Goal: Contribute content: Contribute content

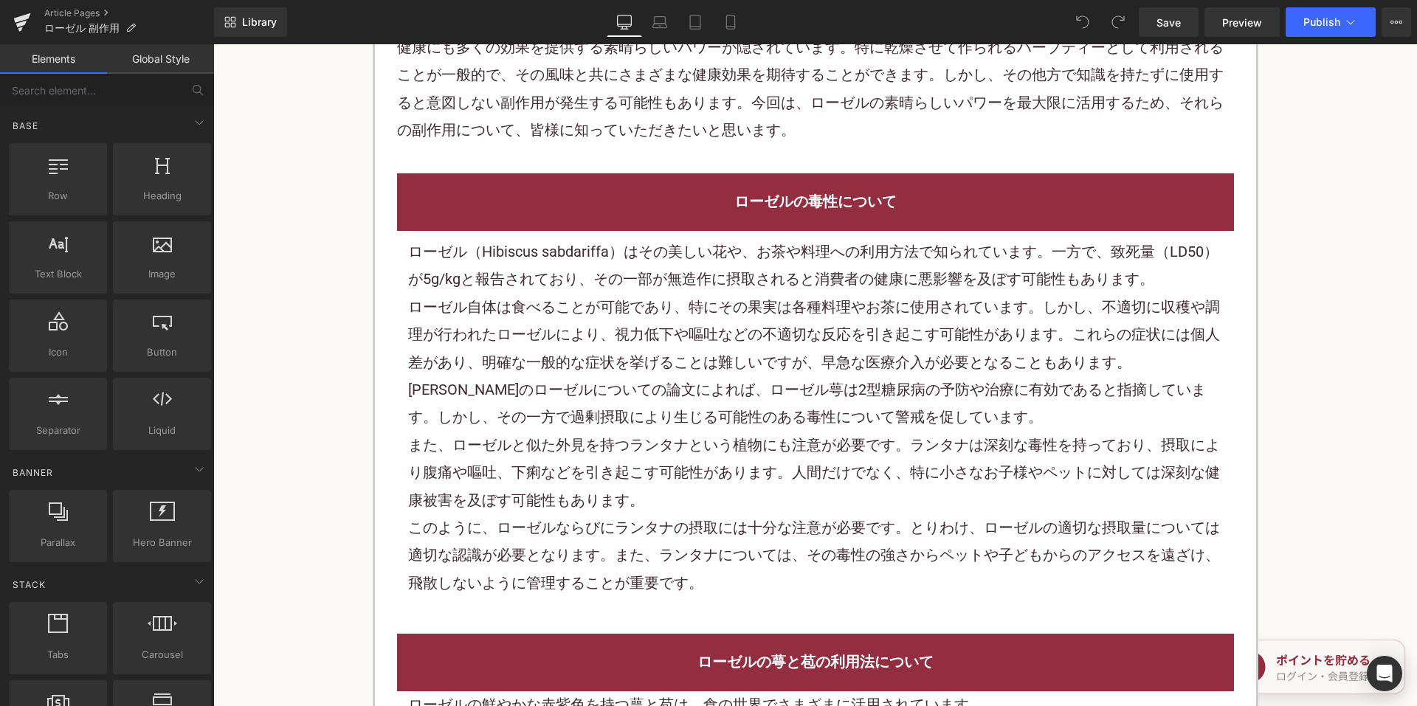
scroll to position [812, 0]
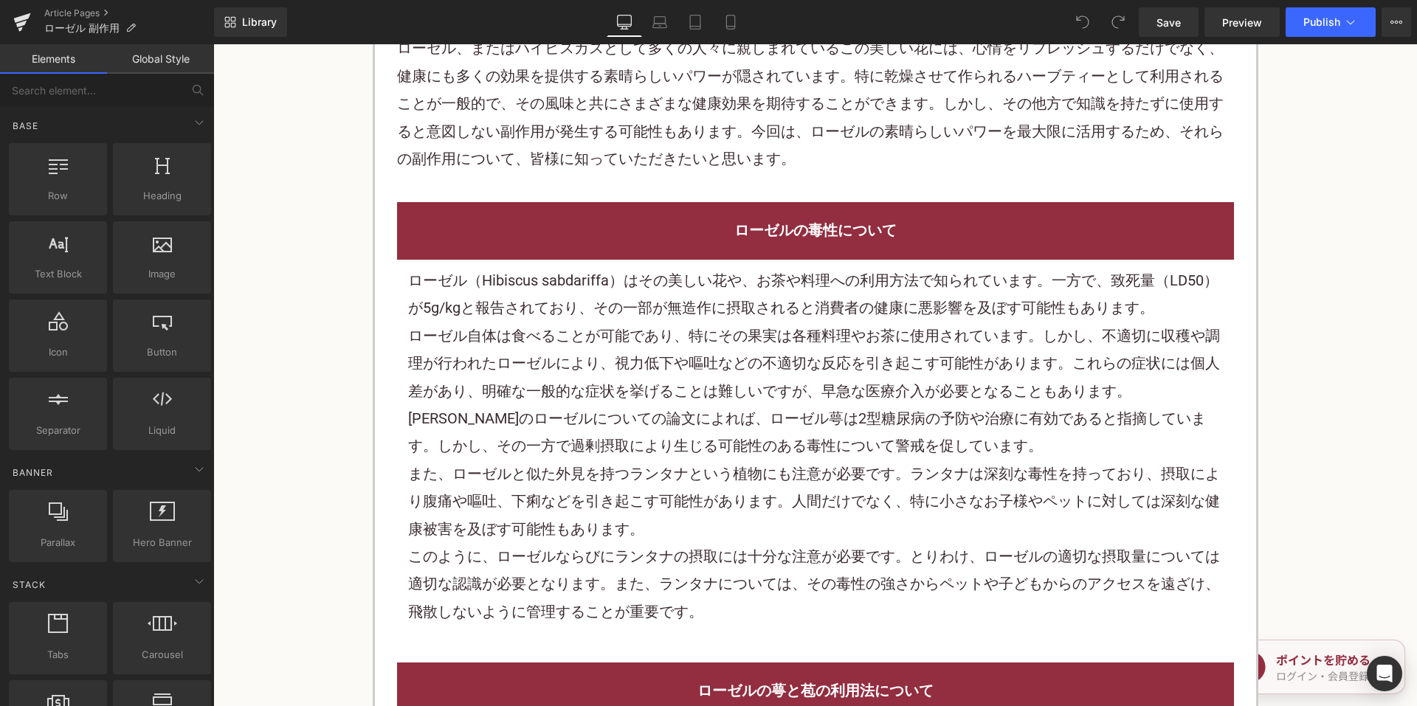
click at [703, 229] on h2 "ローゼルの毒性について" at bounding box center [815, 230] width 815 height 27
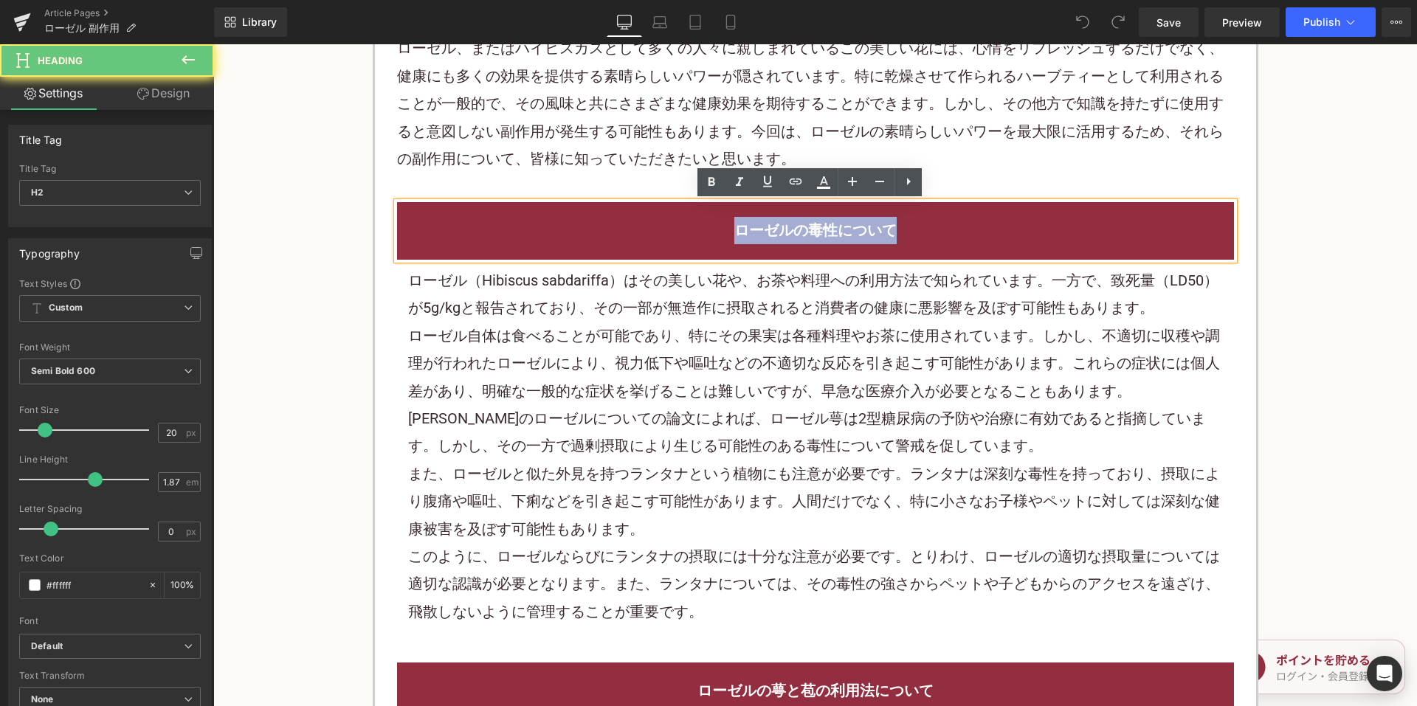
drag, startPoint x: 759, startPoint y: 221, endPoint x: 915, endPoint y: 211, distance: 156.7
click at [921, 224] on h2 "ローゼルの毒性について" at bounding box center [815, 230] width 815 height 27
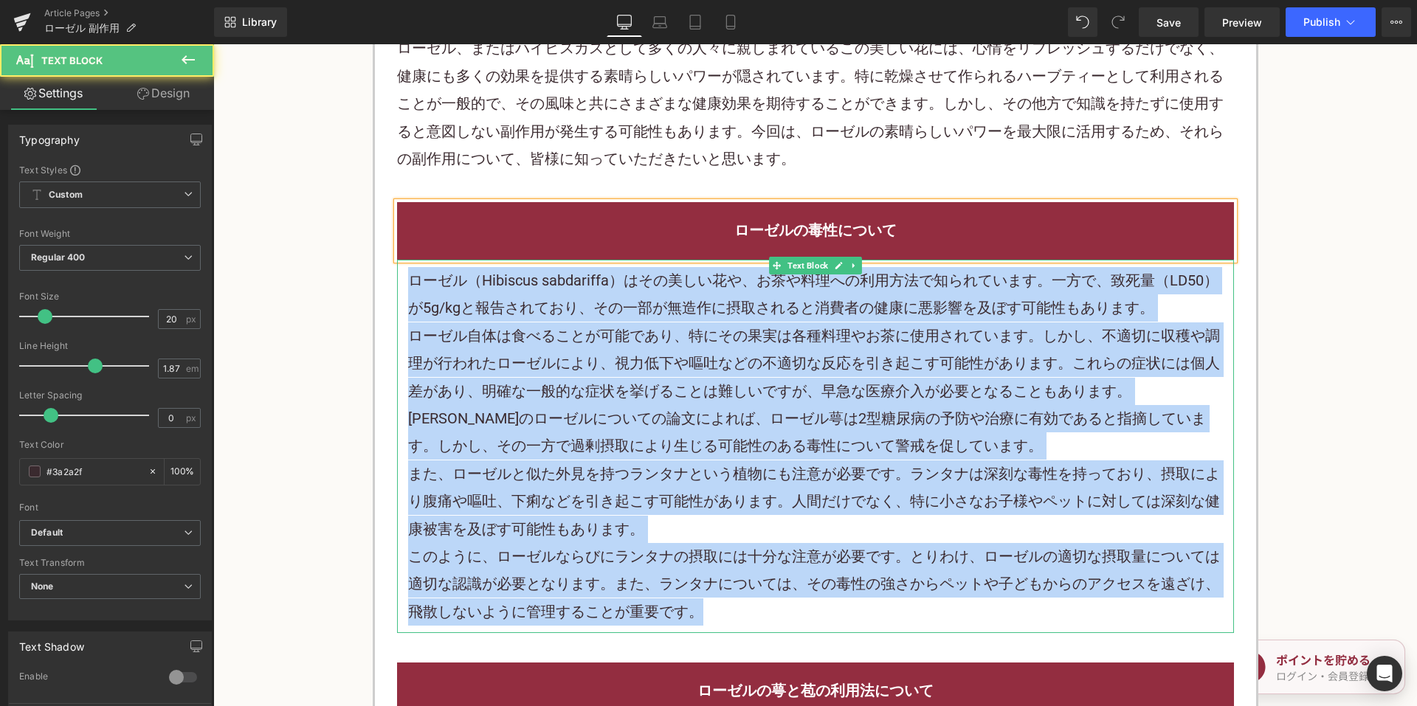
drag, startPoint x: 508, startPoint y: 314, endPoint x: 722, endPoint y: 625, distance: 377.2
click at [722, 625] on div "ローゼル（Hibiscus sabdariffa）はその美しい花や、お茶や料理への利用方法で知られています。一方で、致死量（LD50）が5g/kgと報告されて…" at bounding box center [815, 446] width 837 height 373
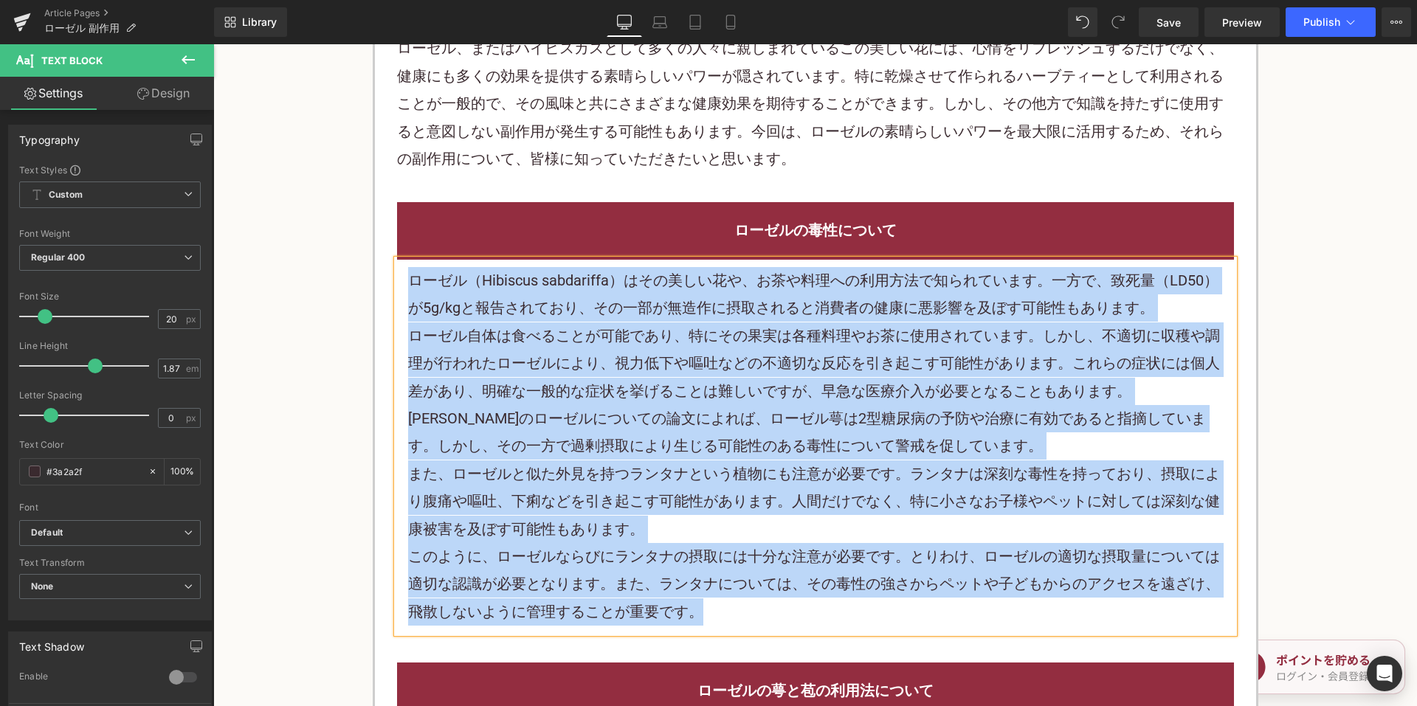
paste div
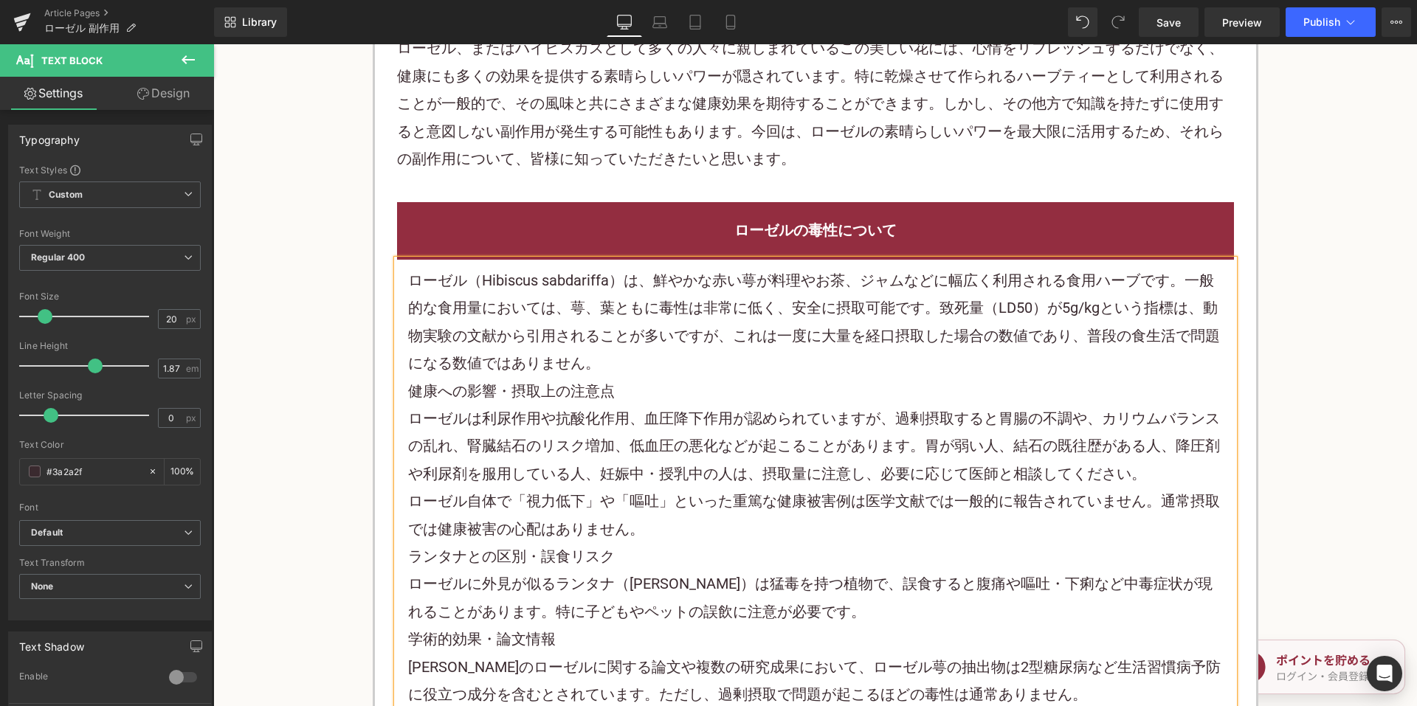
click at [699, 359] on div "ローゼル（Hibiscus sabdariffa）は、鮮やかな赤い萼が料理やお茶、ジャムなどに幅広く利用される食用ハーブです。一般的な食用量においては、萼、葉…" at bounding box center [815, 322] width 815 height 111
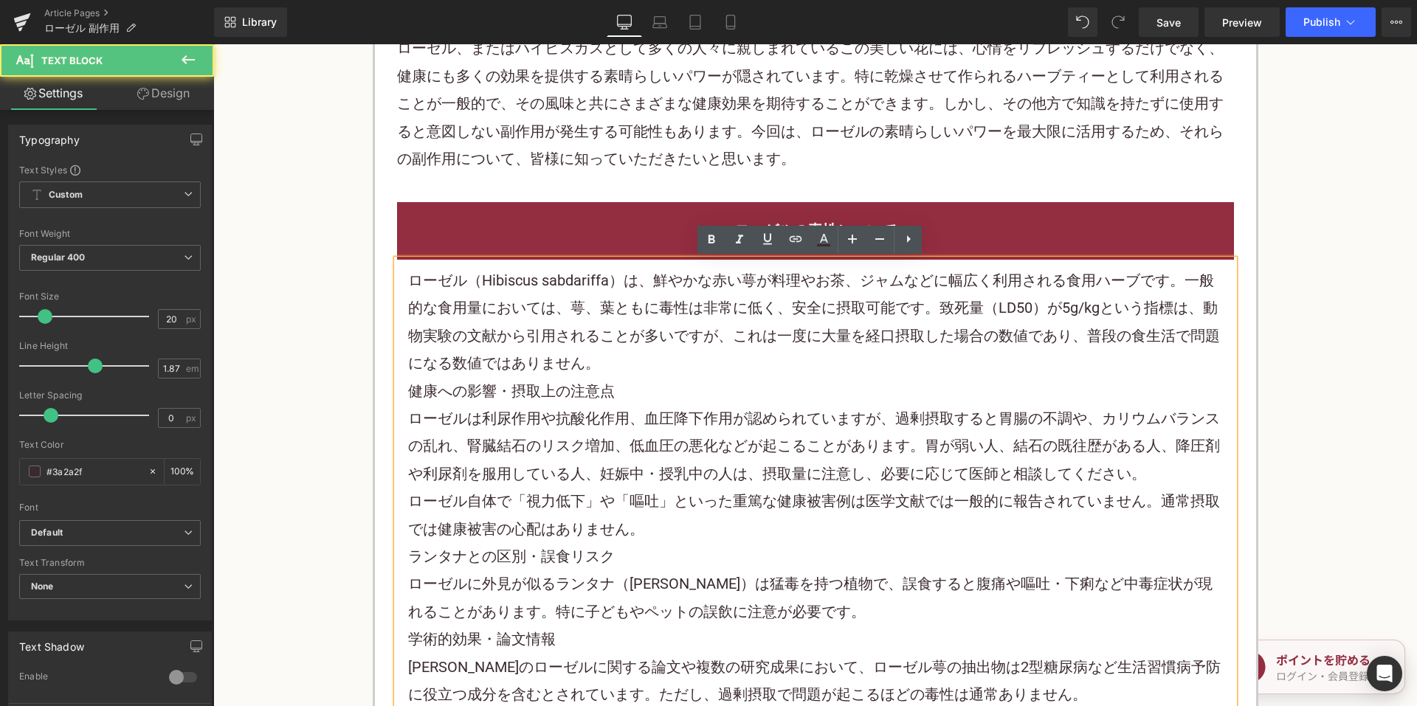
drag, startPoint x: 677, startPoint y: 386, endPoint x: 388, endPoint y: 391, distance: 289.3
click at [397, 392] on div "ローゼル（Hibiscus sabdariffa）は、鮮やかな赤い萼が料理やお茶、ジャムなどに幅広く利用される食用ハーブです。一般的な食用量においては、萼、葉…" at bounding box center [815, 502] width 837 height 484
click at [733, 371] on div "ローゼル（Hibiscus sabdariffa）は、鮮やかな赤い萼が料理やお茶、ジャムなどに幅広く利用される食用ハーブです。一般的な食用量においては、萼、葉…" at bounding box center [815, 322] width 815 height 111
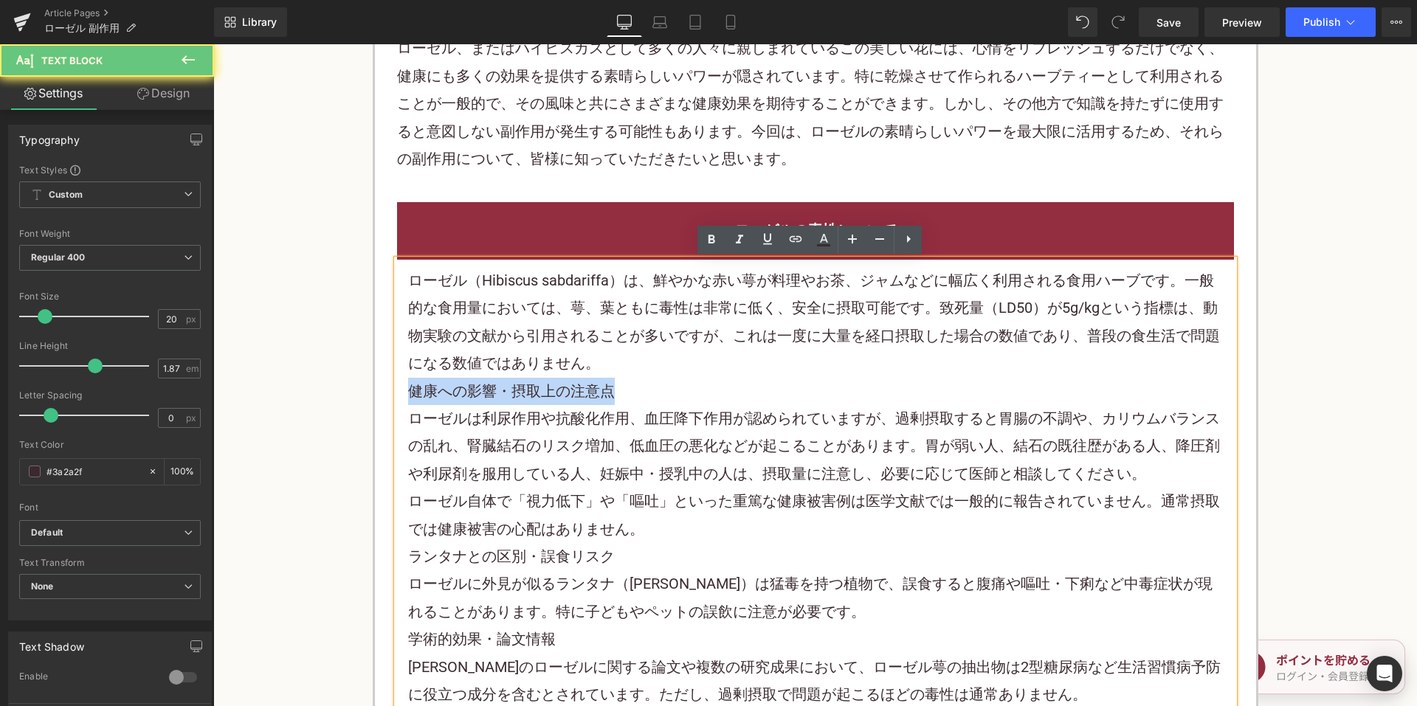
drag, startPoint x: 619, startPoint y: 389, endPoint x: 500, endPoint y: 382, distance: 119.0
click at [397, 393] on div "ローゼル（Hibiscus sabdariffa）は、鮮やかな赤い萼が料理やお茶、ジャムなどに幅広く利用される食用ハーブです。一般的な食用量においては、萼、葉…" at bounding box center [815, 502] width 837 height 484
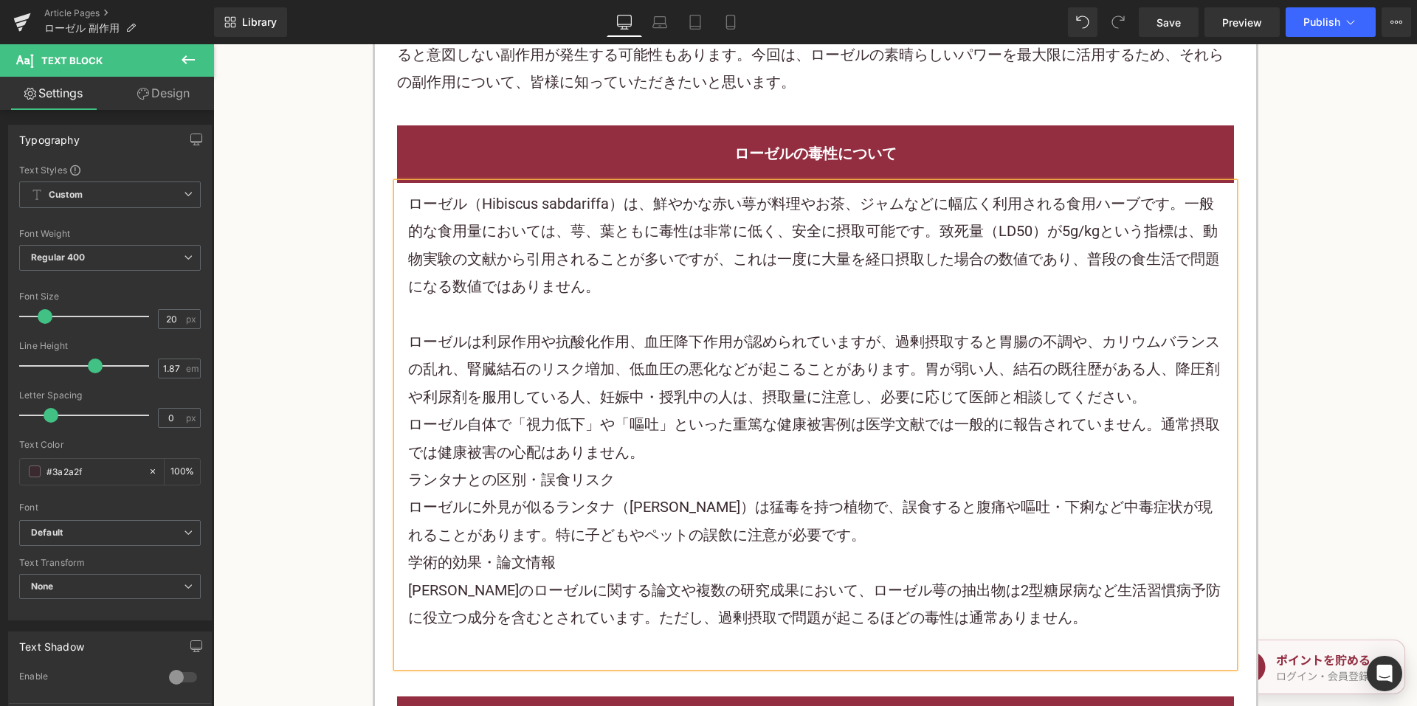
scroll to position [959, 0]
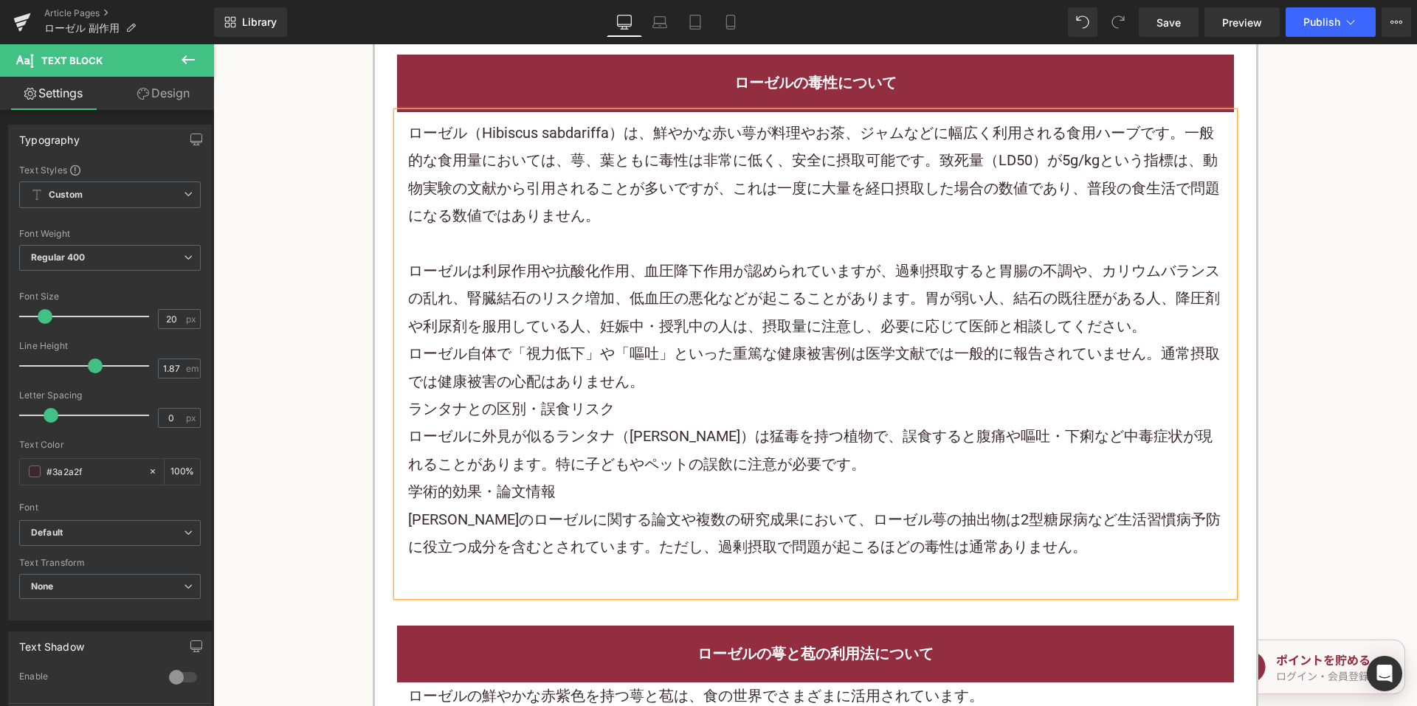
click at [629, 379] on div "ローゼル自体で「視力低下」や「嘔吐」といった重篤な健康被害例は医学文献では一般的に報告されていません。通常摂取では健康被害の心配はありません。" at bounding box center [815, 367] width 815 height 55
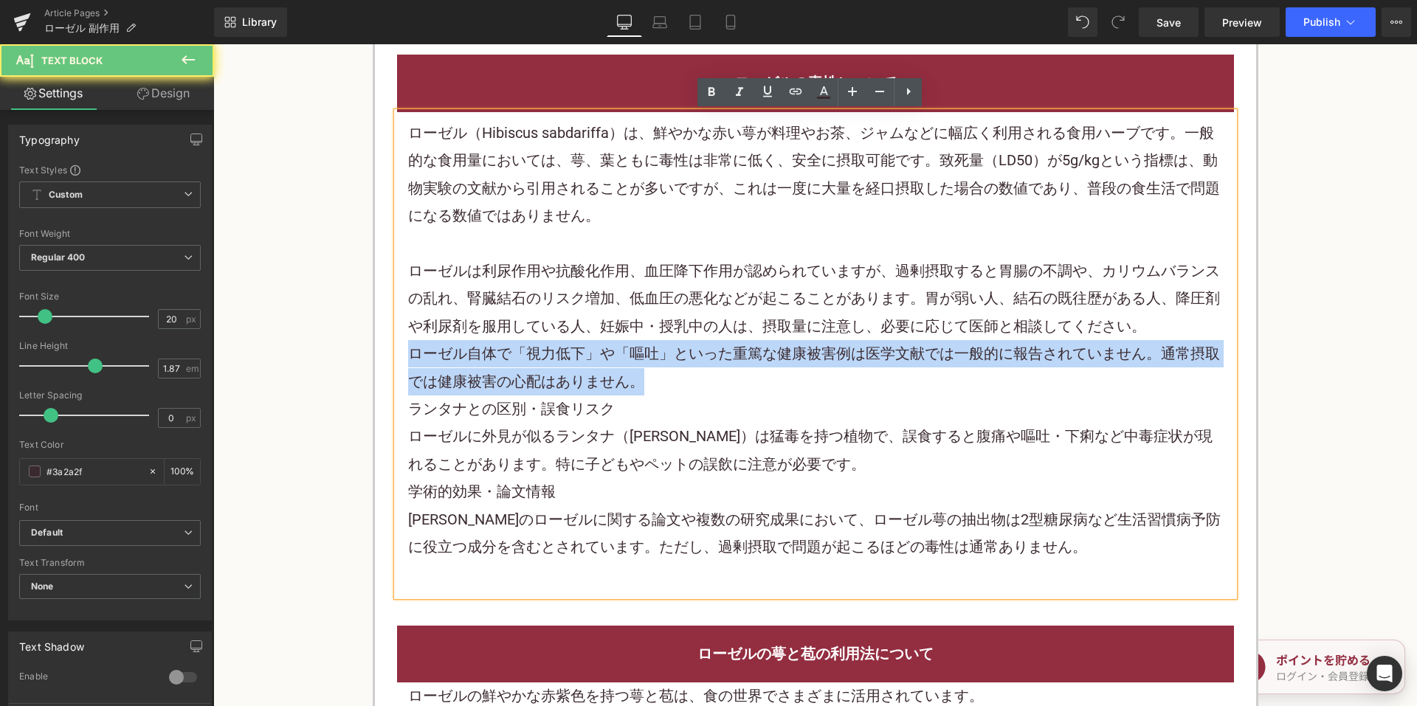
drag, startPoint x: 680, startPoint y: 378, endPoint x: 398, endPoint y: 351, distance: 282.4
click at [398, 351] on div "ローゼル（Hibiscus sabdariffa）は、鮮やかな赤い萼が料理やお茶、ジャムなどに幅広く利用される食用ハーブです。一般的な食用量においては、萼、葉…" at bounding box center [815, 354] width 837 height 484
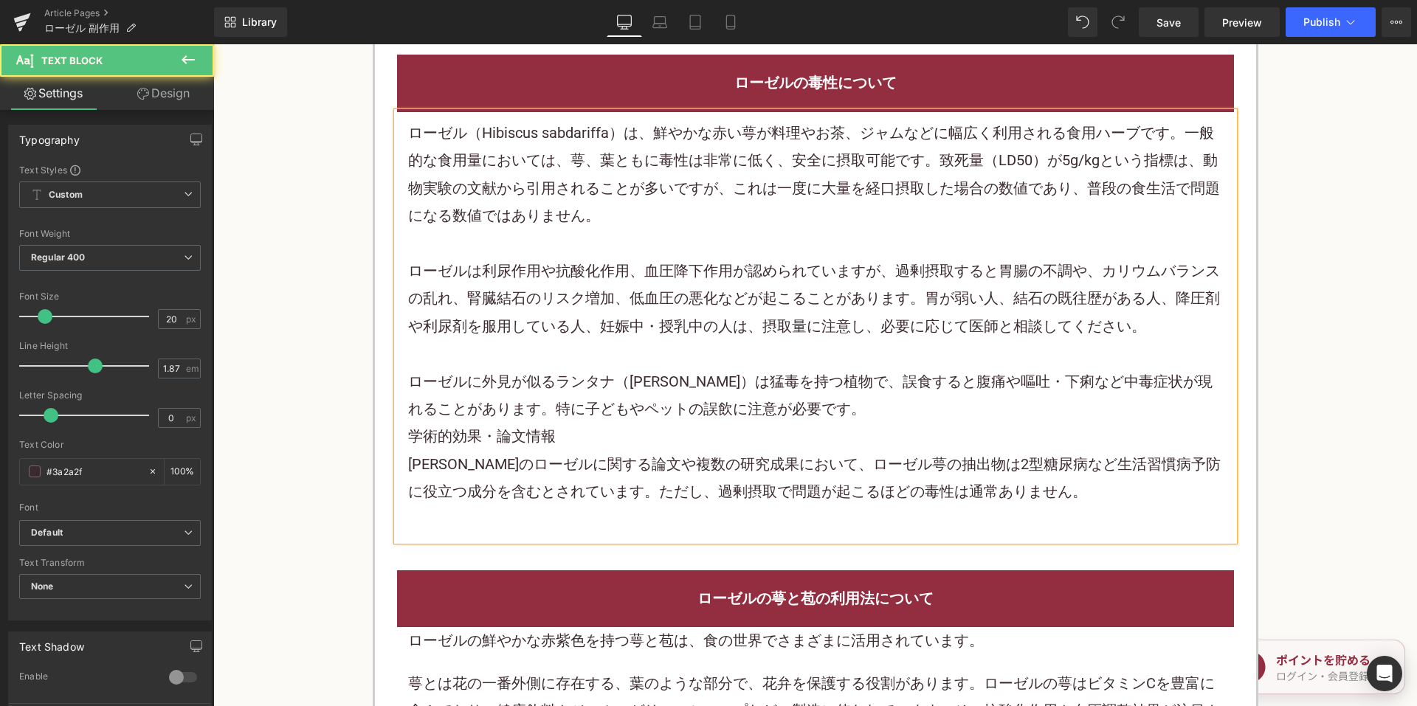
click at [718, 439] on div "学術的効果・論文情報" at bounding box center [815, 436] width 815 height 27
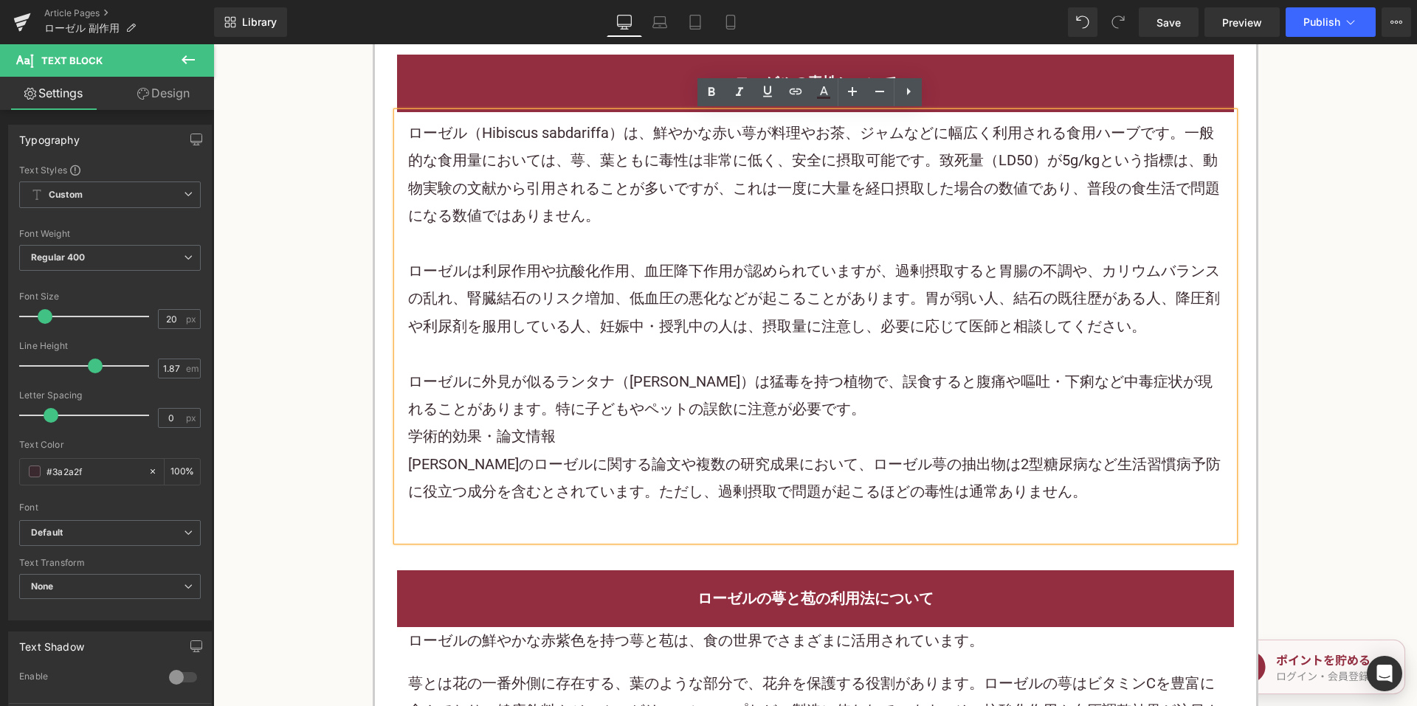
click at [569, 432] on div "学術的効果・論文情報" at bounding box center [815, 436] width 815 height 27
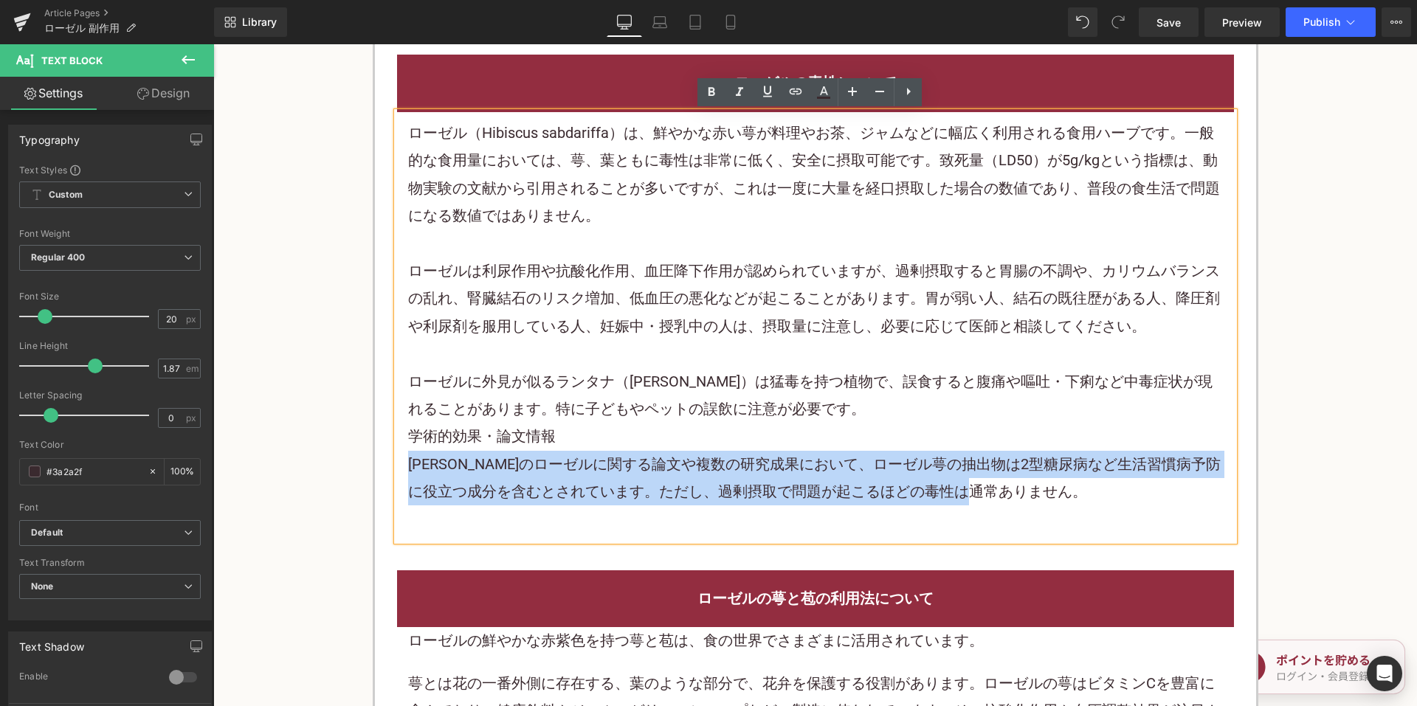
drag, startPoint x: 1069, startPoint y: 502, endPoint x: 366, endPoint y: 452, distance: 704.9
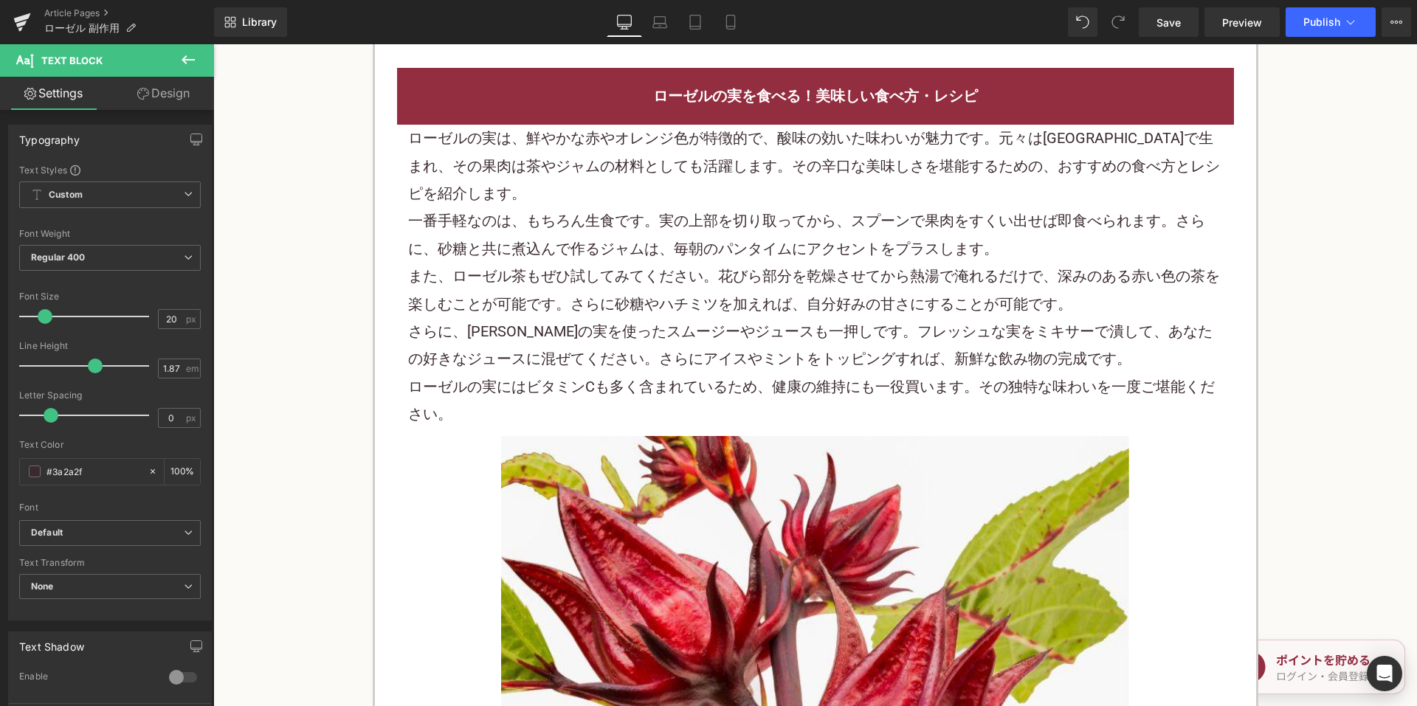
scroll to position [1771, 0]
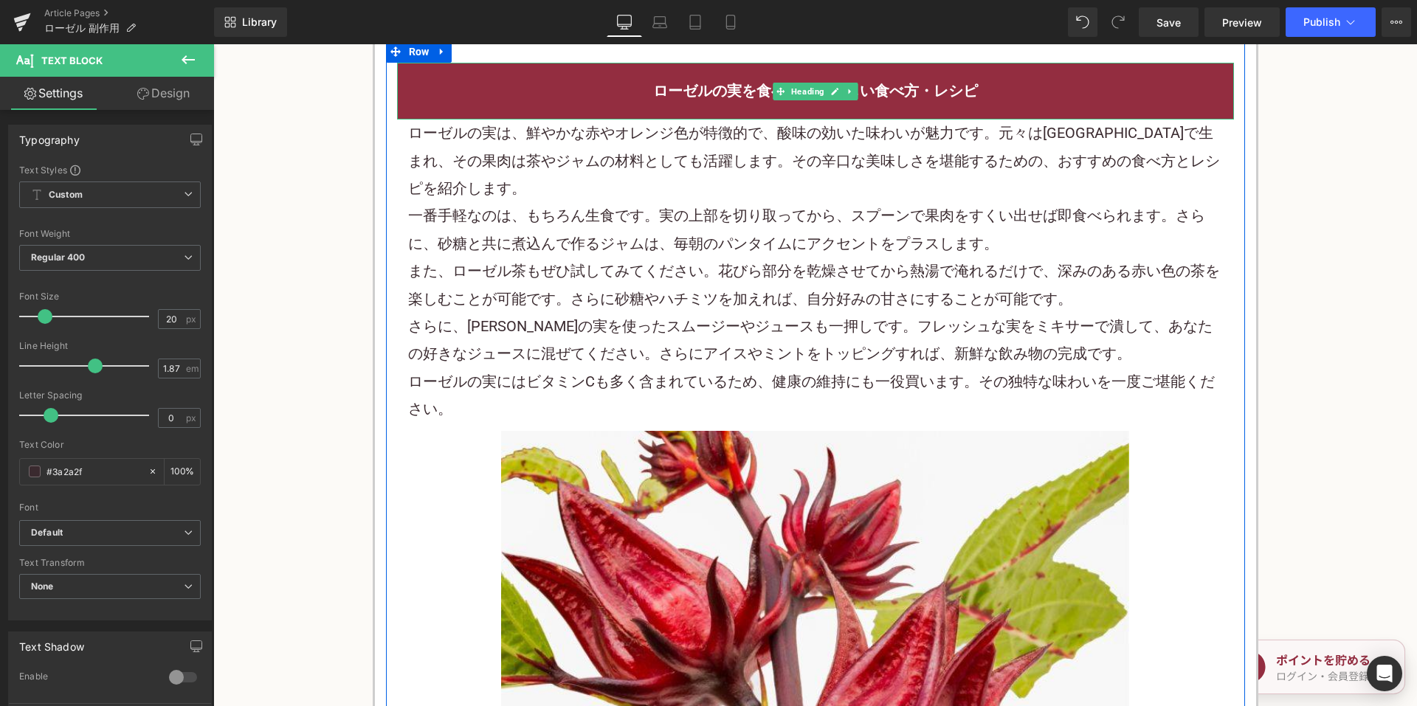
click at [639, 84] on h2 "ローゼルの実を食べる！美味しい食べ方・レシピ" at bounding box center [815, 90] width 815 height 27
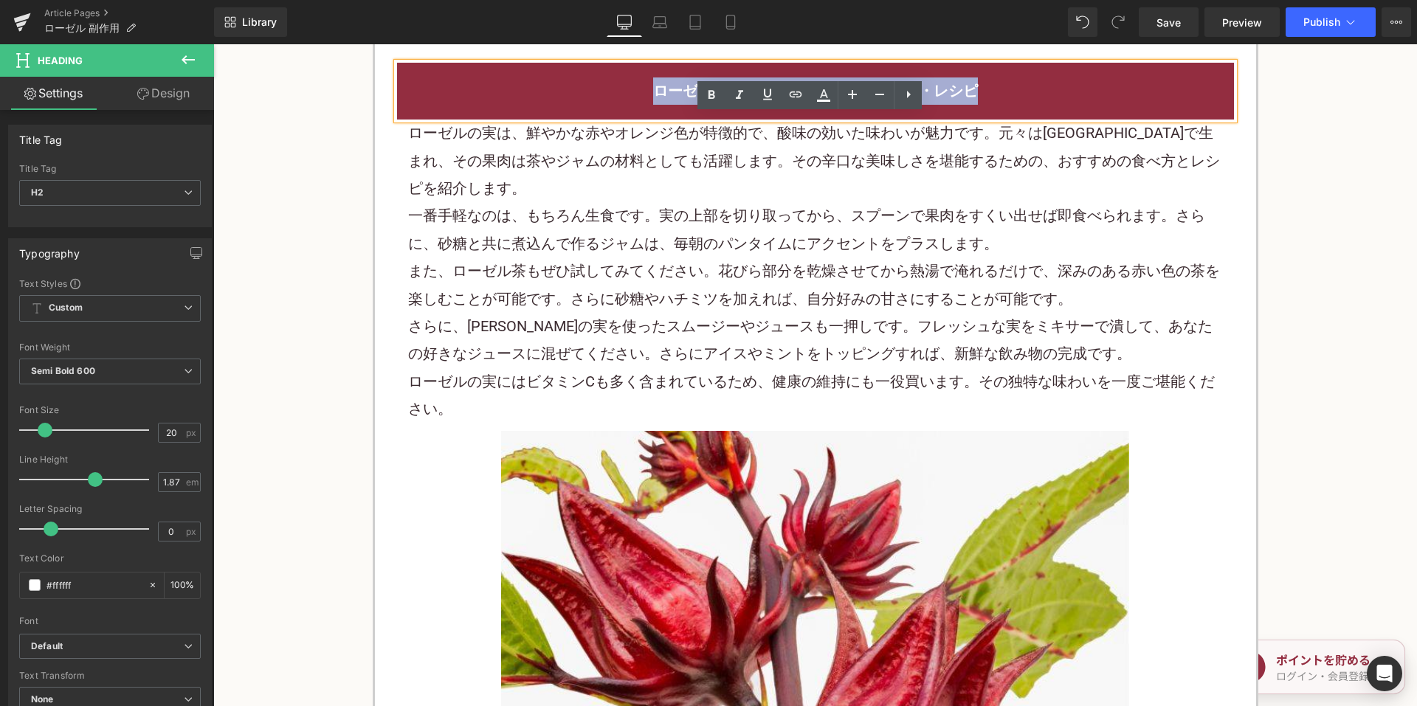
drag, startPoint x: 645, startPoint y: 84, endPoint x: 1018, endPoint y: 86, distance: 373.4
click at [1018, 86] on h2 "ローゼルの実を食べる！美味しい食べ方・レシピ" at bounding box center [815, 90] width 815 height 27
copy h2 "ローゼルの実を食べる！美味しい食べ方・レシピ"
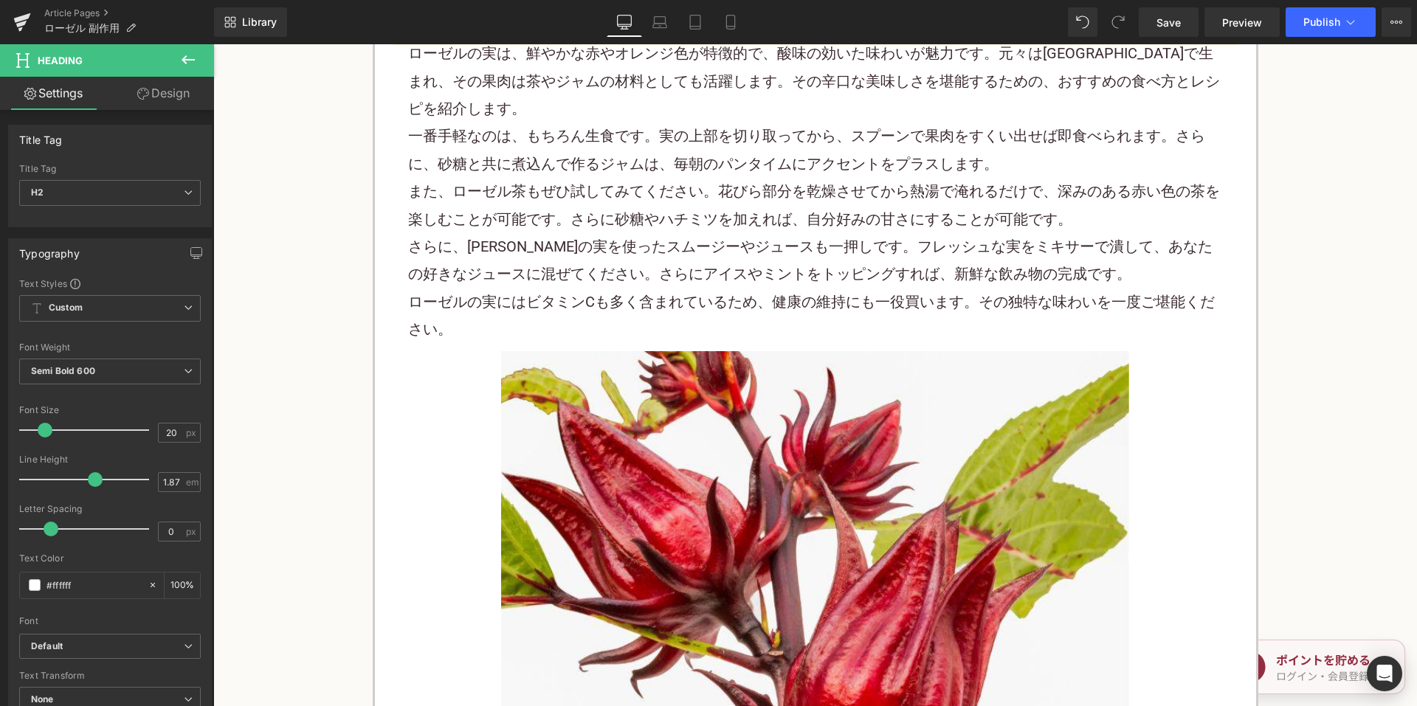
scroll to position [1623, 0]
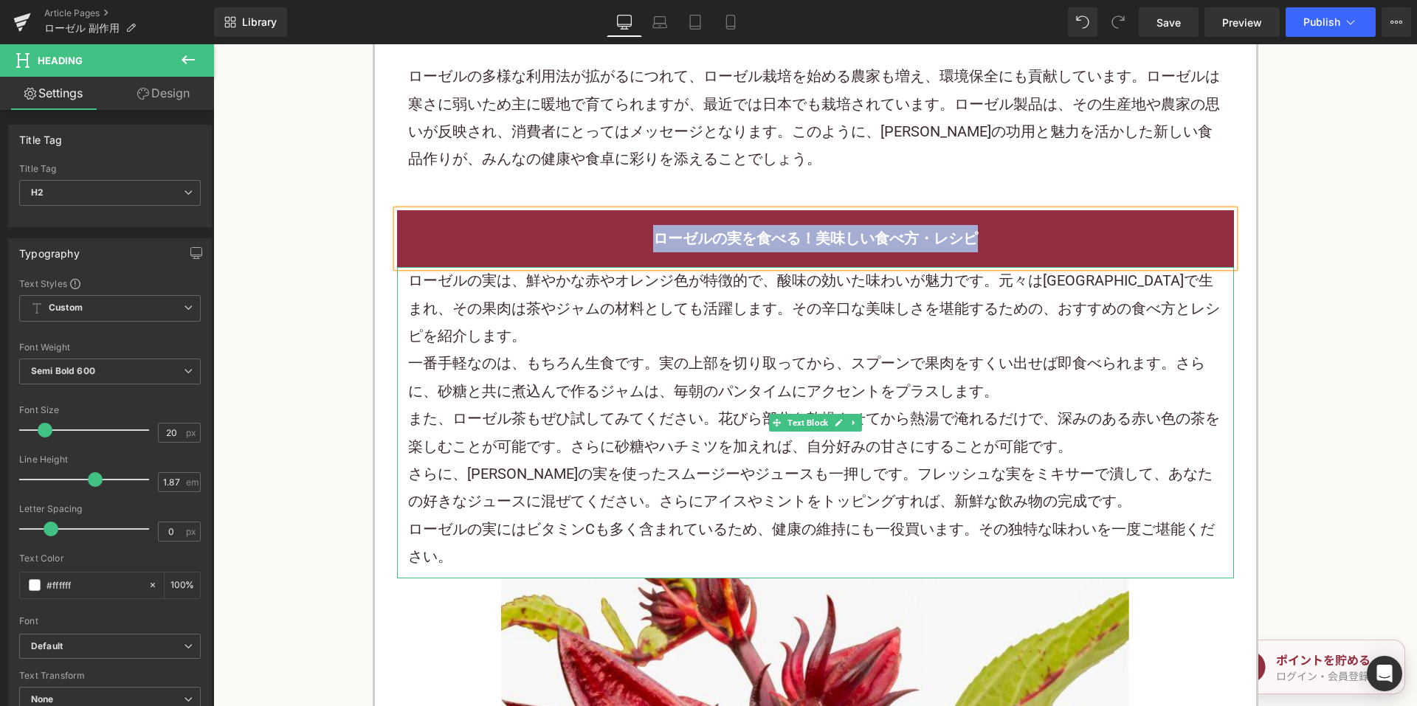
click at [556, 376] on p "一番手軽なのは、もちろん生食です。実の上部を切り取ってから、スプーンで果肉をすくい出せば即食べられます。さらに、砂糖と共に煮込んで作るジャムは、毎朝の パン …" at bounding box center [815, 377] width 815 height 55
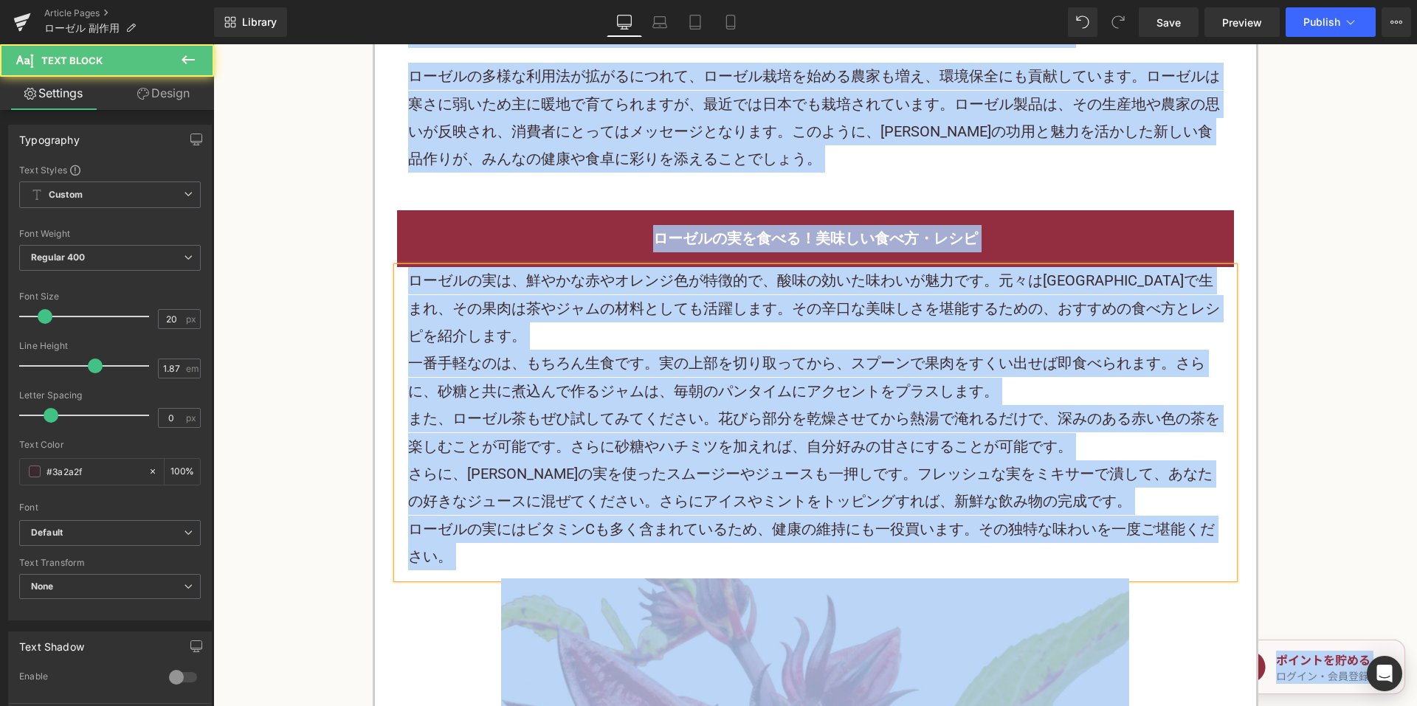
click at [567, 373] on p "一番手軽なのは、もちろん生食です。実の上部を切り取ってから、スプーンで果肉をすくい出せば即食べられます。さらに、砂糖と共に煮込んで作るジャムは、毎朝の パン …" at bounding box center [815, 377] width 815 height 55
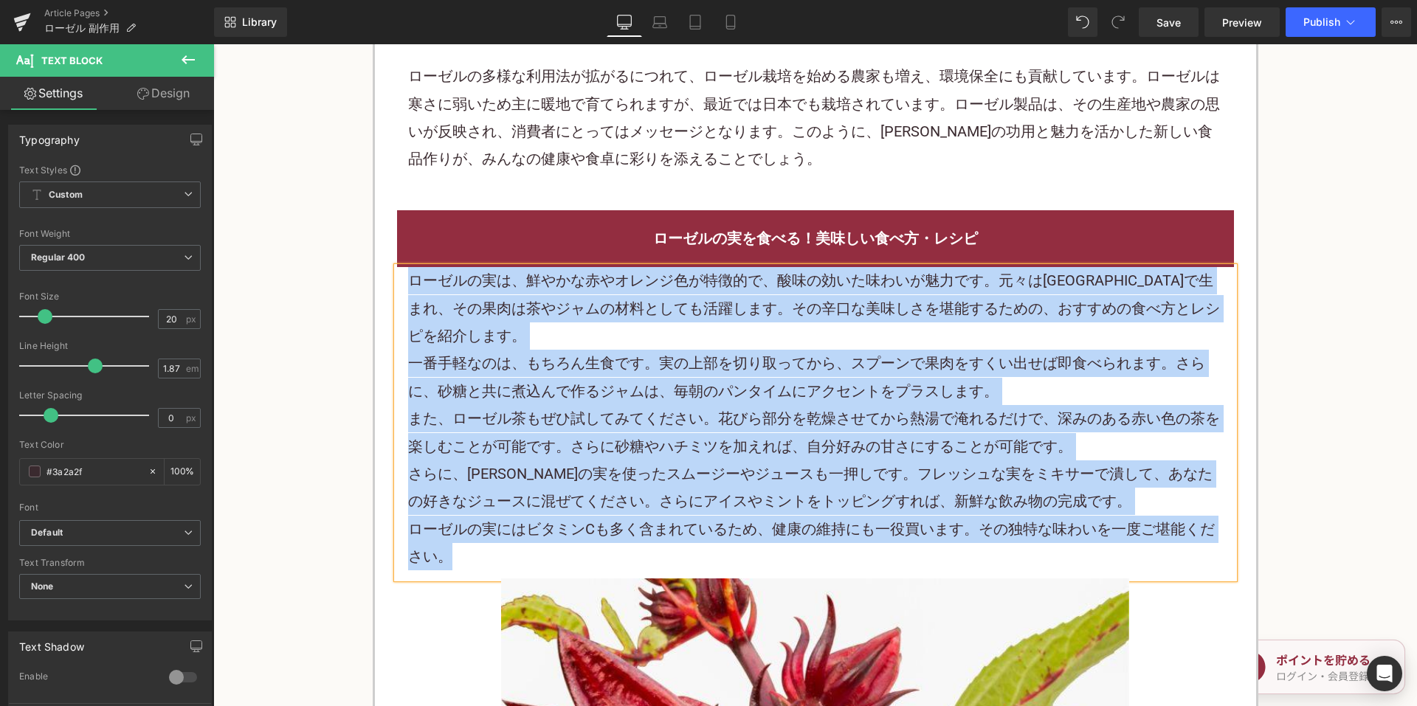
paste div
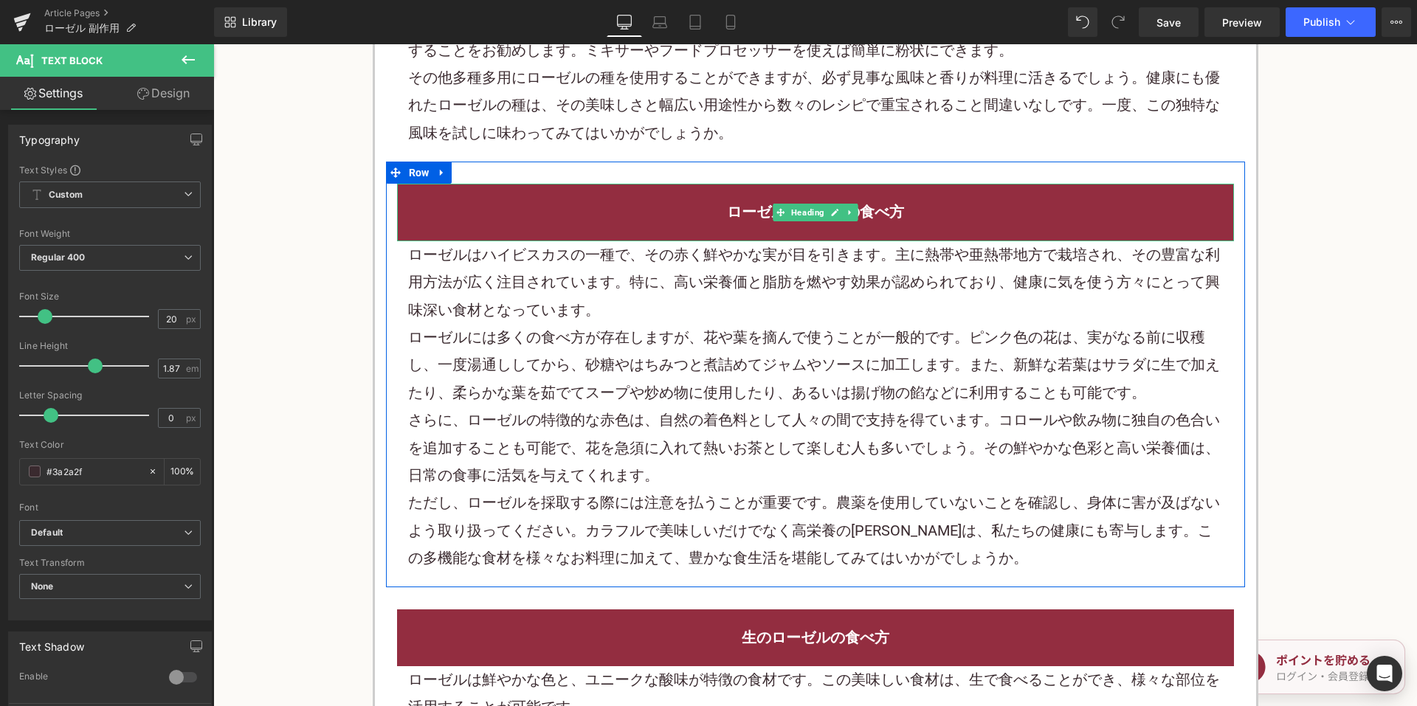
scroll to position [3763, 0]
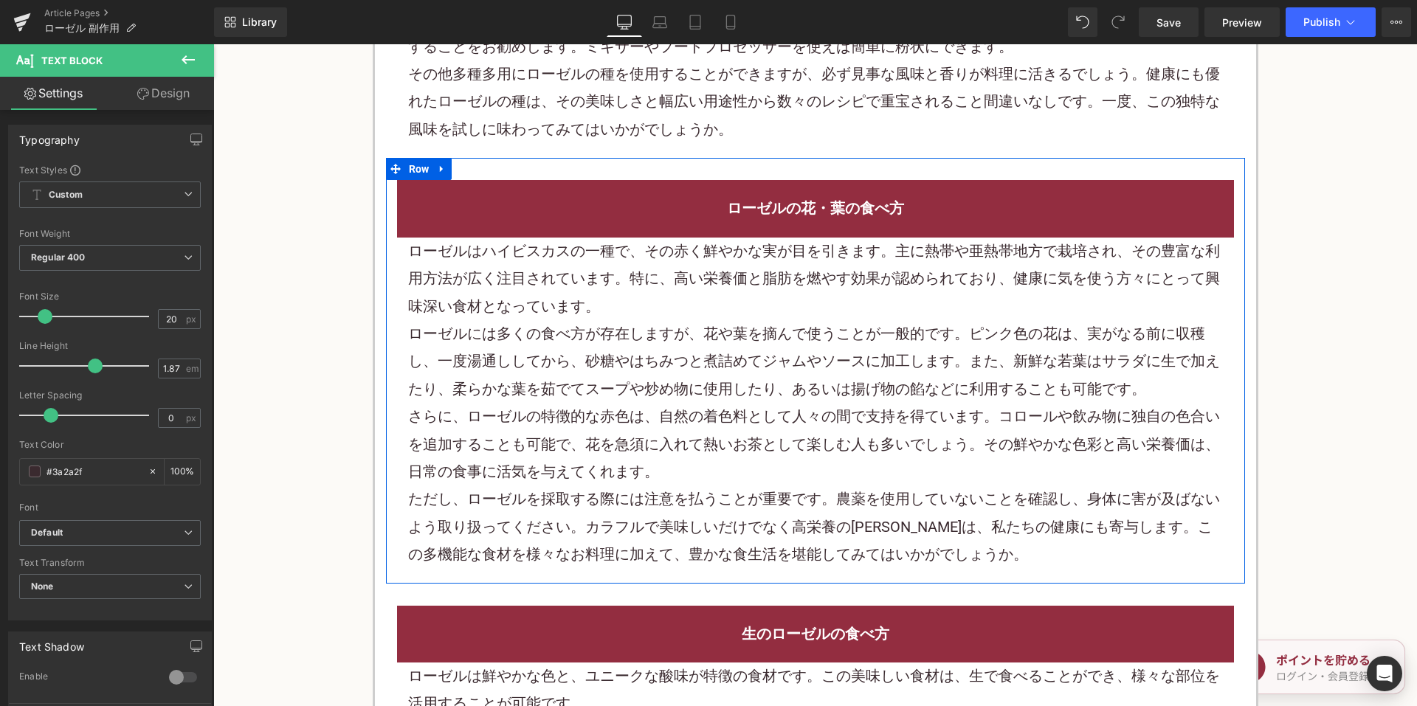
click at [535, 308] on p "ローゼルはハイビスカスの一種で、その赤く鮮やかな実が目を引きます。主に熱帯や亜熱帯地方で栽培され、その豊富な利用方法が広く注目されています。特に、高い栄養価と…" at bounding box center [815, 279] width 815 height 83
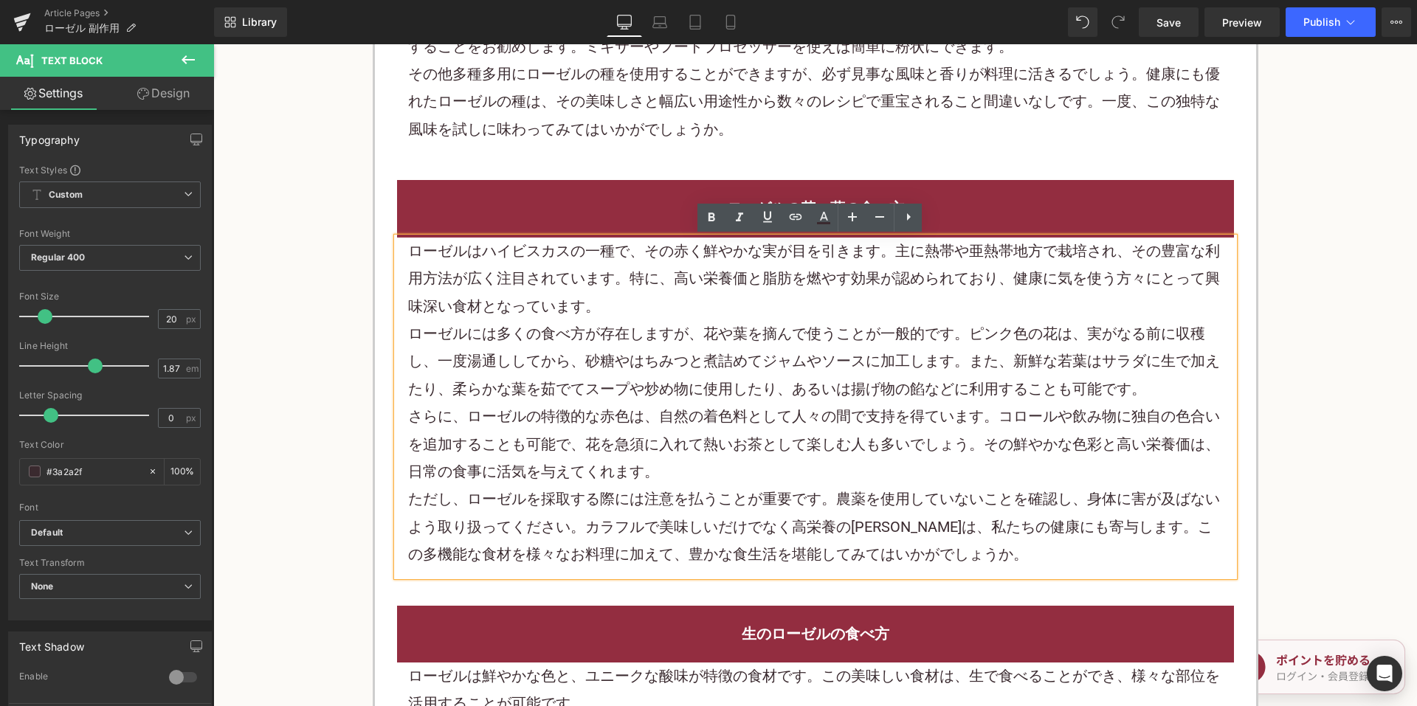
click at [618, 223] on div "ローゼルの花・葉の食べ方" at bounding box center [815, 208] width 837 height 57
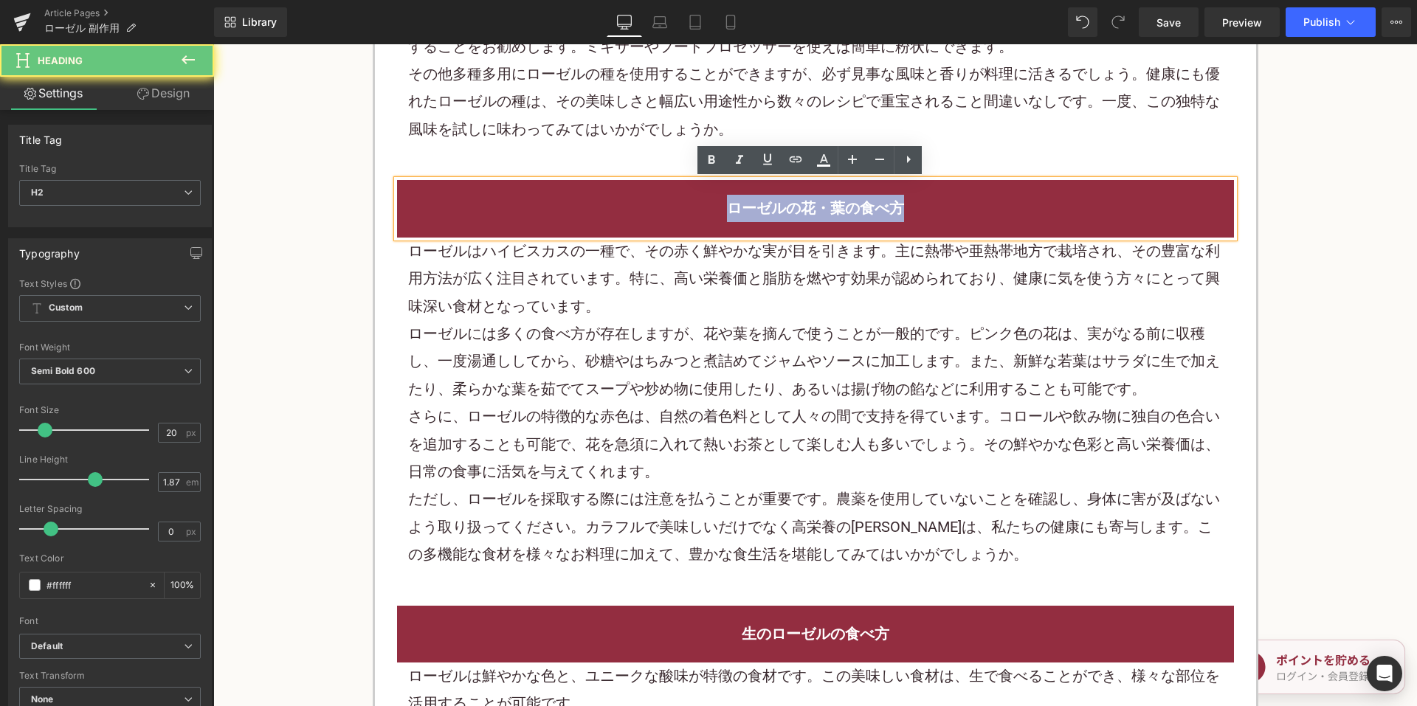
drag, startPoint x: 639, startPoint y: 219, endPoint x: 984, endPoint y: 213, distance: 344.6
click at [984, 213] on h2 "ローゼルの花・葉の食べ方" at bounding box center [815, 208] width 815 height 27
copy h2 "ローゼルの花・葉の食べ方"
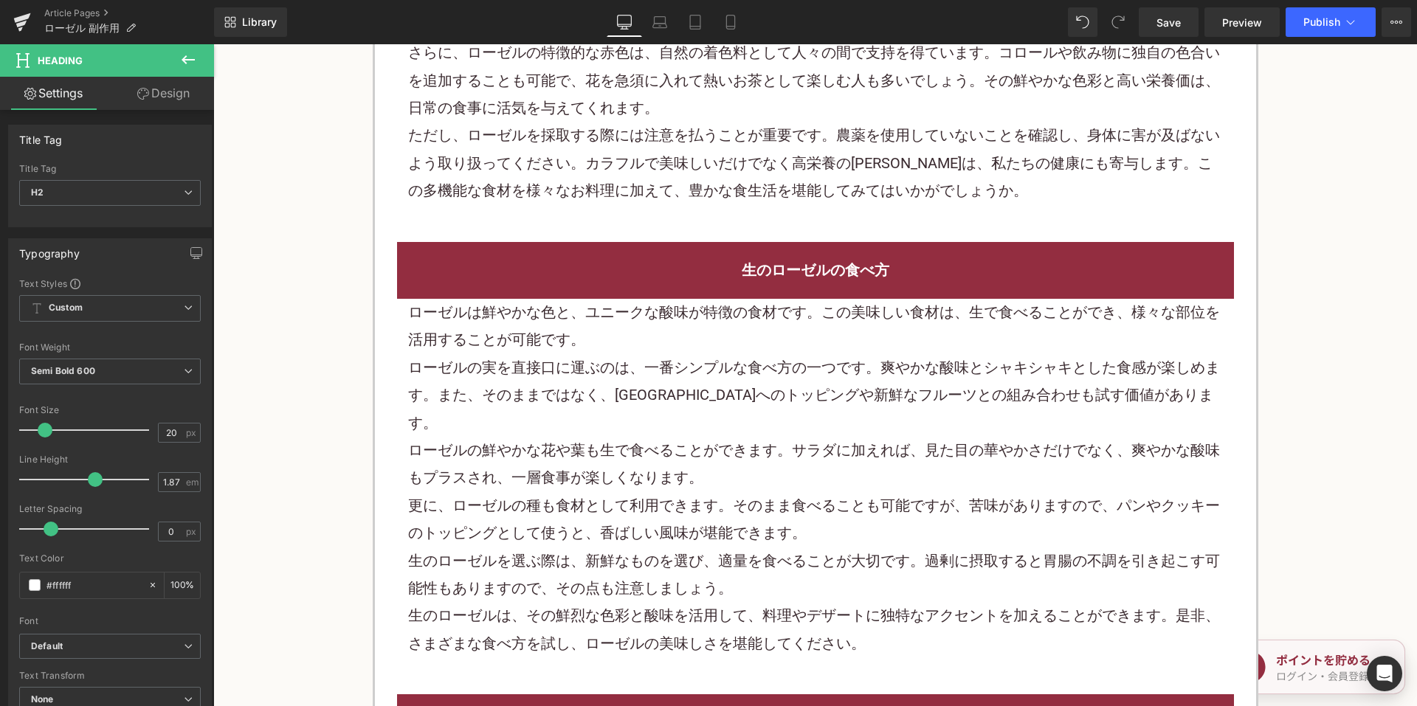
scroll to position [4132, 0]
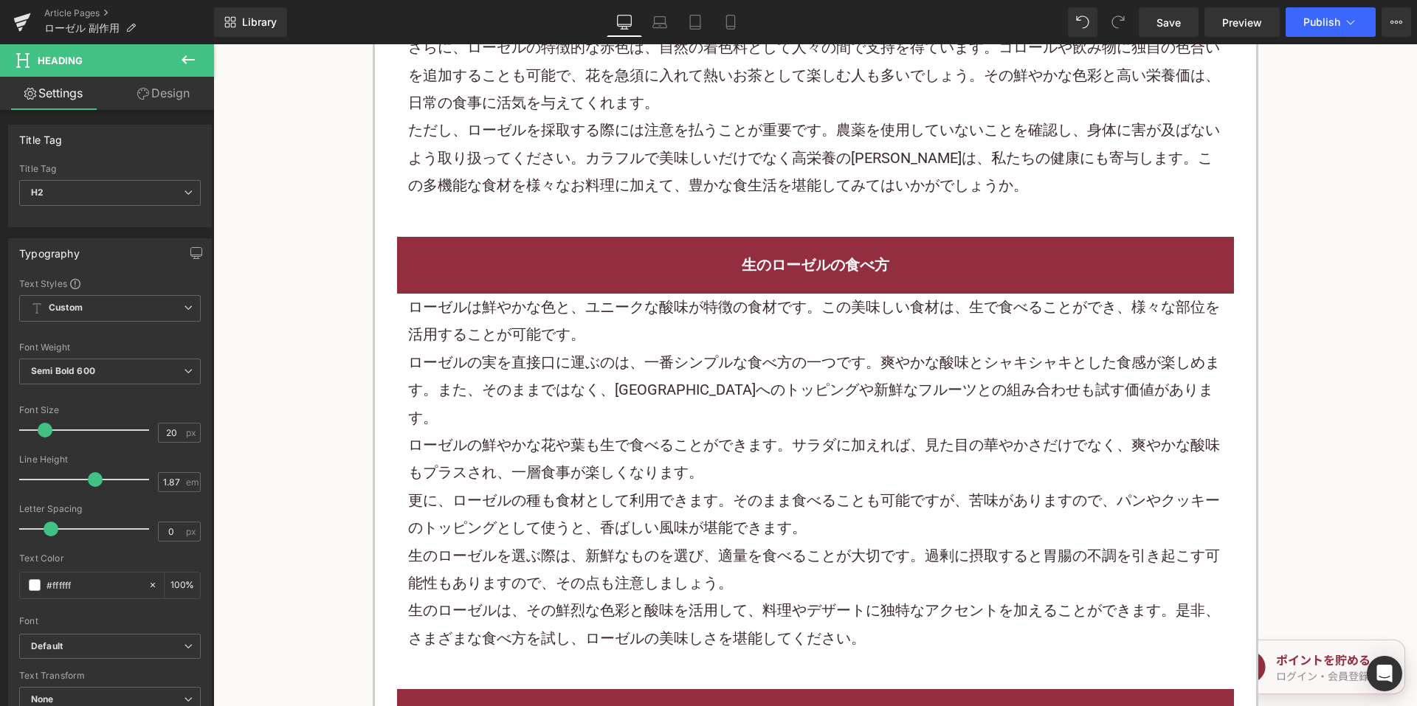
click at [704, 241] on div "生のローゼルの食べ方" at bounding box center [815, 265] width 837 height 57
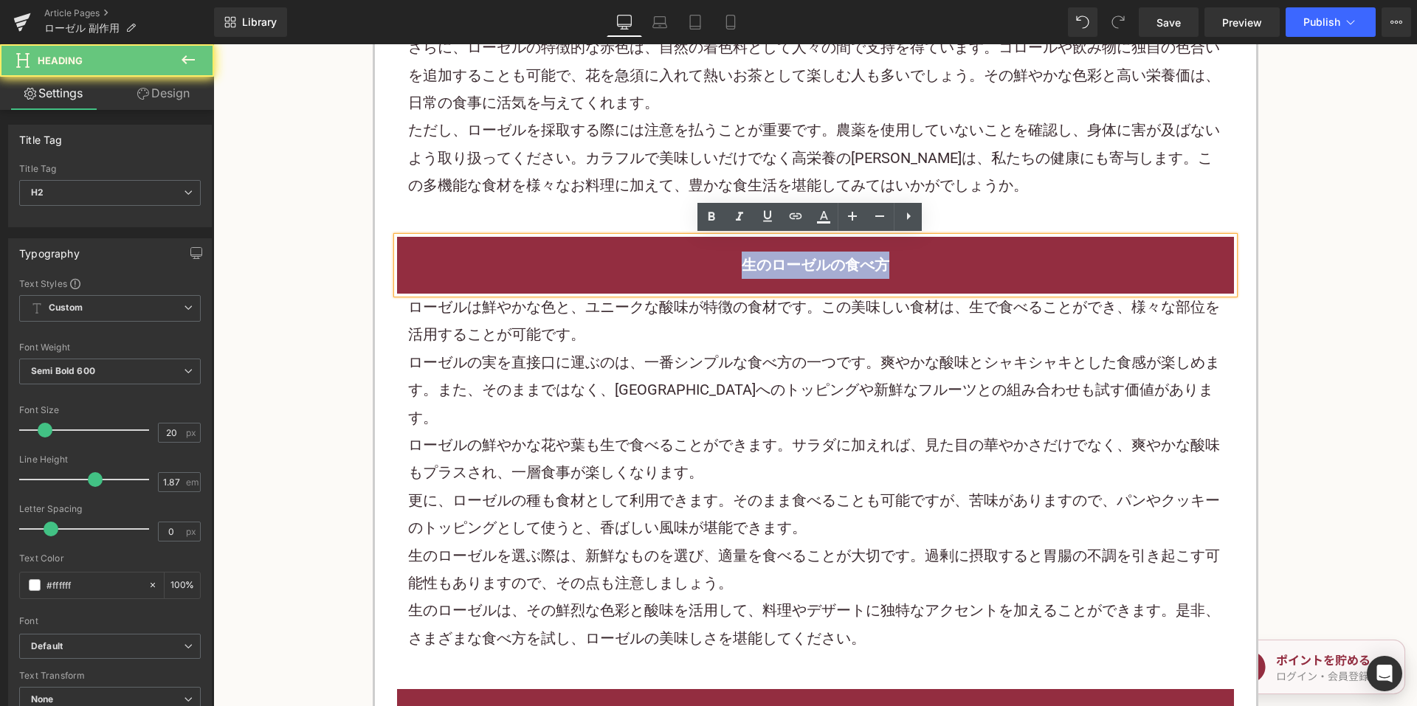
drag, startPoint x: 724, startPoint y: 260, endPoint x: 907, endPoint y: 263, distance: 183.0
click at [903, 263] on h2 "生のローゼルの食べ方" at bounding box center [815, 265] width 815 height 27
copy h2 "生のローゼルの食べ方"
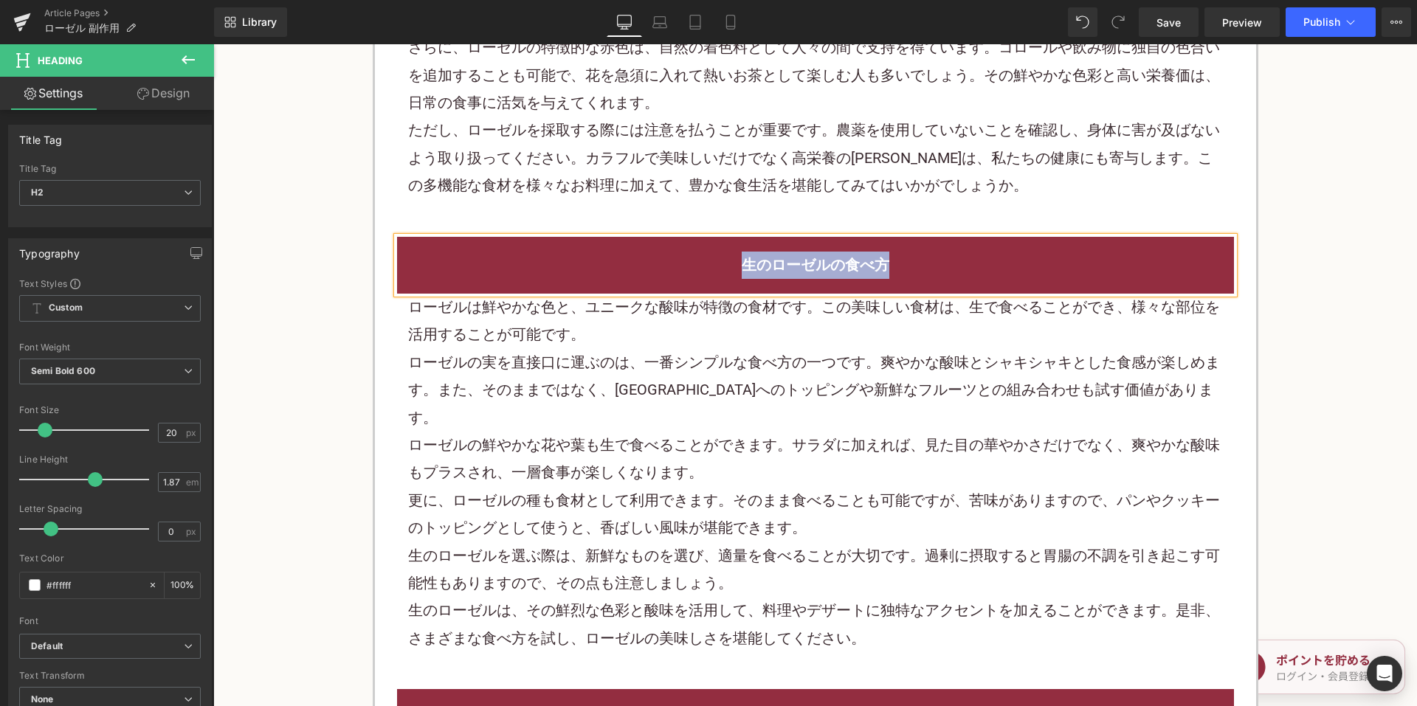
click at [648, 301] on p "ローゼルは鮮やかな色と、ユニークな酸味が特徴の食材です。この美味しい食材は、生で食べることができ、様々な部位を活用することが可能です。" at bounding box center [815, 321] width 815 height 55
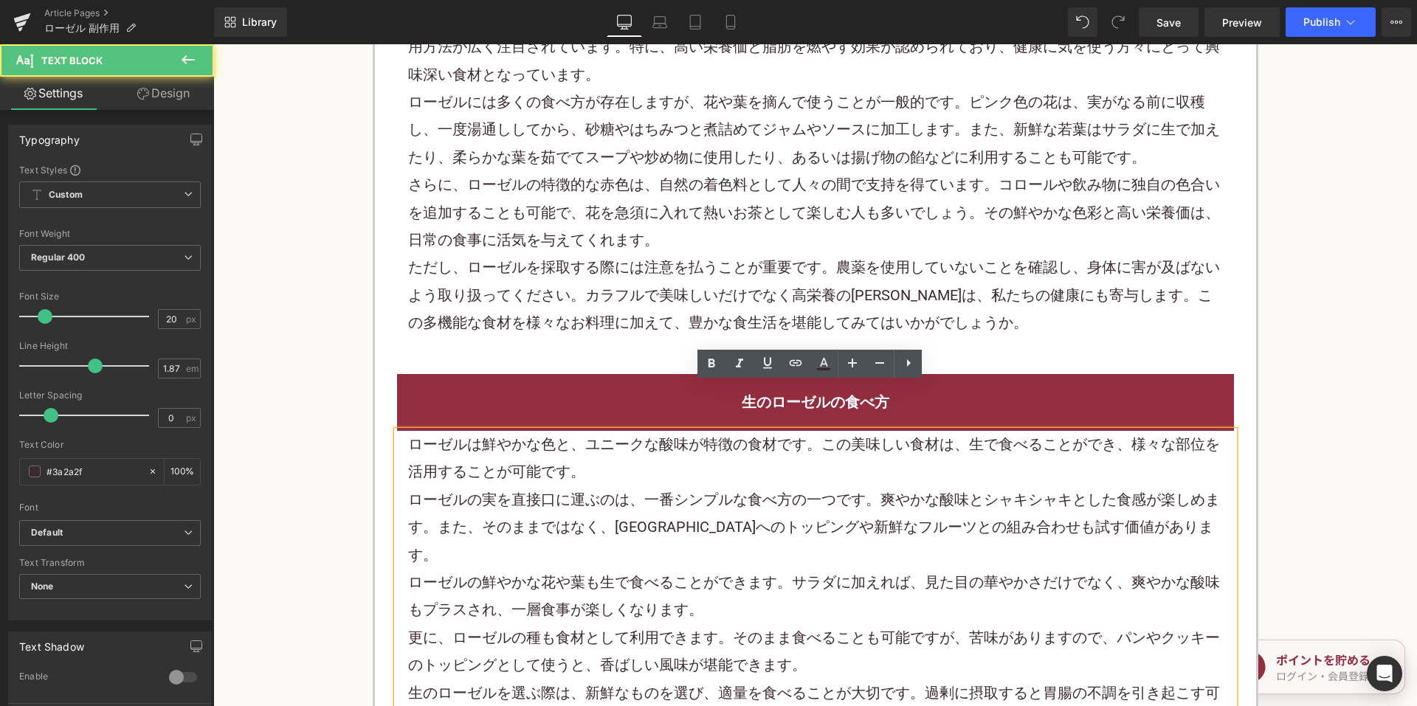
scroll to position [3837, 0]
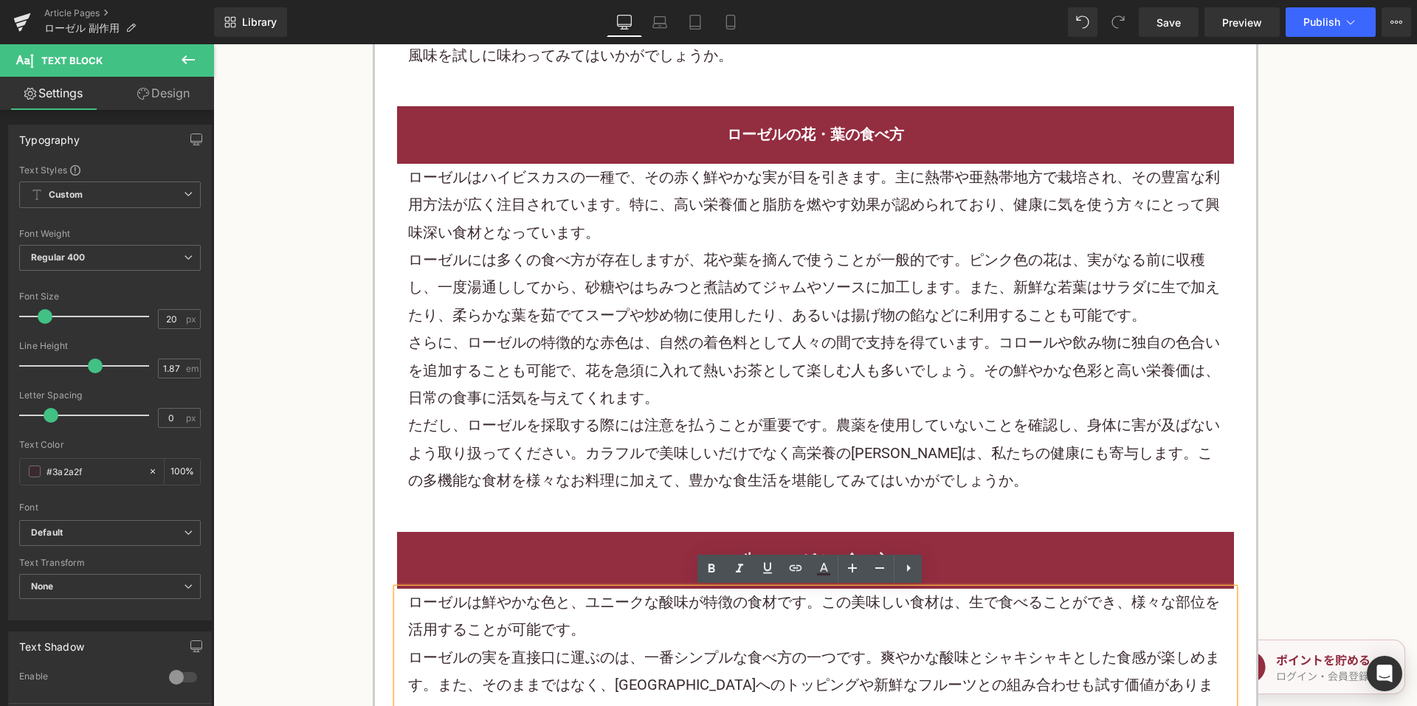
click at [577, 289] on p "ローゼルには多くの食べ方が存在しますが、花や葉を摘んで使うことが一般的です。ピンク色の花は、実がなる前に収穫し、一度湯通ししてから、砂糖やはちみつと煮詰めてジ…" at bounding box center [815, 287] width 815 height 83
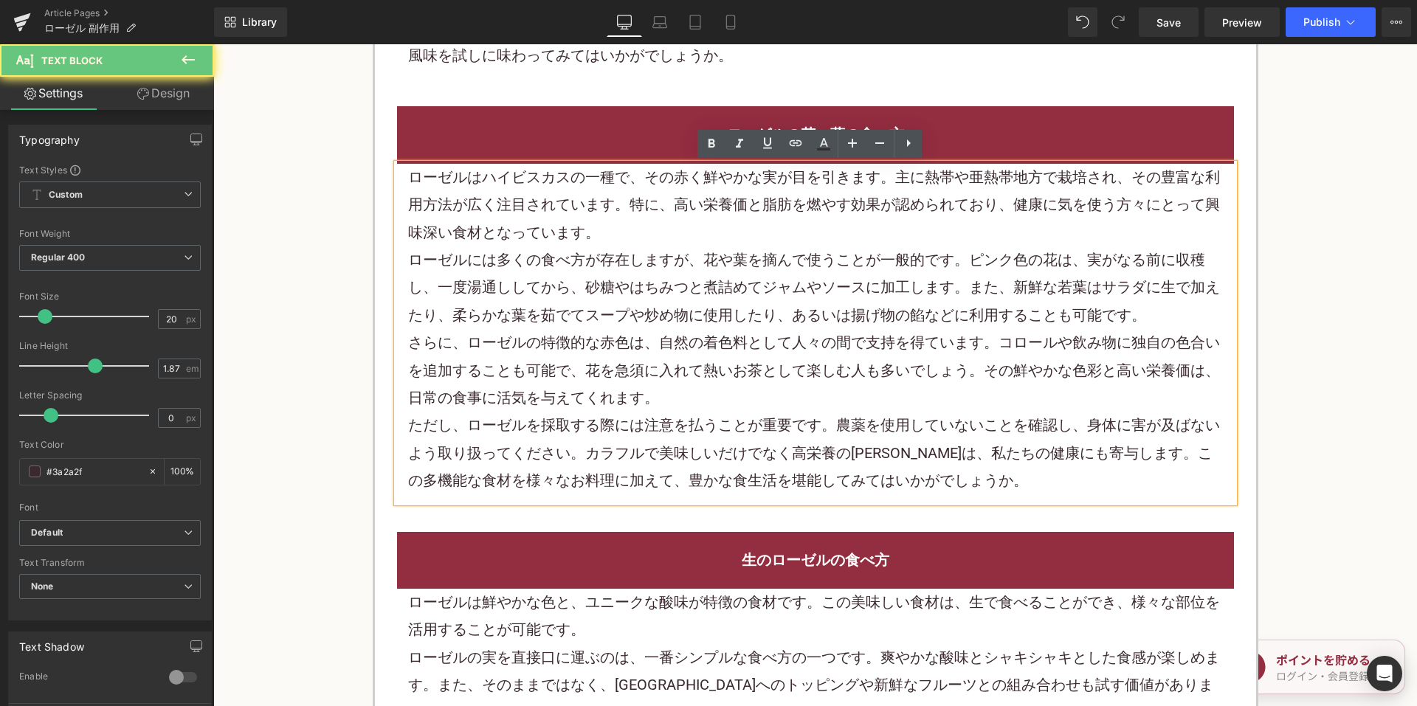
click at [577, 289] on p "ローゼルには多くの食べ方が存在しますが、花や葉を摘んで使うことが一般的です。ピンク色の花は、実がなる前に収穫し、一度湯通ししてから、砂糖やはちみつと煮詰めてジ…" at bounding box center [815, 287] width 815 height 83
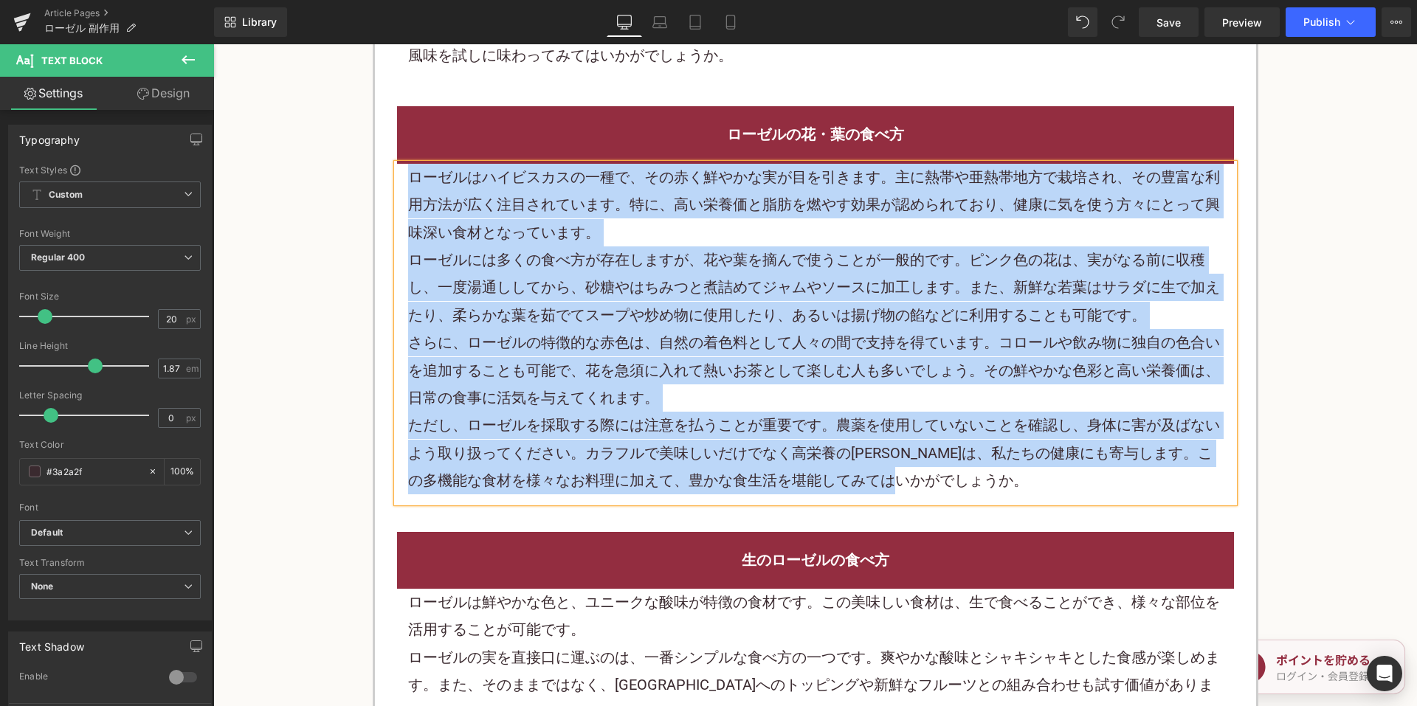
copy div "loremipsumdolor、sitametconsectet。adipiscingelits、doeiusmodtemporincid。ut、labore…"
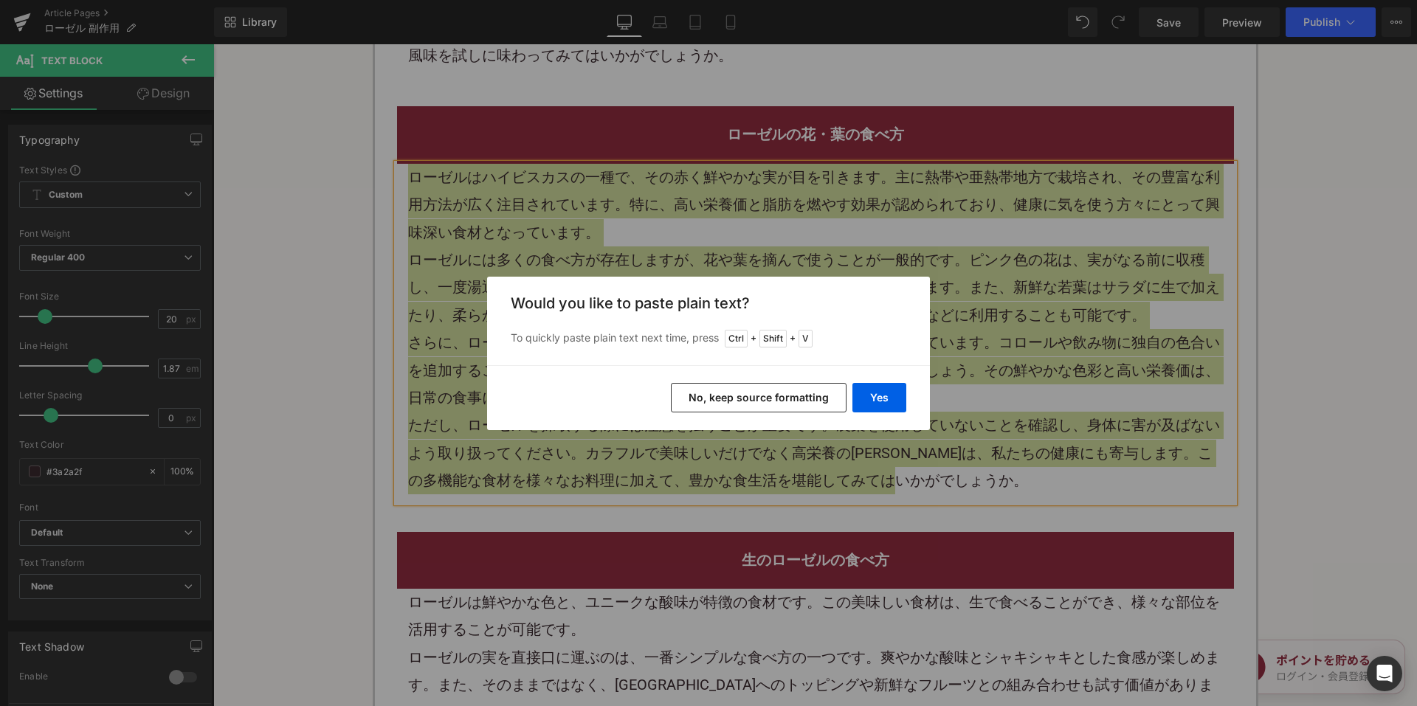
click at [798, 400] on button "No, keep source formatting" at bounding box center [759, 398] width 176 height 30
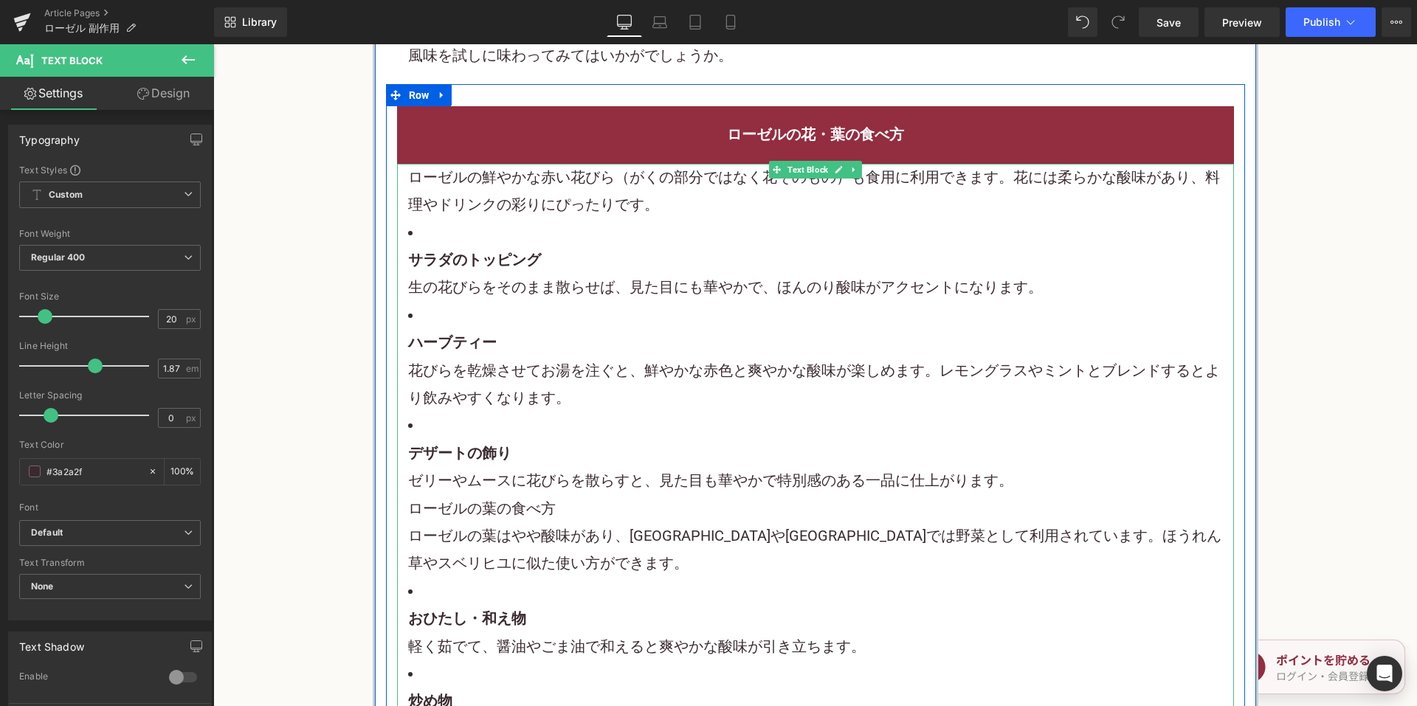
click at [646, 232] on li "サラダのトッピング 生の花びらをそのまま散らせば、見た目にも華やかで、ほんのり酸味がアクセントになります。" at bounding box center [815, 260] width 815 height 83
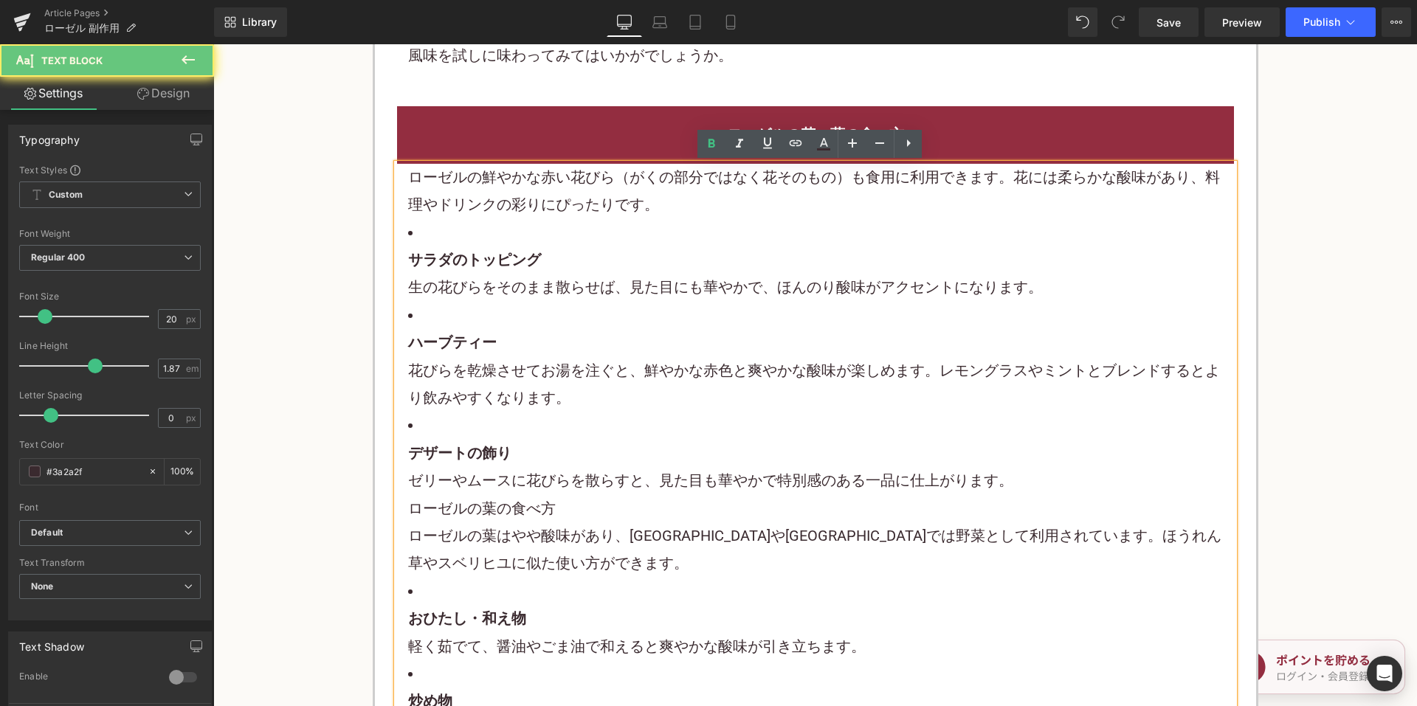
click at [664, 207] on p "ローゼルの鮮やかな赤い花びら（がくの部分ではなく花そのもの）も食用に利用できます。花には柔らかな酸味があり、料理やドリンクの彩りにぴったりです。" at bounding box center [815, 191] width 815 height 55
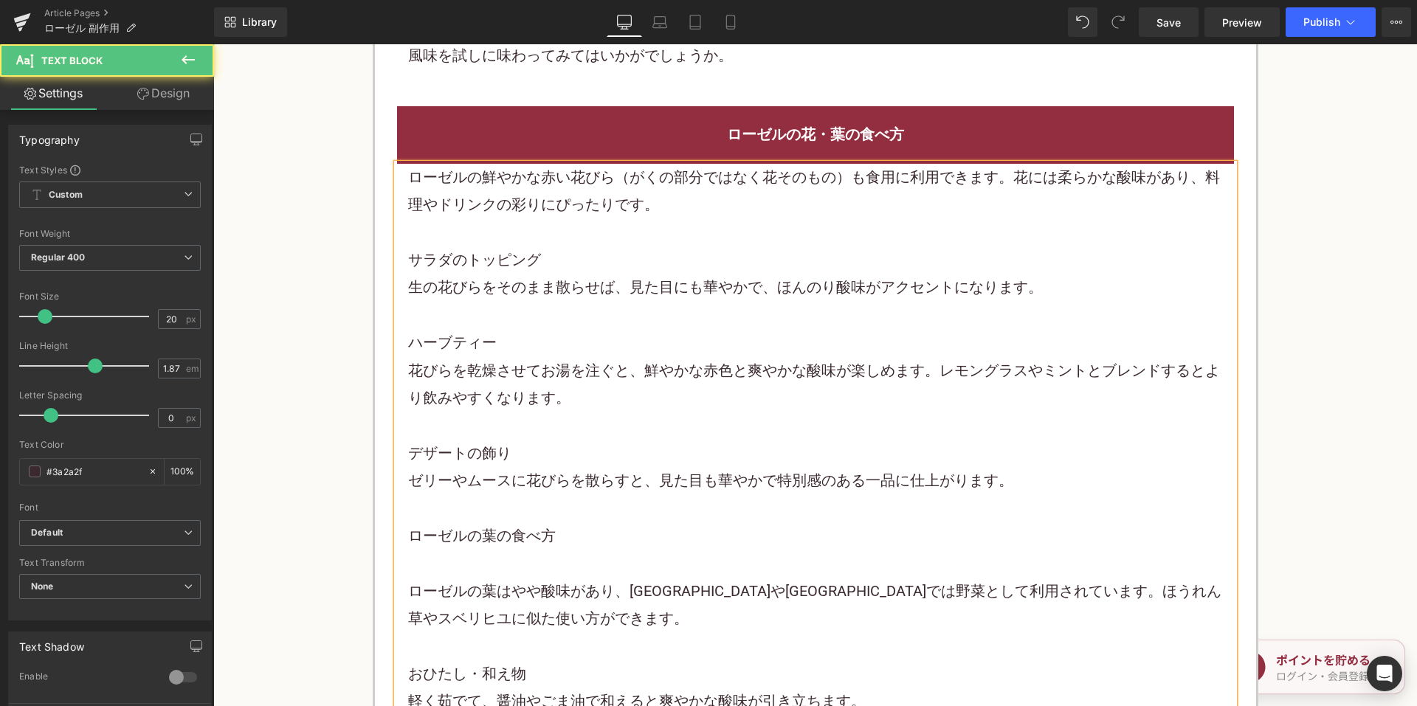
click at [647, 269] on p "サラダのトッピング" at bounding box center [815, 259] width 815 height 27
click at [680, 212] on p "ローゼルの鮮やかな赤い花びら（がくの部分ではなく花そのもの）も食用に利用できます。花には柔らかな酸味があり、料理やドリンクの彩りにぴったりです。" at bounding box center [815, 191] width 815 height 55
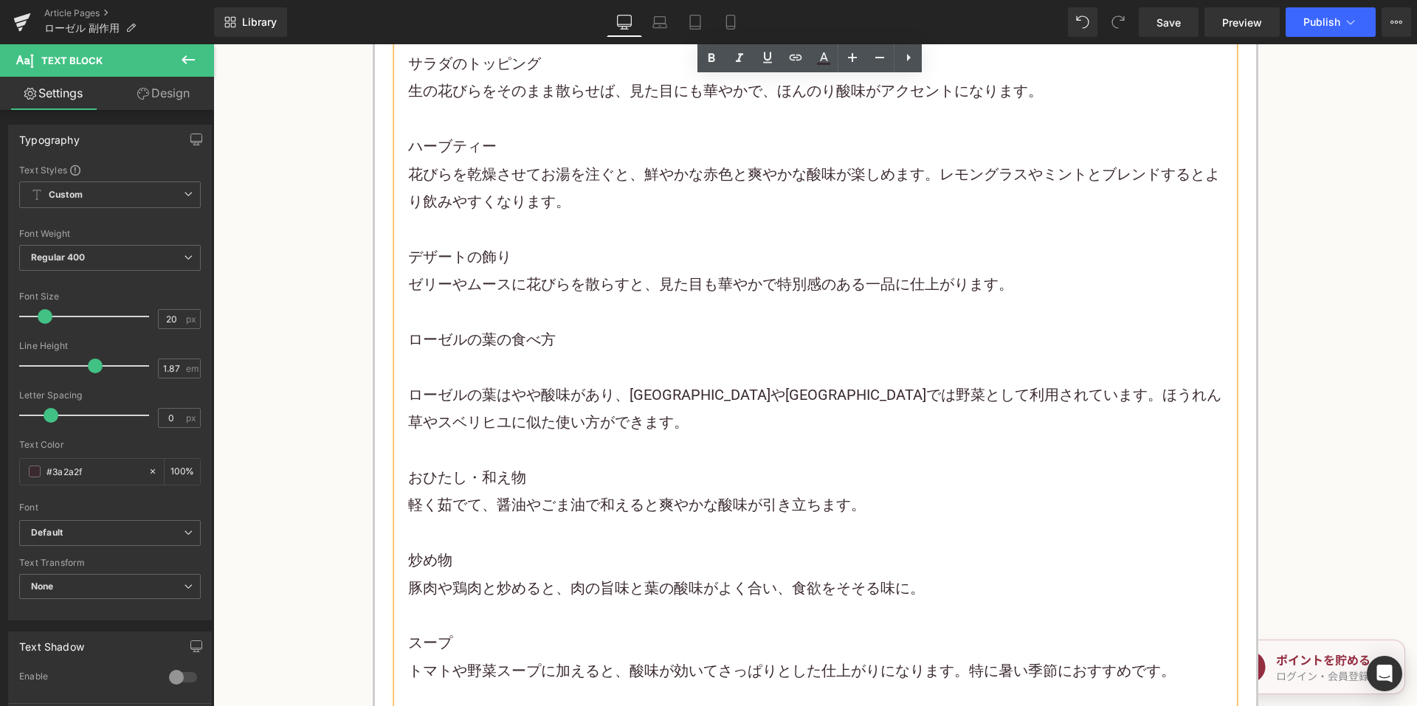
scroll to position [4132, 0]
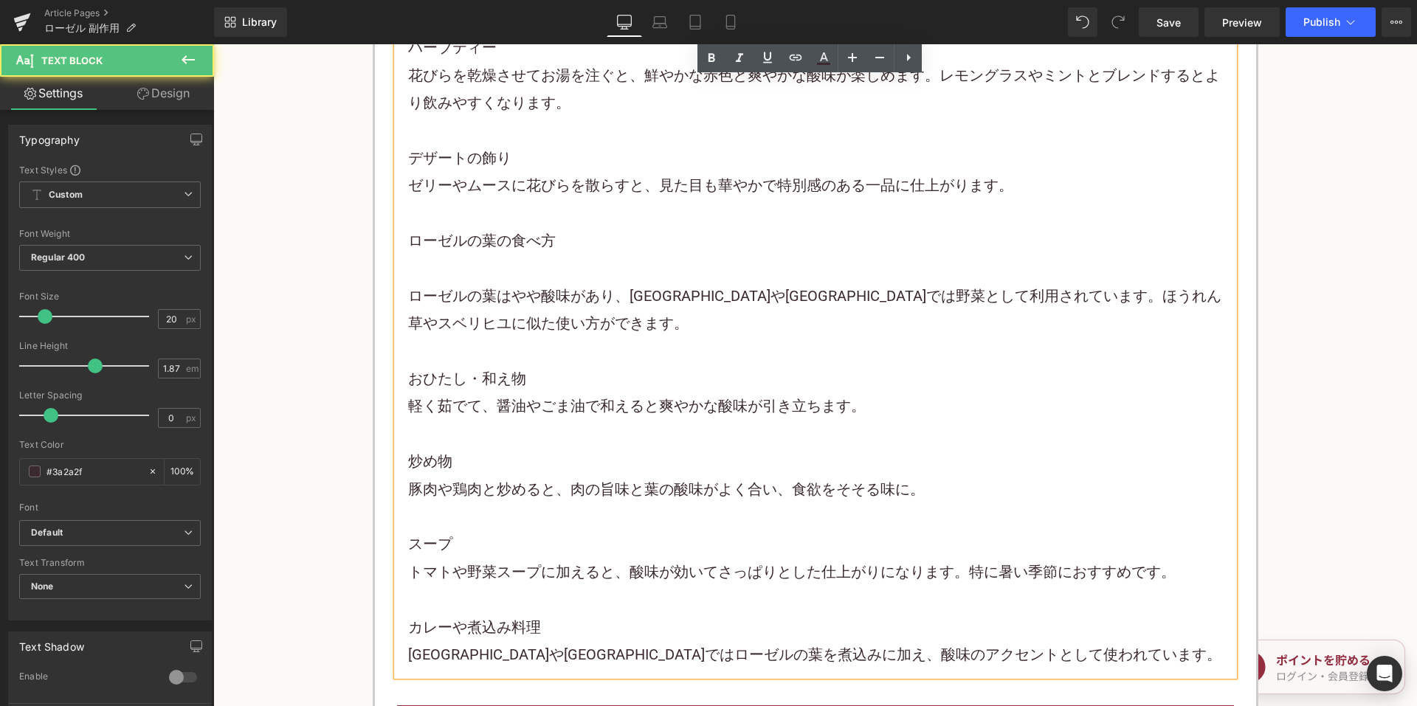
click at [522, 245] on p "ローゼルの葉の食べ方" at bounding box center [815, 240] width 815 height 27
click at [562, 237] on p "ローゼルの葉の食べ方" at bounding box center [815, 240] width 815 height 27
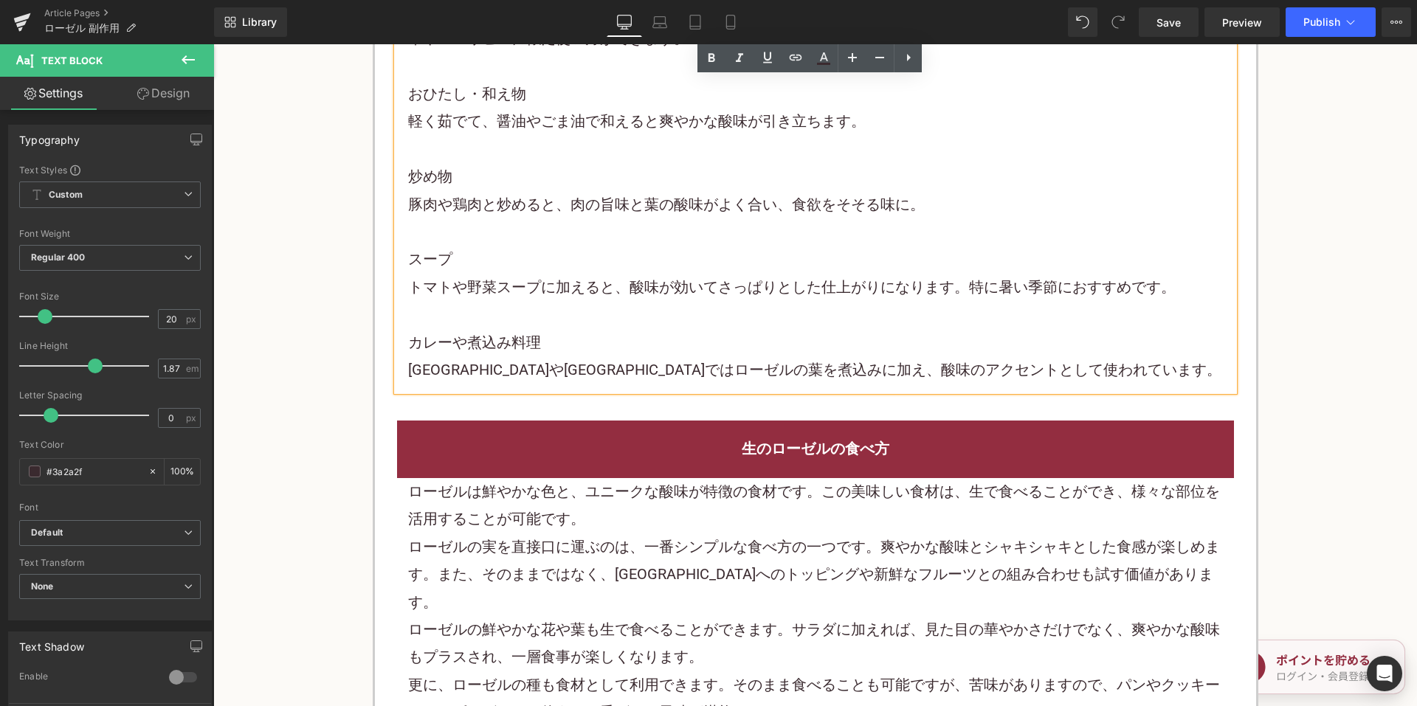
scroll to position [4648, 0]
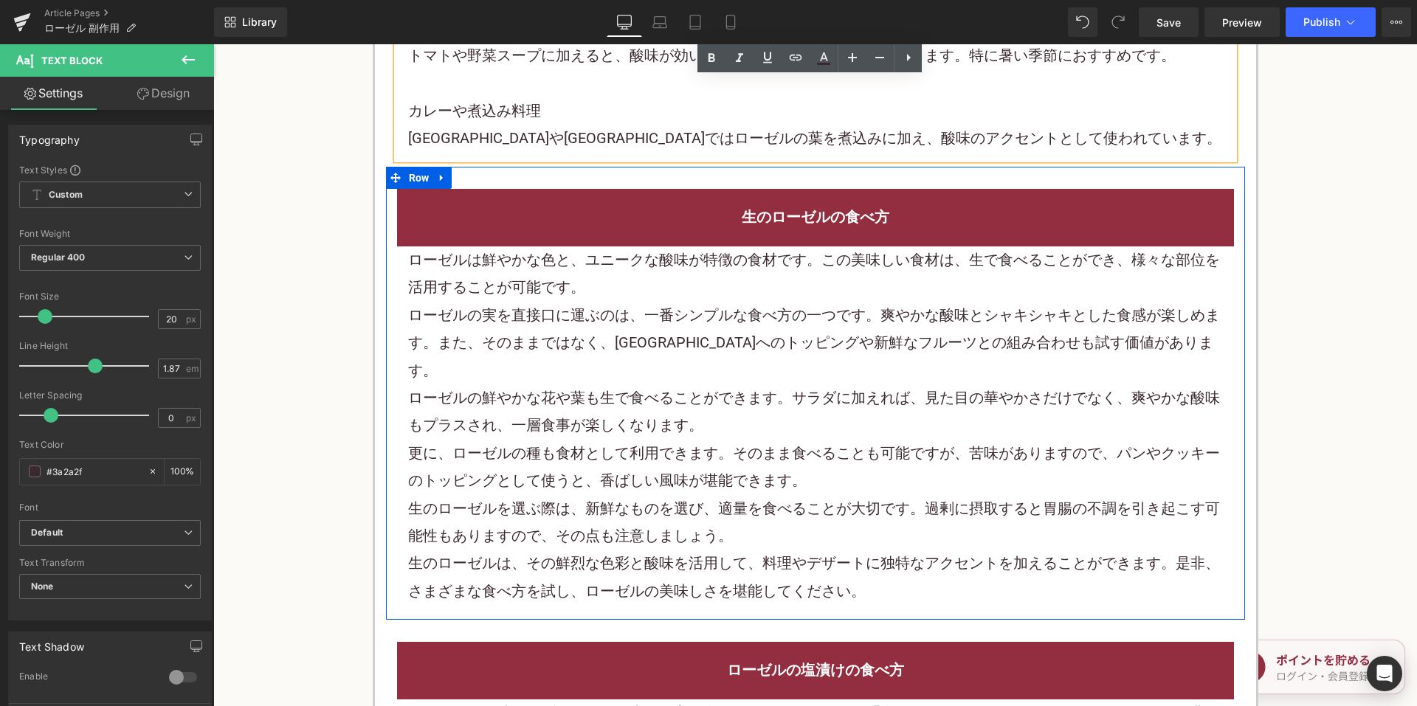
click at [541, 300] on p "ローゼルは鮮やかな色と、ユニークな酸味が特徴の食材です。この美味しい食材は、生で食べることができ、様々な部位を活用することが可能です。" at bounding box center [815, 273] width 815 height 55
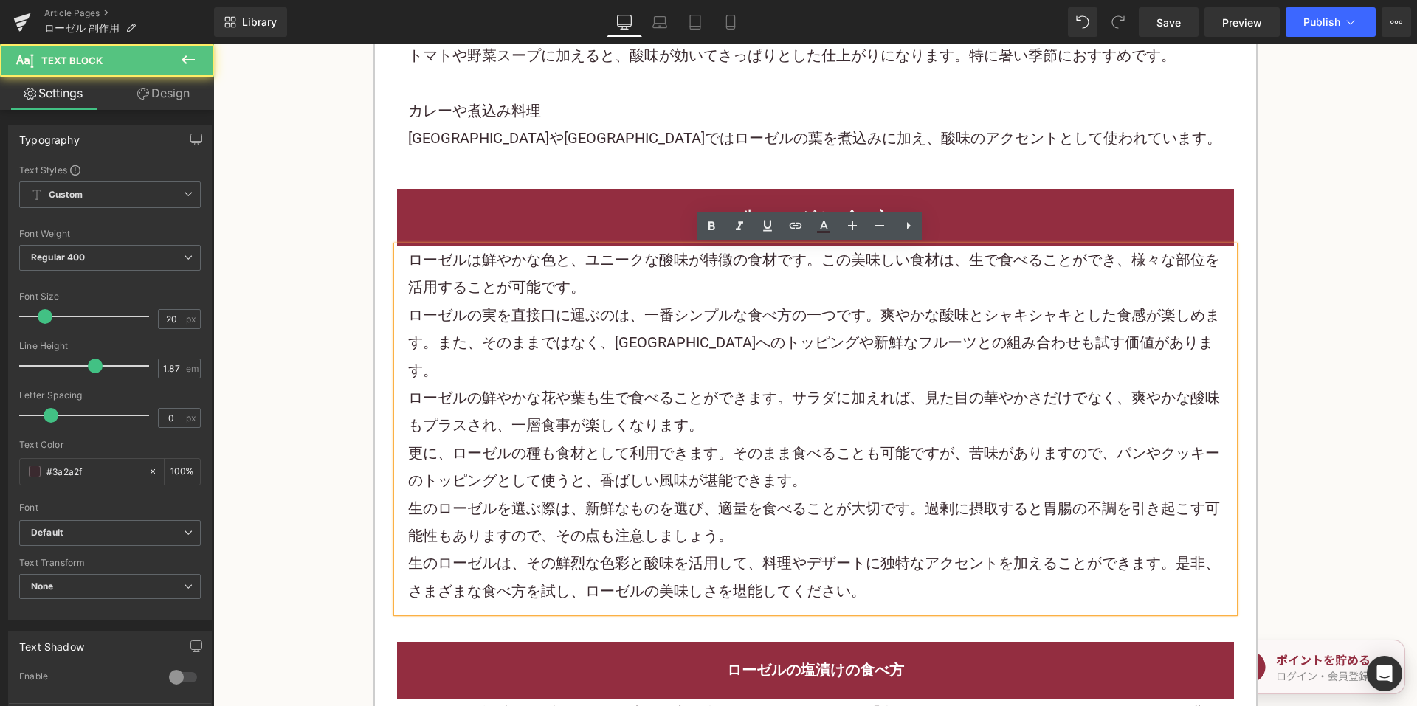
click at [539, 335] on p "ローゼルの実を直接口に運ぶのは、一番シンプルな食べ方の一つです。爽やかな酸味とシャキシャキとした食感が楽しめます。また、そのままではなく、[GEOGRAPHI…" at bounding box center [815, 343] width 815 height 83
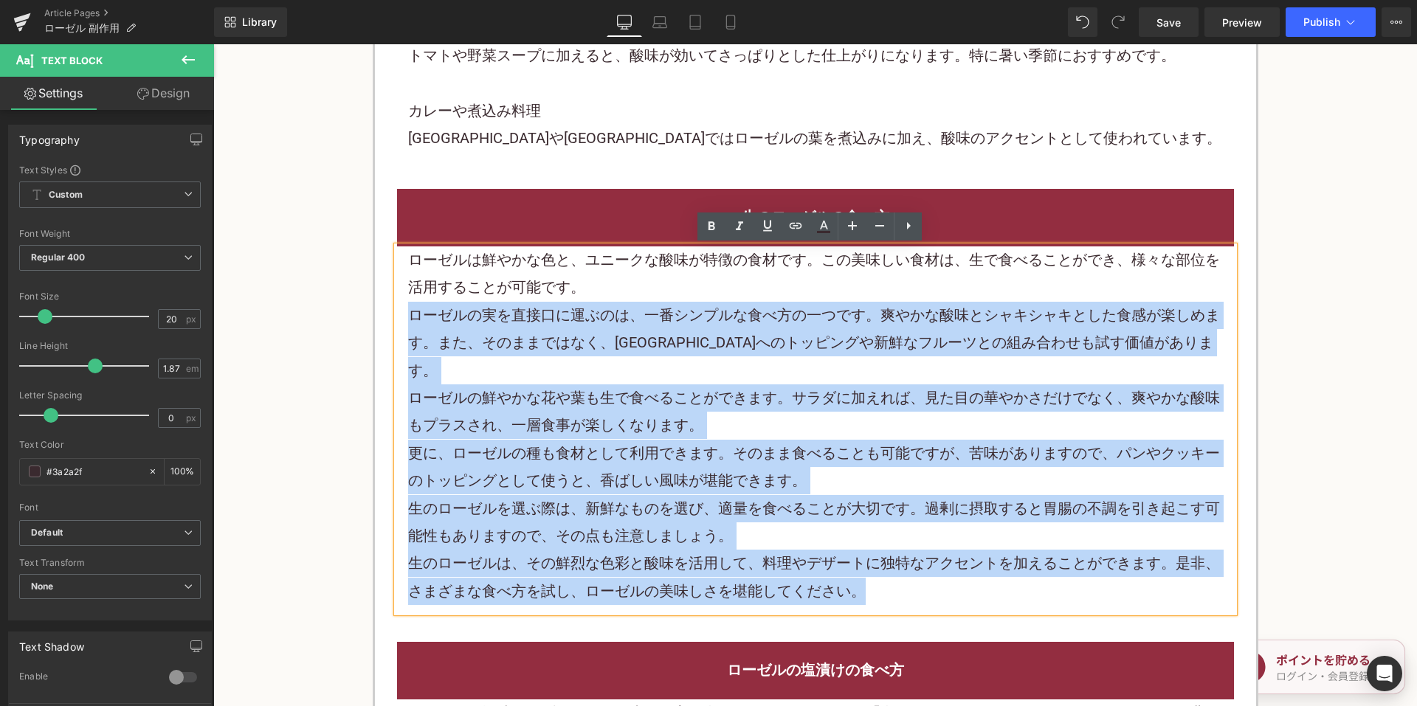
drag, startPoint x: 407, startPoint y: 316, endPoint x: 945, endPoint y: 567, distance: 594.2
click at [944, 568] on div "ローゼルは鮮やかな色と、ユニークな酸味が特徴の食材です。この美味しい食材は、生で食べることができ、様々な部位を活用することが可能です。 ローゼルの実を直接口に…" at bounding box center [815, 429] width 837 height 366
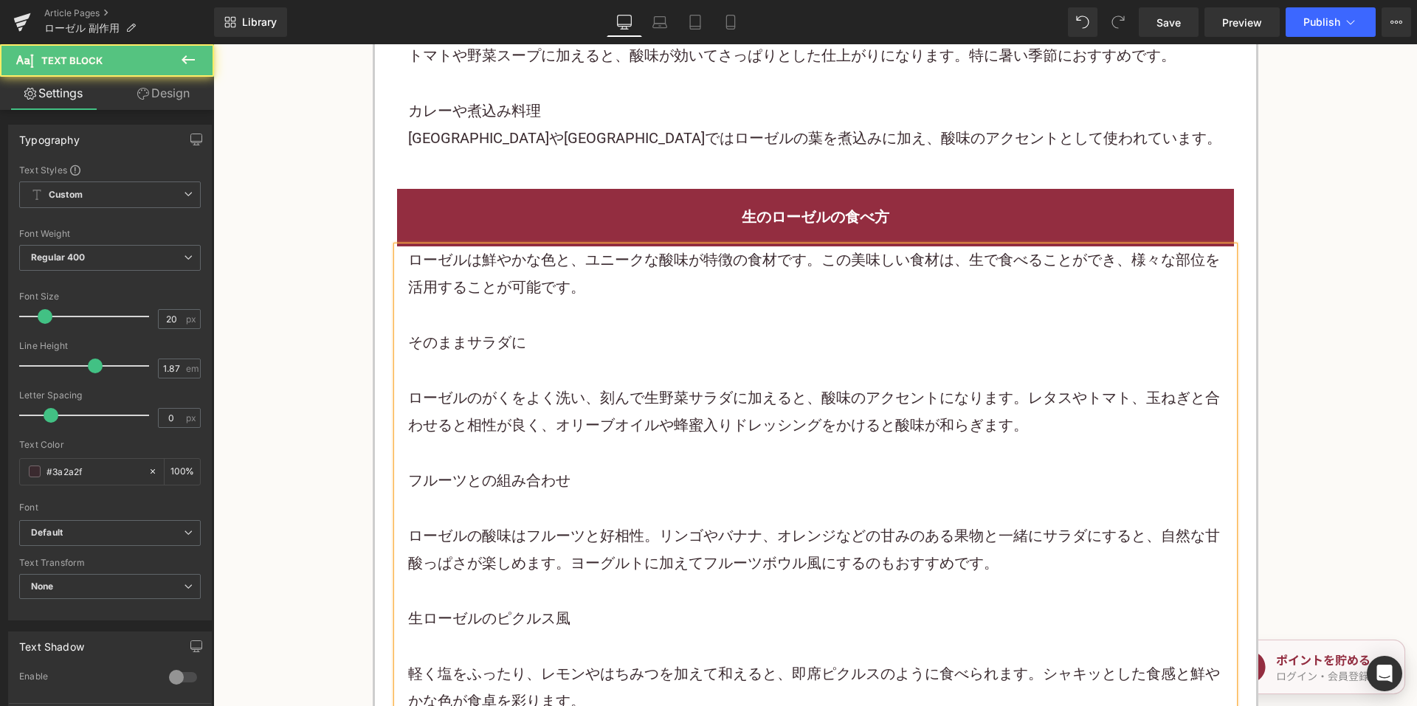
click at [1167, 260] on p "ローゼルは鮮やかな色と、ユニークな酸味が特徴の食材です。この美味しい食材は、生で食べることができ、様々な部位を活用することが可能です。" at bounding box center [815, 273] width 815 height 55
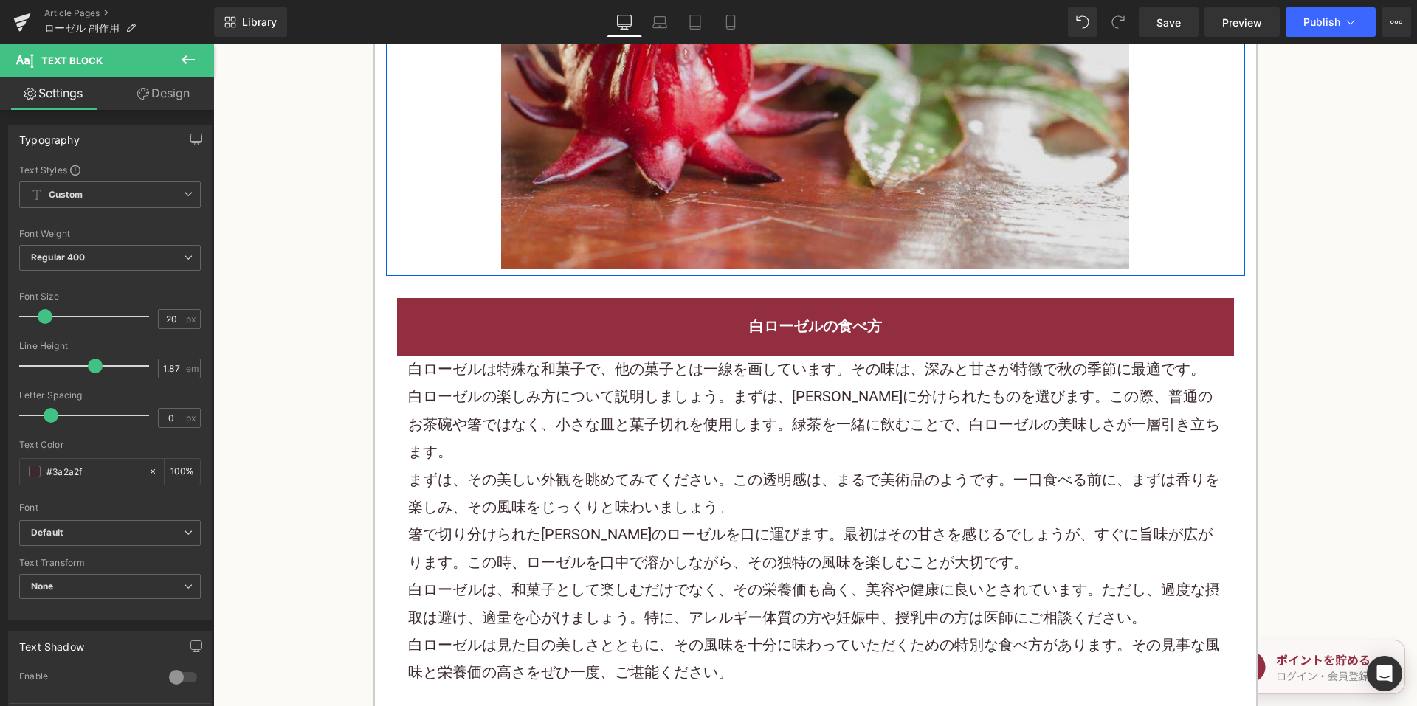
scroll to position [6567, 0]
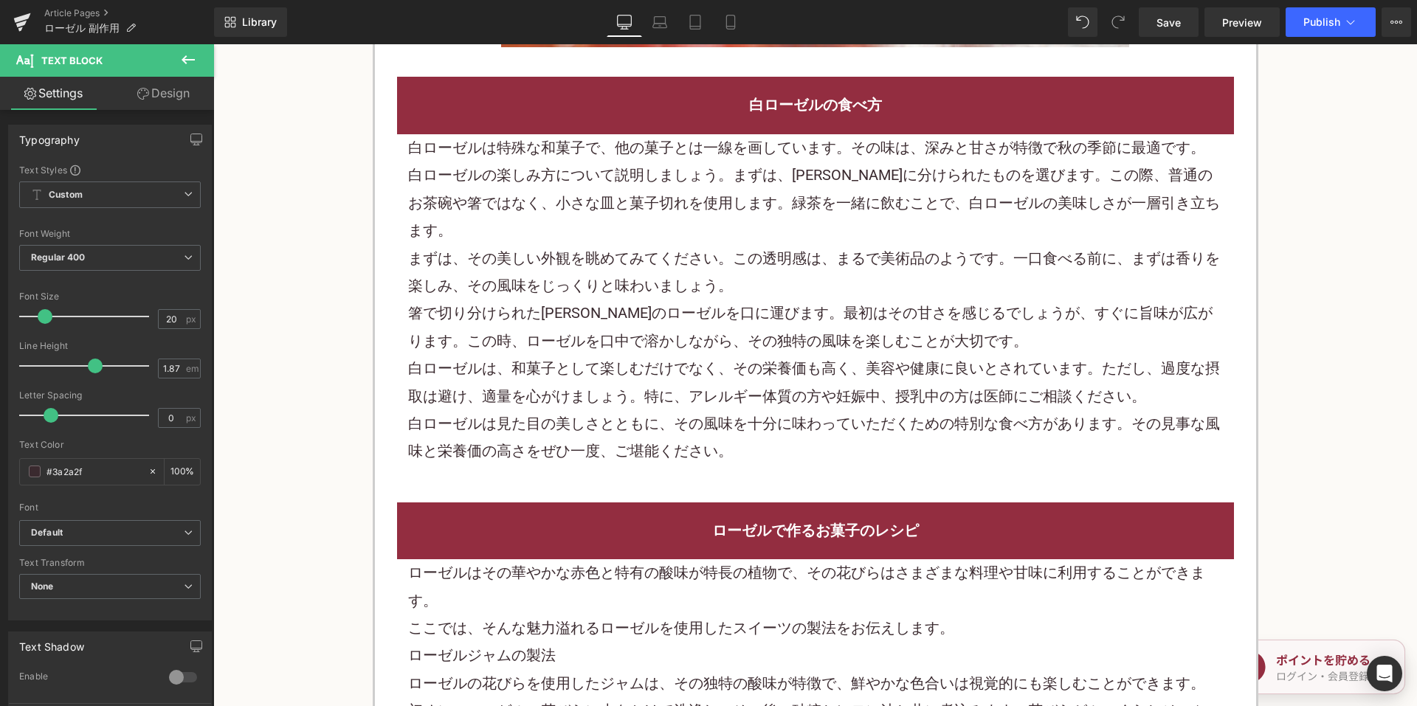
click at [685, 127] on div "白ローゼルの食べ方" at bounding box center [815, 105] width 837 height 57
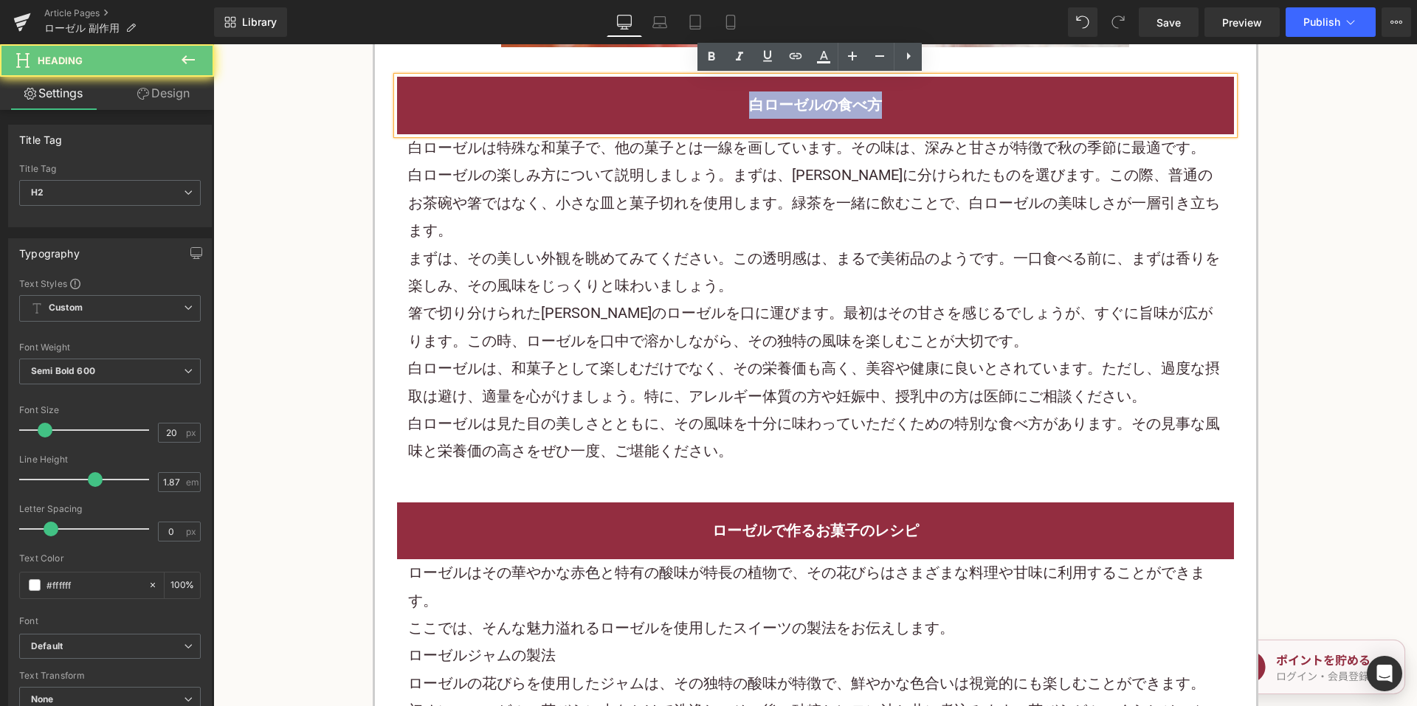
drag, startPoint x: 731, startPoint y: 100, endPoint x: 945, endPoint y: 80, distance: 214.9
click at [944, 96] on h2 "白ローゼルの食べ方" at bounding box center [815, 104] width 815 height 27
copy h2 "白ローゼルの食べ方"
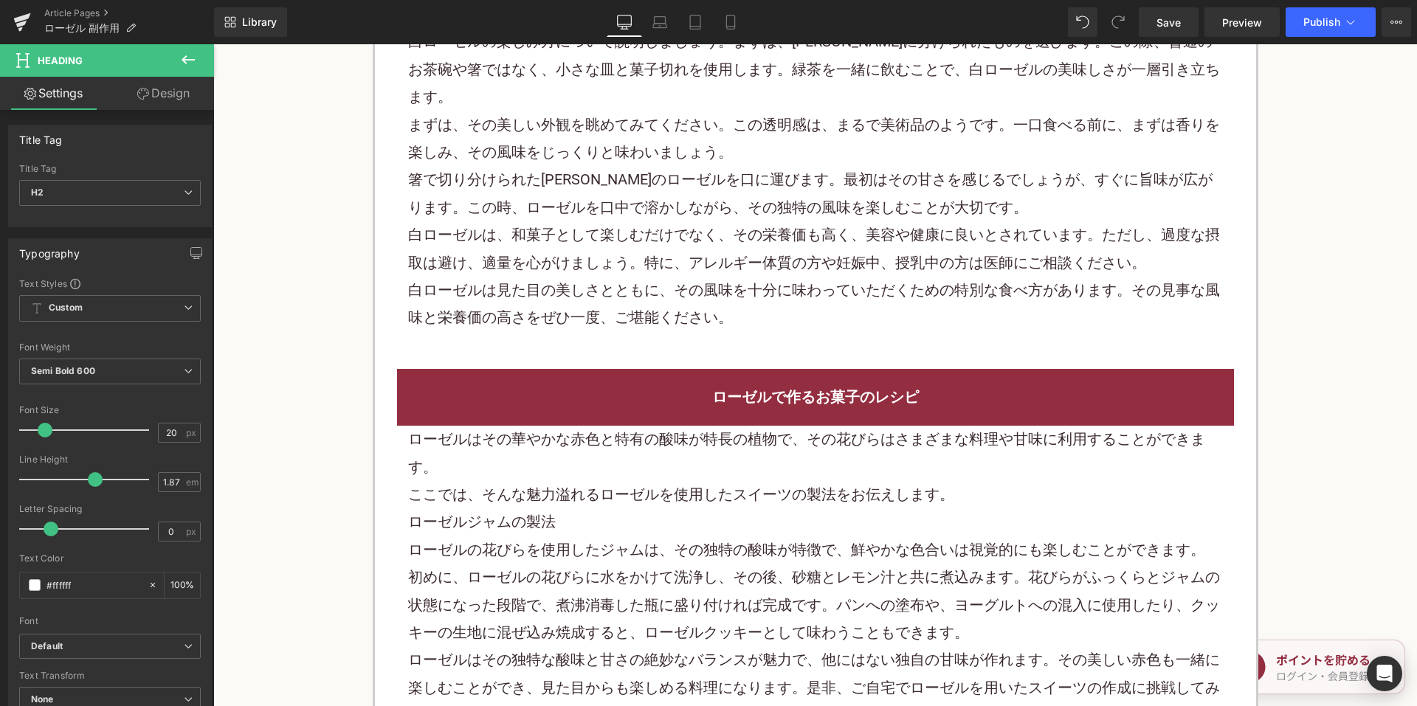
scroll to position [6788, 0]
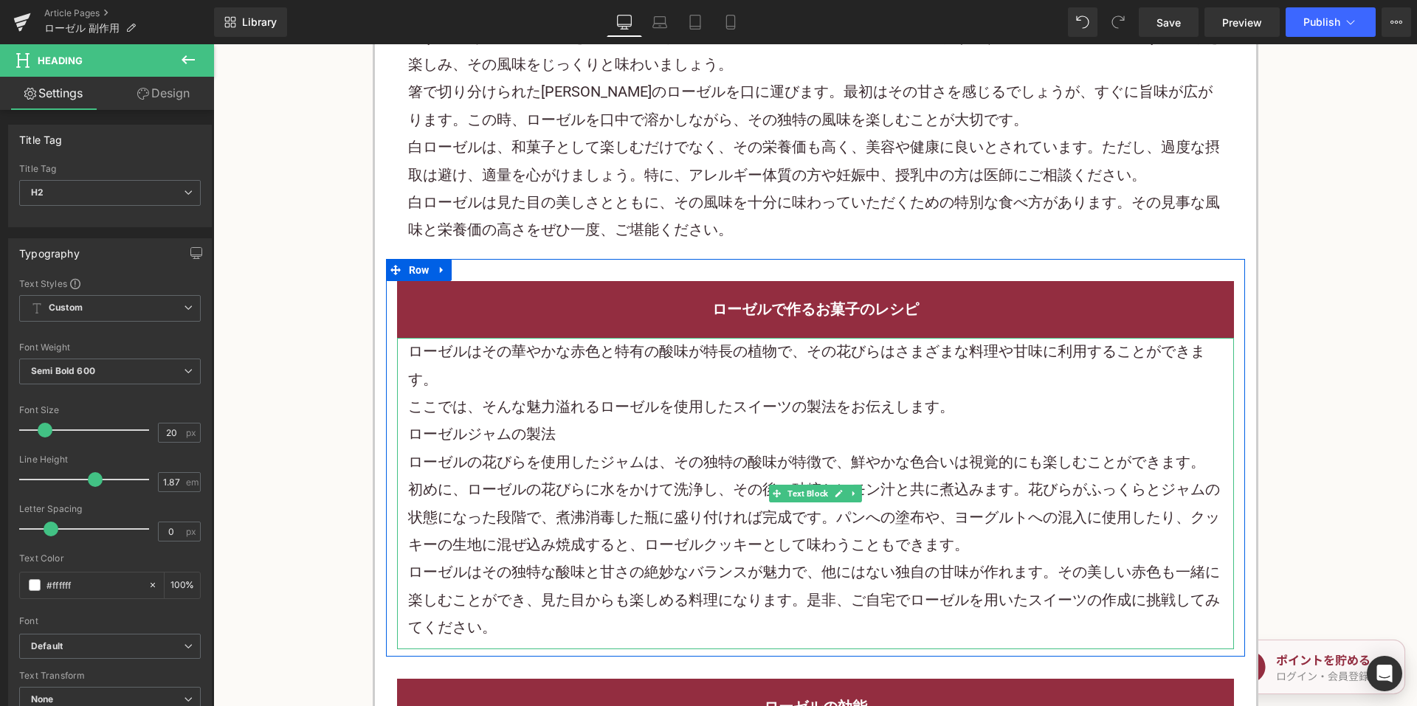
click at [474, 393] on p "ここでは、そんな魅力溢れるローゼルを使用した スイーツ の製法をお伝えします。" at bounding box center [815, 406] width 815 height 27
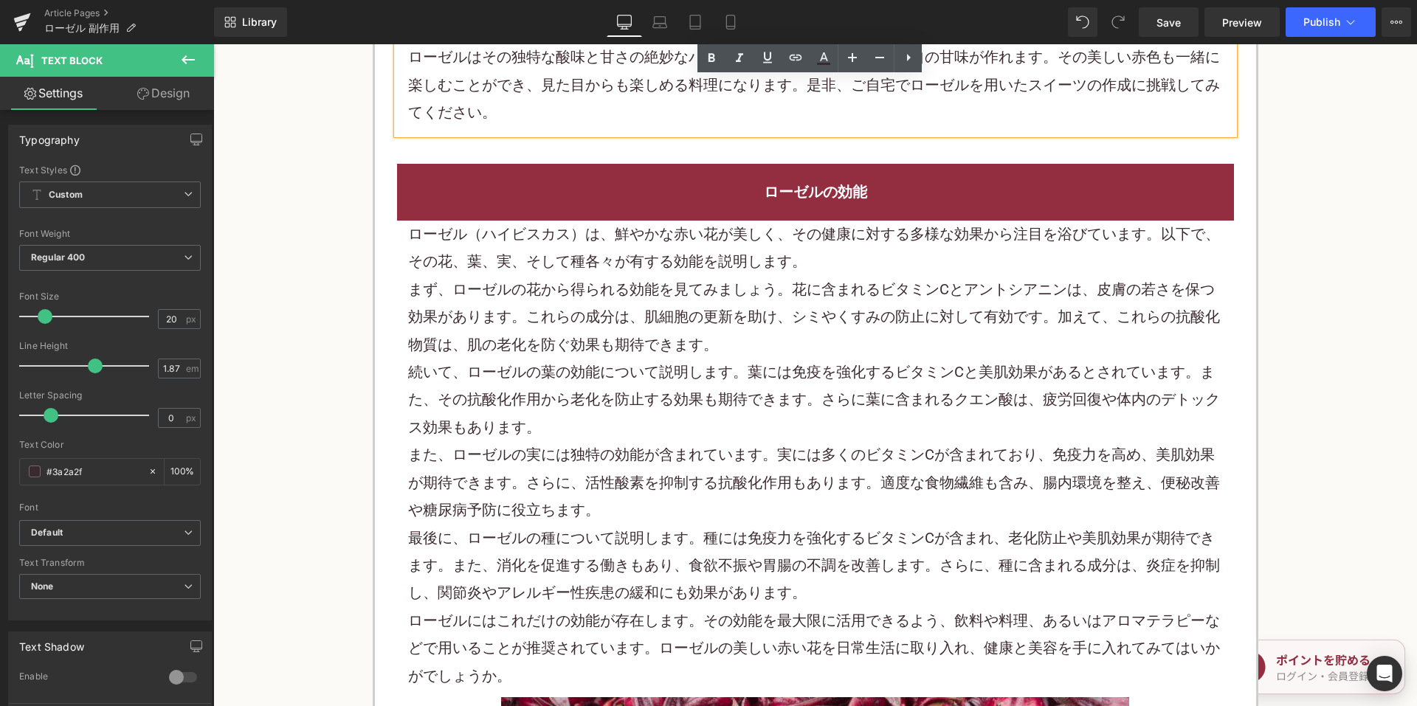
scroll to position [7305, 0]
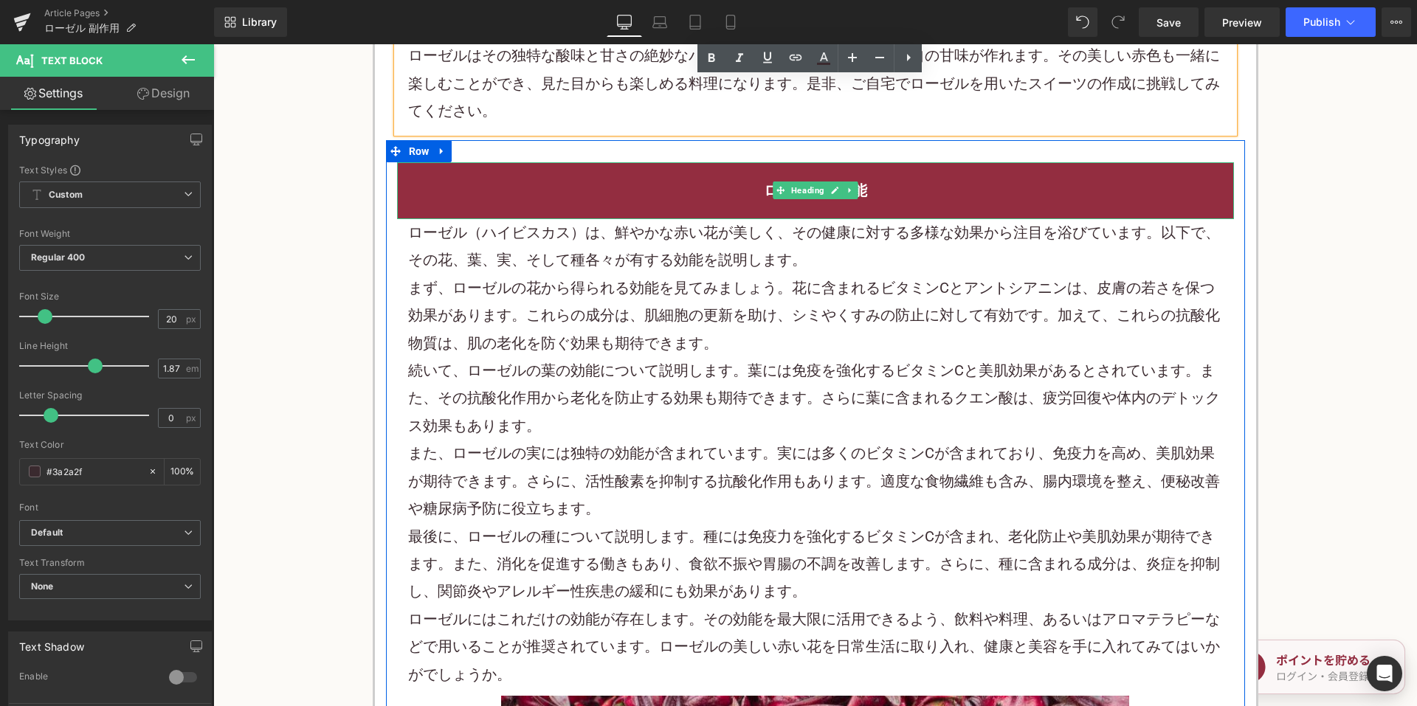
click at [707, 177] on h2 "ローゼルの効能" at bounding box center [815, 190] width 815 height 27
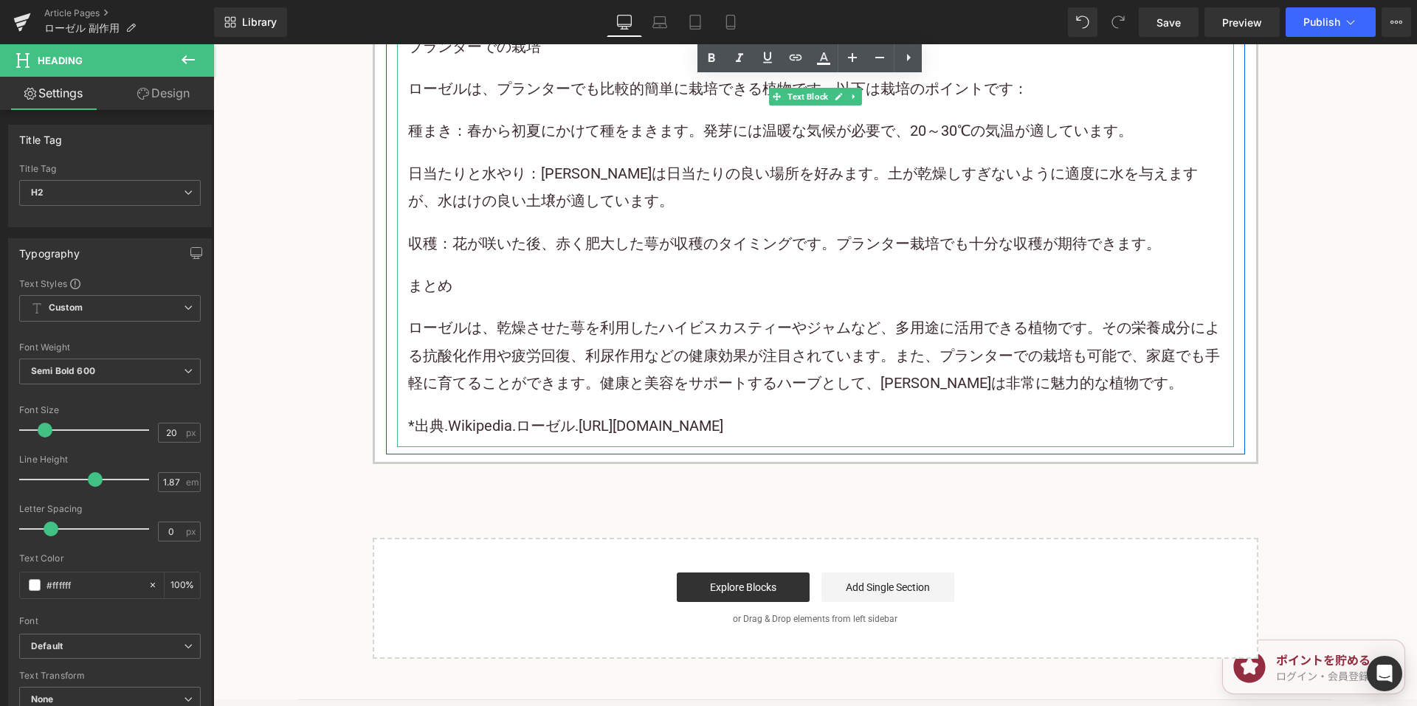
scroll to position [10109, 0]
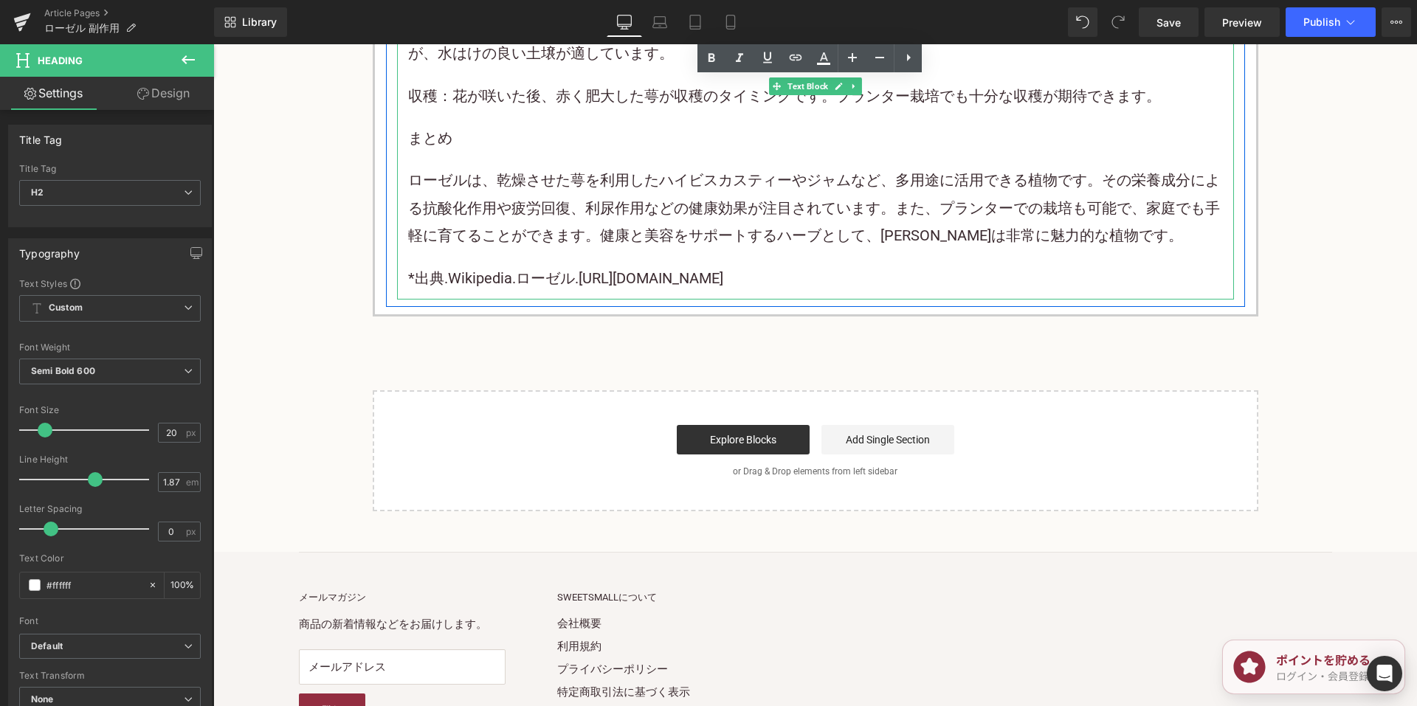
click at [524, 265] on p "*出典.Wikipedia.ローゼル. [URL][DOMAIN_NAME]" at bounding box center [815, 278] width 815 height 27
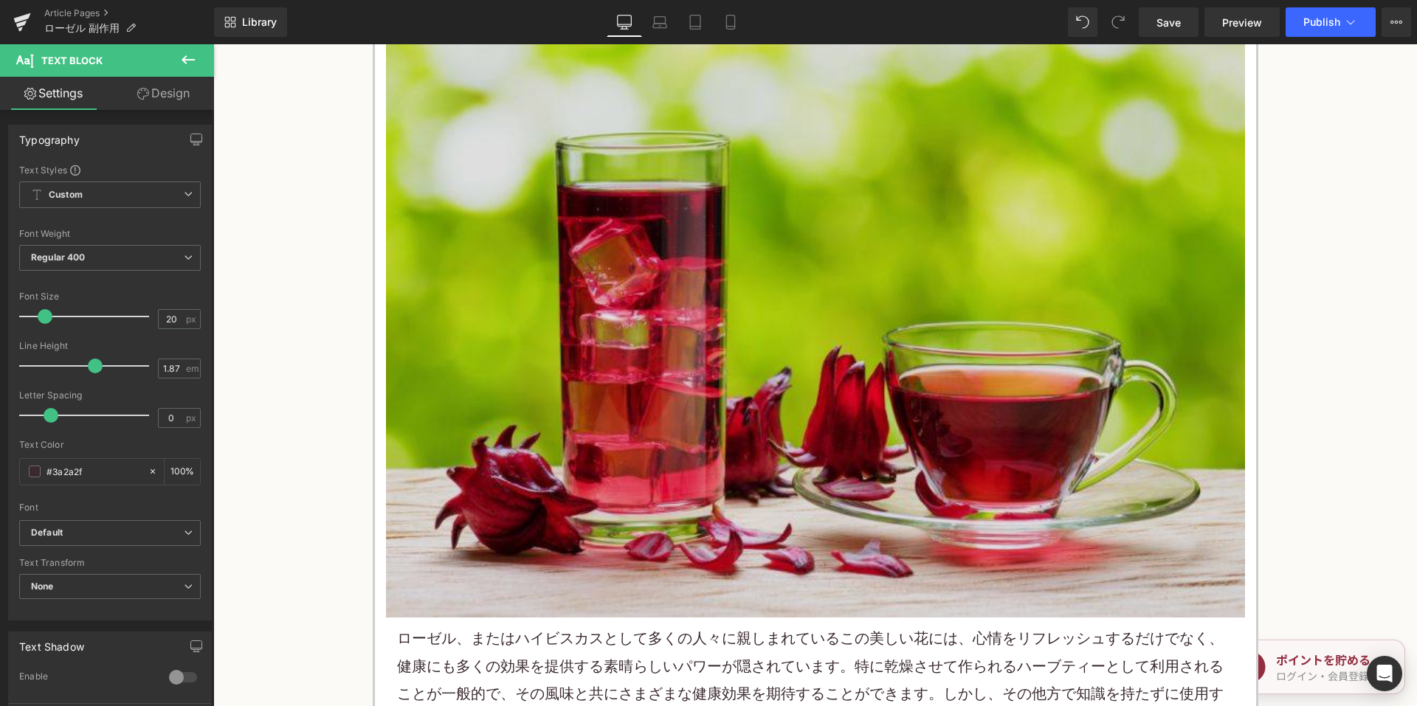
scroll to position [516, 0]
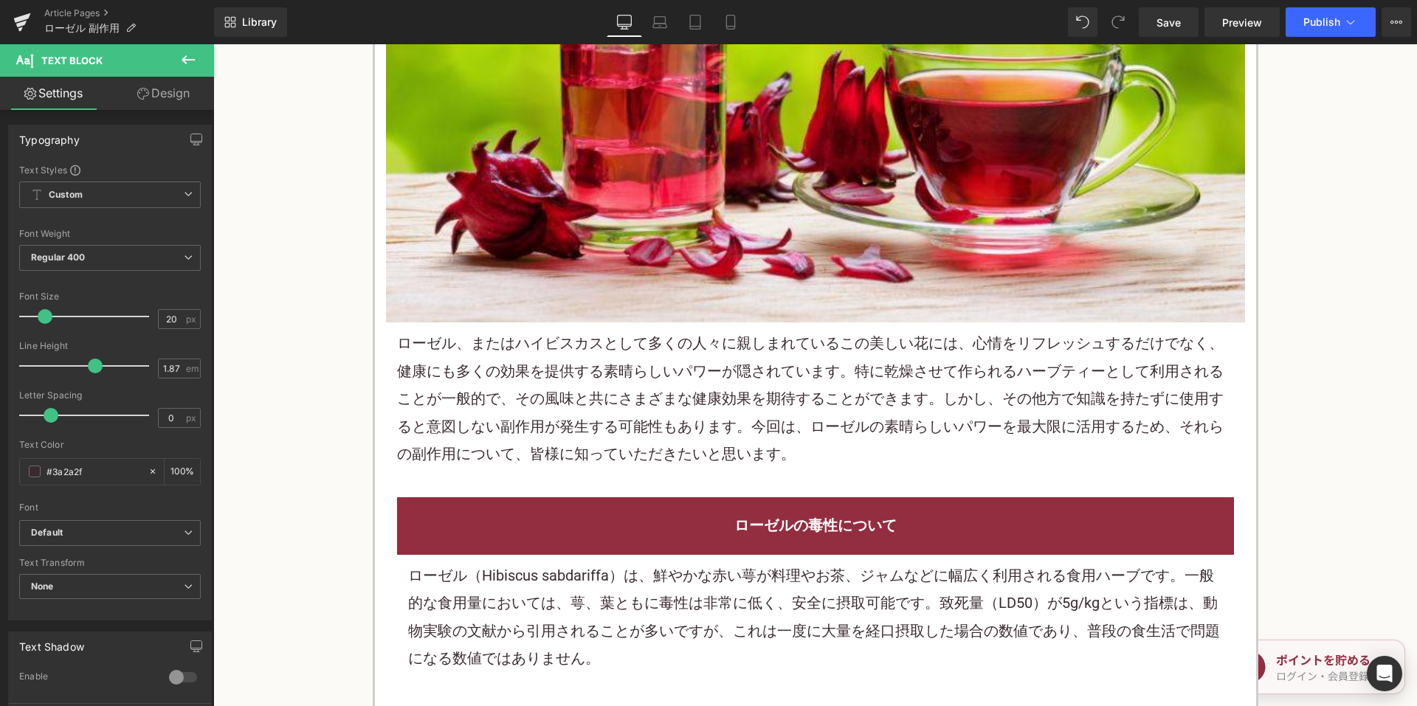
click at [528, 353] on p "ローゼル、またはハイビスカスとして多くの人々に親しまれているこの美しい花には、心情をリフレッシュするだけでなく、健康にも多くの効果を提供する素晴らしいパワーが…" at bounding box center [815, 399] width 837 height 138
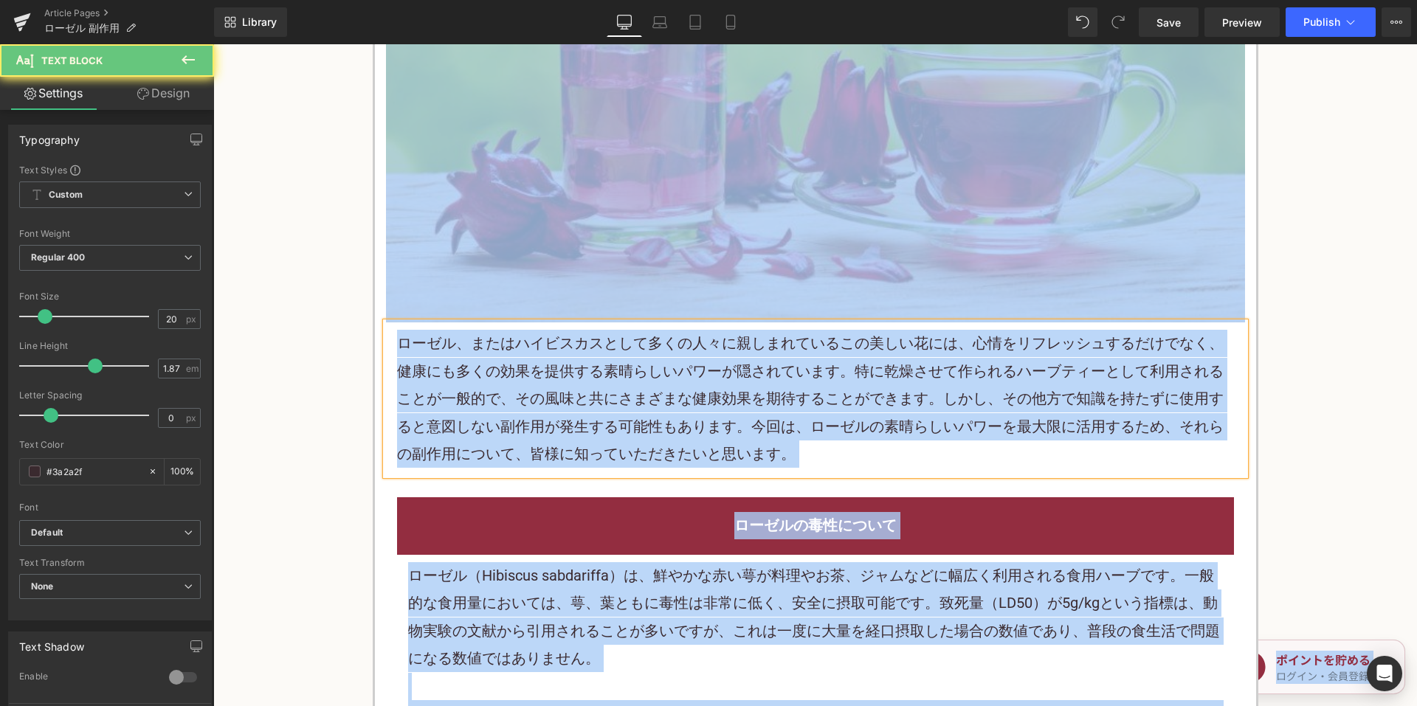
click at [832, 343] on p "ローゼル、またはハイビスカスとして多くの人々に親しまれているこの美しい花には、心情をリフレッシュするだけでなく、健康にも多くの効果を提供する素晴らしいパワーが…" at bounding box center [815, 399] width 837 height 138
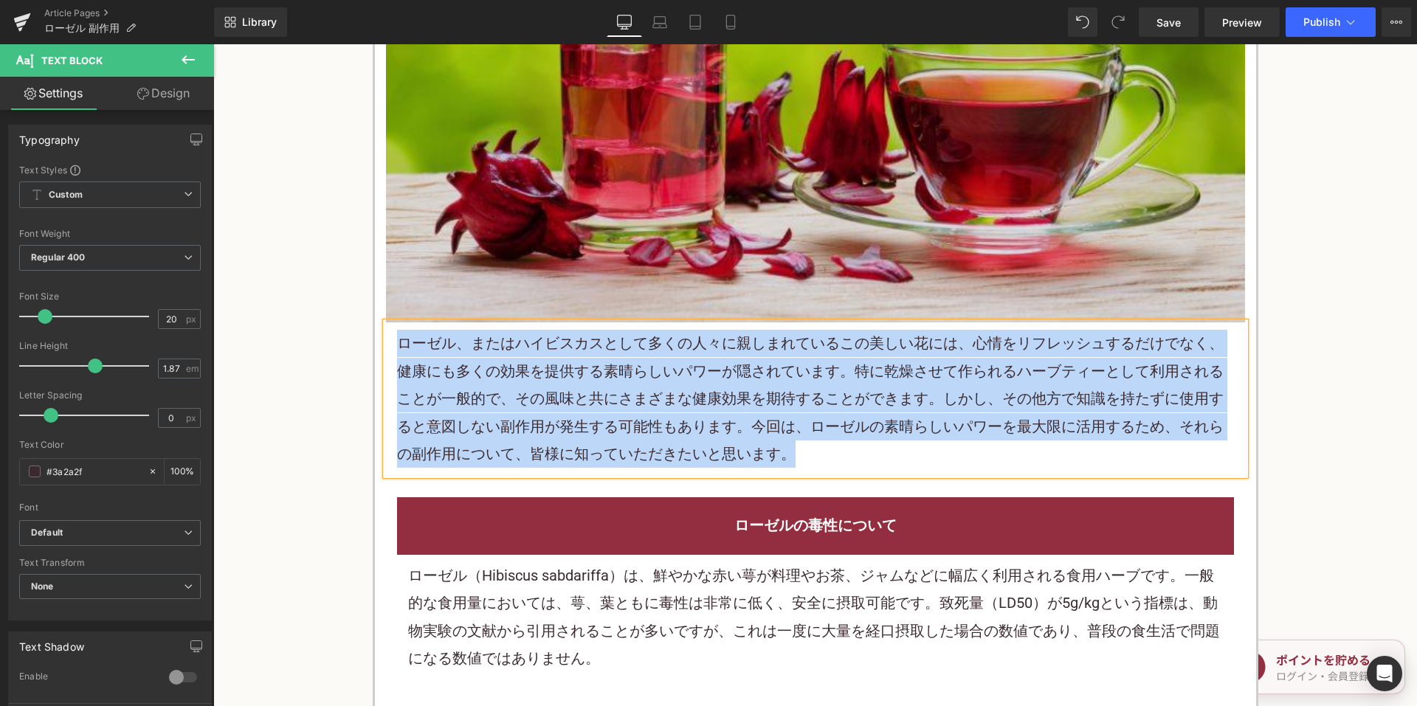
copy p "ローゼル、またはハイビスカスとして多くの人々に親しまれているこの美しい花には、心情をリフレッシュするだけでなく、健康にも多くの効果を提供する素晴らしいパワーが…"
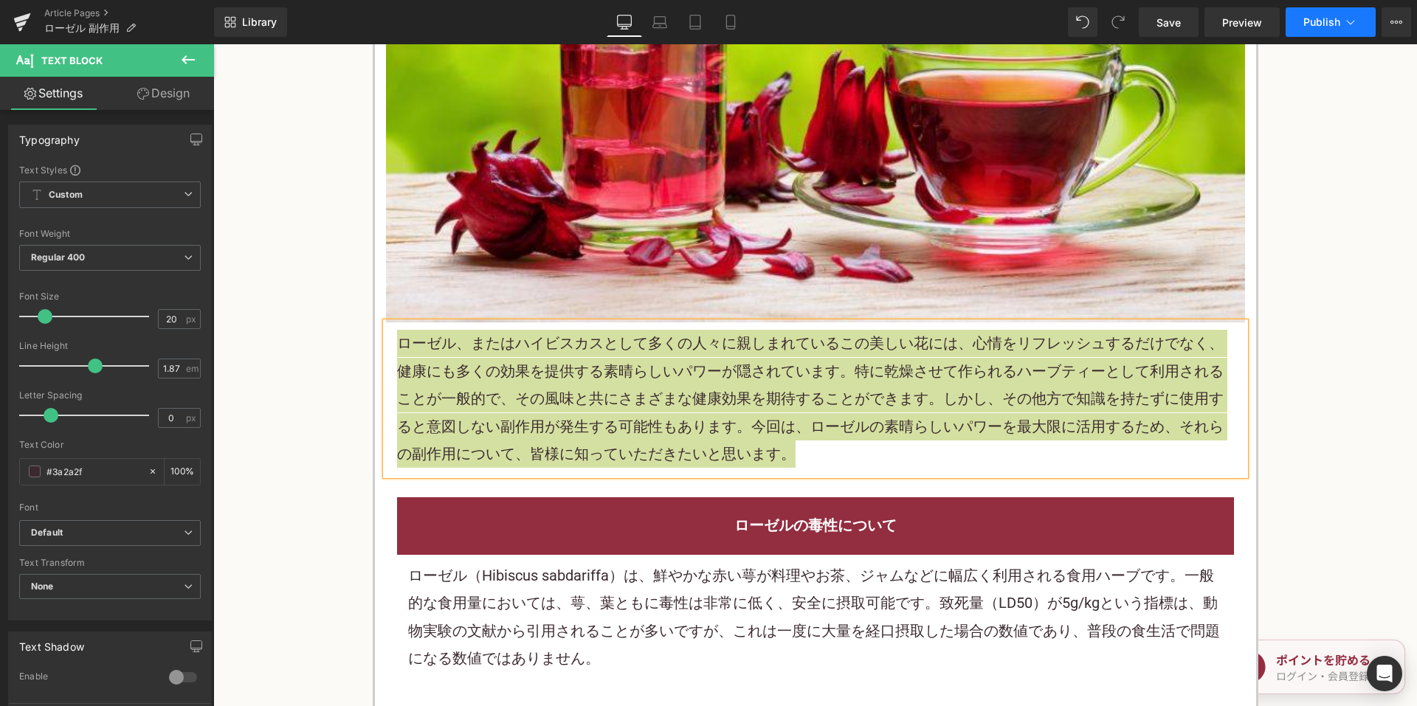
click at [1333, 26] on span "Publish" at bounding box center [1321, 22] width 37 height 12
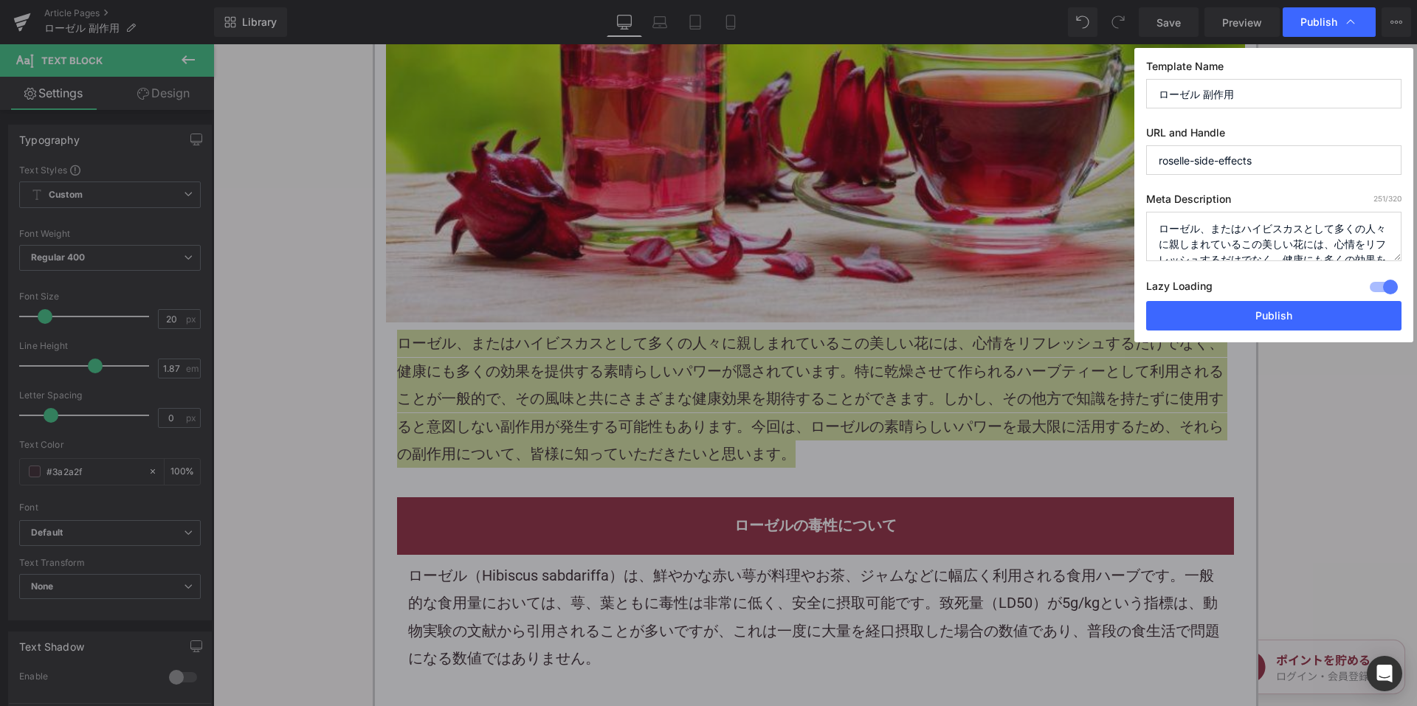
click at [1265, 234] on textarea "ローゼル、またはハイビスカスとして多くの人々に親しまれているこの美しい花には、心情をリフレッシュするだけでなく、健康にも多くの効果を提供する素晴らしいパワーが…" at bounding box center [1273, 236] width 255 height 49
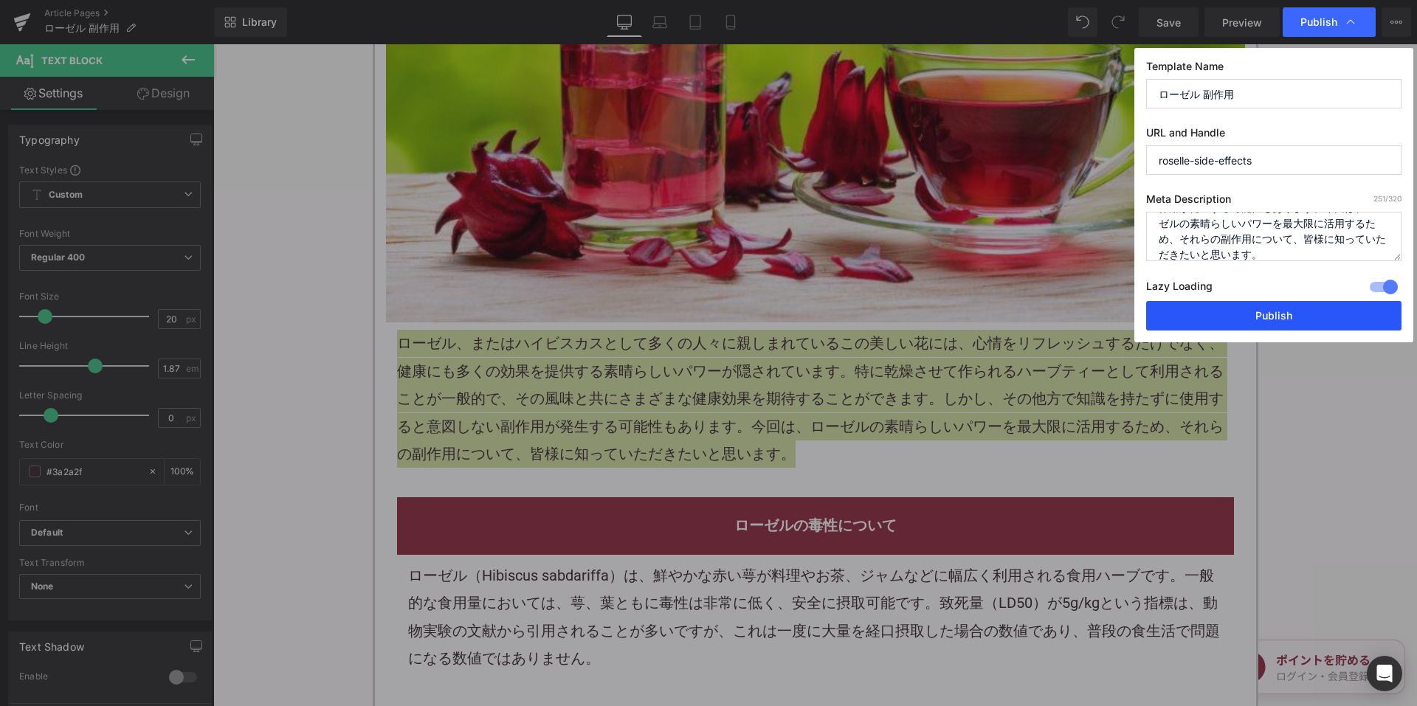
click at [1229, 305] on button "Publish" at bounding box center [1273, 316] width 255 height 30
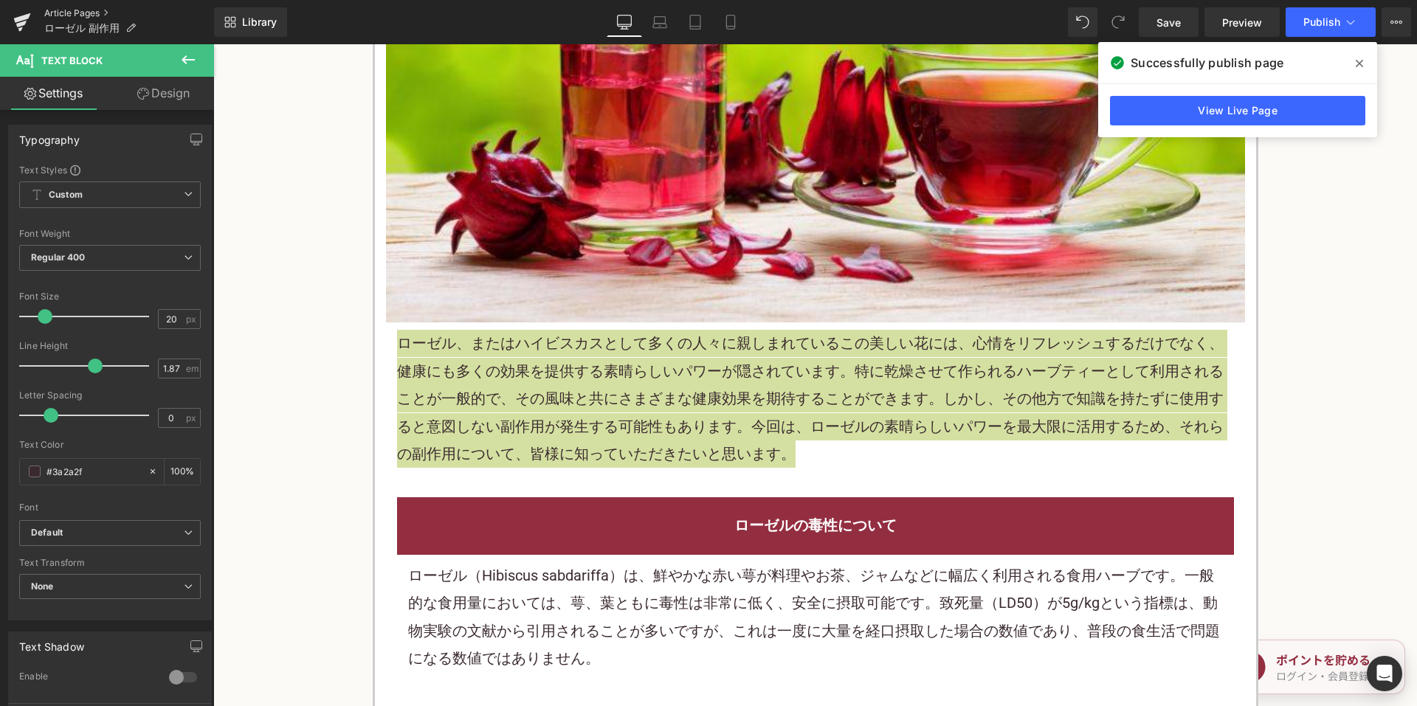
click at [64, 13] on link "Article Pages" at bounding box center [129, 13] width 170 height 12
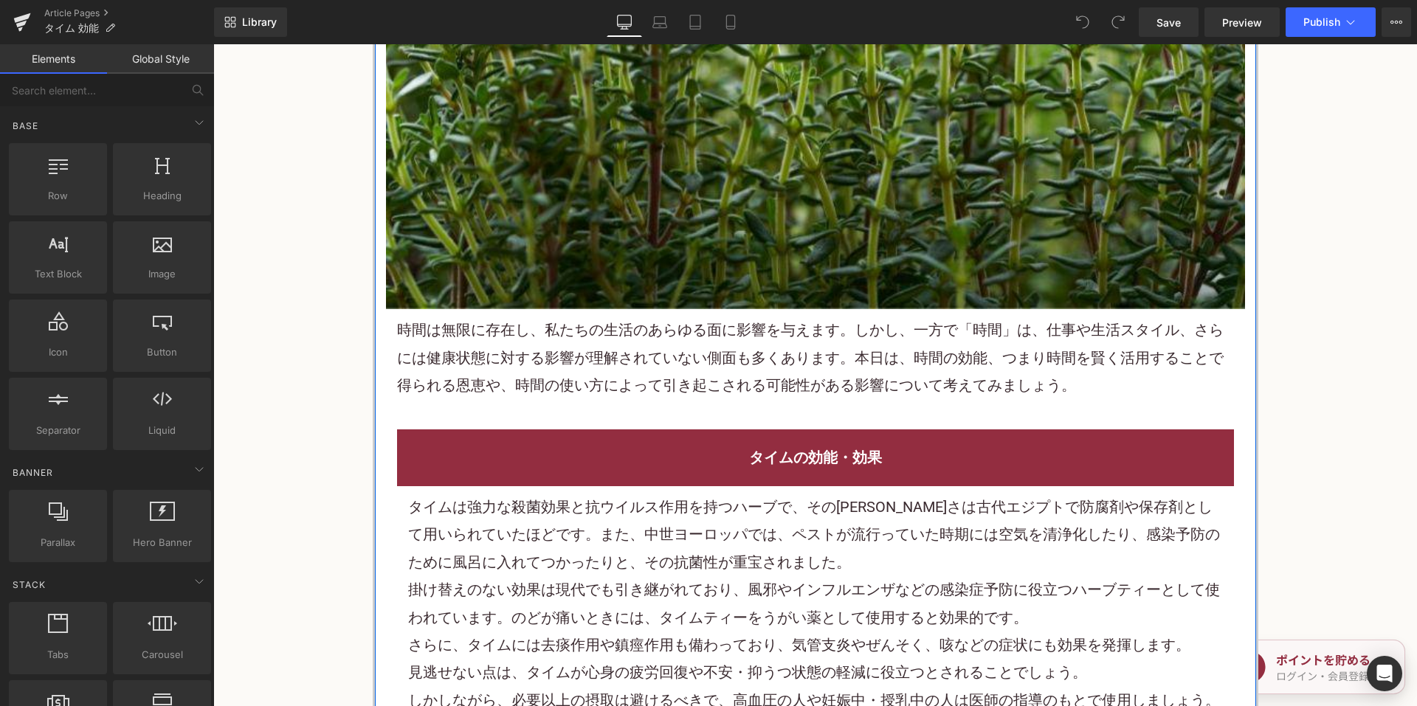
scroll to position [590, 0]
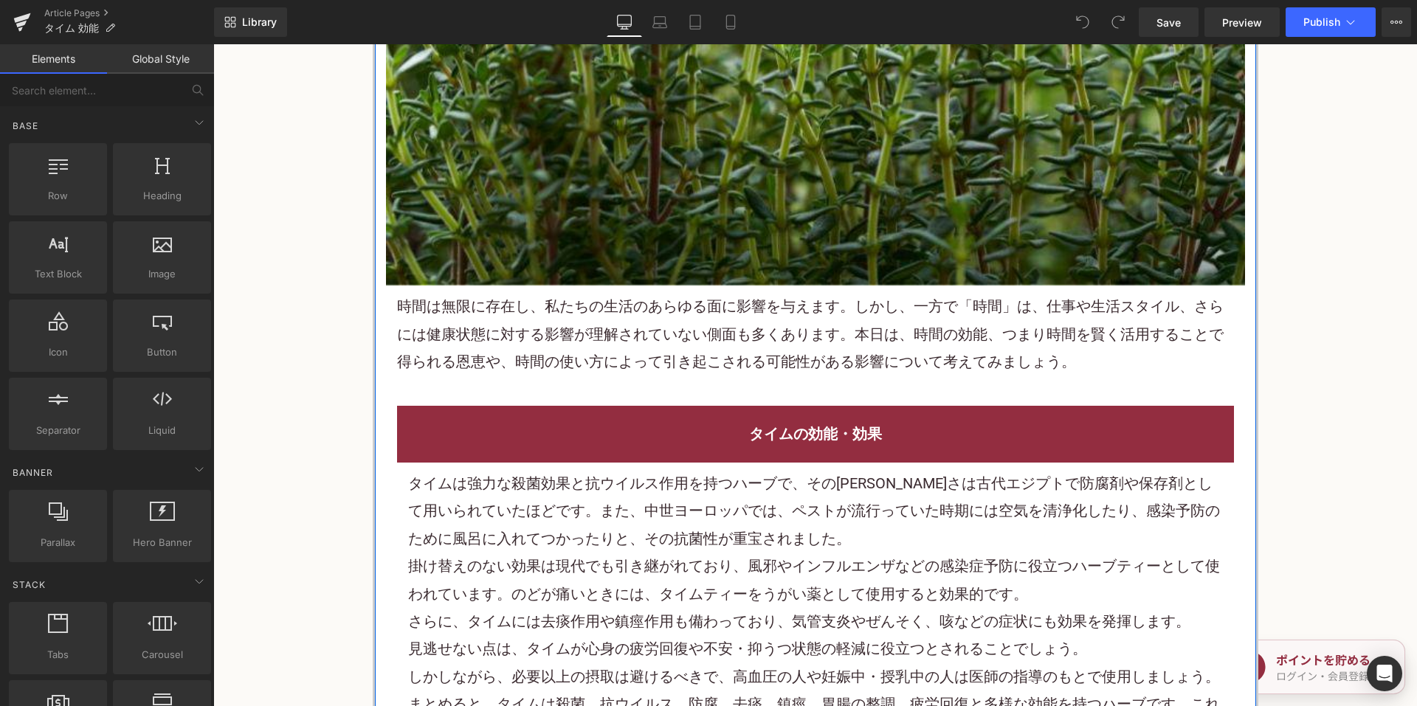
click at [680, 326] on p "時間は無限に存在し、私たちの生活のあらゆる面に影響を与えます。しかし、一方で「時間」は、仕事や生活スタイル、さらには健康状態に対する影響が理解されていない側面…" at bounding box center [815, 334] width 837 height 83
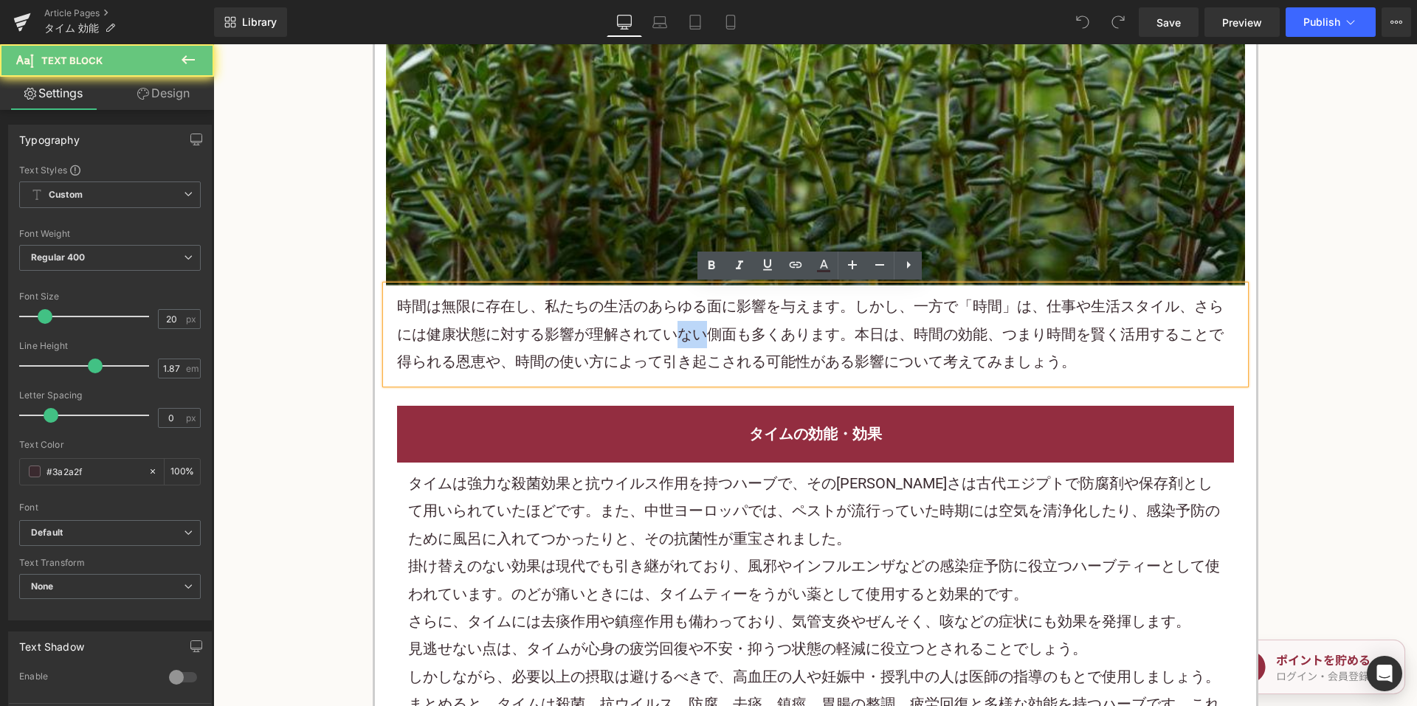
click at [680, 326] on p "時間は無限に存在し、私たちの生活のあらゆる面に影響を与えます。しかし、一方で「時間」は、仕事や生活スタイル、さらには健康状態に対する影響が理解されていない側面…" at bounding box center [815, 334] width 837 height 83
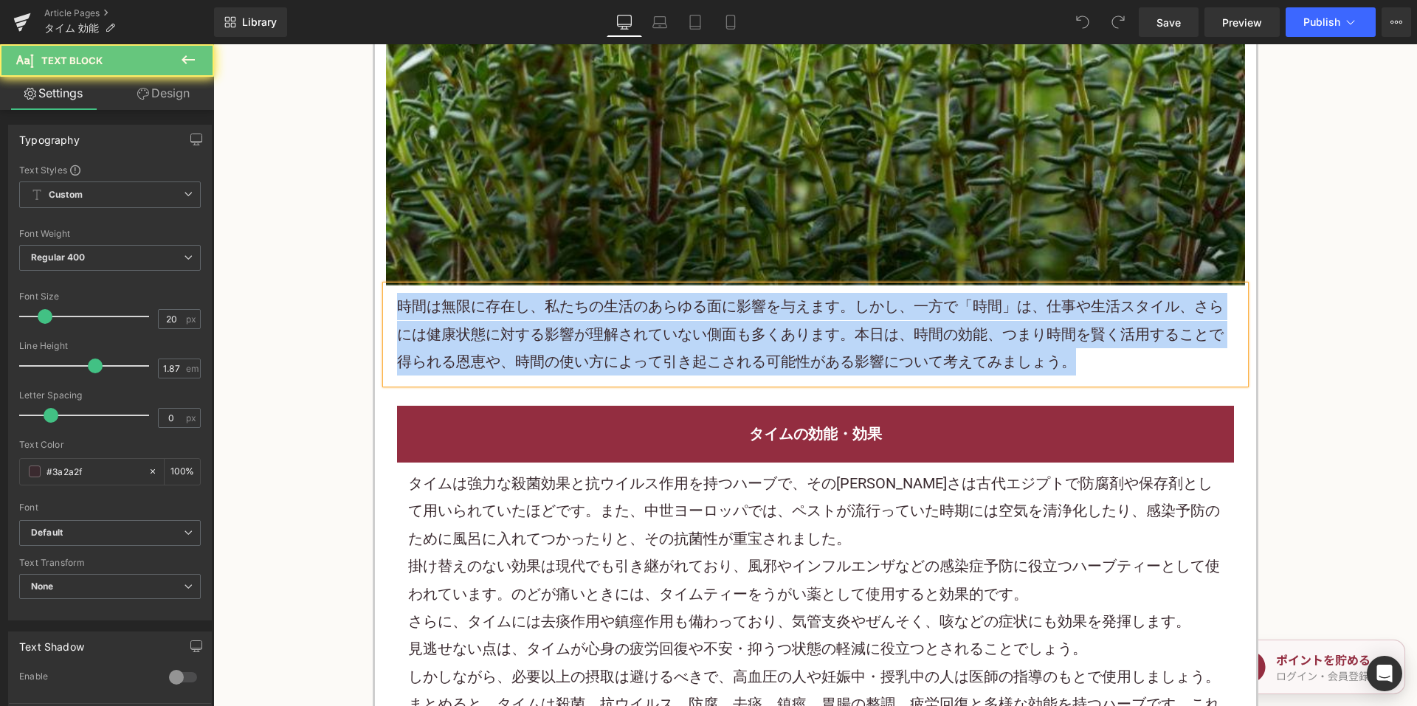
paste div
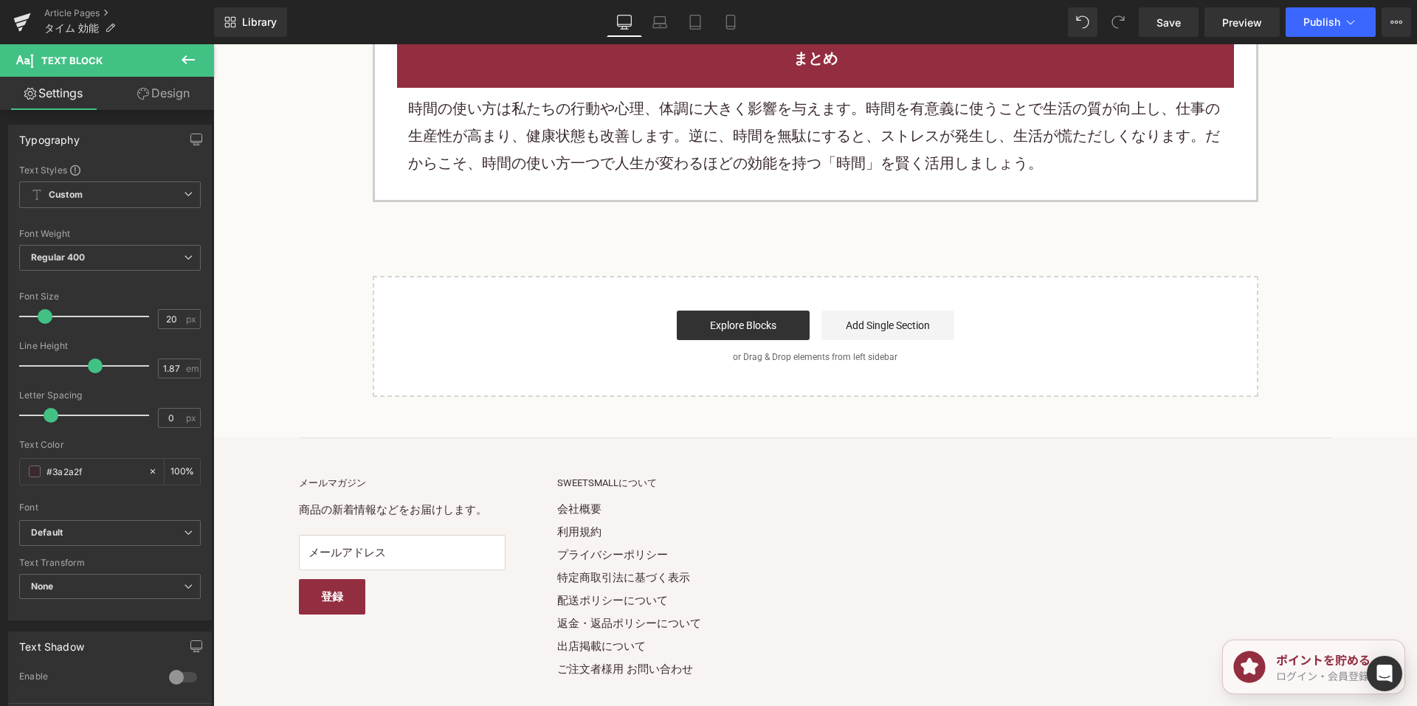
scroll to position [2368, 0]
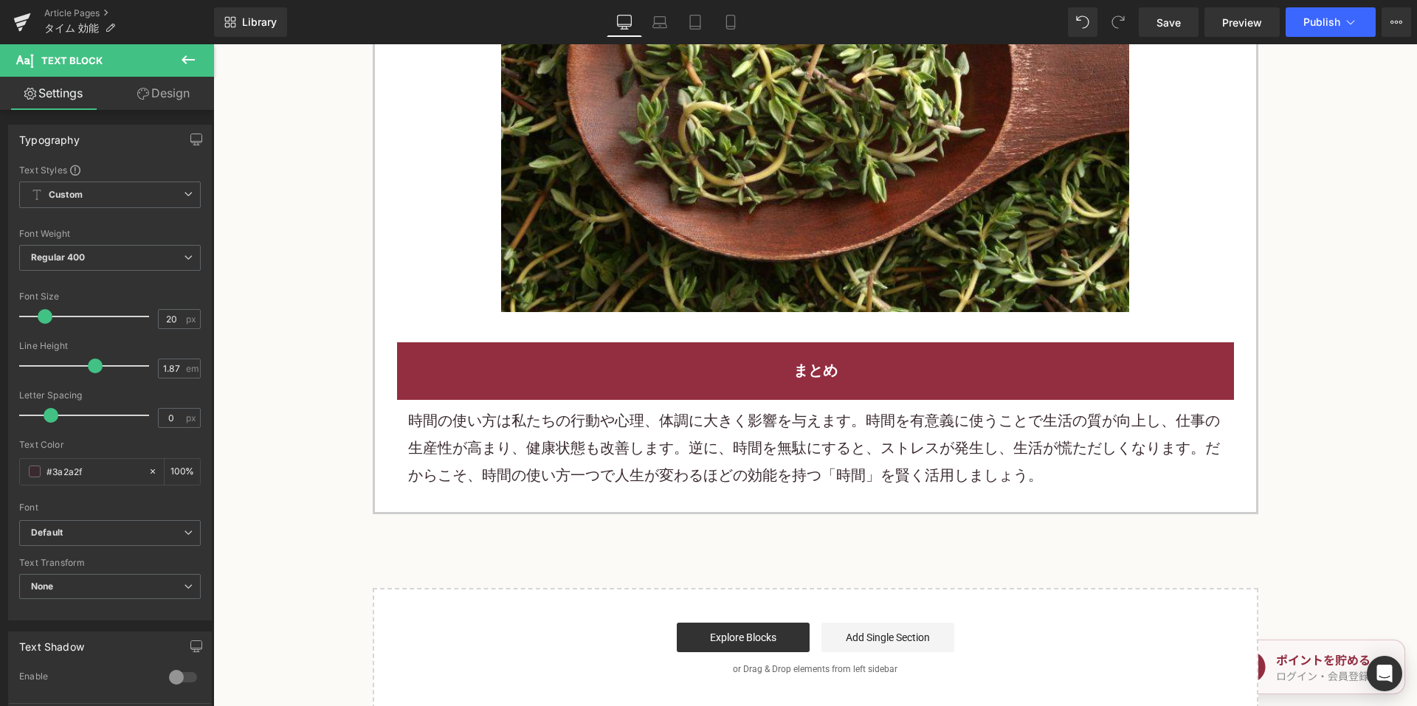
click at [567, 407] on p "時間の使い方は私たちの行動や心理、体調に大きく影響を与えます。時間を有意義に使うことで生活の質が向上し、仕事の生産性が高まり、健康状態も改善します。逆に、時間…" at bounding box center [815, 448] width 815 height 83
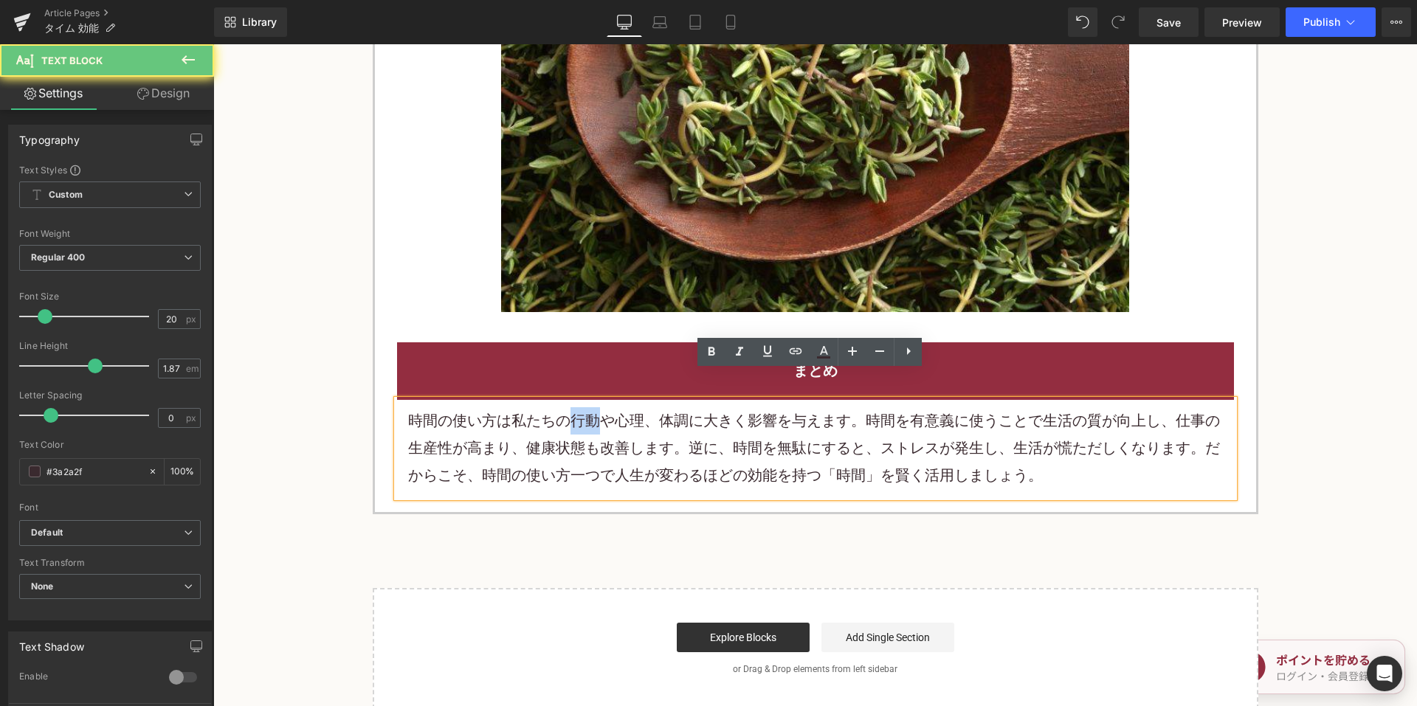
click at [567, 407] on p "時間の使い方は私たちの行動や心理、体調に大きく影響を与えます。時間を有意義に使うことで生活の質が向上し、仕事の生産性が高まり、健康状態も改善します。逆に、時間…" at bounding box center [815, 448] width 815 height 83
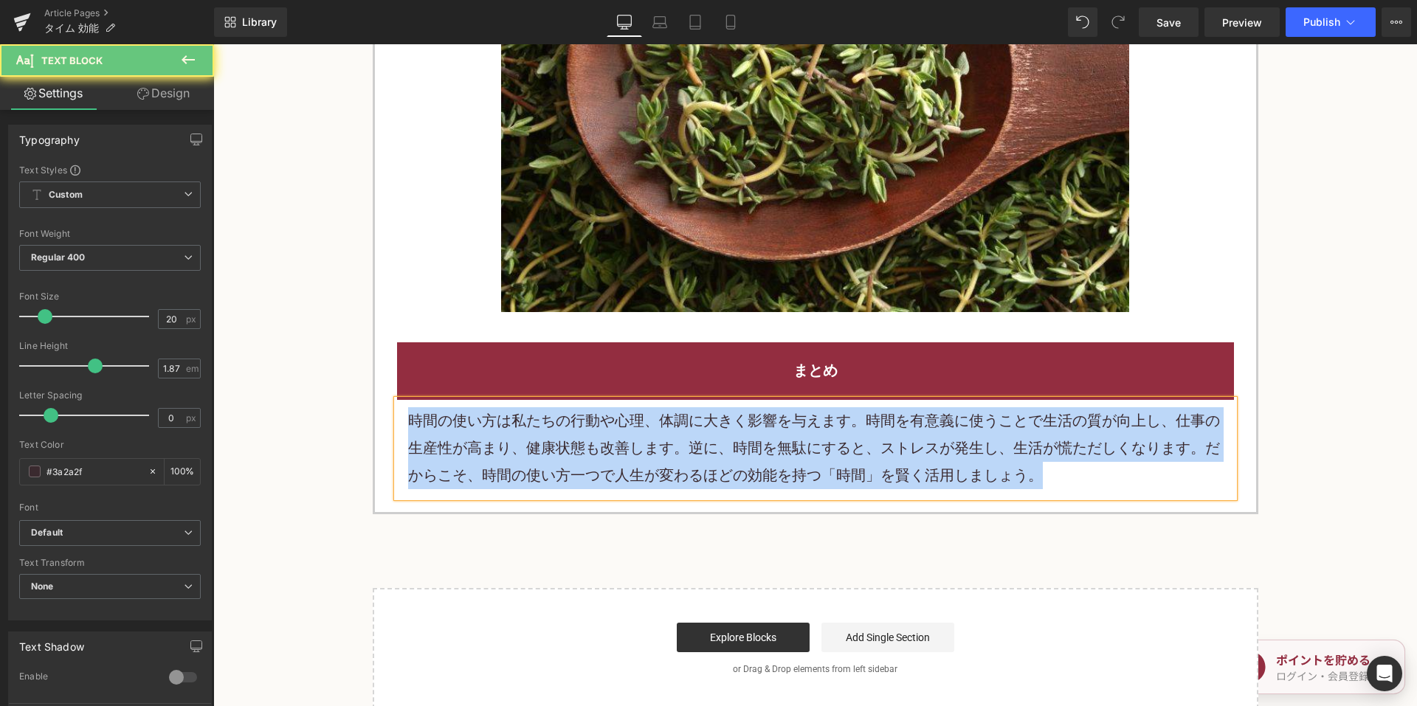
paste div
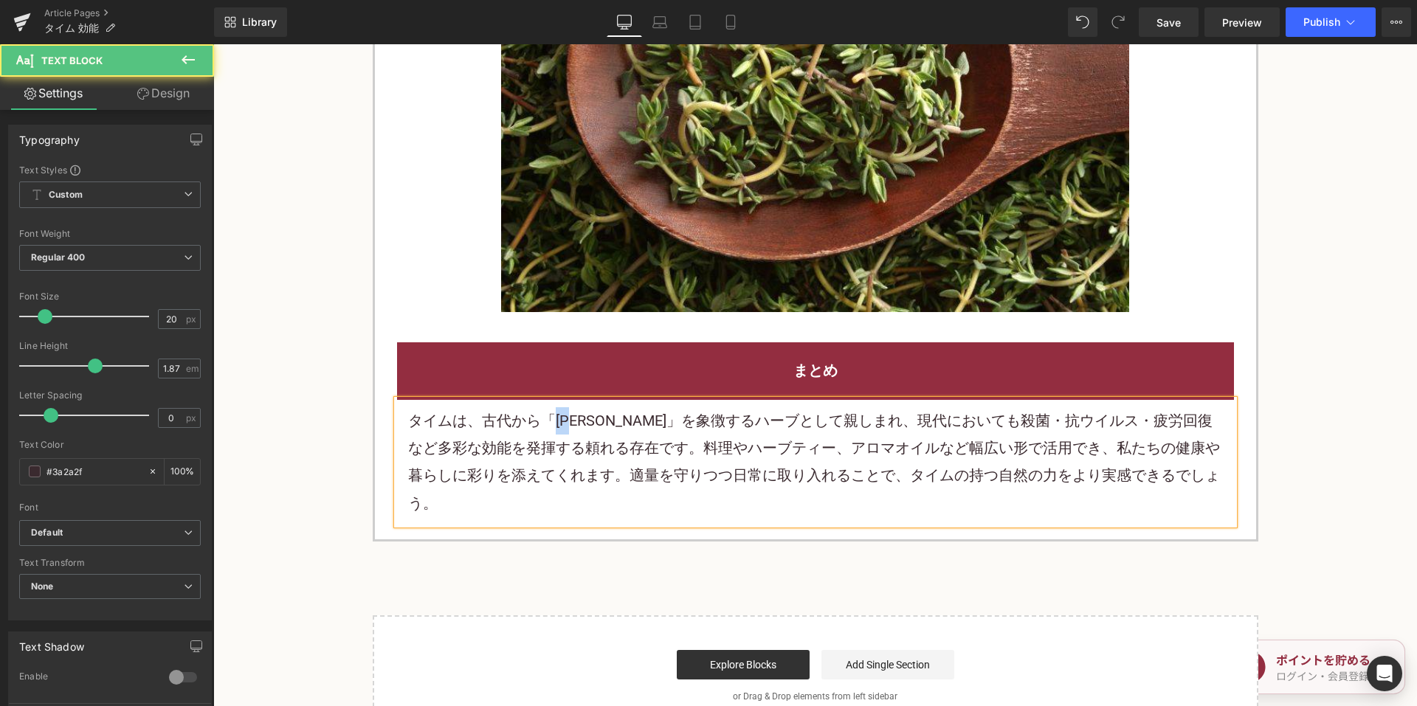
drag, startPoint x: 553, startPoint y: 392, endPoint x: 581, endPoint y: 393, distance: 27.3
click at [581, 407] on p "タイムは、古代から「勇気」を象徴するハーブとして親しまれ、現代においても殺菌・抗ウイルス・疲労回復など多彩な効能を発揮する頼れる存在です。料理やハーブティー、…" at bounding box center [815, 462] width 815 height 111
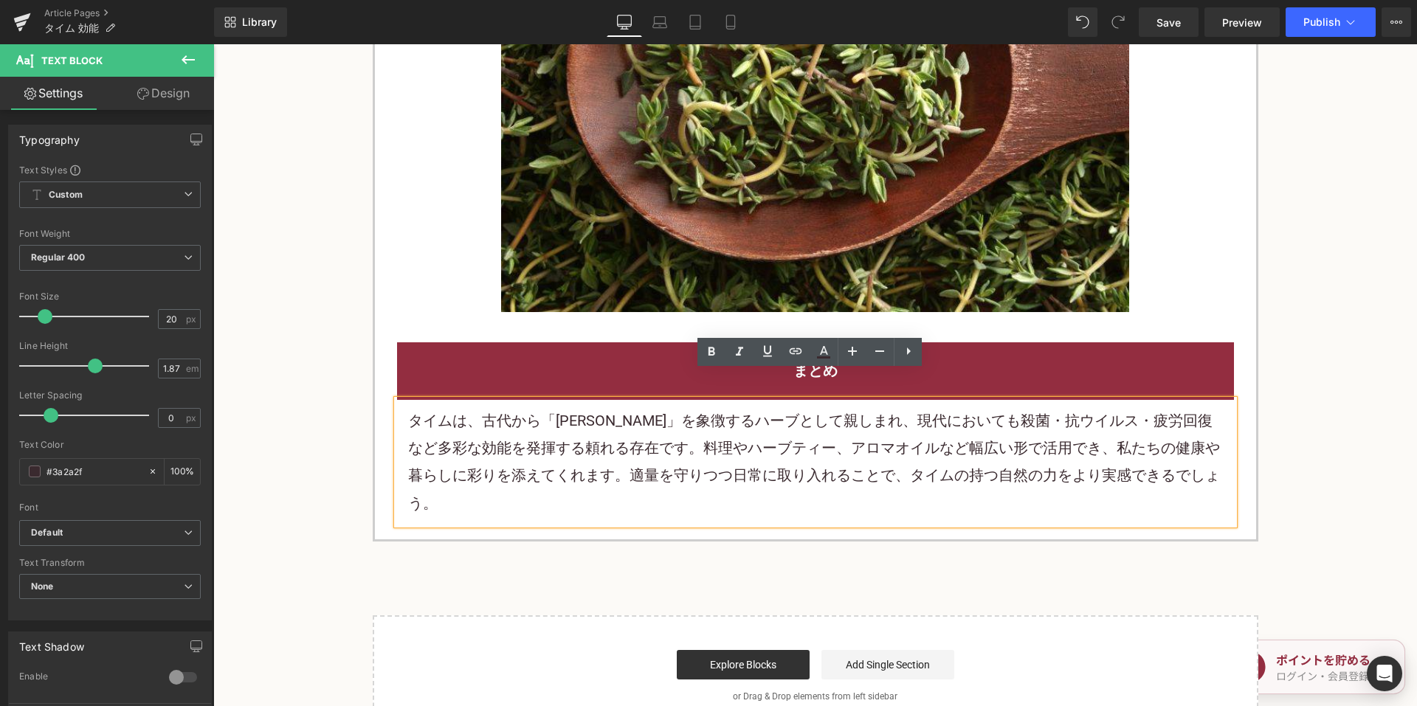
click at [524, 411] on p "タイムは、古代から「勇気」を象徴するハーブとして親しまれ、現代においても殺菌・抗ウイルス・疲労回復など多彩な効能を発揮する頼れる存在です。料理やハーブティー、…" at bounding box center [815, 462] width 815 height 111
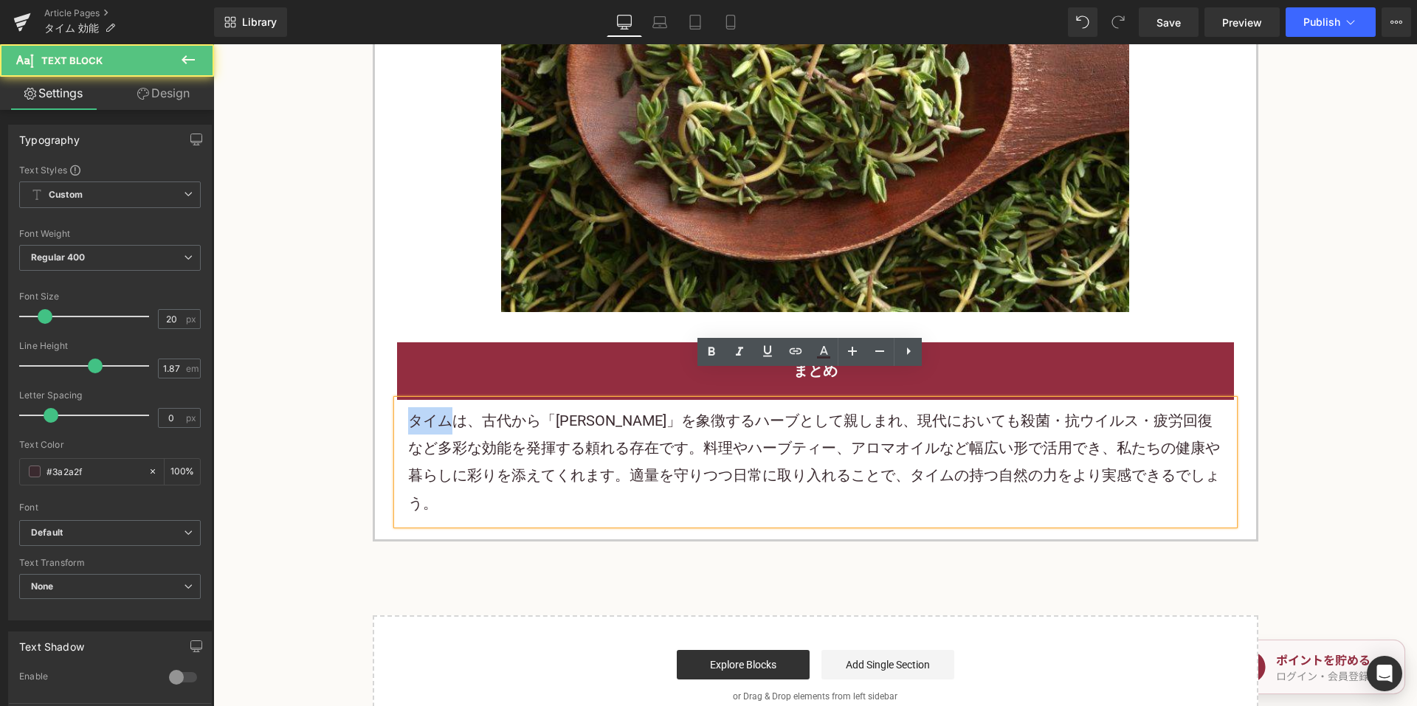
drag, startPoint x: 407, startPoint y: 391, endPoint x: 474, endPoint y: 392, distance: 67.1
click at [452, 407] on p "タイムは、古代から「勇気」を象徴するハーブとして親しまれ、現代においても殺菌・抗ウイルス・疲労回復など多彩な効能を発揮する頼れる存在です。料理やハーブティー、…" at bounding box center [815, 462] width 815 height 111
drag, startPoint x: 551, startPoint y: 393, endPoint x: 620, endPoint y: 372, distance: 71.7
click at [573, 407] on p "タイムは、古代から「勇気」を象徴するハーブとして親しまれ、現代においても殺菌・抗ウイルス・疲労回復など多彩な効能を発揮する頼れる存在です。料理やハーブティー、…" at bounding box center [815, 462] width 815 height 111
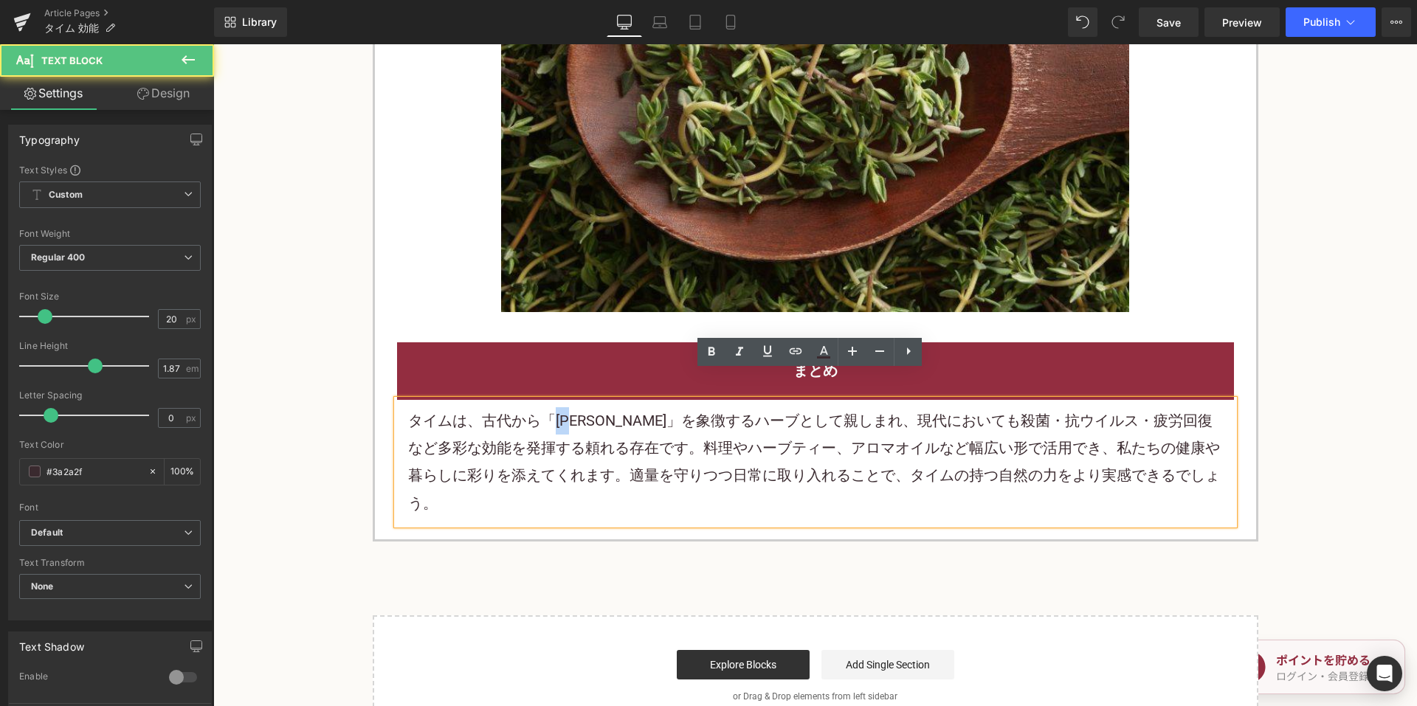
copy p "勇気"
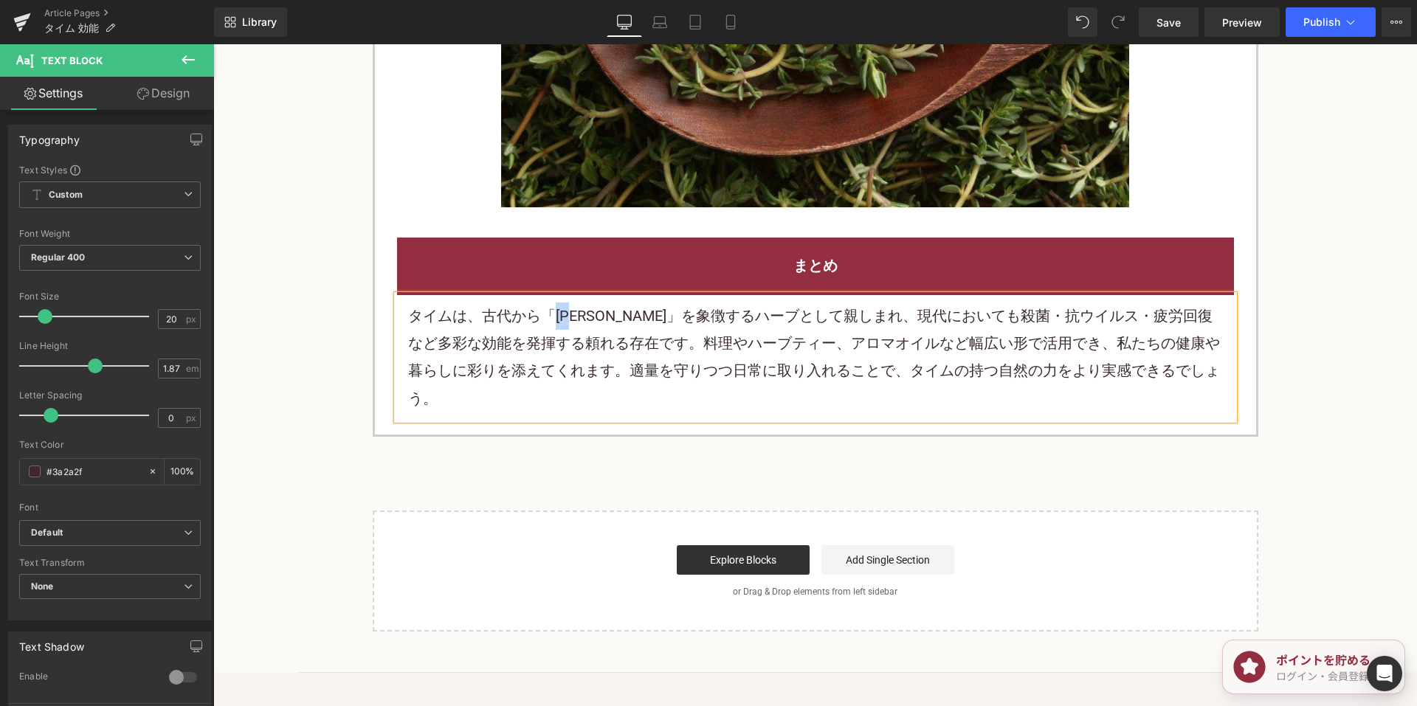
scroll to position [2590, 0]
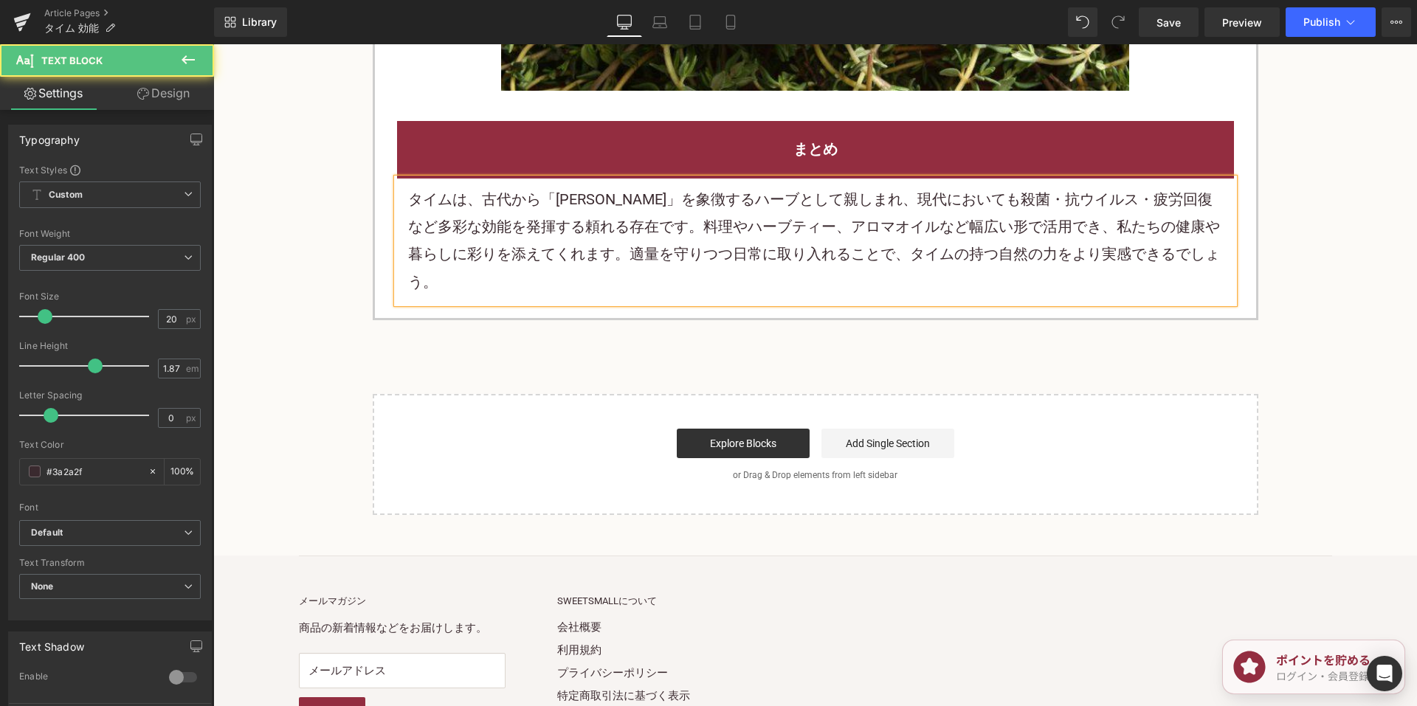
click at [716, 194] on p "タイムは、古代から「勇気」を象徴するハーブとして親しまれ、現代においても殺菌・抗ウイルス・疲労回復など多彩な効能を発揮する頼れる存在です。料理やハーブティー、…" at bounding box center [815, 241] width 815 height 111
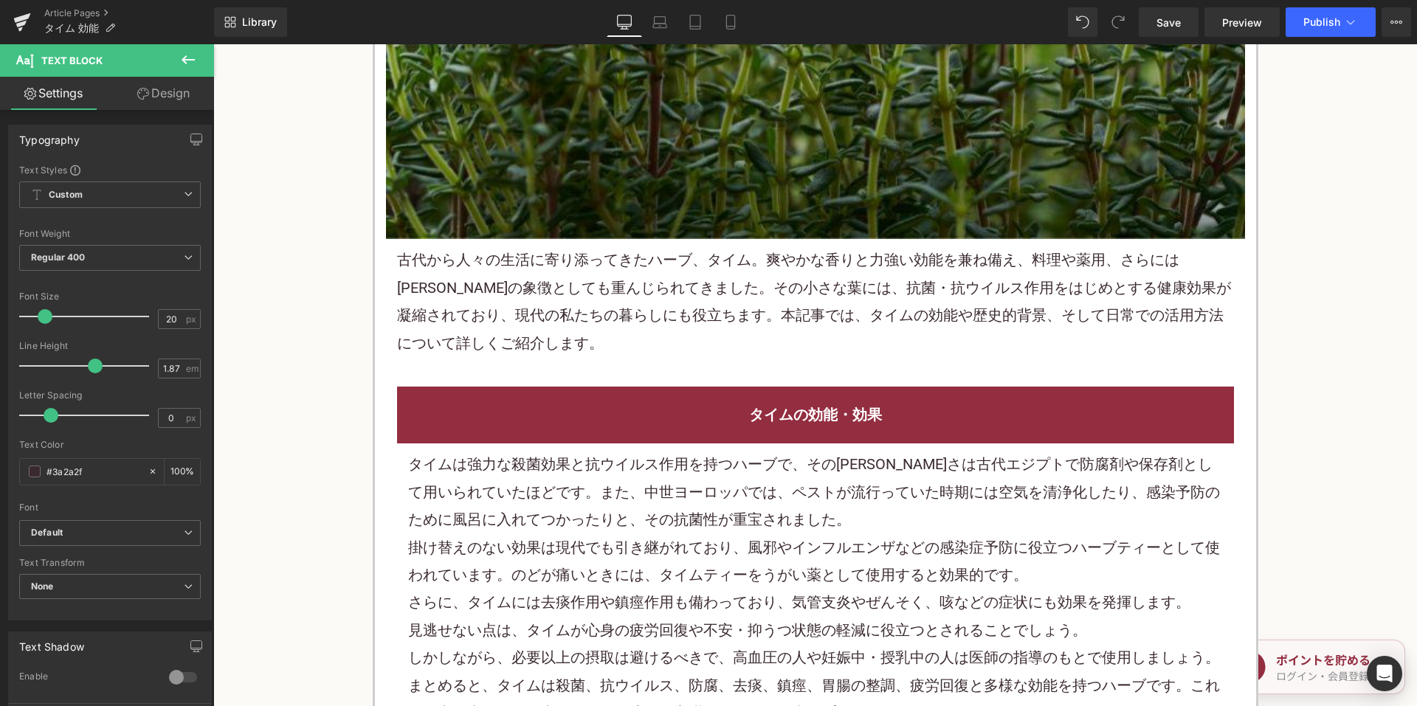
scroll to position [893, 0]
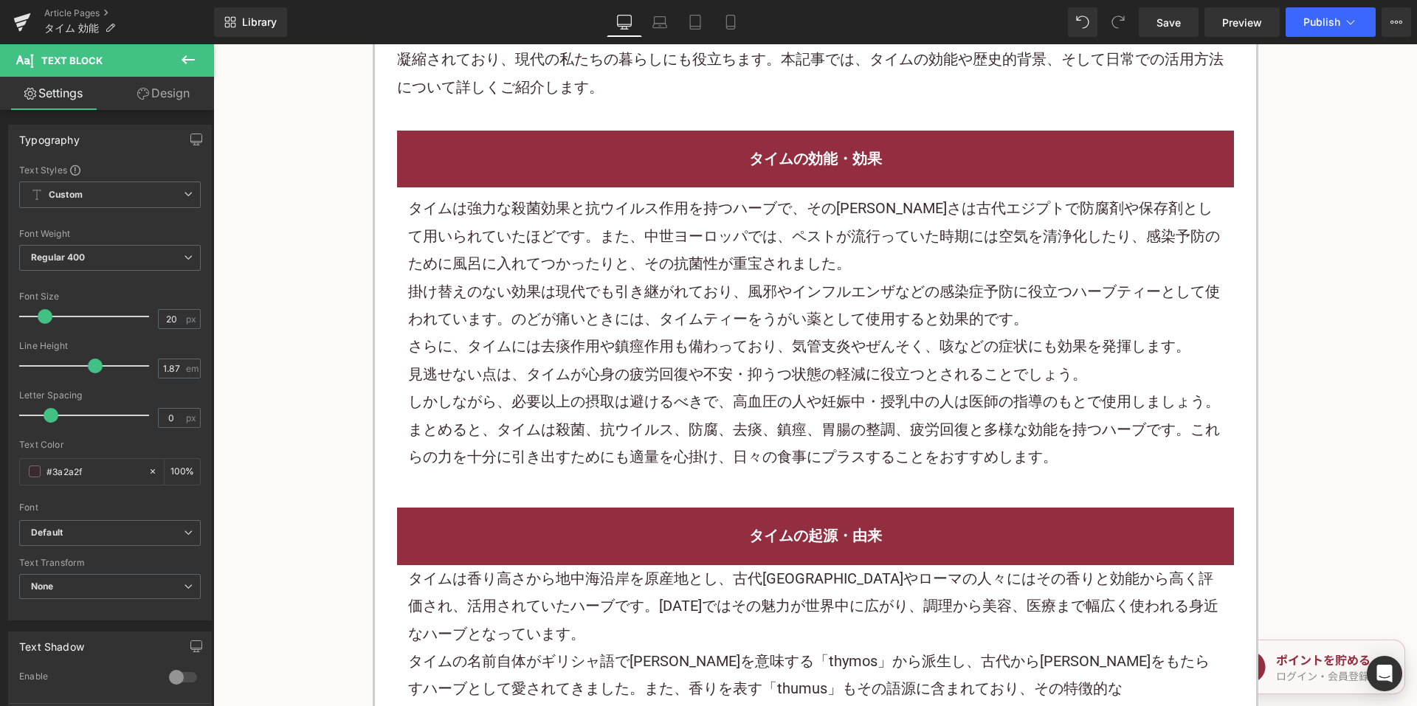
drag, startPoint x: 695, startPoint y: 66, endPoint x: 711, endPoint y: 63, distance: 15.8
click at [695, 66] on p "古代から人々の生活に寄り添ってきたハーブ、タイム。爽やかな香りと力強い効能を兼ね備え、料理や薬用、さらには勇気の象徴としても重んじられてきました。その小さな葉…" at bounding box center [815, 45] width 837 height 111
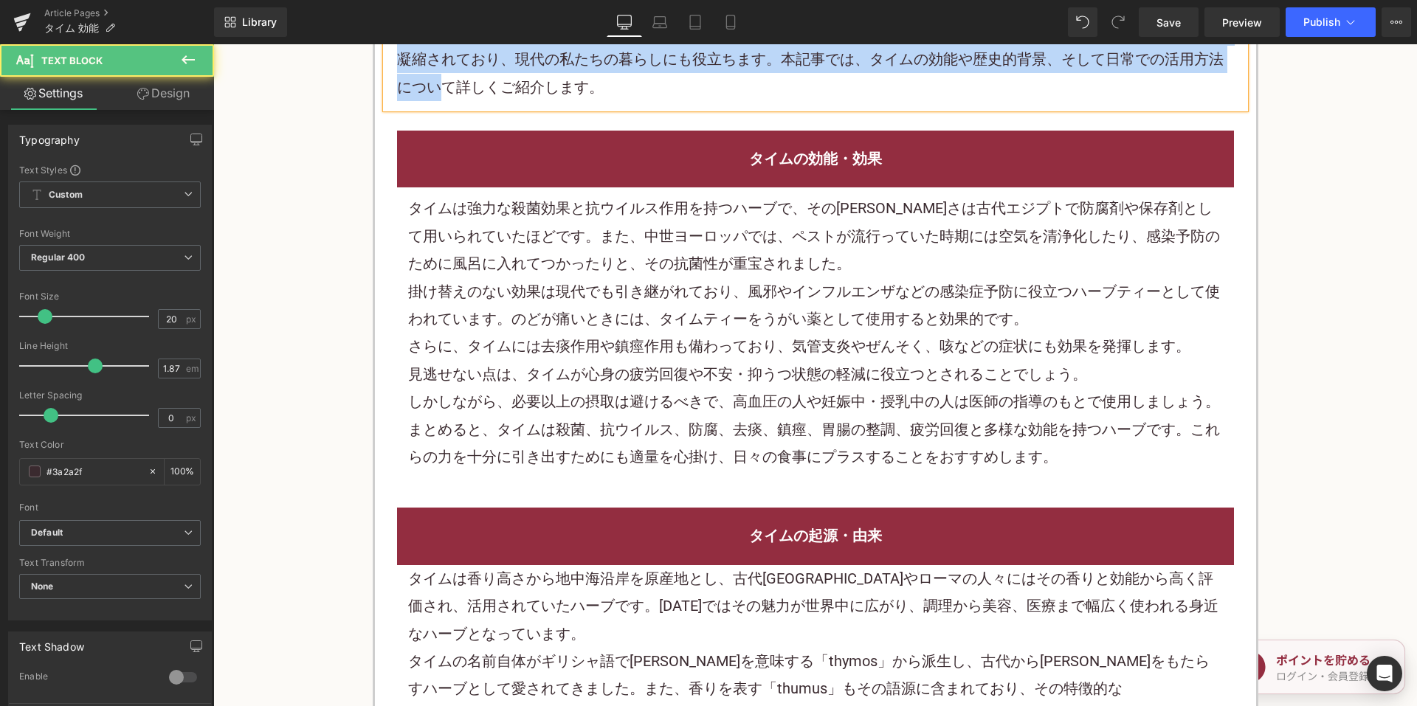
copy p "古代から人々の生活に寄り添ってきたハーブ、タイム。爽やかな香りと力強い効能を兼ね備え、料理や薬用、さらには勇気の象徴としても重んじられてきました。その小さな葉…"
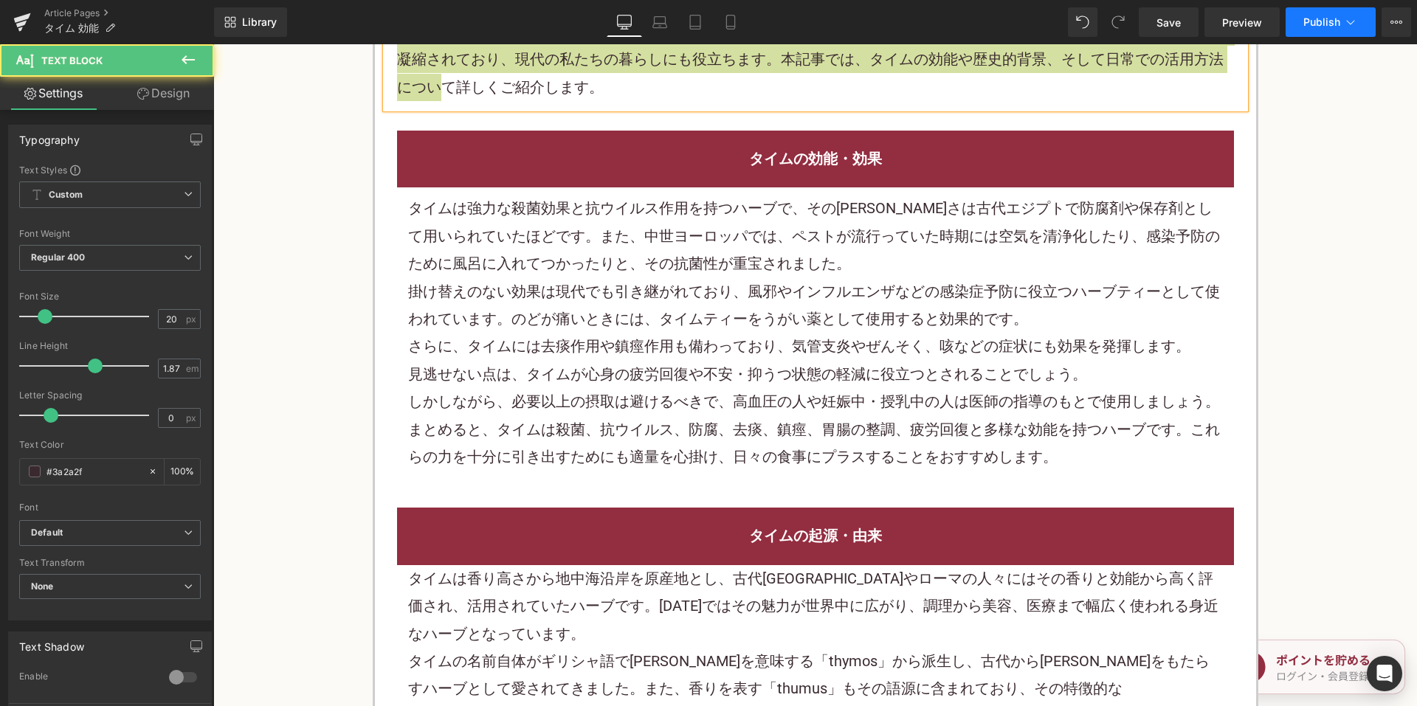
click at [1300, 20] on button "Publish" at bounding box center [1330, 22] width 90 height 30
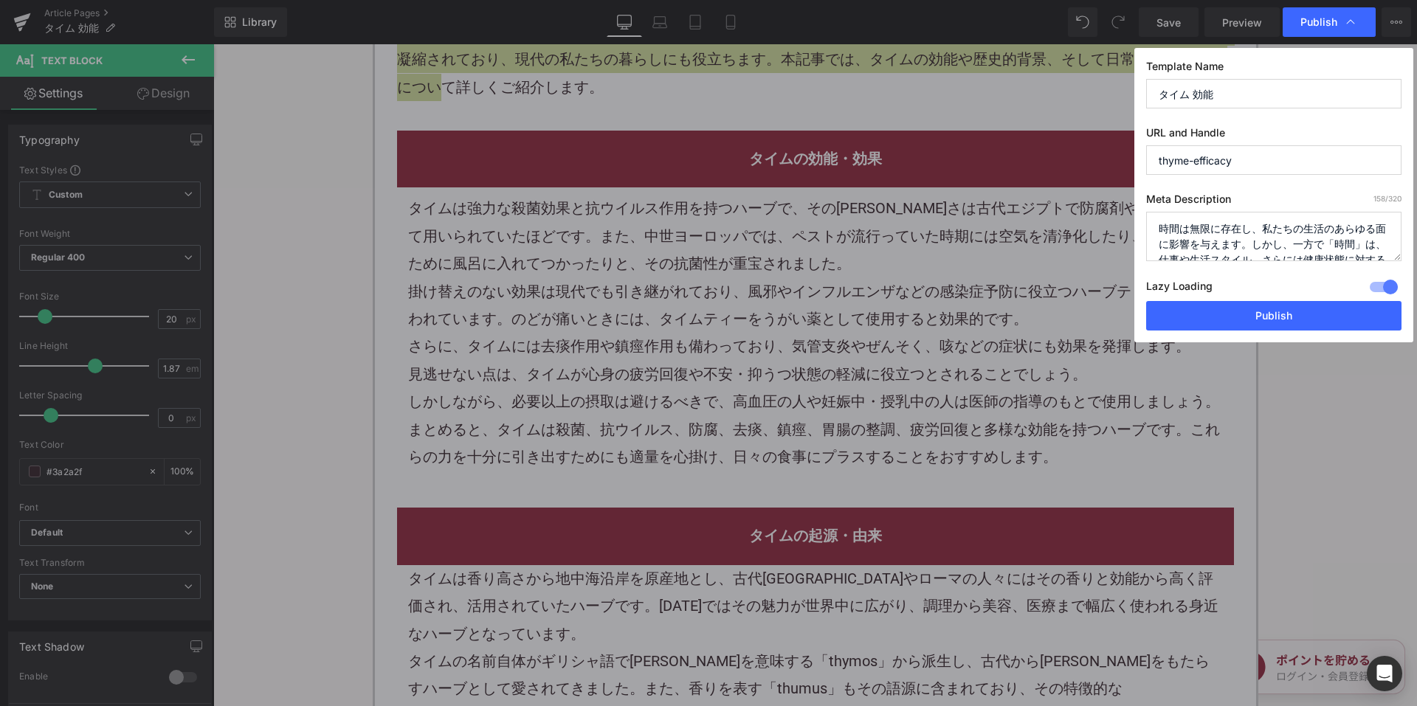
click at [1196, 242] on textarea "時間は無限に存在し、私たちの生活のあらゆる面に影響を与えます。しかし、一方で「時間」は、仕事や生活スタイル、さらには健康状態に対する影響が理解されていない側面…" at bounding box center [1273, 236] width 255 height 49
paste textarea "古代から人々の生活に寄り添ってきたハーブ、タイム。爽やかな香りと力強い効能を兼ね備え、料理や薬用、さらには勇気の象徴としても重んじられてきました。その小さな葉…"
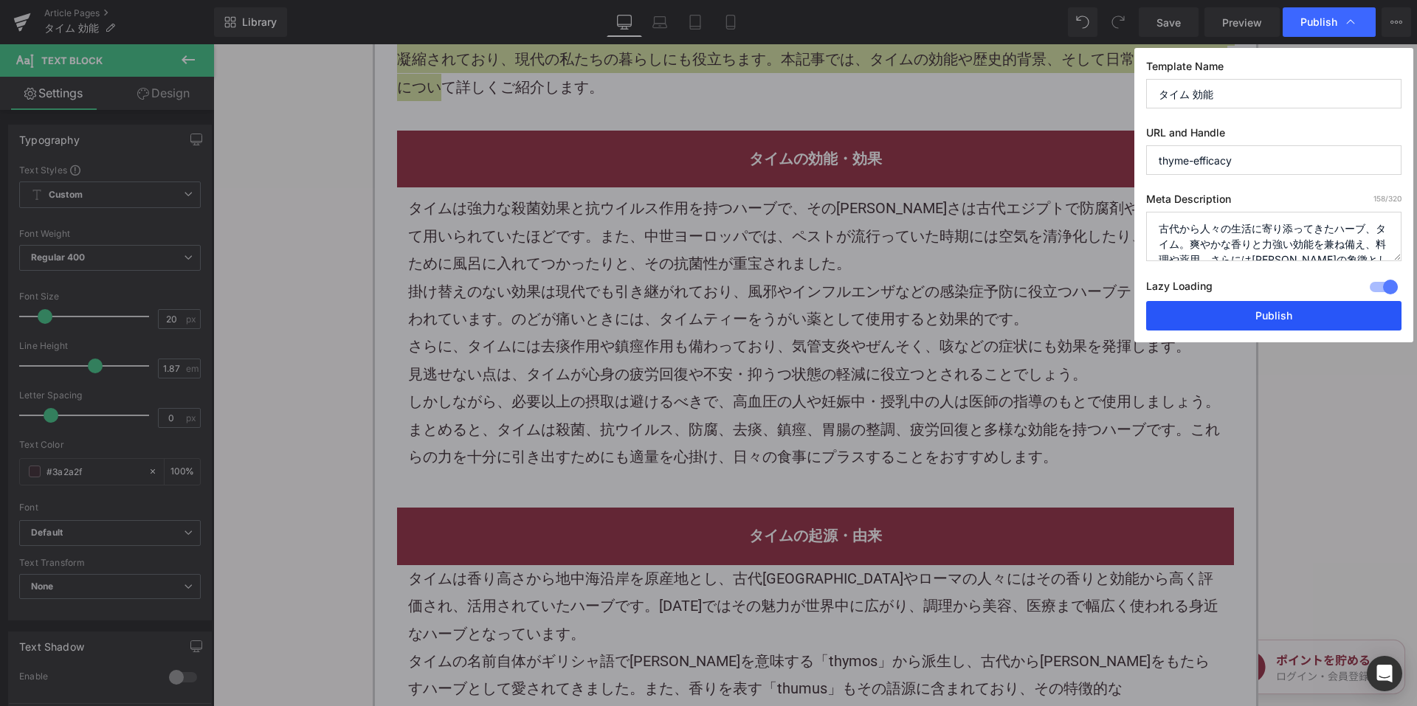
scroll to position [98, 0]
type textarea "古代から人々の生活に寄り添ってきたハーブ、タイム。爽やかな香りと力強い効能を兼ね備え、料理や薬用、さらには勇気の象徴としても重んじられてきました。その小さな葉…"
drag, startPoint x: 1195, startPoint y: 313, endPoint x: 704, endPoint y: 9, distance: 577.8
click at [1195, 313] on button "Publish" at bounding box center [1273, 316] width 255 height 30
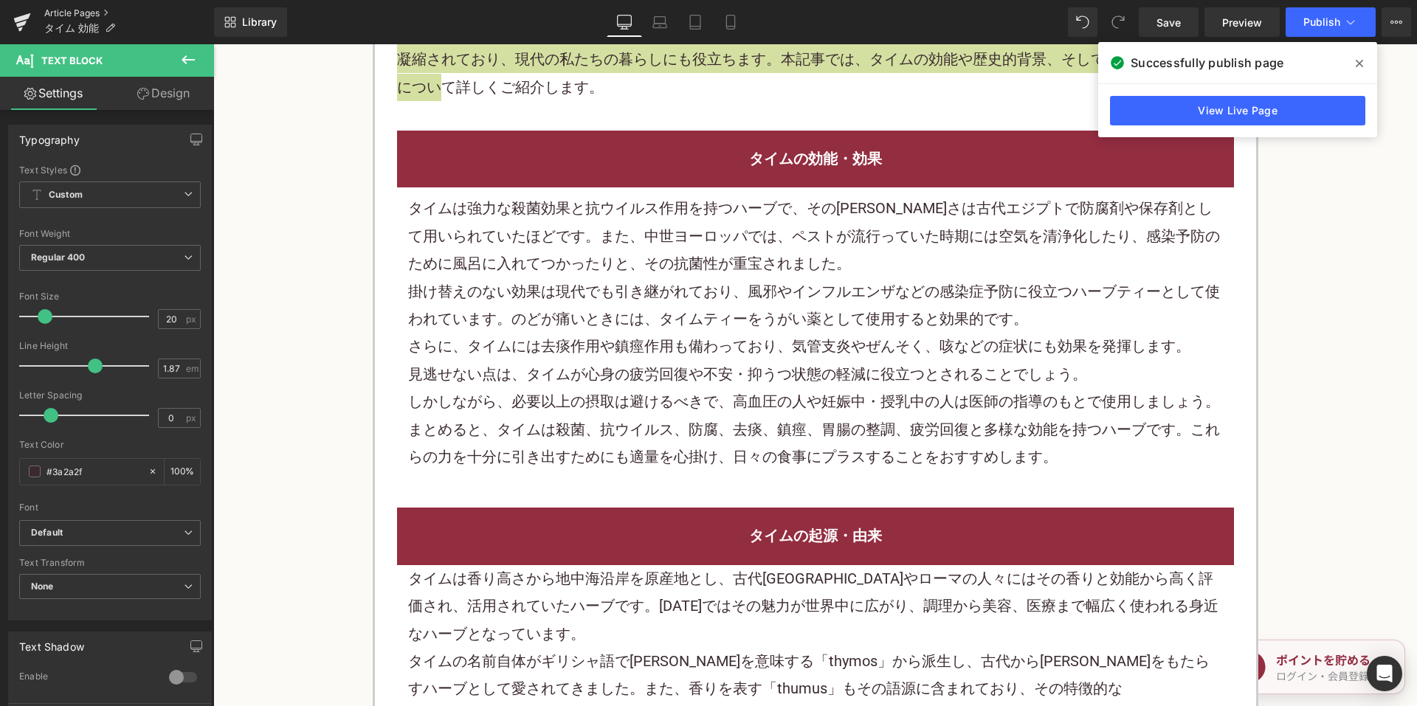
click at [65, 10] on link "Article Pages" at bounding box center [129, 13] width 170 height 12
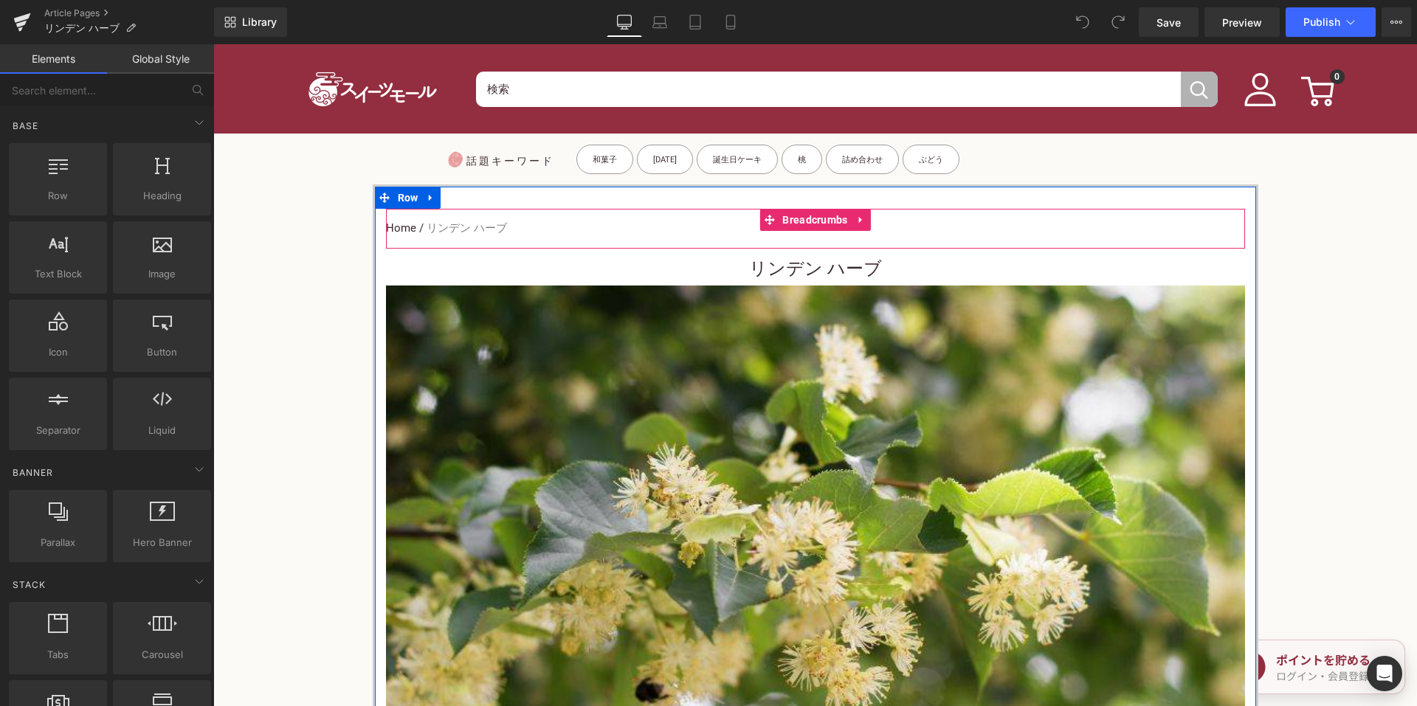
click at [728, 272] on h1 "リンデン ハーブ" at bounding box center [815, 268] width 859 height 33
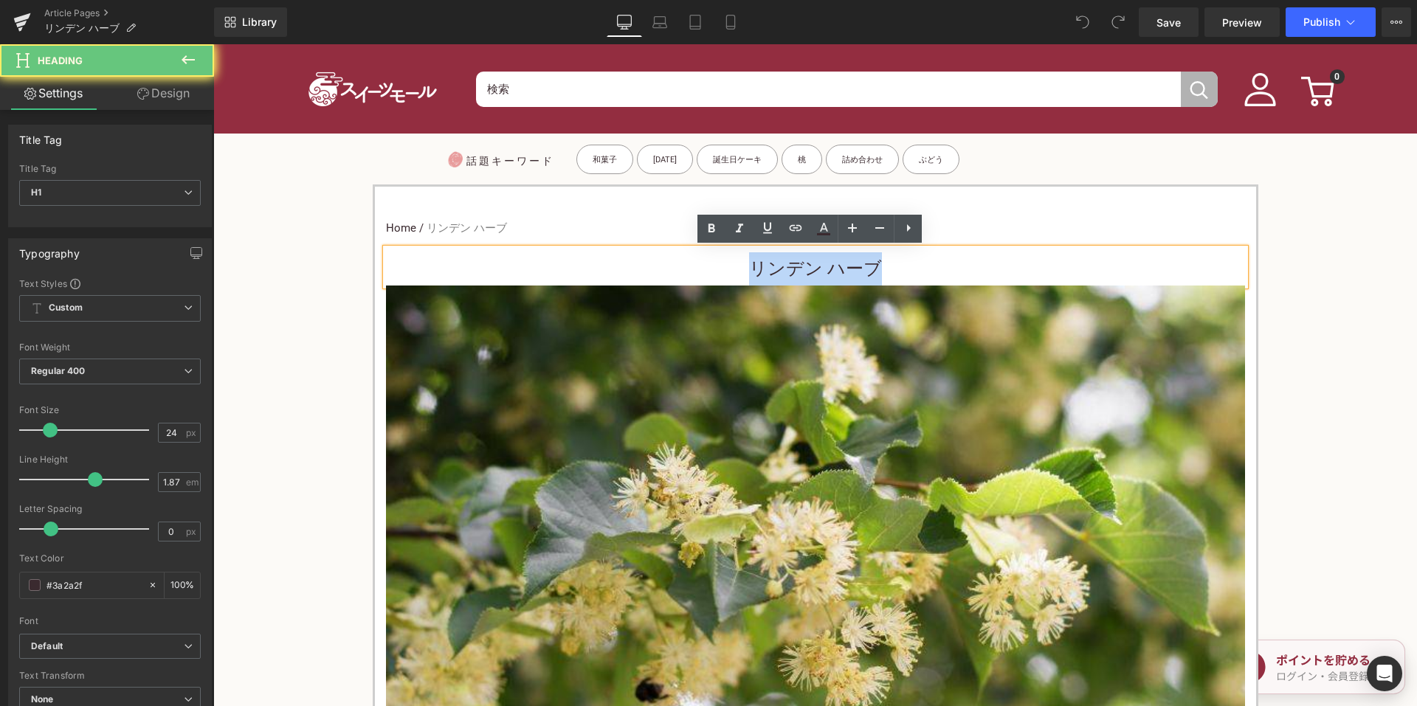
drag, startPoint x: 730, startPoint y: 270, endPoint x: 925, endPoint y: 266, distance: 194.8
click at [925, 275] on h1 "リンデン ハーブ" at bounding box center [815, 268] width 859 height 33
copy h1 "リンデン ハーブ"
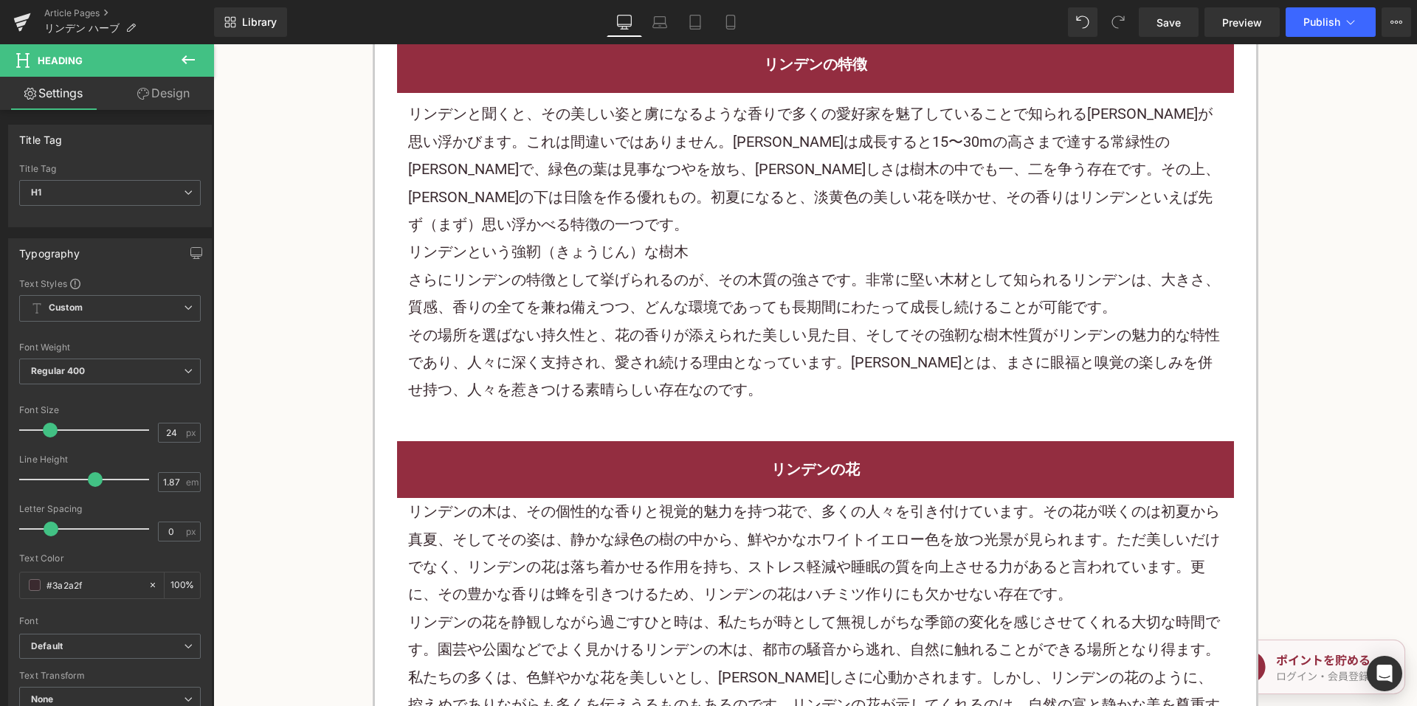
scroll to position [812, 0]
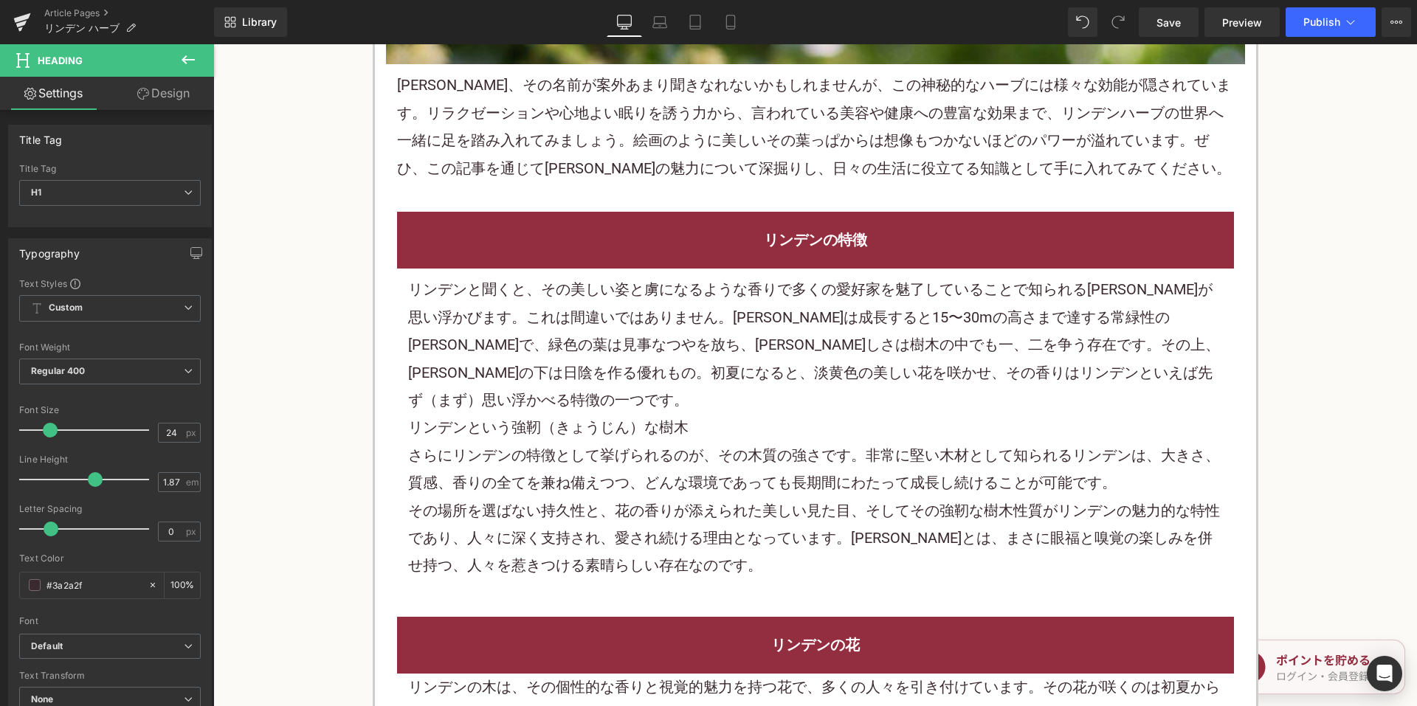
click at [773, 252] on h2 "リンデンの特徴" at bounding box center [815, 240] width 815 height 27
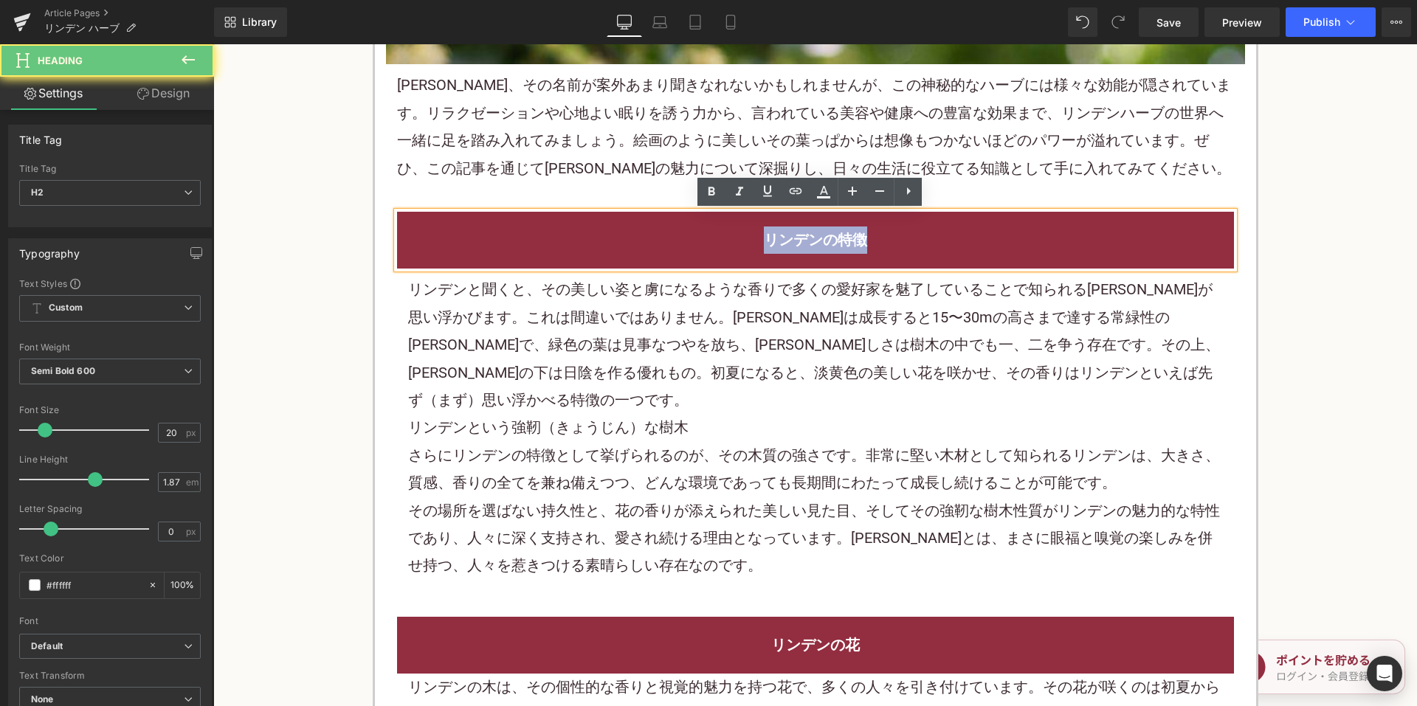
drag, startPoint x: 741, startPoint y: 243, endPoint x: 915, endPoint y: 231, distance: 174.5
click at [915, 231] on h2 "リンデンの特徴" at bounding box center [815, 240] width 815 height 27
copy h2 "リンデンの特徴"
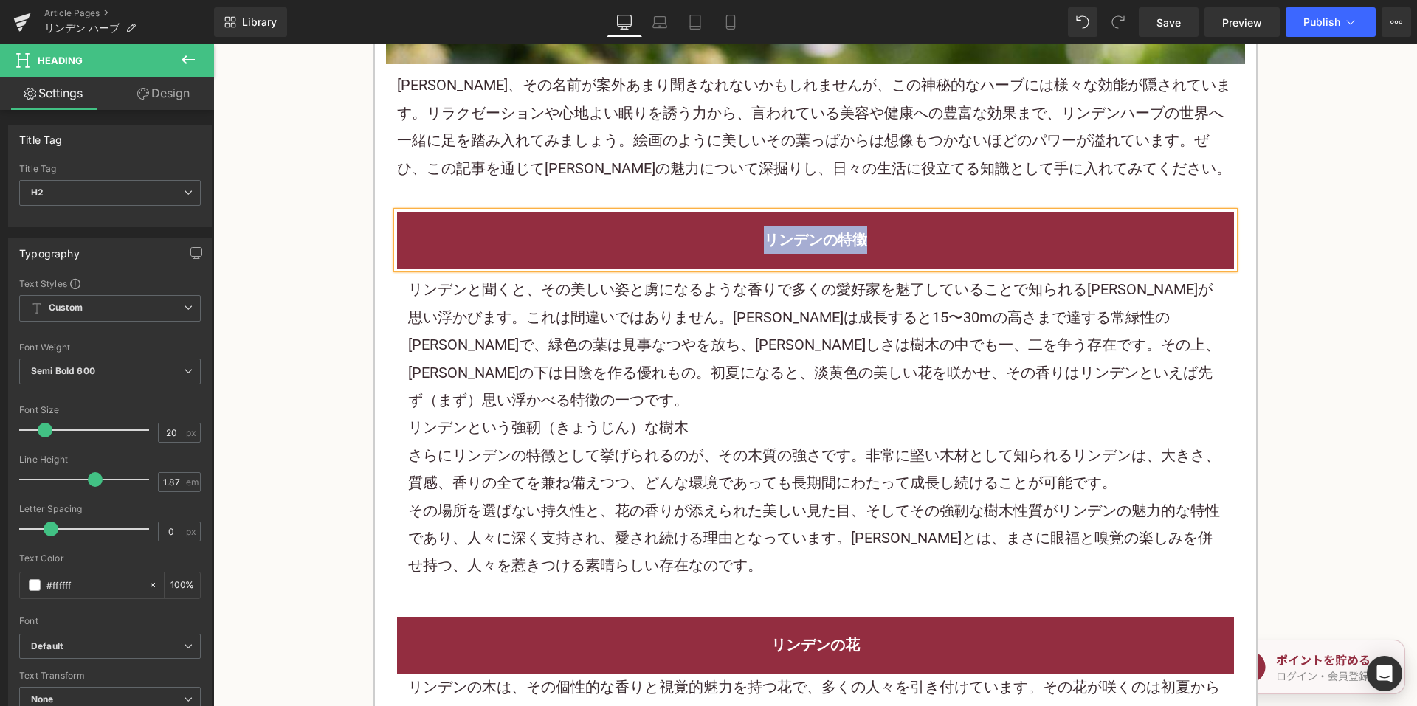
click at [637, 322] on span "リンデンと聞くと、その美しい姿と虜になるような香りで多くの愛好家を魅了していることで知られる大木が思い浮かびます。これは間違いではありません。リンデンは成長す…" at bounding box center [814, 344] width 812 height 128
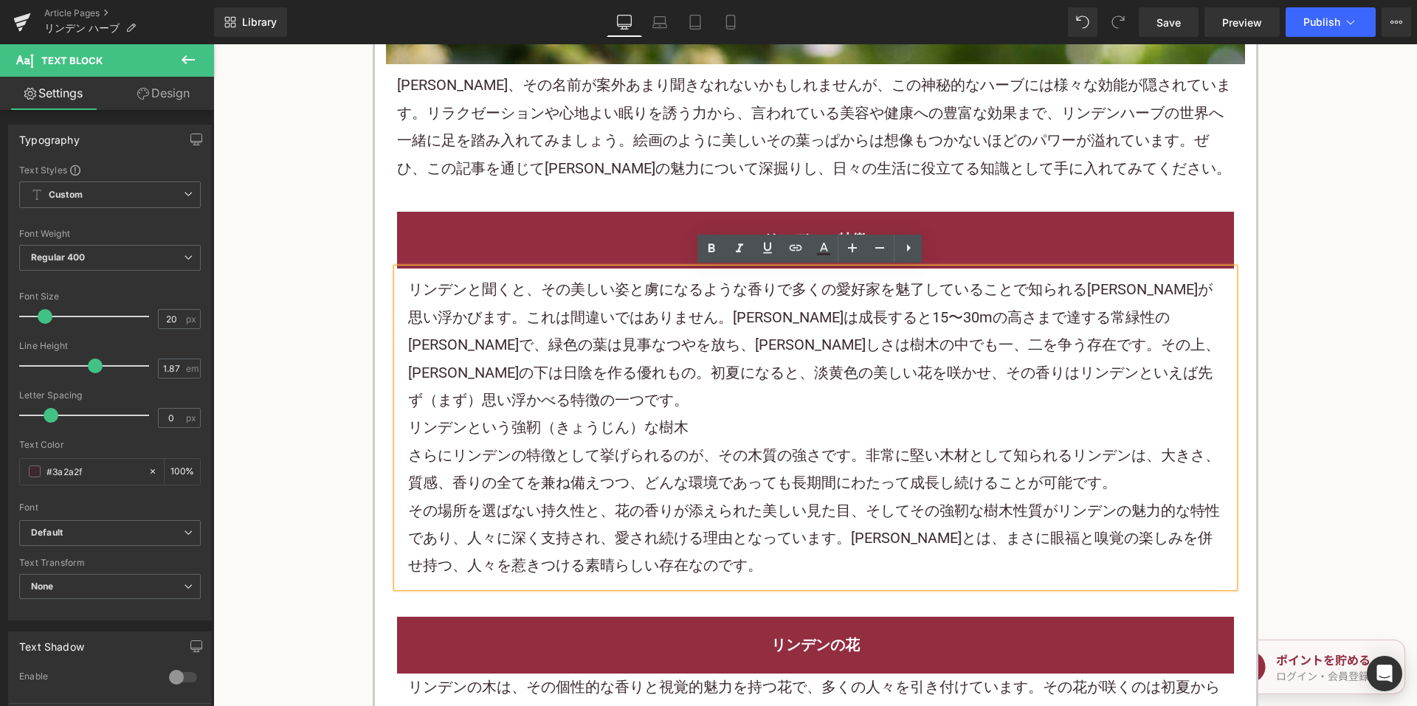
click at [578, 115] on p "リンデンハーブ、その名前が案外あまり聞きなれないかもしれませんが、この神秘的なハーブには様々な効能が隠されています。リラクゼーションや心地よい眠りを誘う力から…" at bounding box center [815, 127] width 837 height 111
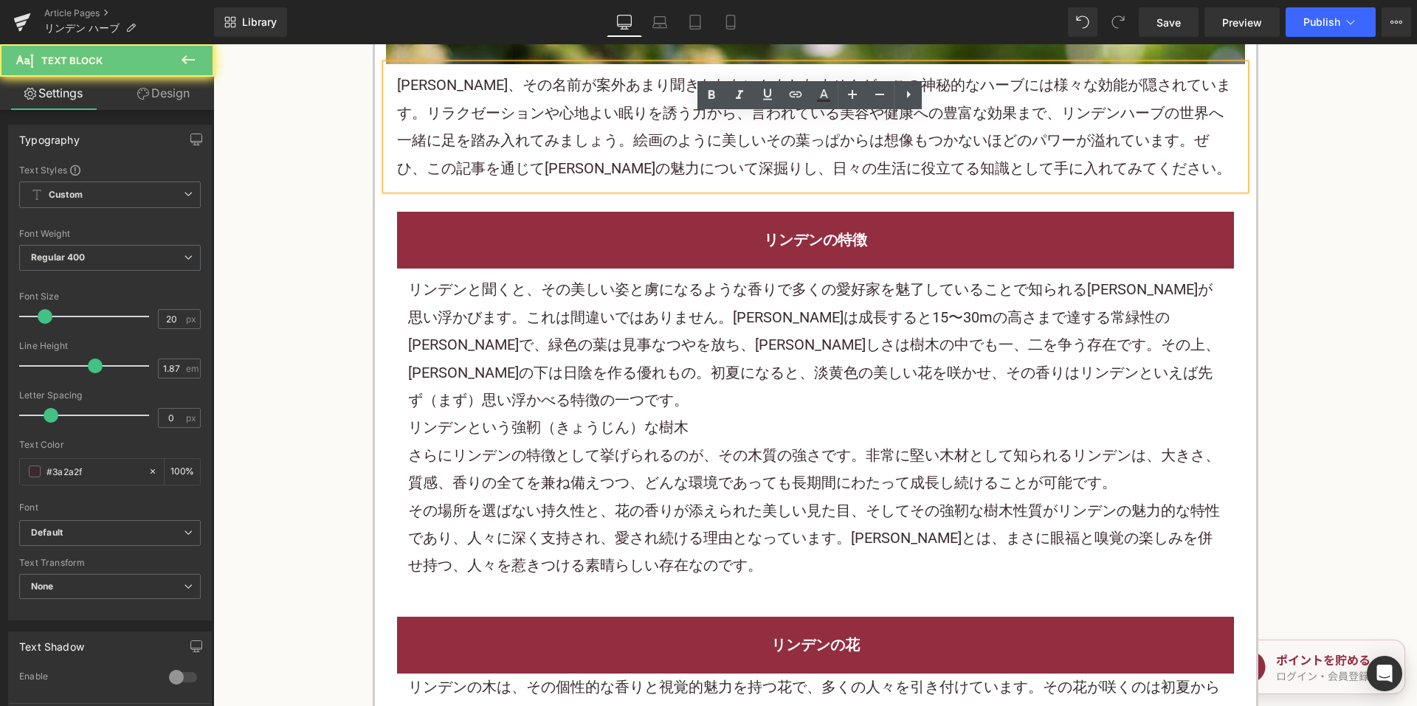
click at [596, 120] on p "リンデンハーブ、その名前が案外あまり聞きなれないかもしれませんが、この神秘的なハーブには様々な効能が隠されています。リラクゼーションや心地よい眠りを誘う力から…" at bounding box center [815, 127] width 837 height 111
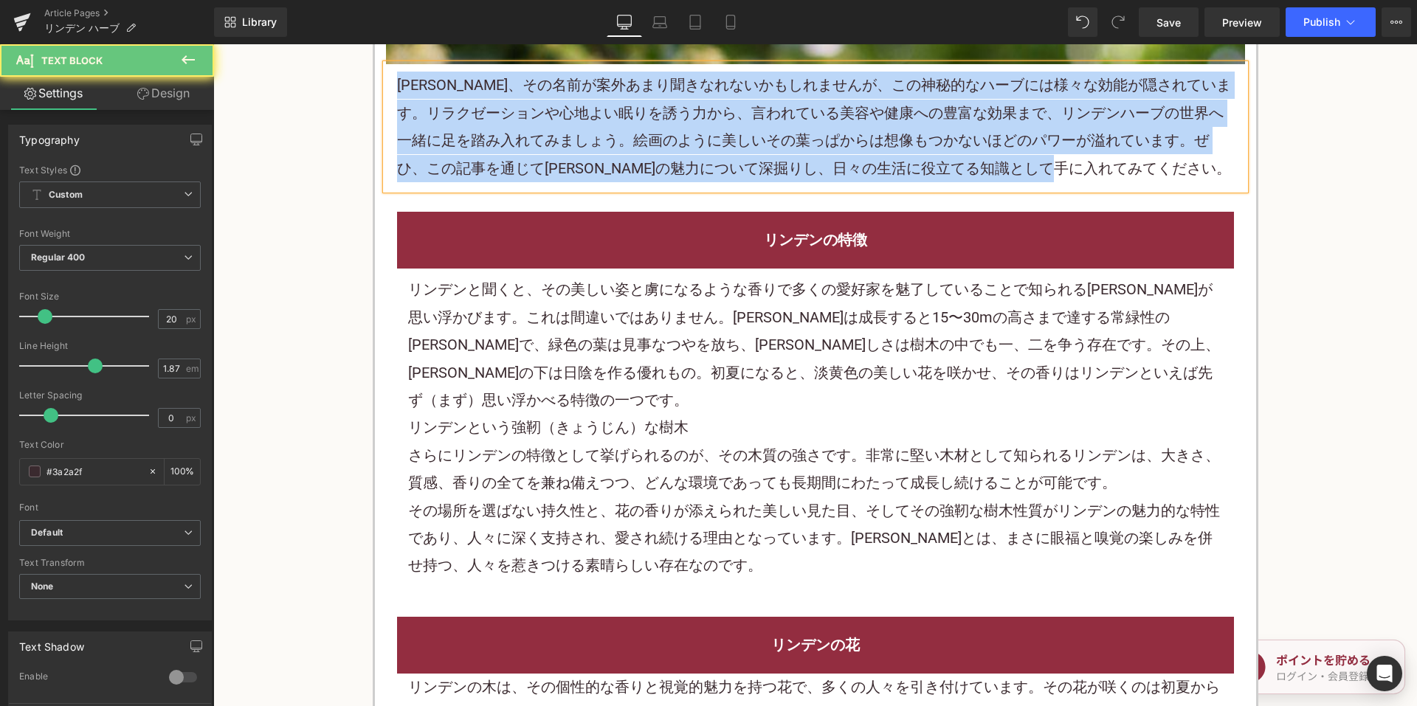
paste div
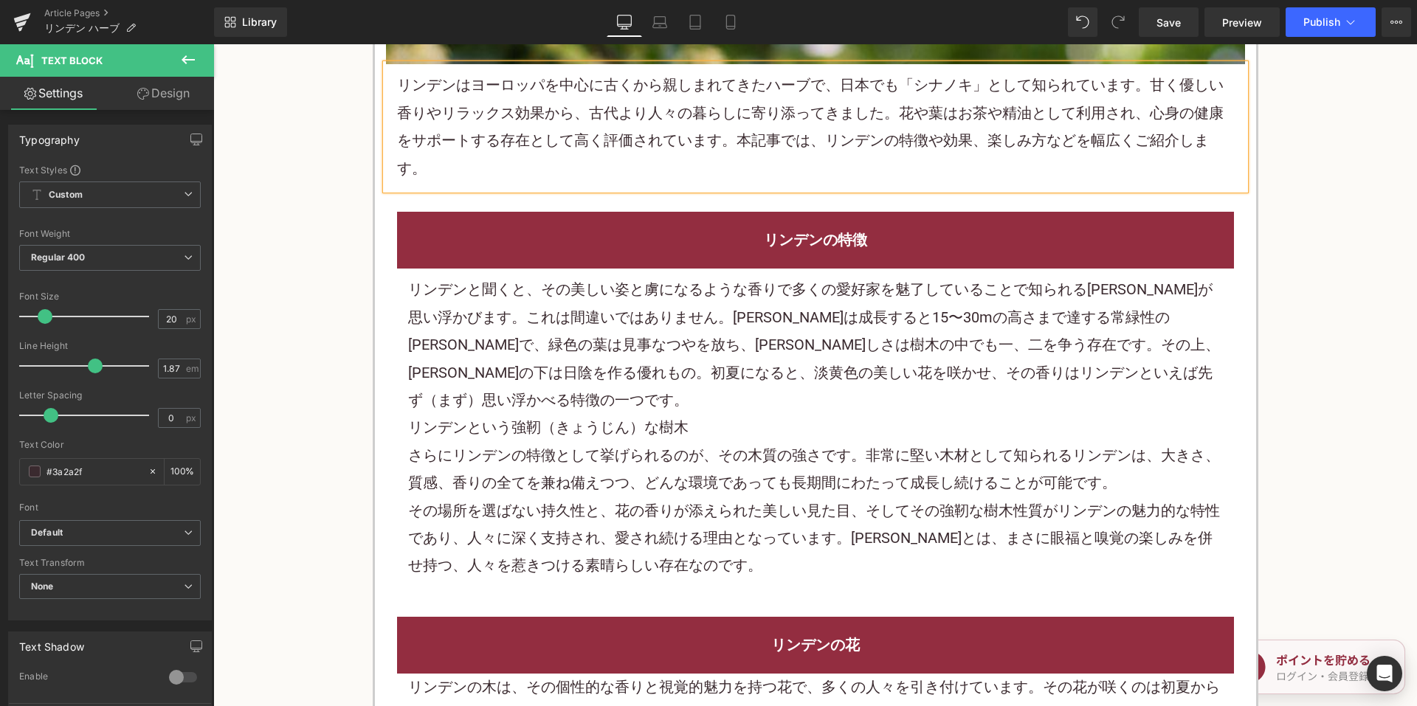
click at [574, 281] on span "リンデンと聞くと、その美しい姿と虜になるような香りで多くの愛好家を魅了していることで知られる大木が思い浮かびます。これは間違いではありません。リンデンは成長す…" at bounding box center [814, 344] width 812 height 128
click at [573, 281] on span "リンデンと聞くと、その美しい姿と虜になるような香りで多くの愛好家を魅了していることで知られる大木が思い浮かびます。これは間違いではありません。リンデンは成長す…" at bounding box center [814, 344] width 812 height 128
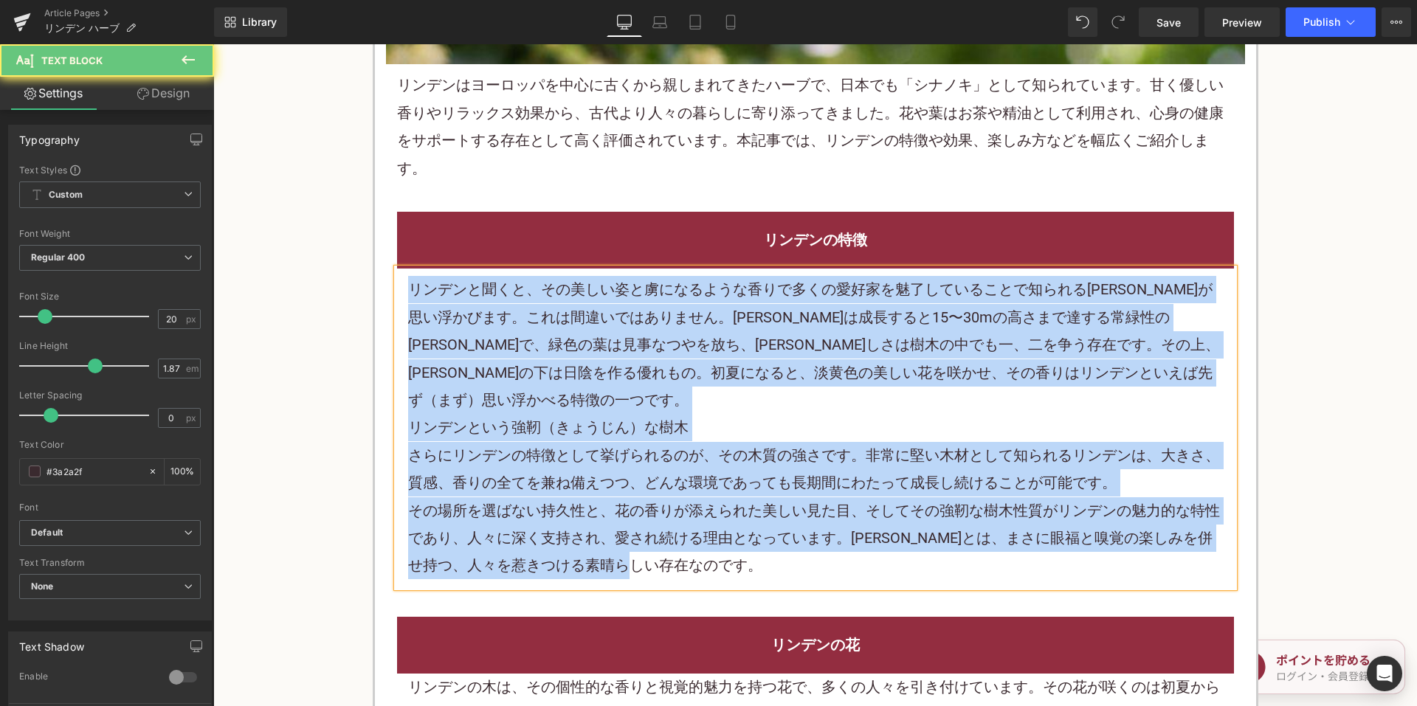
paste div
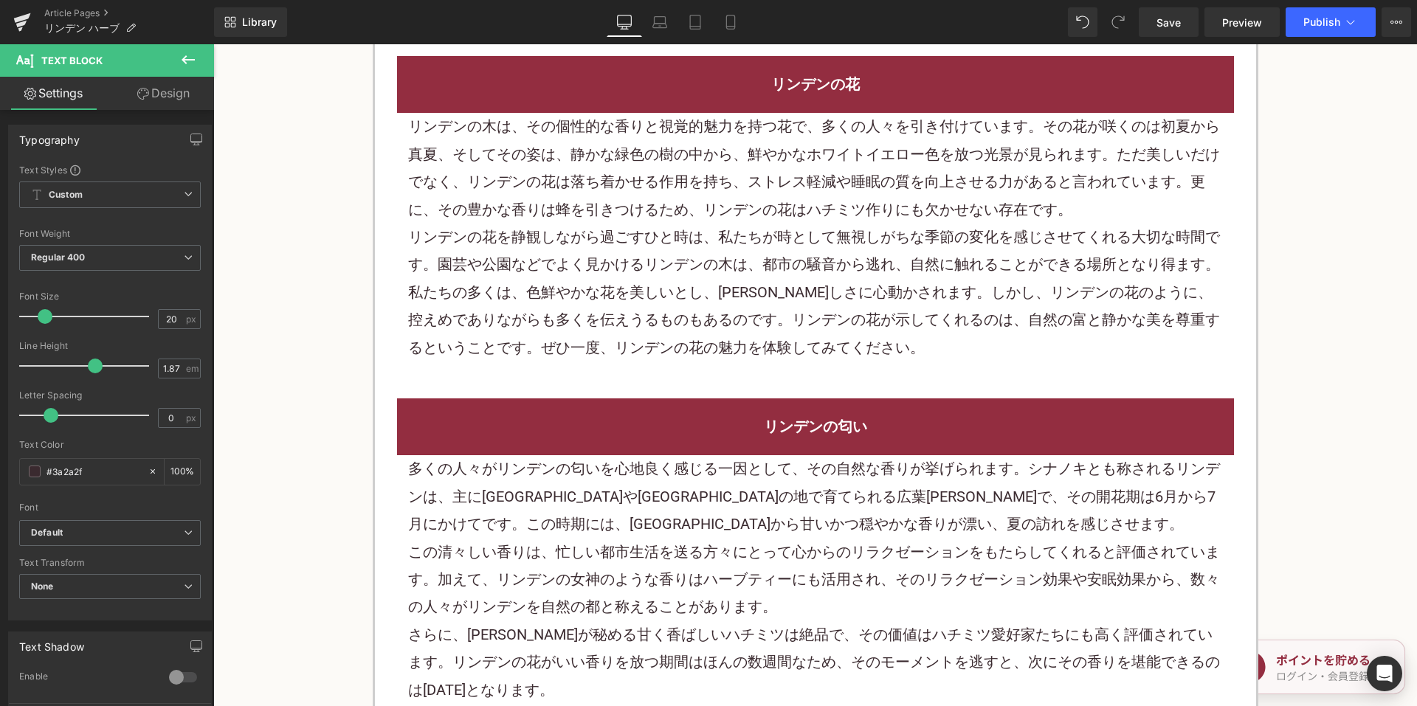
scroll to position [1181, 0]
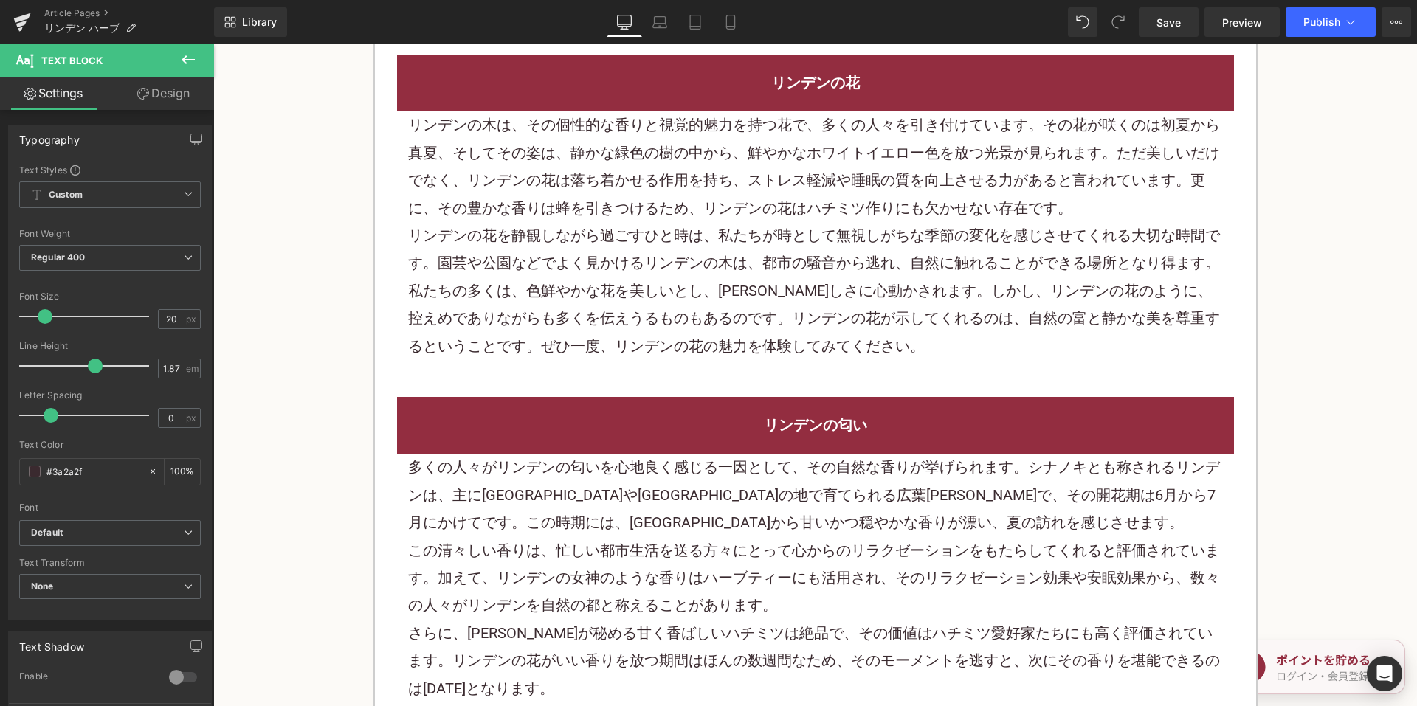
click at [618, 236] on div "リンデンの花を静観しながら過ごすひと時は、私たちが時として無視しがちな季節の変化を感じさせてくれる大切な時間です。園芸や公園などでよく見かけるリンデンの木は、…" at bounding box center [815, 249] width 815 height 55
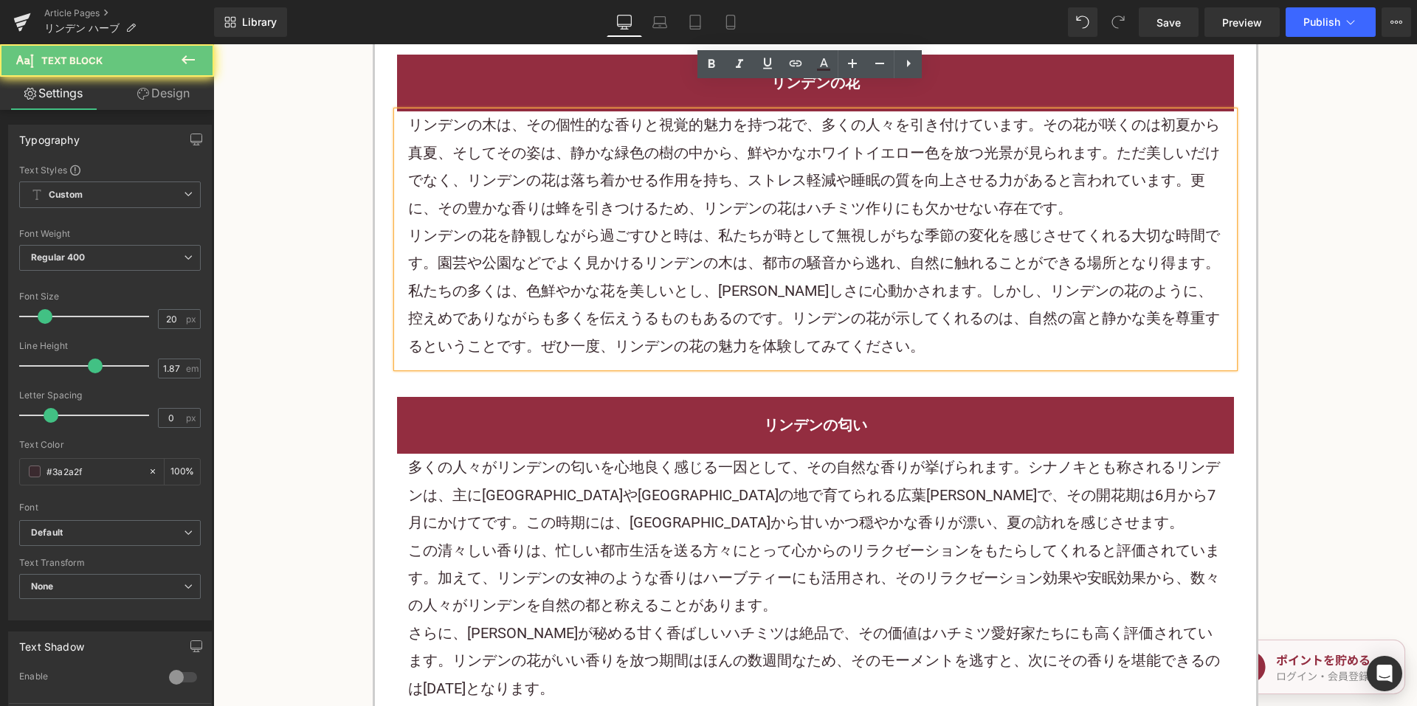
click at [618, 236] on div "リンデンの花を静観しながら過ごすひと時は、私たちが時として無視しがちな季節の変化を感じさせてくれる大切な時間です。園芸や公園などでよく見かけるリンデンの木は、…" at bounding box center [815, 249] width 815 height 55
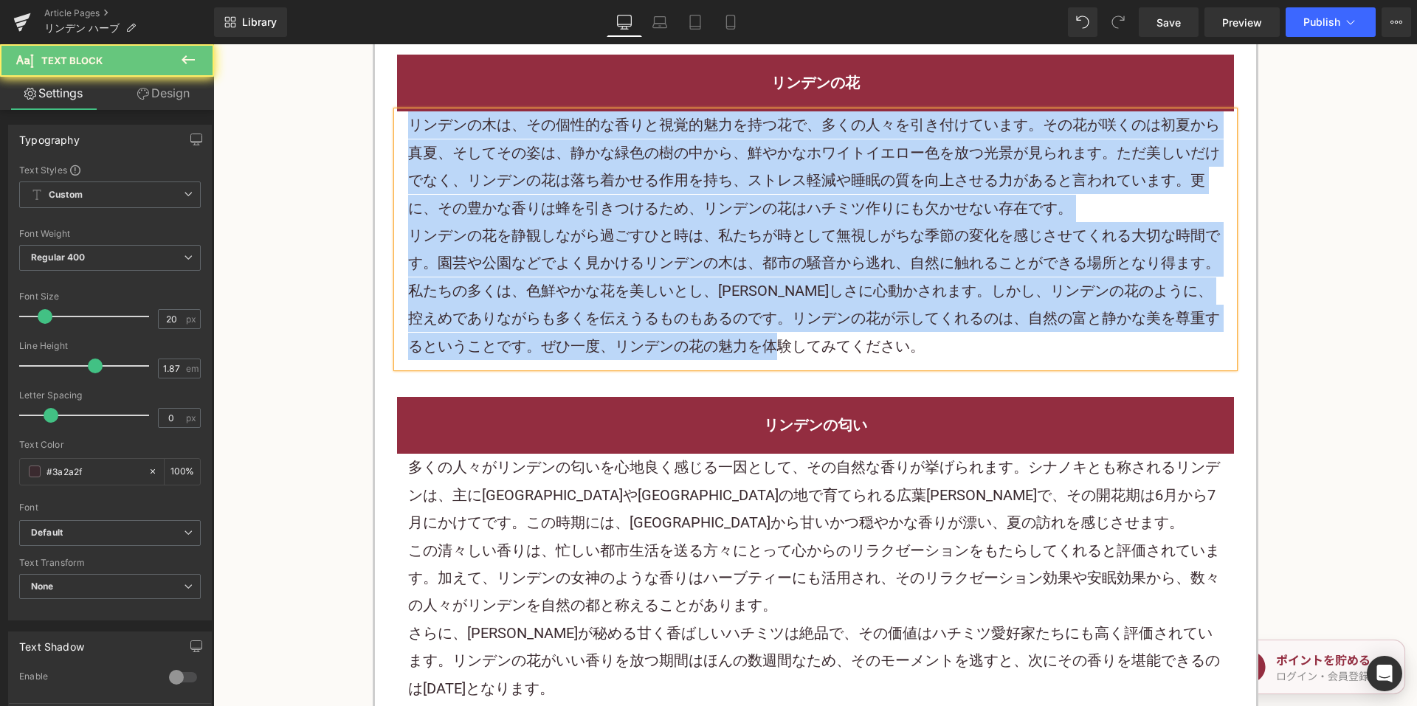
paste div
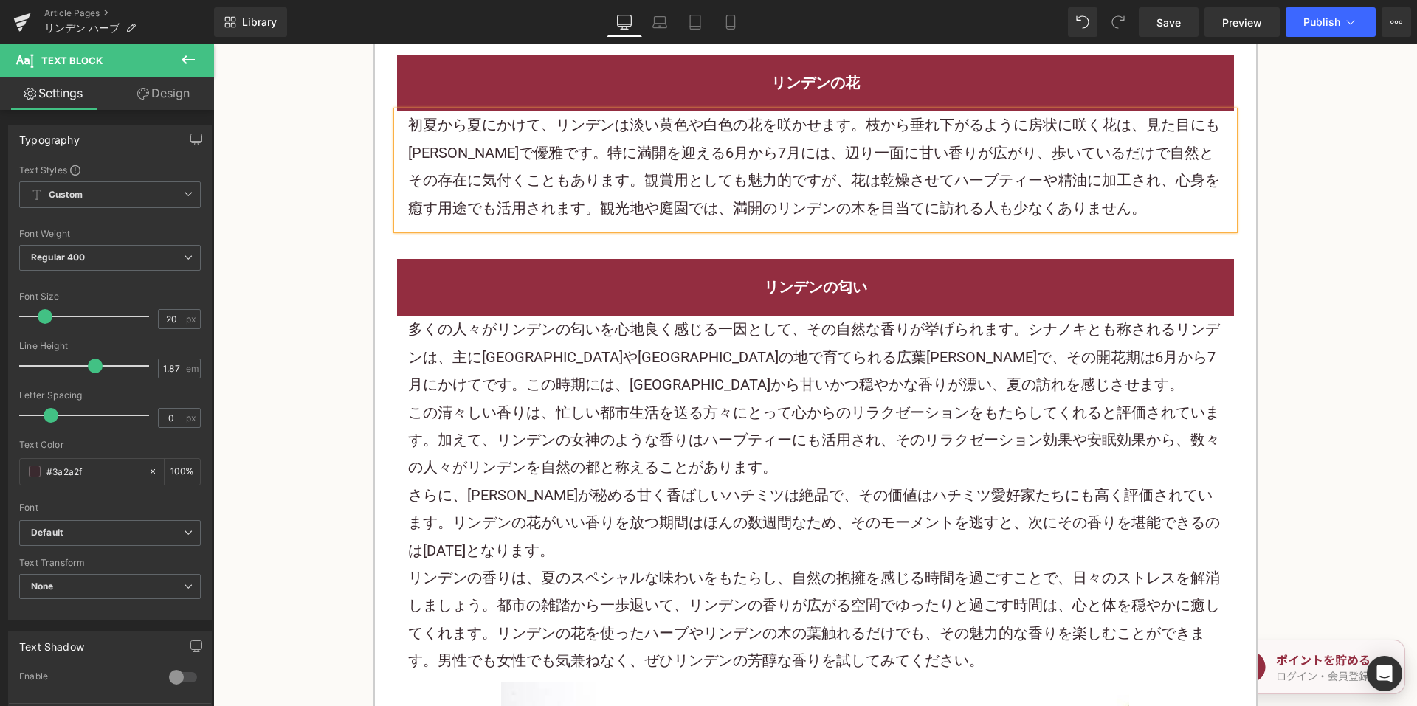
click at [632, 356] on p "多くの人々がリンデンの匂いを心地良く感じる一因として、その自然な香りが挙げられます。シナノキとも称されるリンデンは、主にアメリカやヨーロッパの地で育てられる広…" at bounding box center [815, 357] width 815 height 83
click at [630, 356] on p "多くの人々がリンデンの匂いを心地良く感じる一因として、その自然な香りが挙げられます。シナノキとも称されるリンデンは、主にアメリカやヨーロッパの地で育てられる広…" at bounding box center [815, 357] width 815 height 83
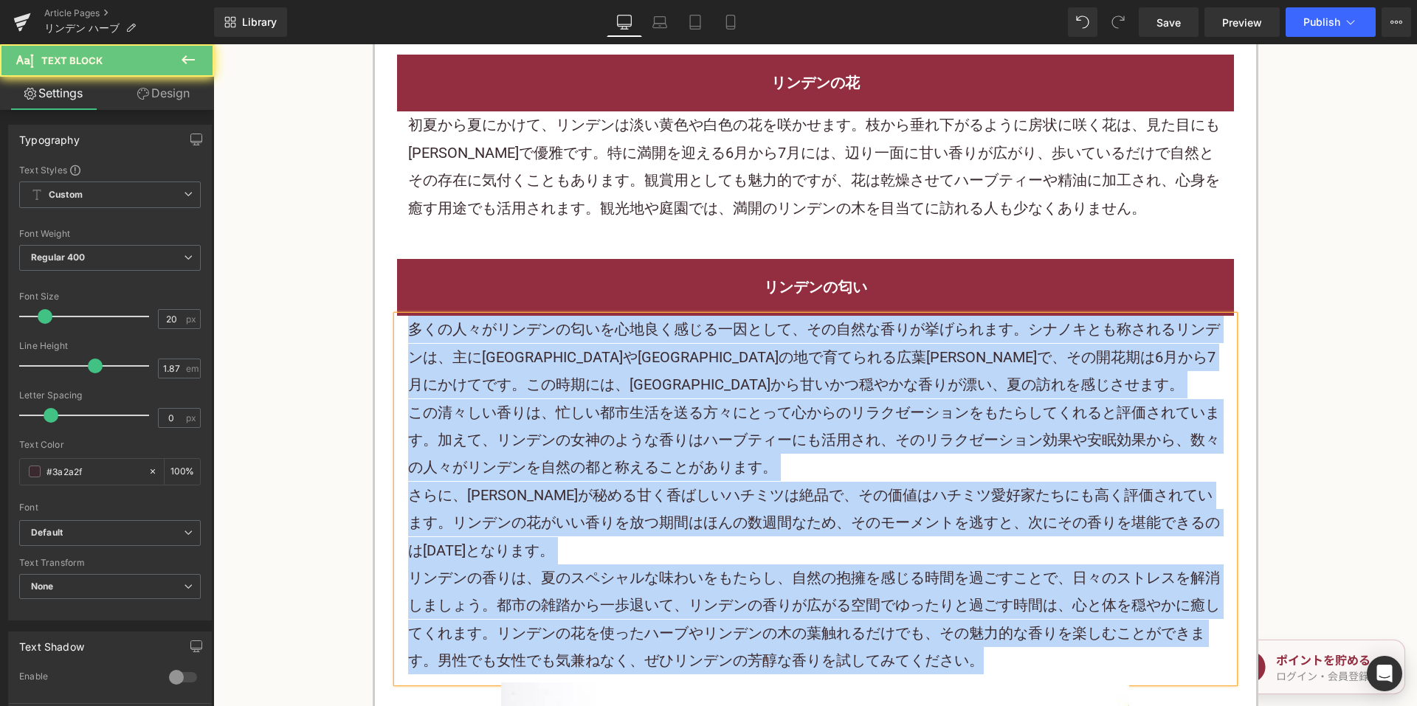
paste div
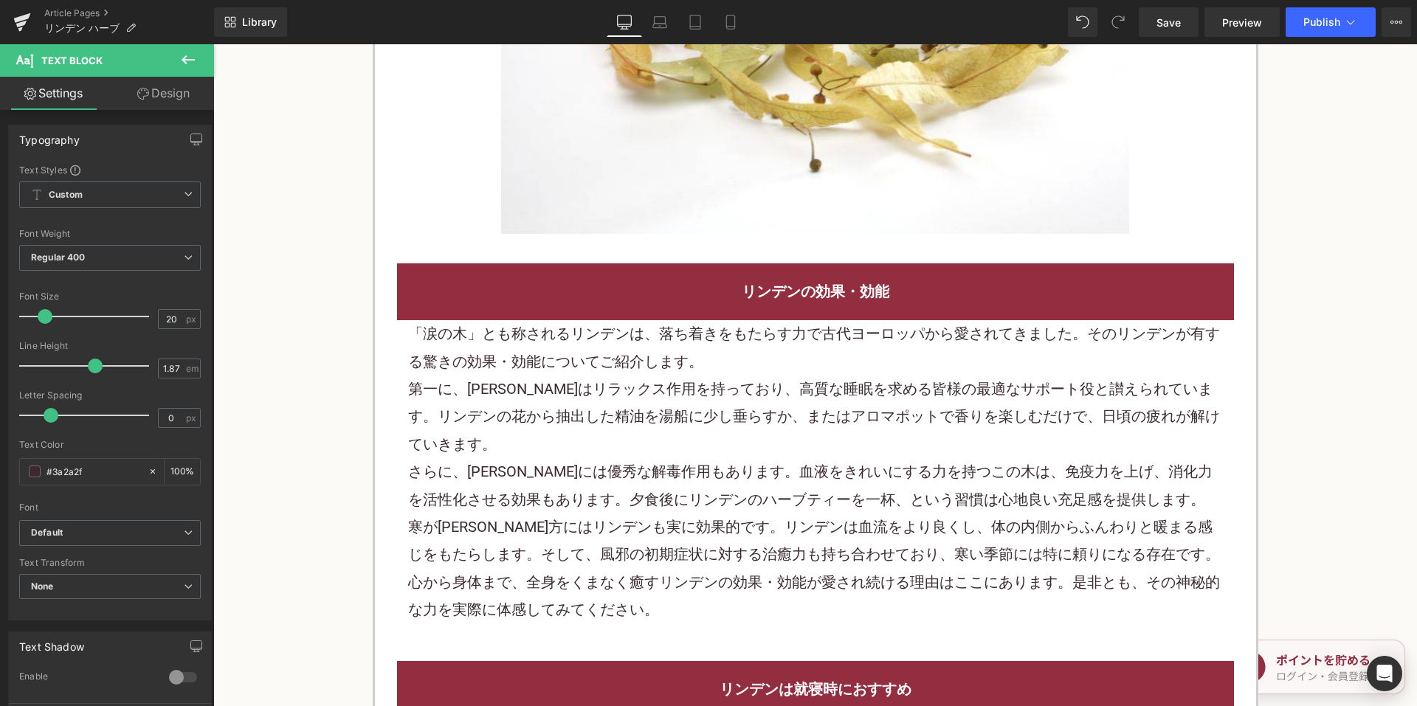
scroll to position [1918, 0]
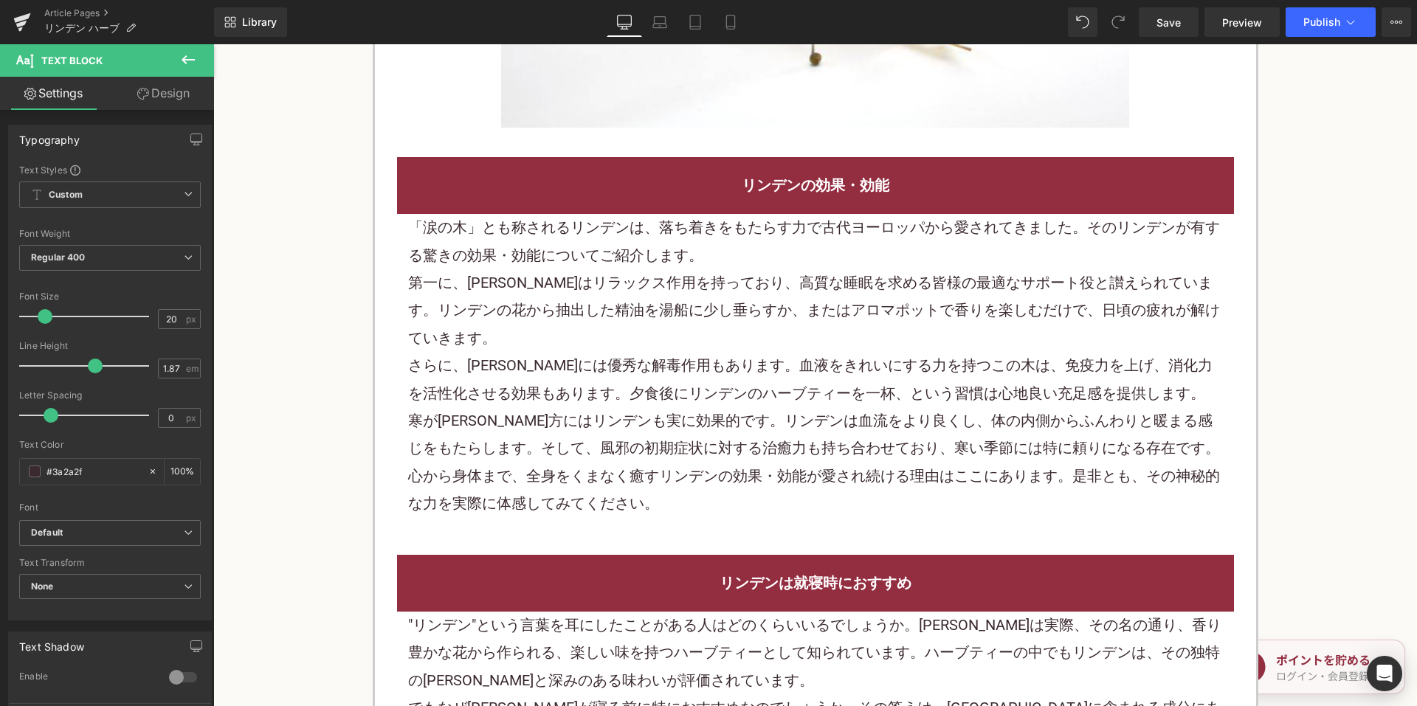
click at [664, 304] on p "第一に、リンデンはリラックス作用を持っており、高質な睡眠を求める皆様の最適なサポート役と讃えられています。リンデンの花から抽出した精油を湯船に少し垂らすか、ま…" at bounding box center [815, 310] width 815 height 83
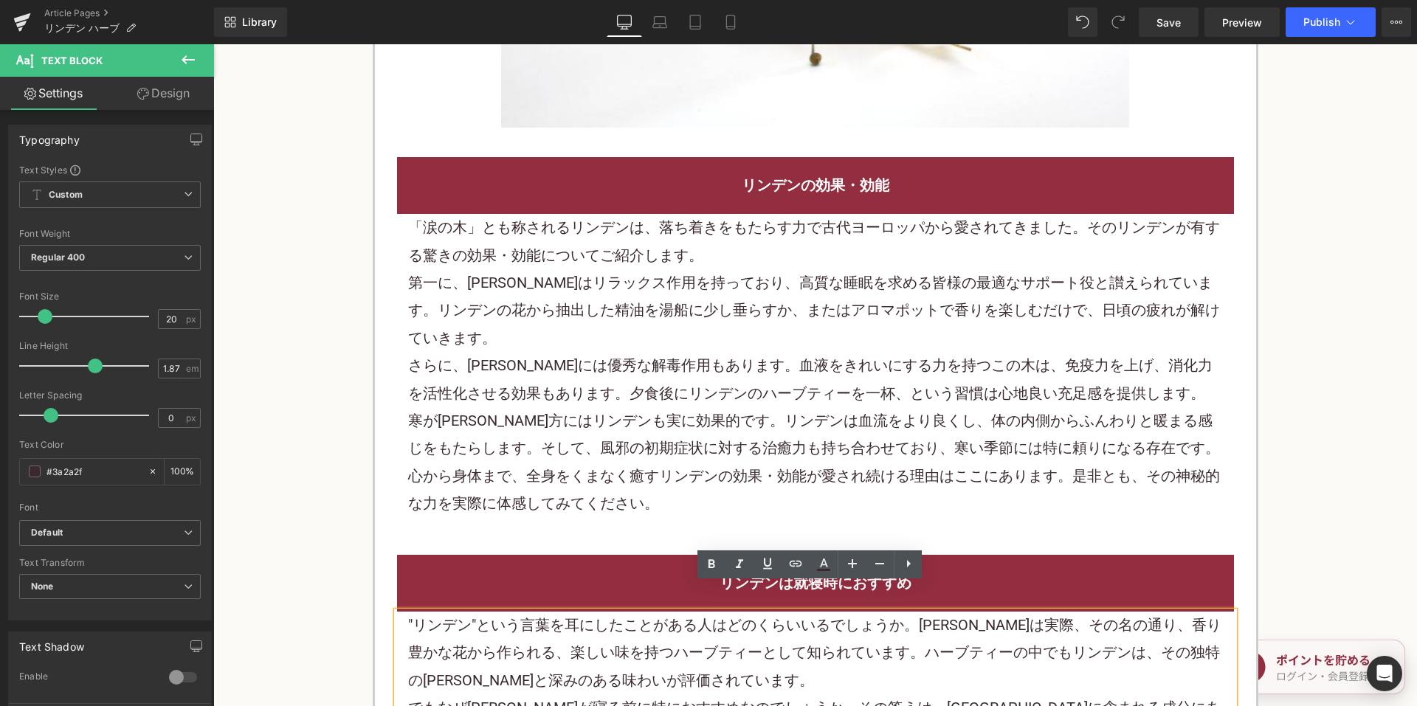
click at [594, 638] on p ""リンデン"という言葉を耳にしたことがある人はどのくらいいるでしょうか。リンデンは実際、その名の通り、香り豊かな花から作られる、楽しい味を持つハーブティーとし…" at bounding box center [815, 653] width 815 height 83
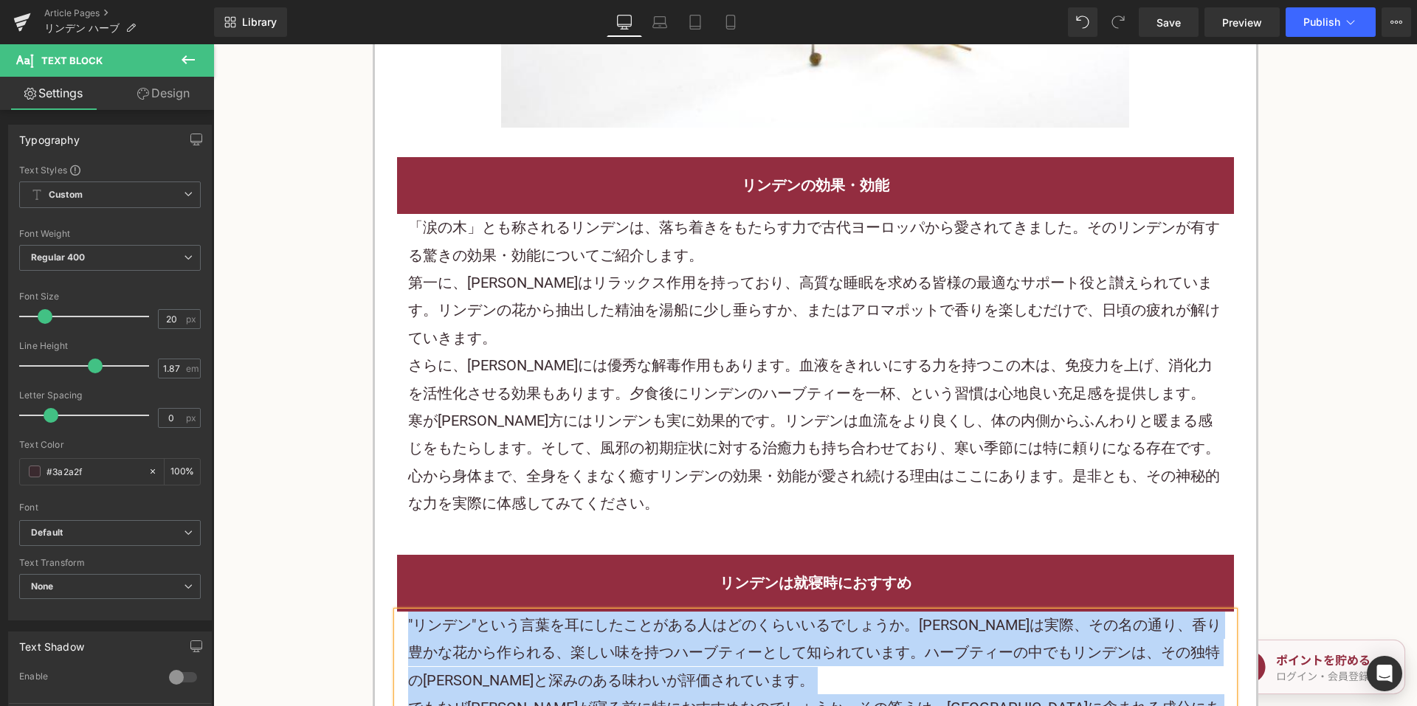
paste div
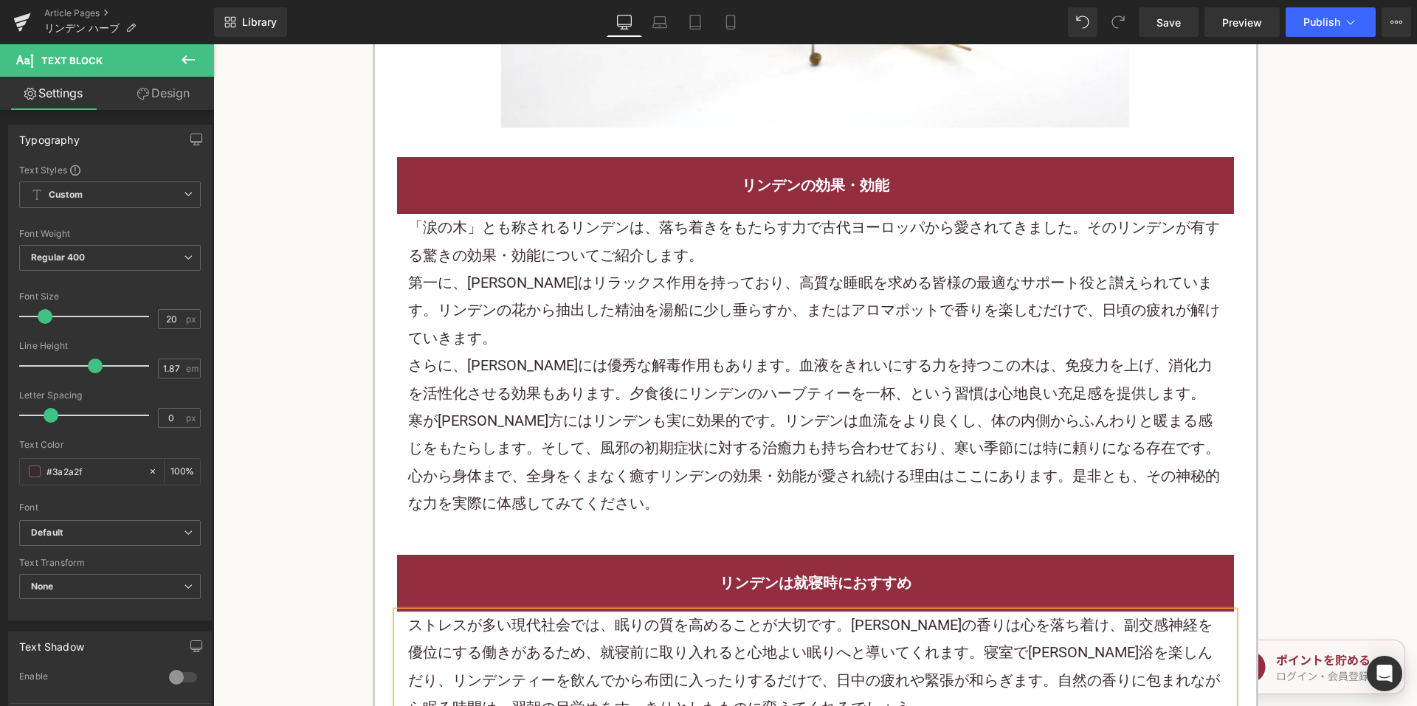
click at [645, 269] on p "第一に、リンデンはリラックス作用を持っており、高質な睡眠を求める皆様の最適なサポート役と讃えられています。リンデンの花から抽出した精油を湯船に少し垂らすか、ま…" at bounding box center [815, 310] width 815 height 83
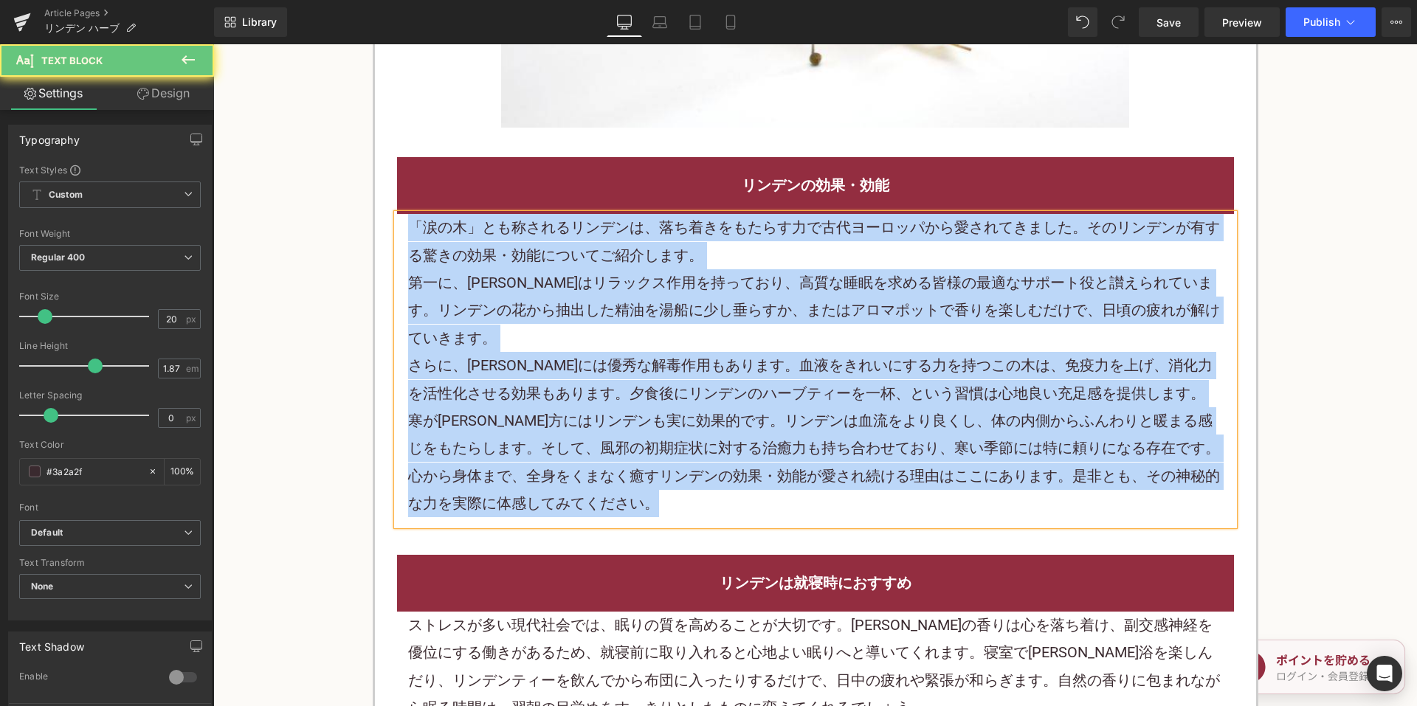
paste div
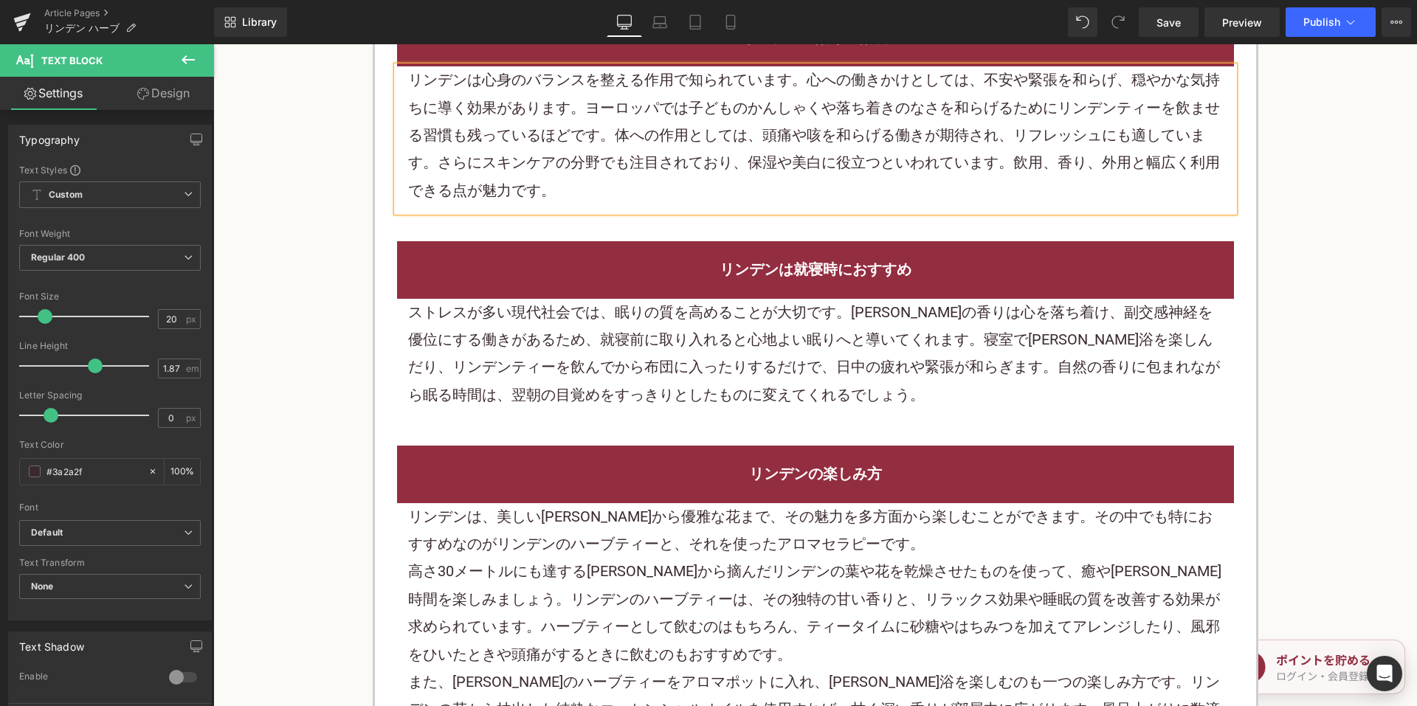
scroll to position [2140, 0]
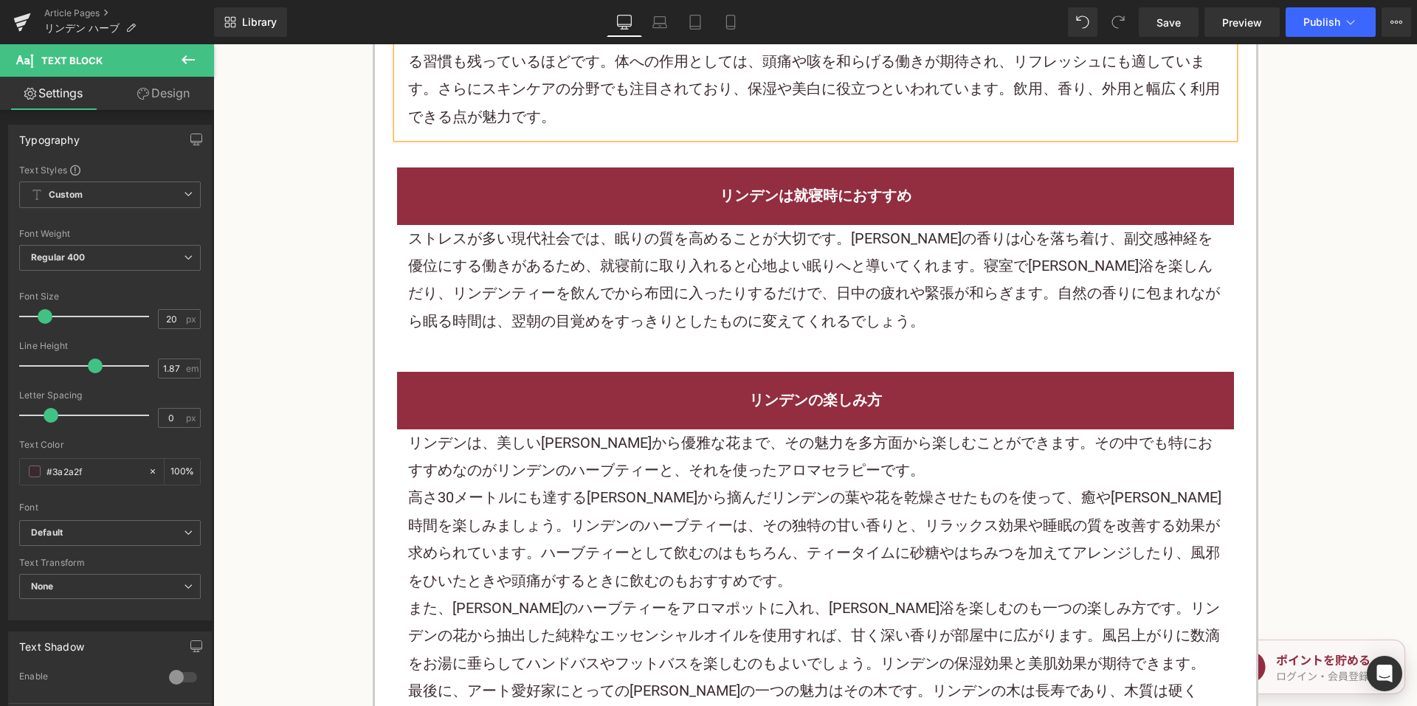
click at [624, 400] on div "リンデンの楽しみ方 Heading" at bounding box center [815, 400] width 837 height 57
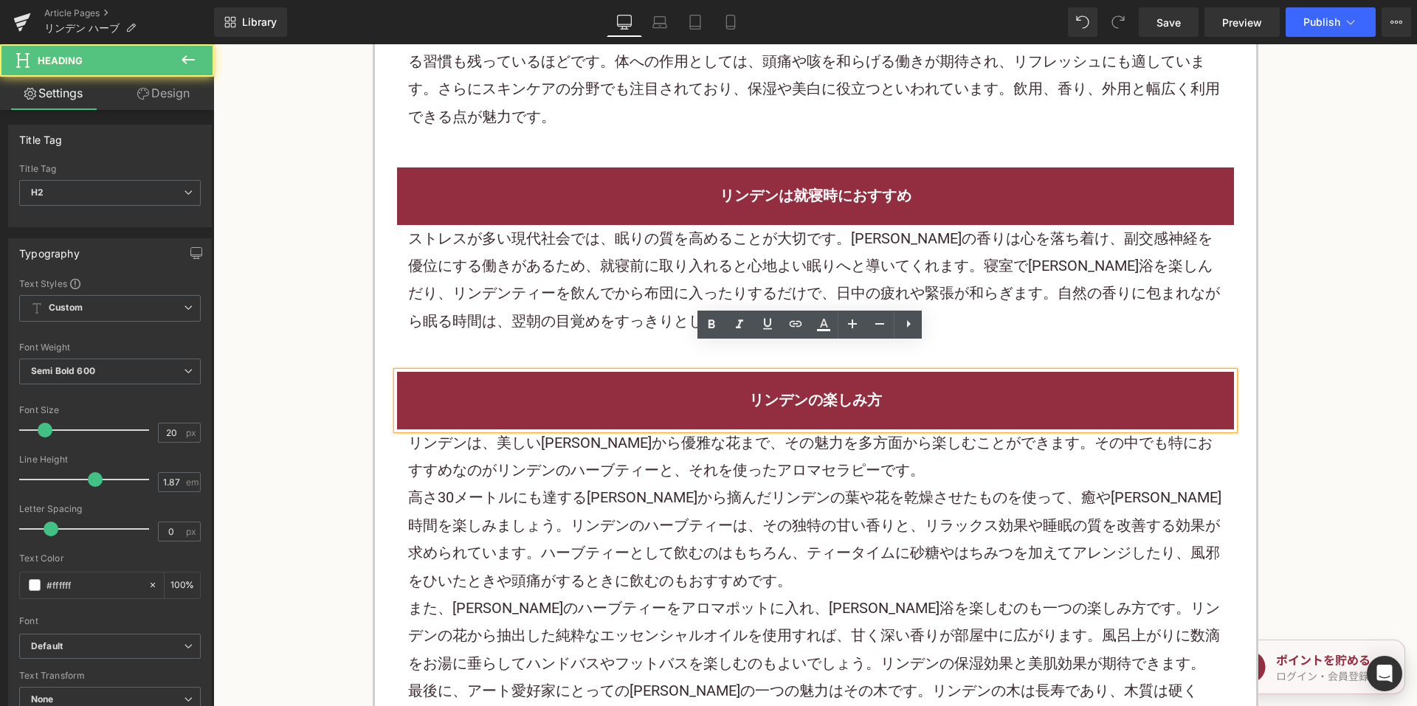
click at [623, 429] on p "リンデンは、美しい大樹から優雅な花まで、その魅力を多方面から楽しむことができます。その中でも特におすすめなのがリンデンのハーブティーと、それを使ったアロマセラ…" at bounding box center [815, 456] width 815 height 55
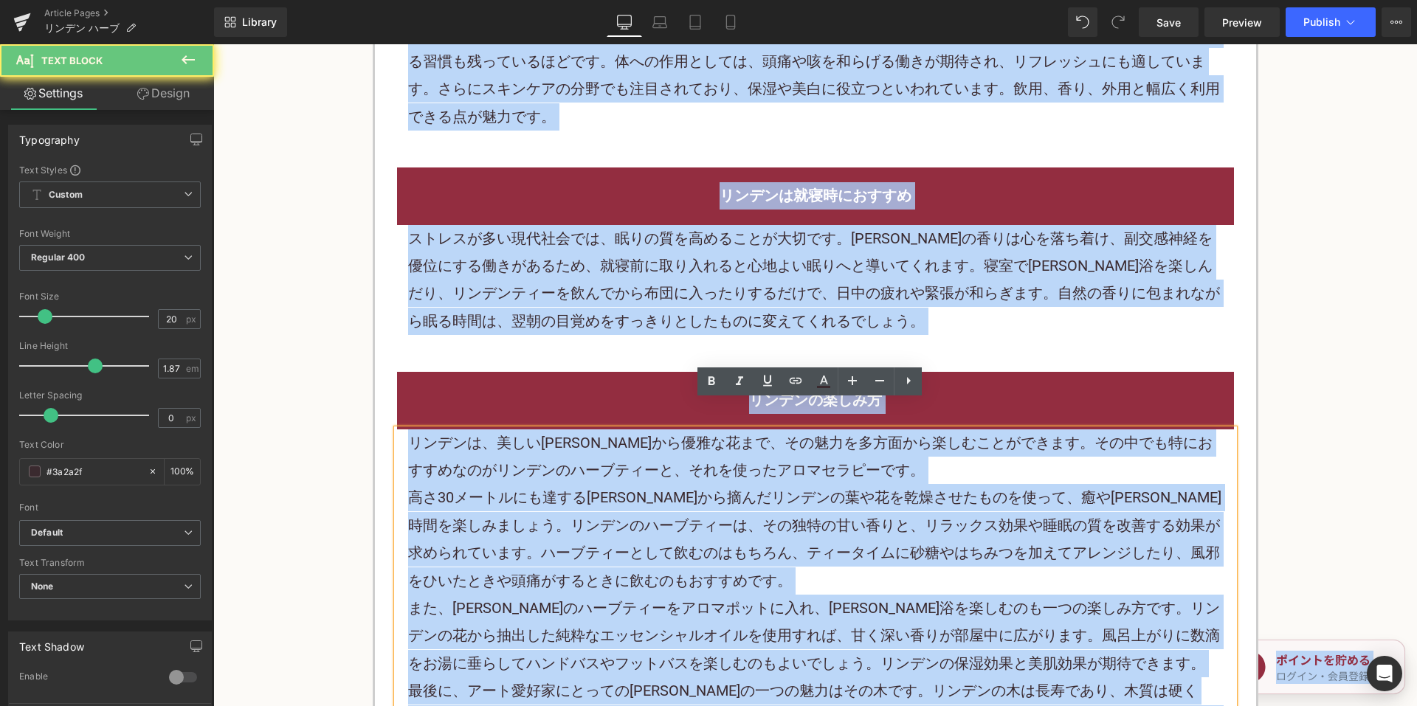
click at [623, 429] on p "リンデンは、美しい大樹から優雅な花まで、その魅力を多方面から楽しむことができます。その中でも特におすすめなのがリンデンのハーブティーと、それを使ったアロマセラ…" at bounding box center [815, 456] width 815 height 55
click at [632, 429] on p "リンデンは、美しい大樹から優雅な花まで、その魅力を多方面から楽しむことができます。その中でも特におすすめなのがリンデンのハーブティーと、それを使ったアロマセラ…" at bounding box center [815, 456] width 815 height 55
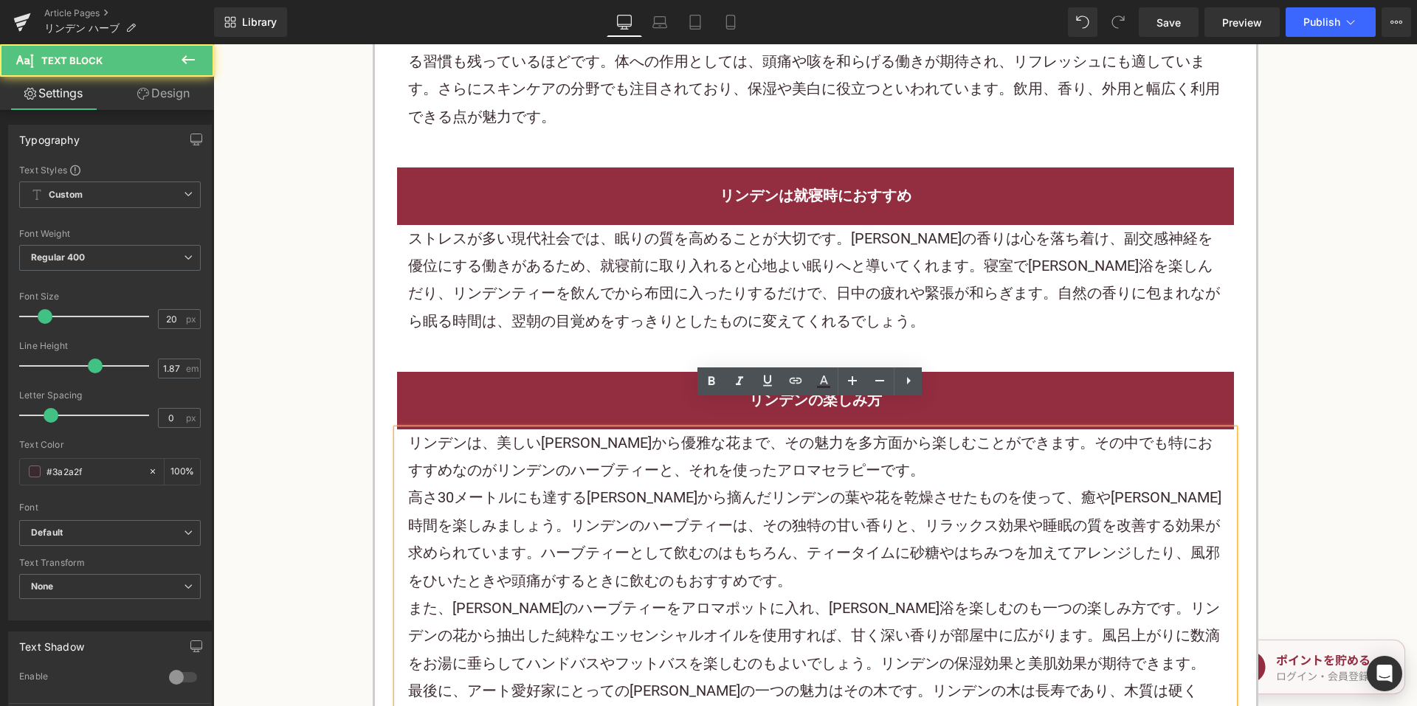
click at [652, 429] on p "リンデンは、美しい大樹から優雅な花まで、その魅力を多方面から楽しむことができます。その中でも特におすすめなのがリンデンのハーブティーと、それを使ったアロマセラ…" at bounding box center [815, 456] width 815 height 55
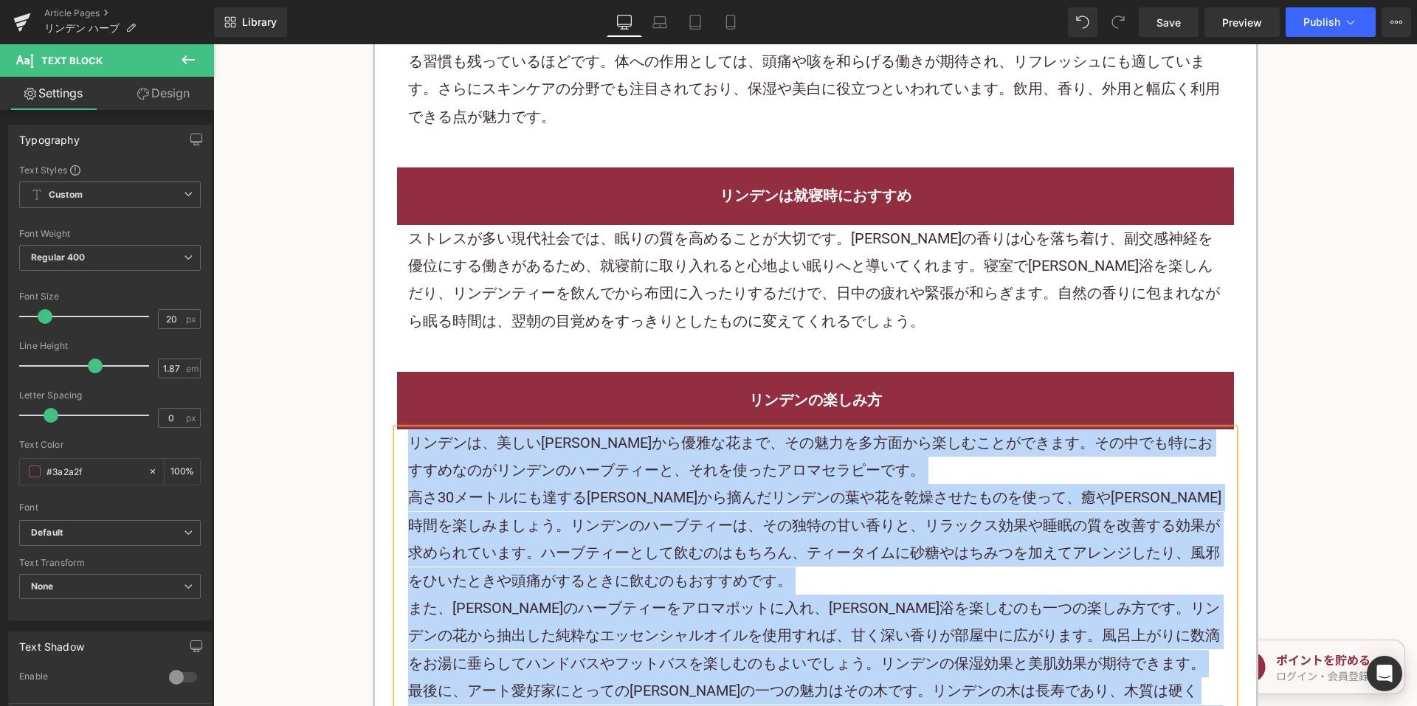
paste div
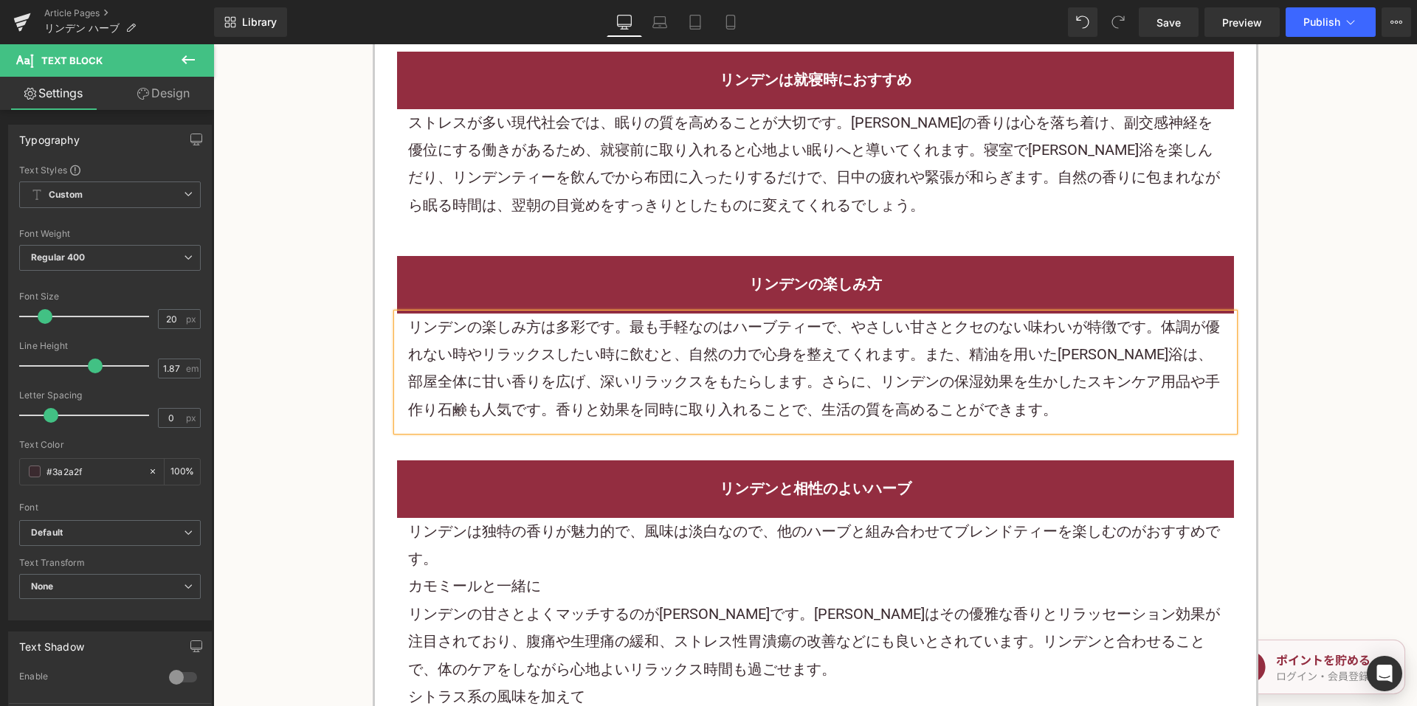
scroll to position [2435, 0]
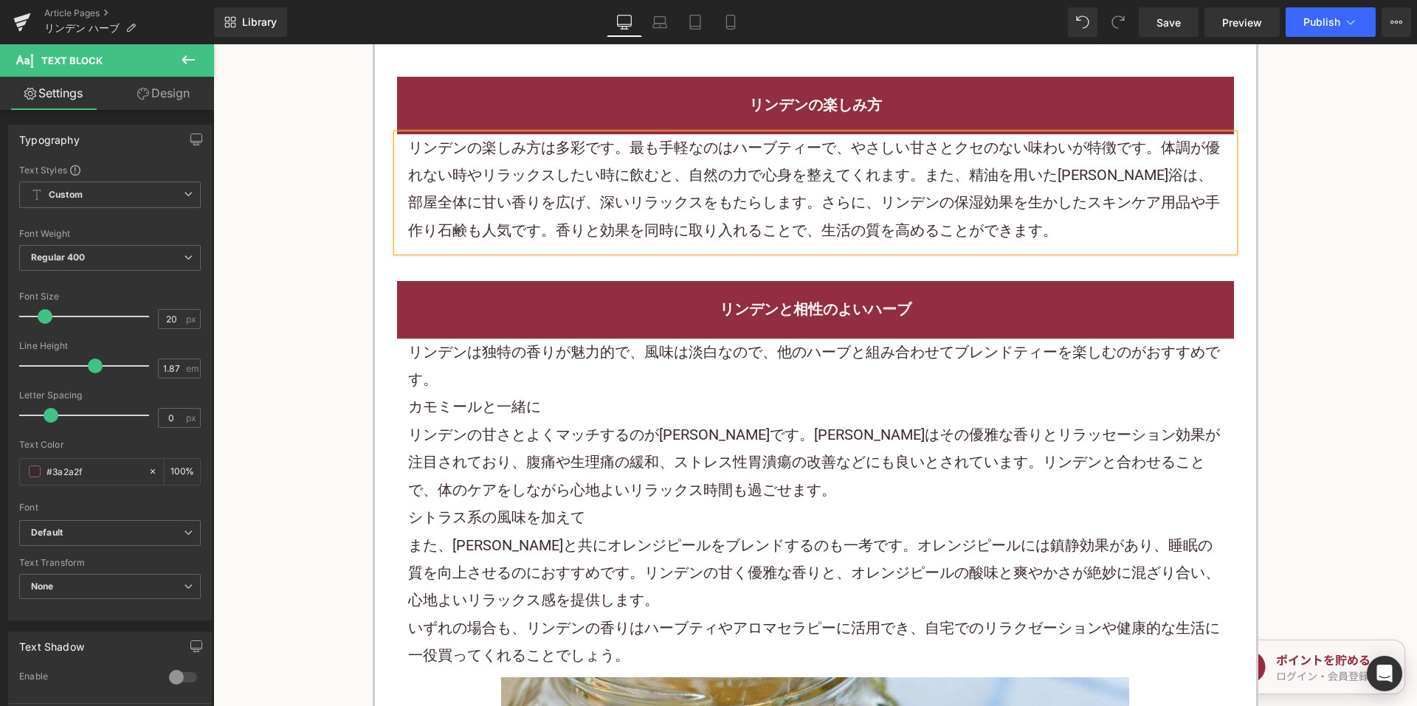
click at [590, 393] on p "カモミールと一緒に" at bounding box center [815, 406] width 815 height 27
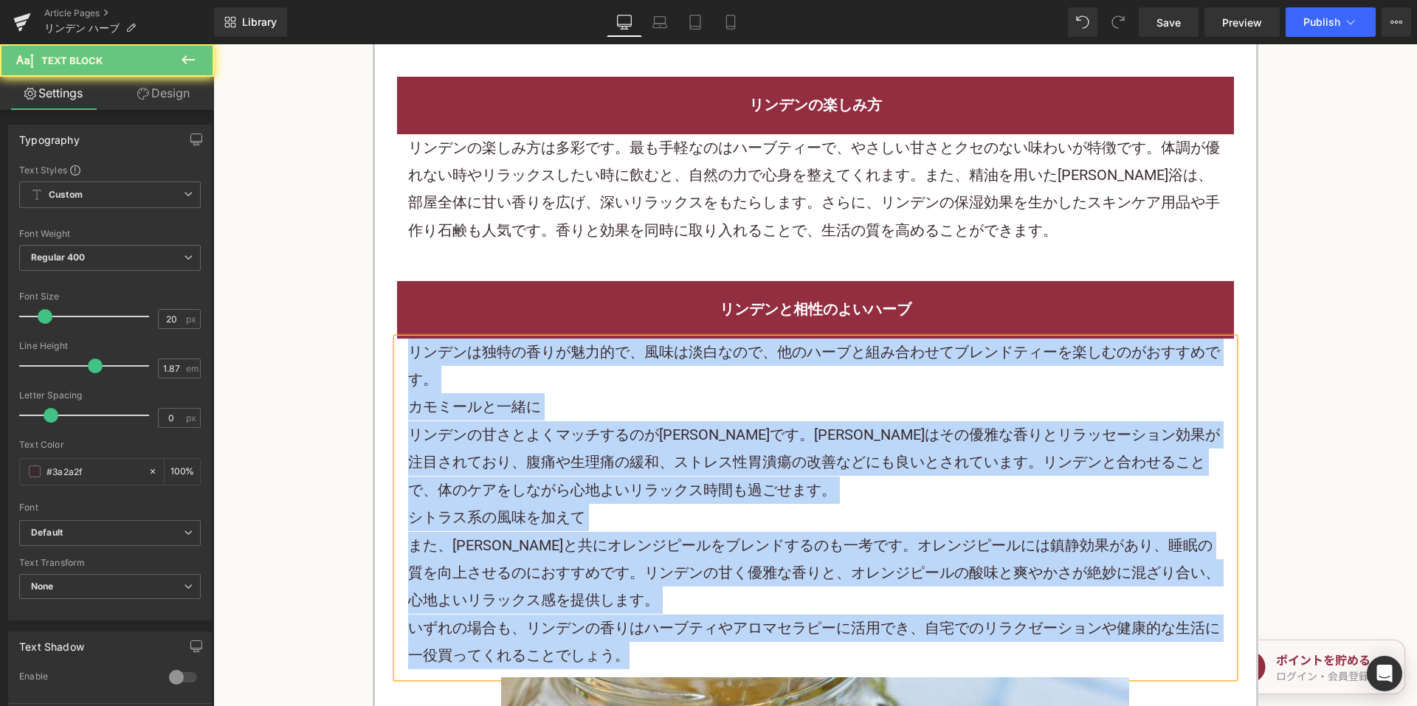
paste div
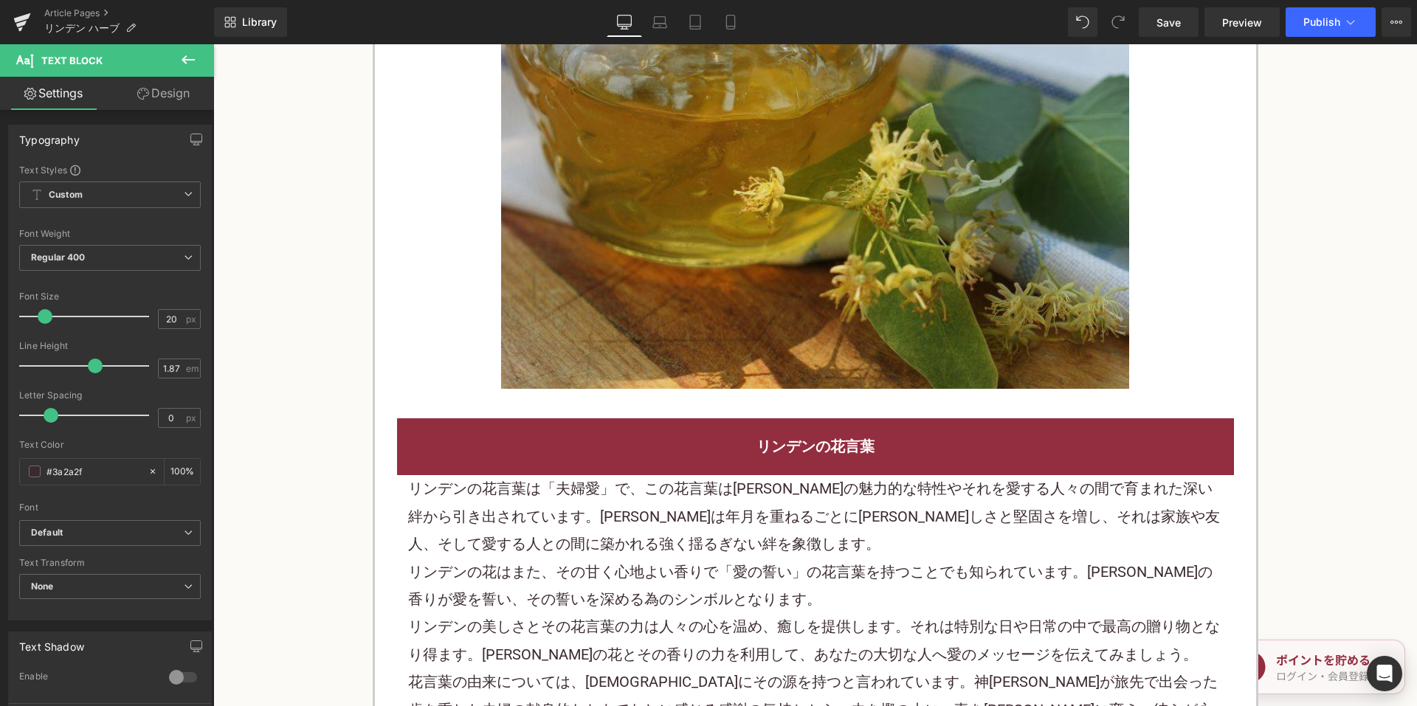
scroll to position [2951, 0]
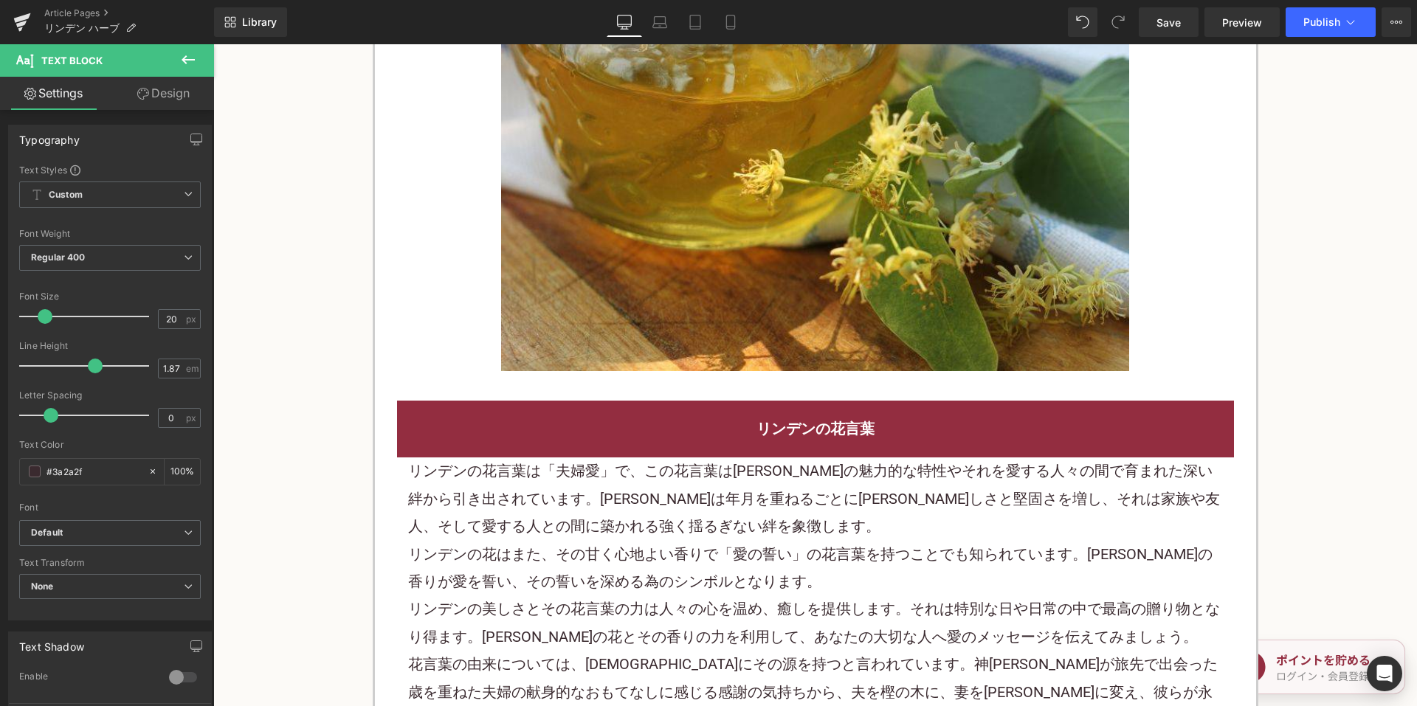
click at [578, 457] on p "リンデンの花言葉は「夫婦愛」で、この花言葉はリンデンの魅力的な特性やそれを愛する人々の間で育まれた深い絆から引き出されています。リンデンは年月を重ねるごとにそ…" at bounding box center [815, 498] width 815 height 83
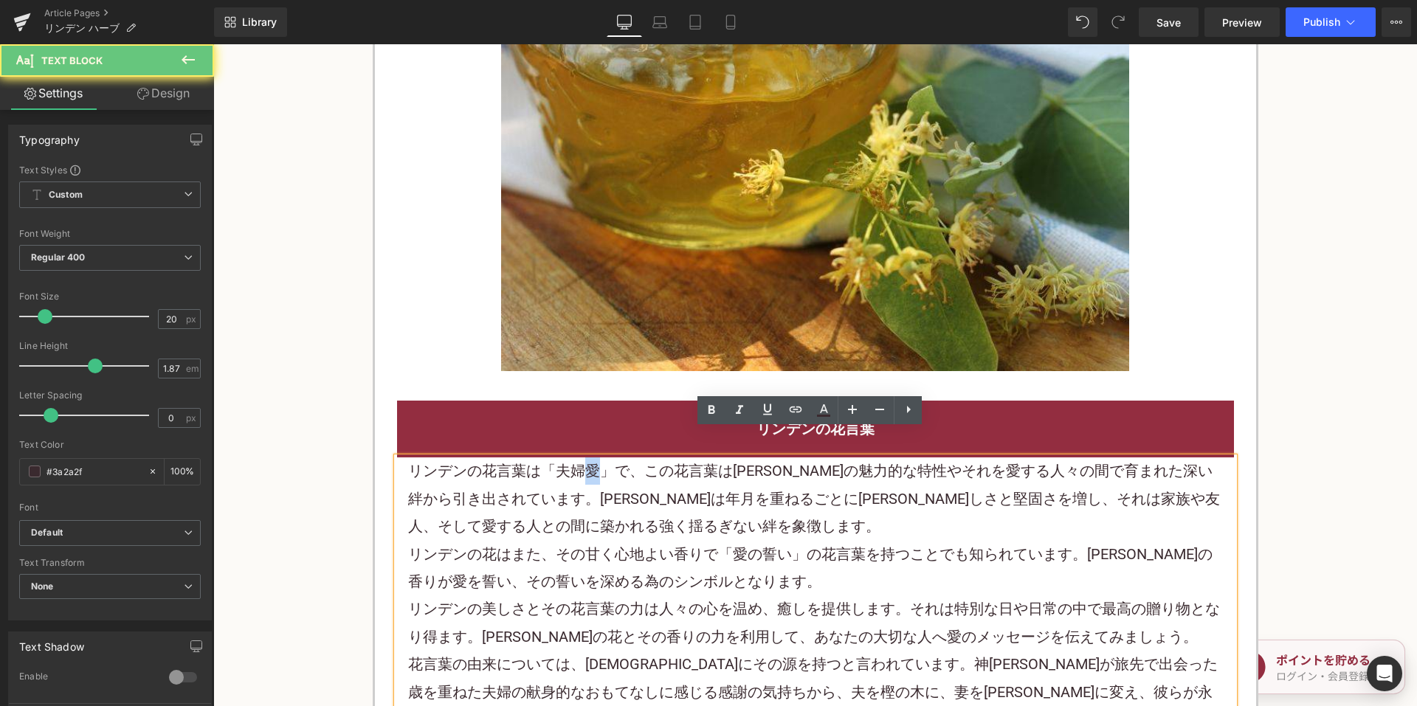
click at [578, 457] on p "リンデンの花言葉は「夫婦愛」で、この花言葉はリンデンの魅力的な特性やそれを愛する人々の間で育まれた深い絆から引き出されています。リンデンは年月を重ねるごとにそ…" at bounding box center [815, 498] width 815 height 83
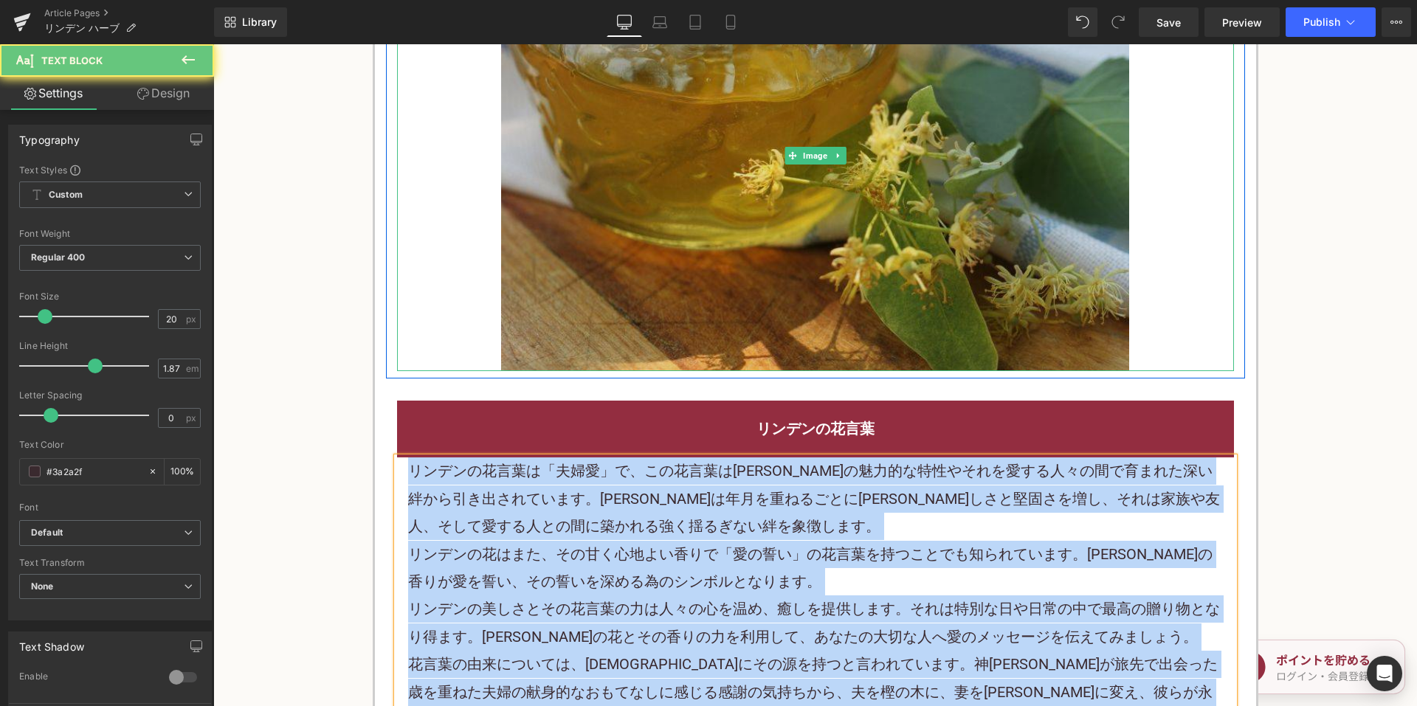
paste div
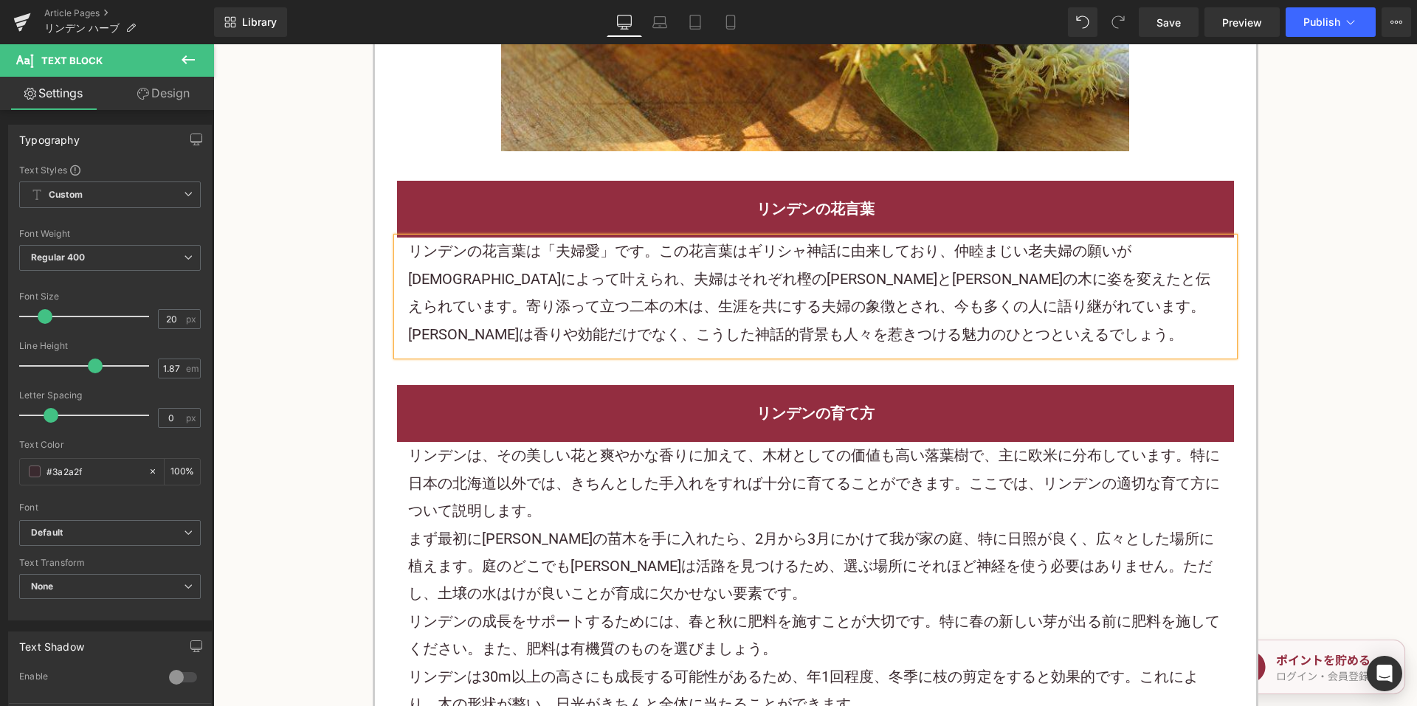
scroll to position [3173, 0]
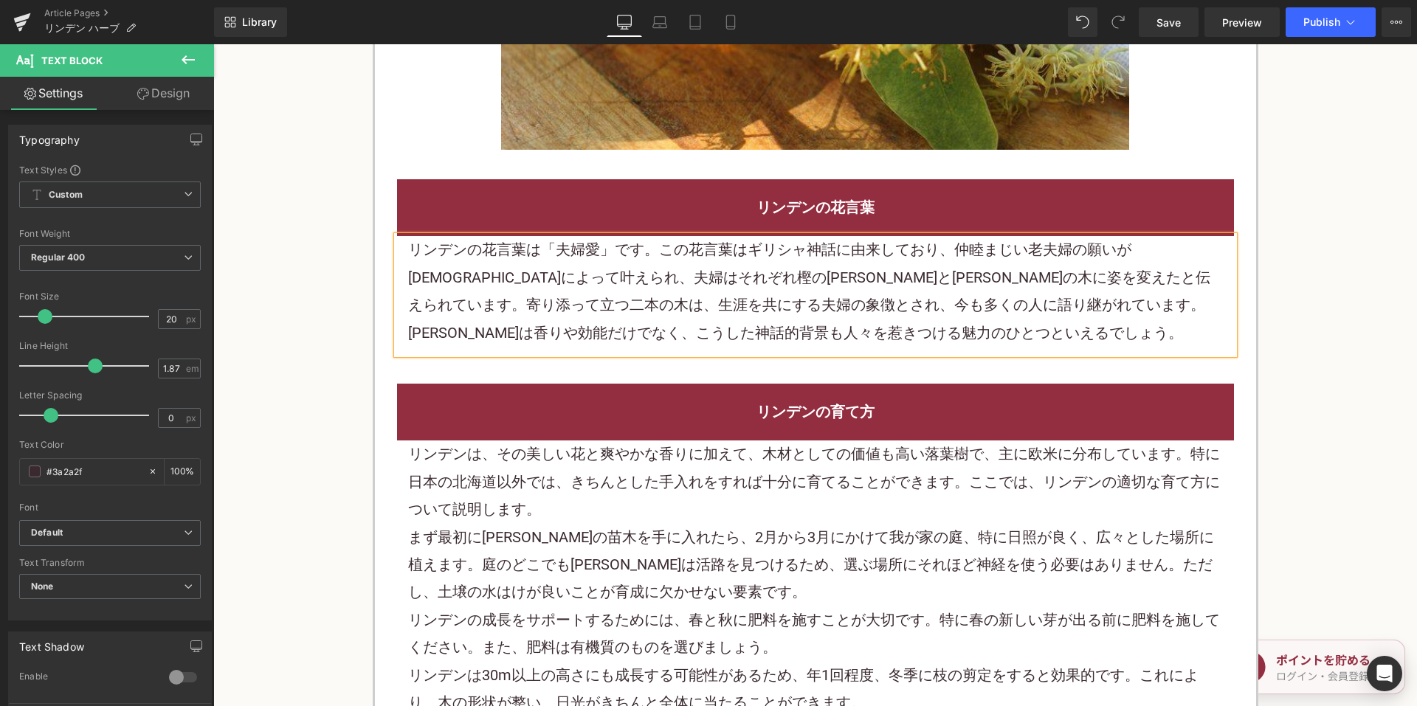
click at [578, 456] on p "リンデンは、その美しい花と爽やかな香りに加えて、木材としての価値も高い落葉樹で、主に欧米に分布しています。特に日本の北海道以外では、きちんとした手入れをすれば…" at bounding box center [815, 481] width 815 height 83
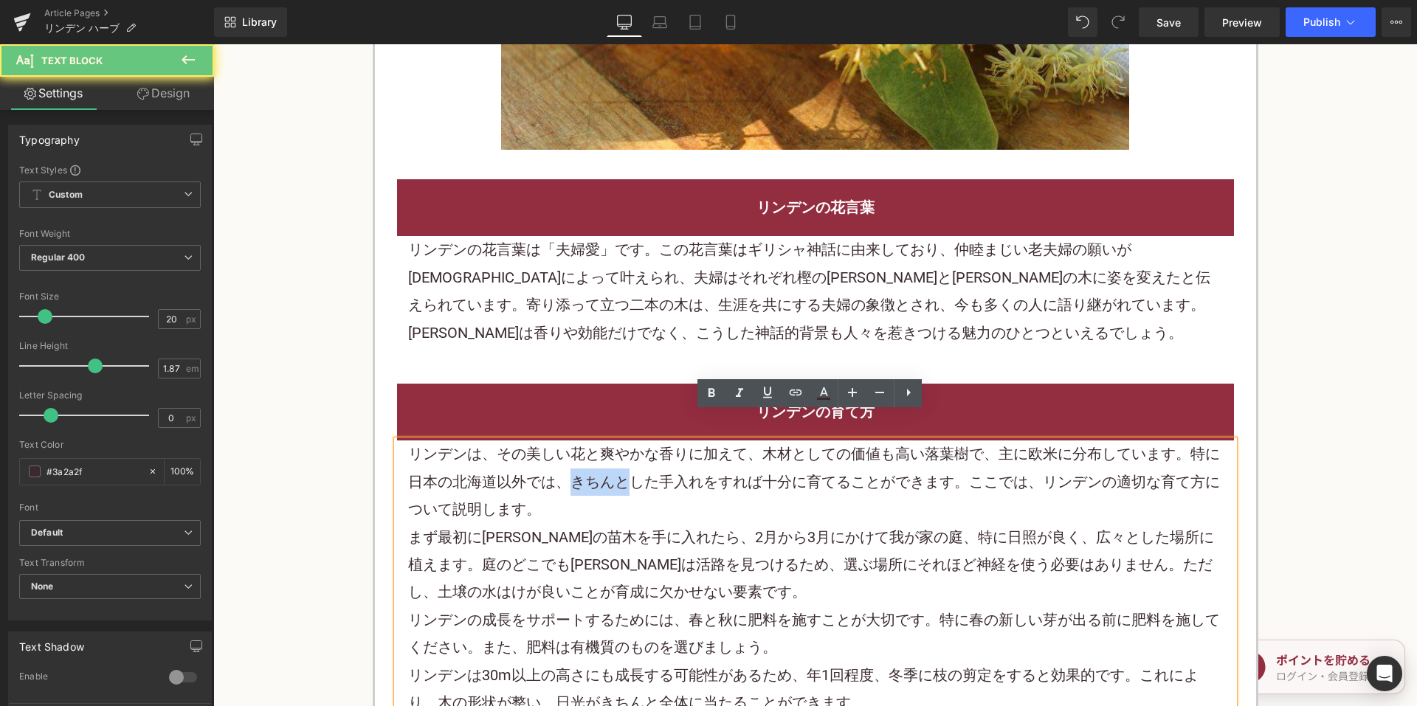
click at [578, 456] on p "リンデンは、その美しい花と爽やかな香りに加えて、木材としての価値も高い落葉樹で、主に欧米に分布しています。特に日本の北海道以外では、きちんとした手入れをすれば…" at bounding box center [815, 481] width 815 height 83
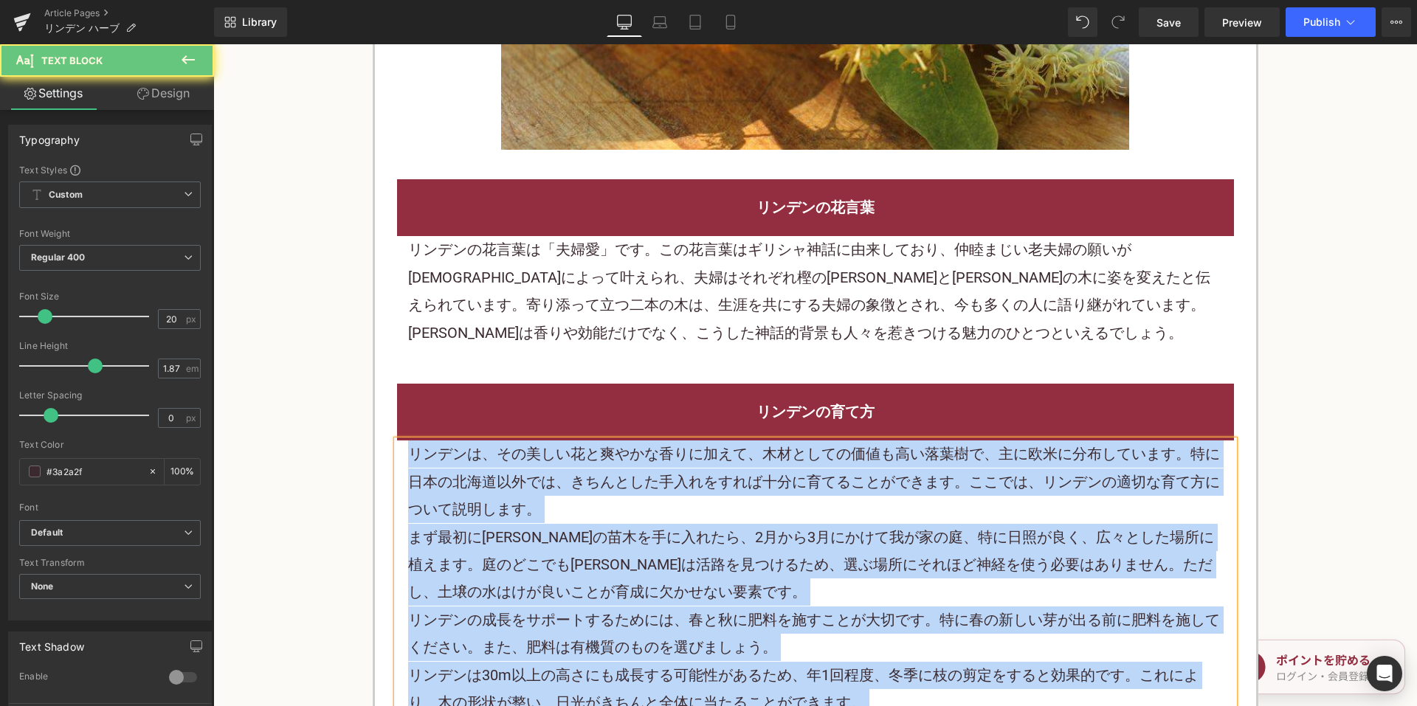
paste div
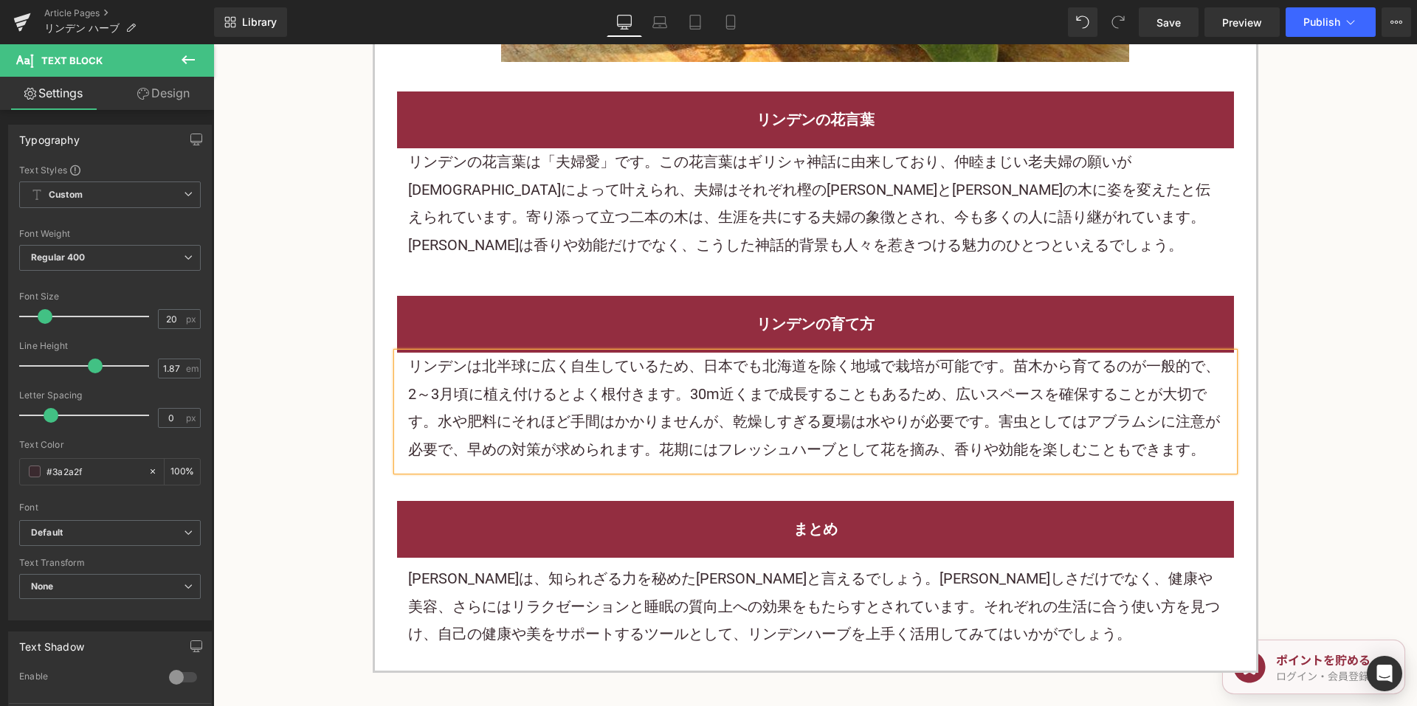
scroll to position [3394, 0]
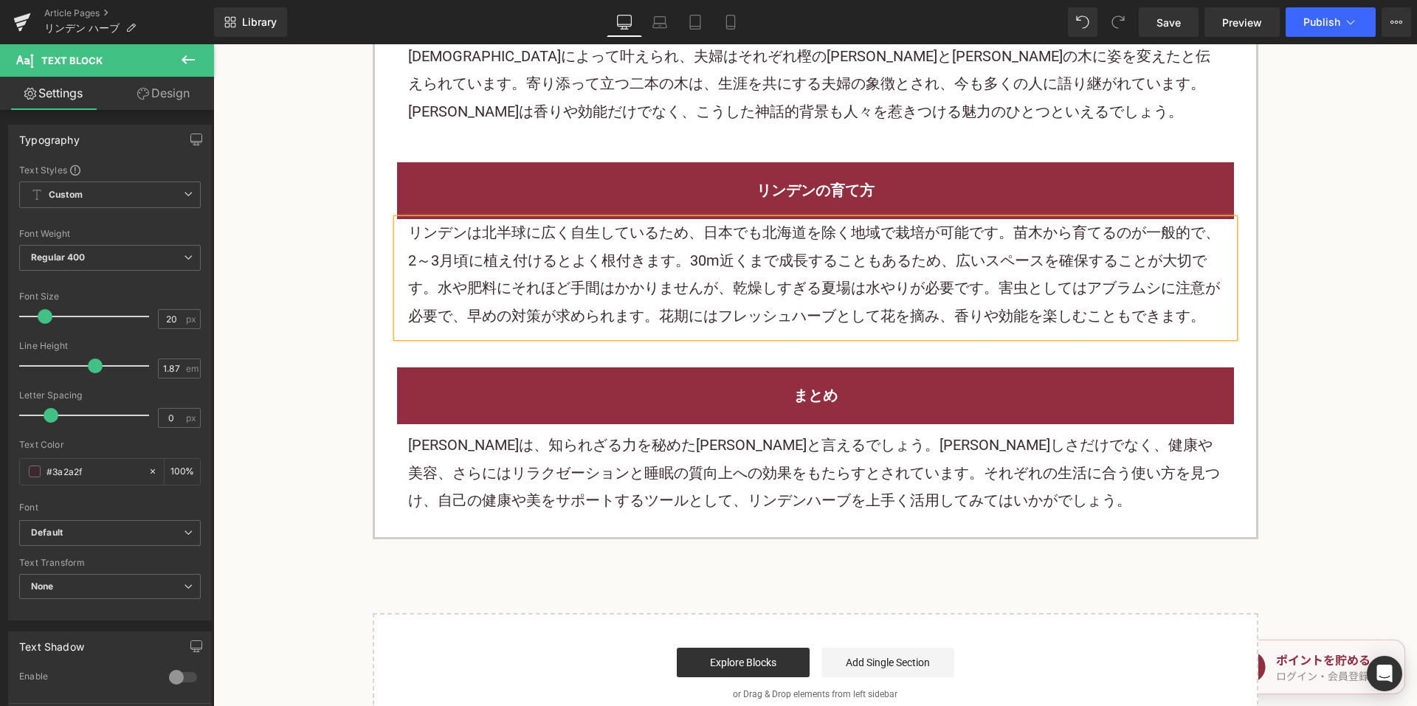
click at [649, 435] on p "リンデンハーブは、知られざる力を秘めたハーブと言えるでしょう。その美しさだけでなく、健康や美容、さらにはリラクゼーションと睡眠の質向上への効果をもたらすとされ…" at bounding box center [815, 473] width 815 height 83
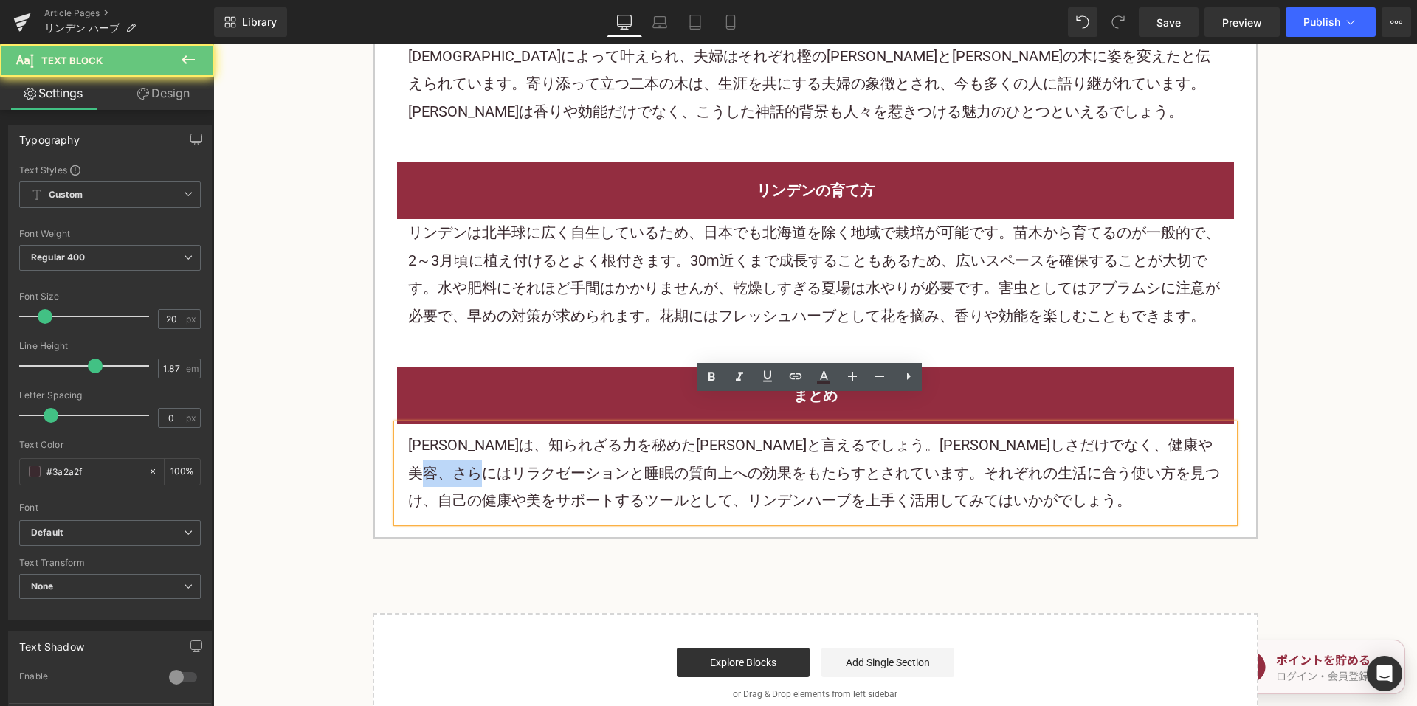
click at [649, 434] on p "リンデンハーブは、知られざる力を秘めたハーブと言えるでしょう。その美しさだけでなく、健康や美容、さらにはリラクゼーションと睡眠の質向上への効果をもたらすとされ…" at bounding box center [815, 473] width 815 height 83
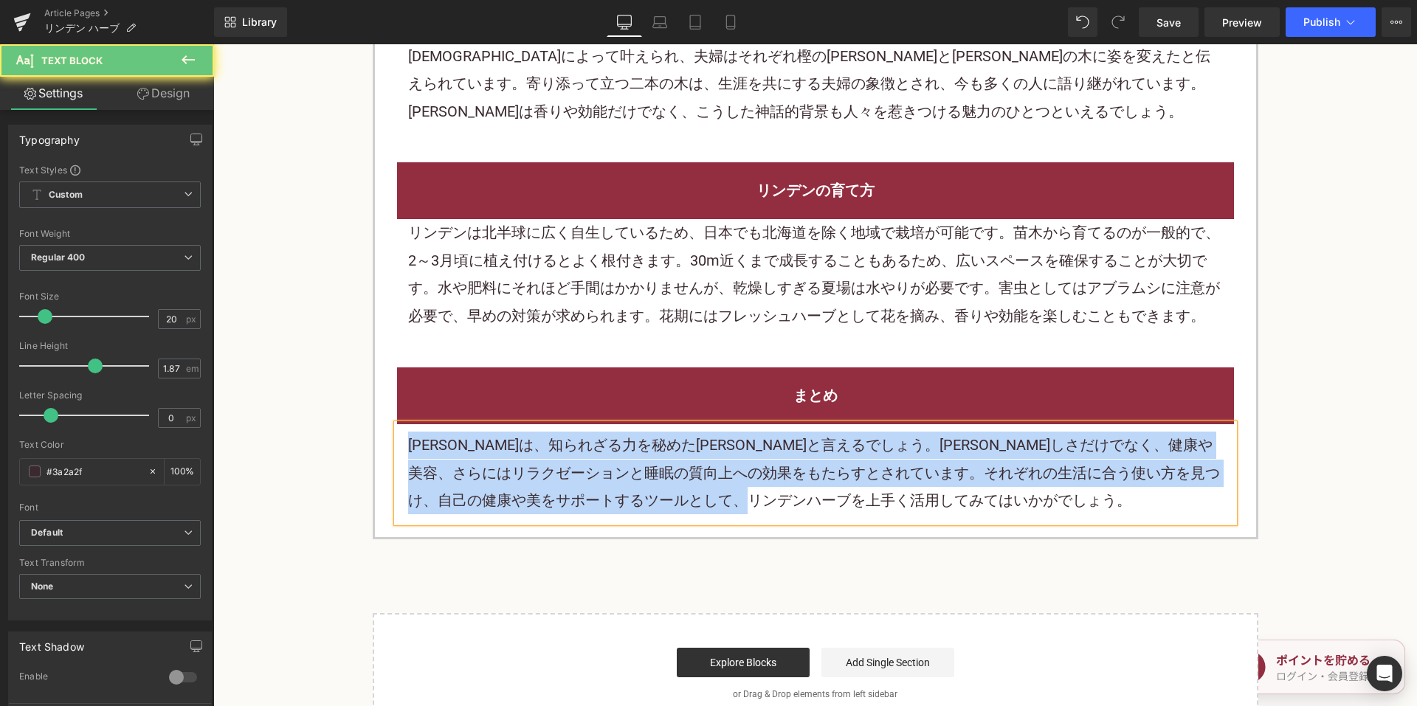
paste div
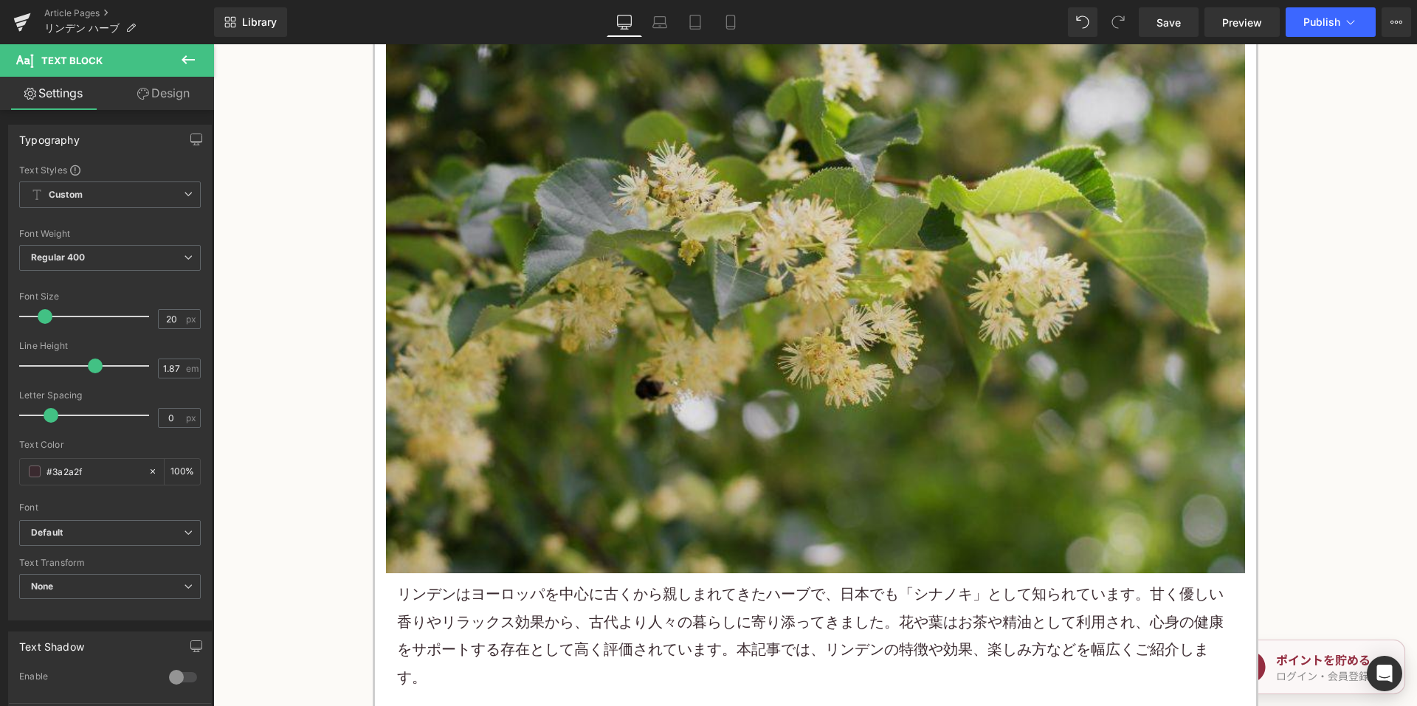
scroll to position [590, 0]
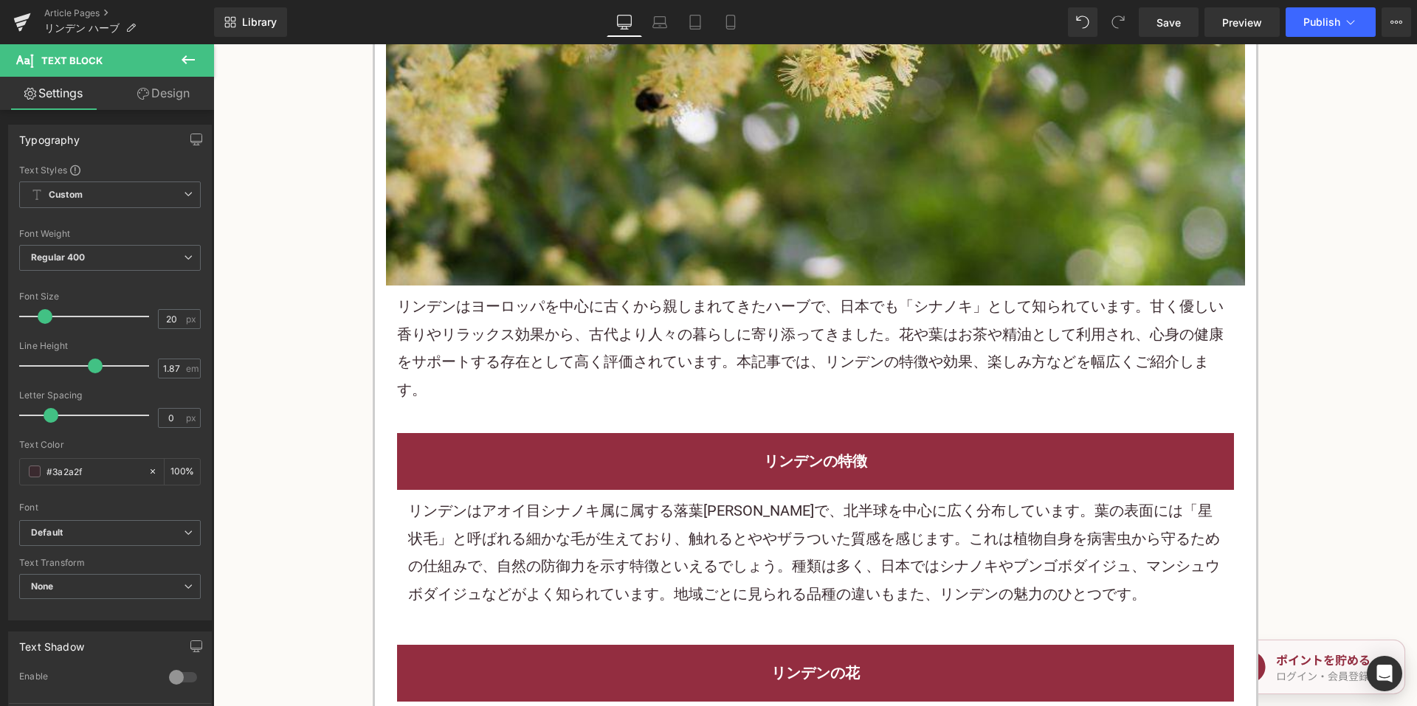
click at [673, 342] on p "リンデンはヨーロッパを中心に古くから親しまれてきたハーブで、日本でも「シナノキ」として知られています。甘く優しい香りやリラックス効果から、古代より人々の暮らし…" at bounding box center [815, 348] width 837 height 111
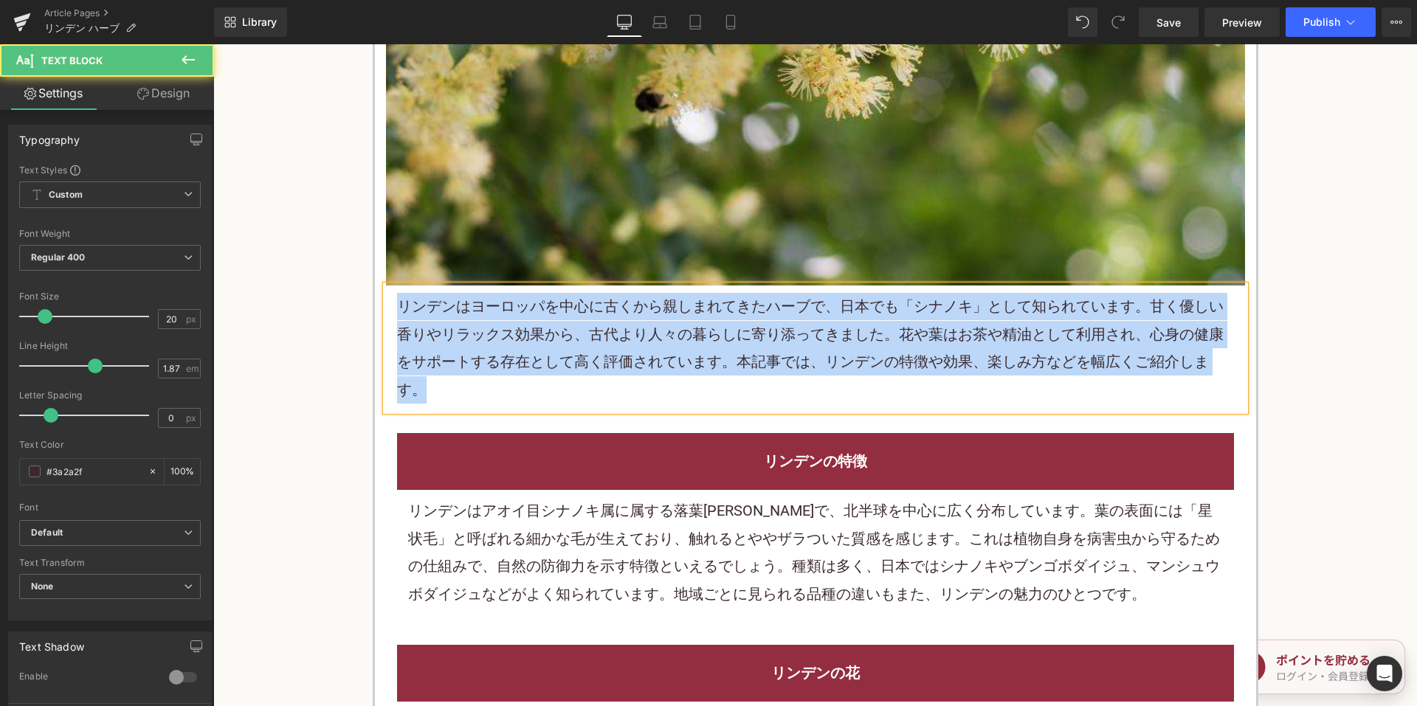
copy p "リンデンはヨーロッパを中心に古くから親しまれてきたハーブで、日本でも「シナノキ」として知られています。甘く優しい香りやリラックス効果から、古代より人々の暮らし…"
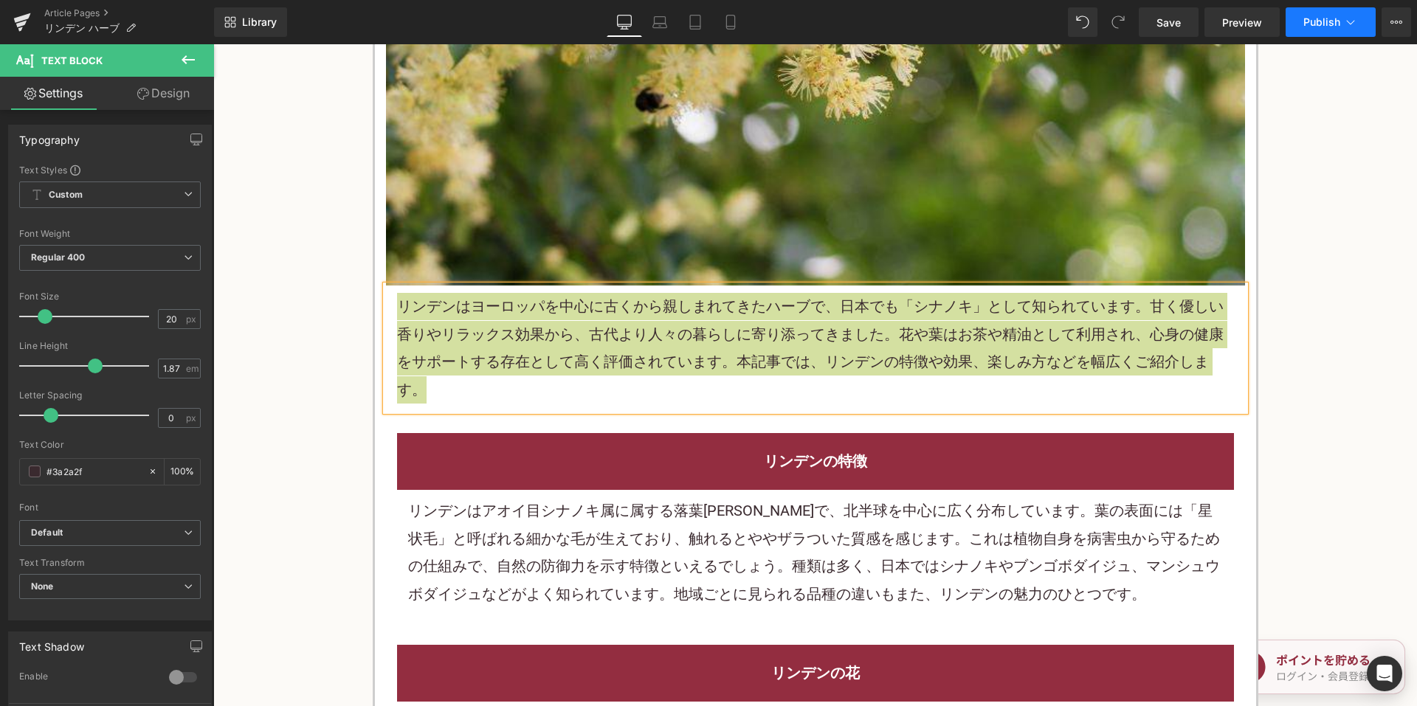
click at [1298, 21] on button "Publish" at bounding box center [1330, 22] width 90 height 30
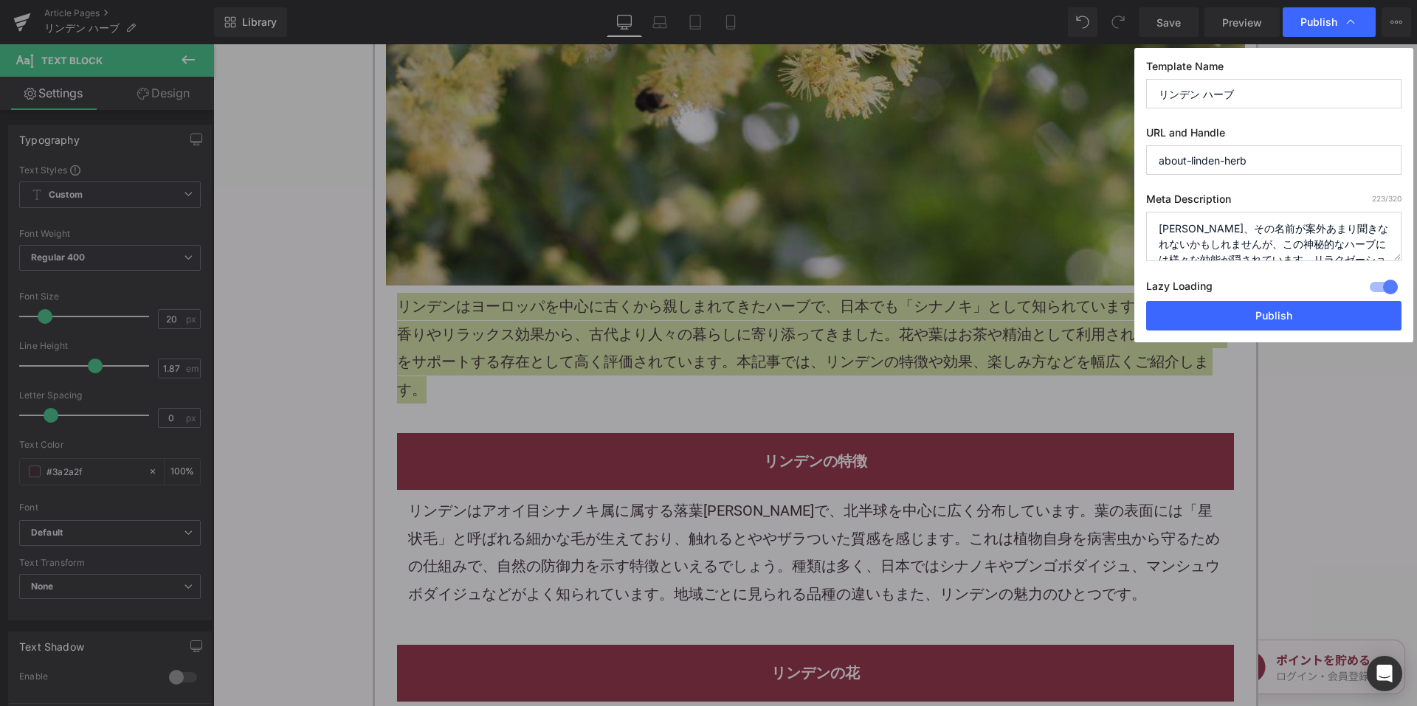
click at [1222, 241] on textarea "リンデンハーブ、その名前が案外あまり聞きなれないかもしれませんが、この神秘的なハーブには様々な効能が隠されています。リラクゼーションや心地よい眠りを誘う力から…" at bounding box center [1273, 236] width 255 height 49
paste textarea "ヨーロッパを中心に古くから親しまれてきたハーブで、日本でも「シナノキ」として知られています。甘く優しい香りやリラックス効果から、古代より人々の暮らしに寄り添っ…"
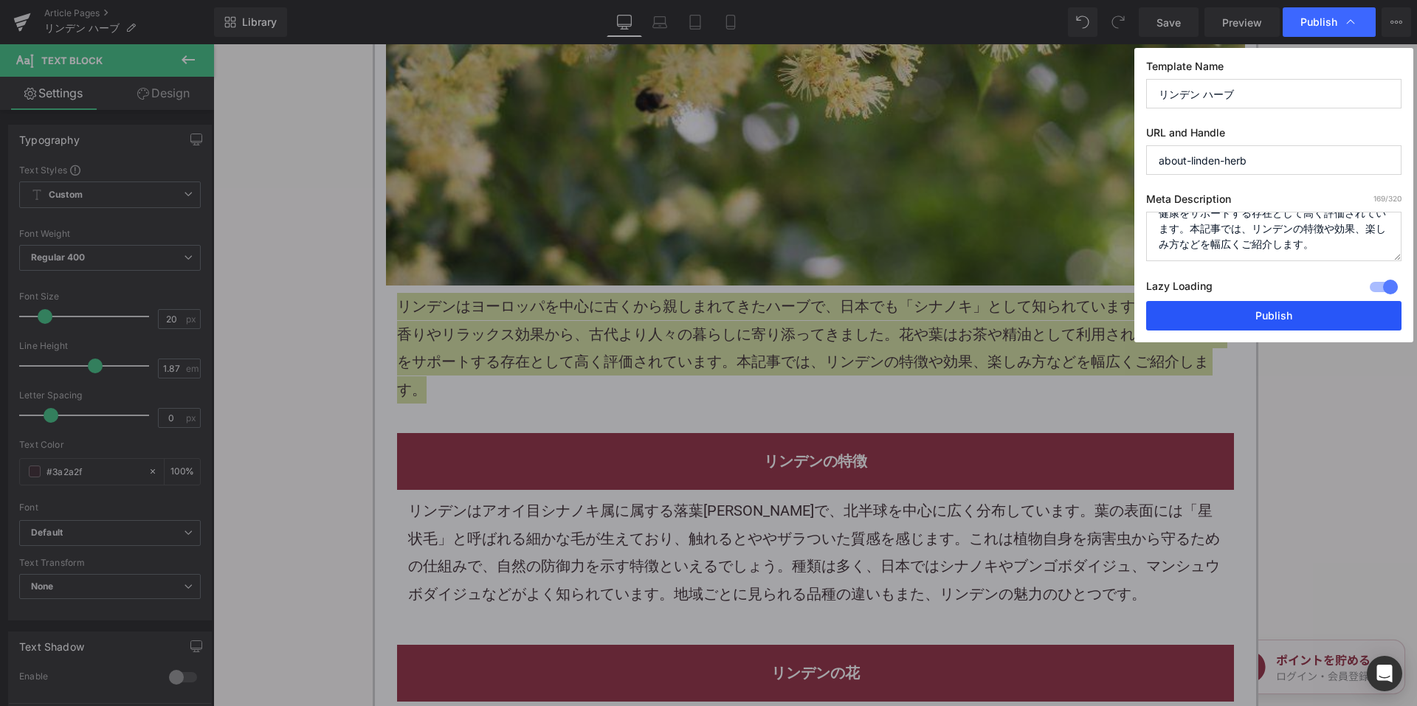
type textarea "リンデンはヨーロッパを中心に古くから親しまれてきたハーブで、日本でも「シナノキ」として知られています。甘く優しい香りやリラックス効果から、古代より人々の暮らし…"
click at [1219, 314] on button "Publish" at bounding box center [1273, 316] width 255 height 30
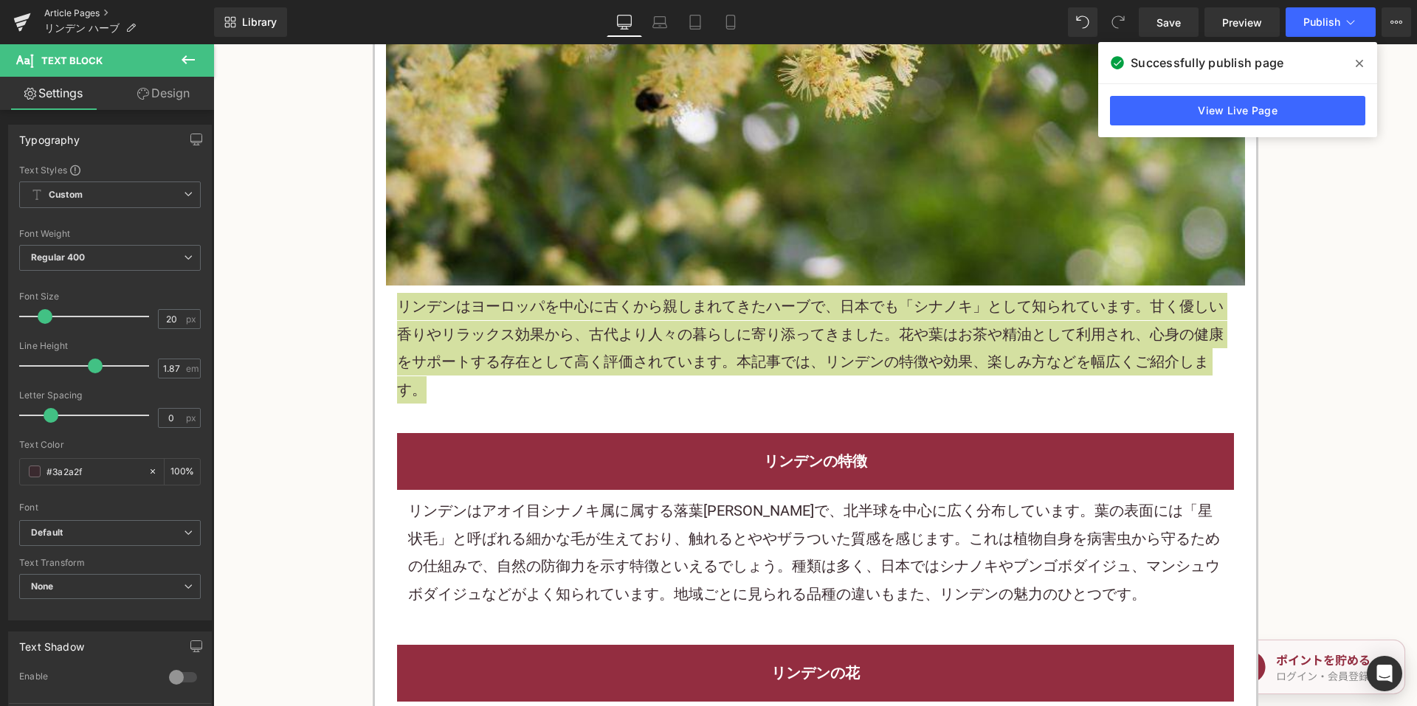
click at [94, 12] on link "Article Pages" at bounding box center [129, 13] width 170 height 12
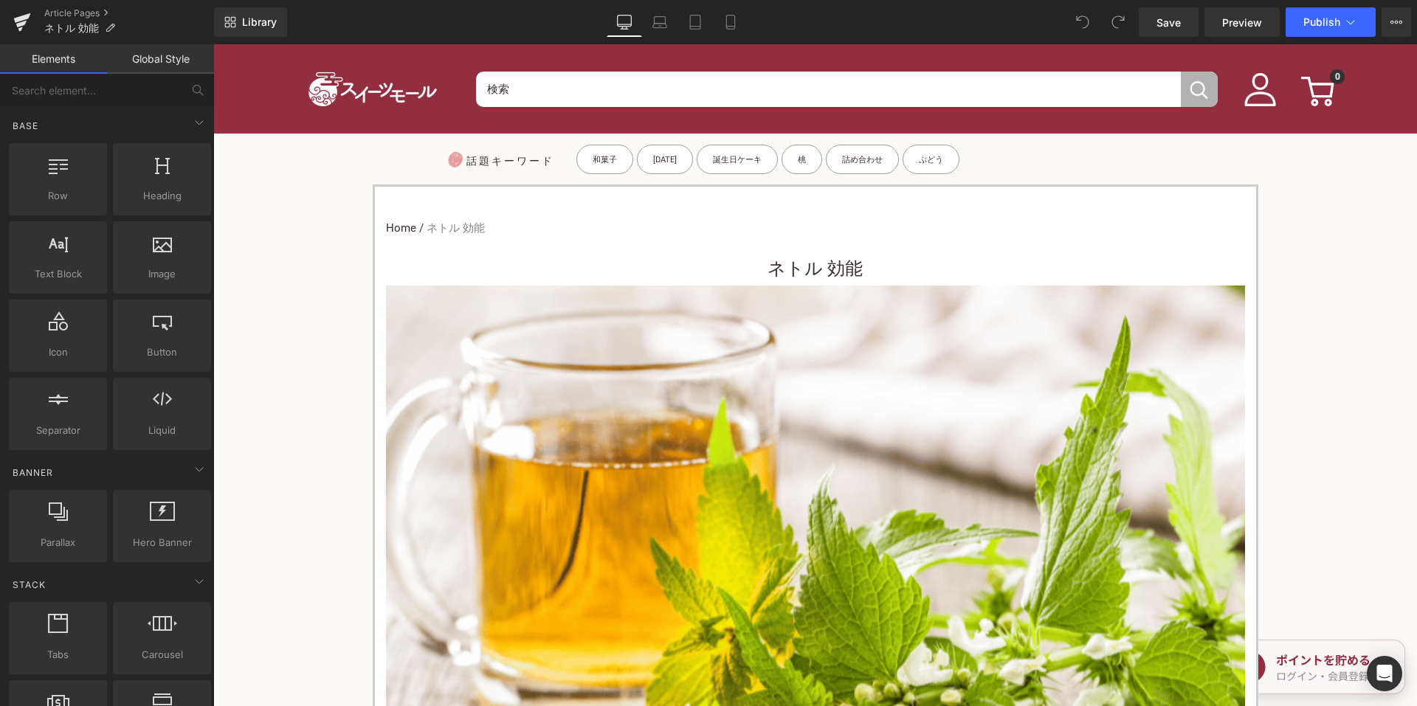
click at [726, 262] on h1 "ネトル 効能" at bounding box center [815, 268] width 859 height 33
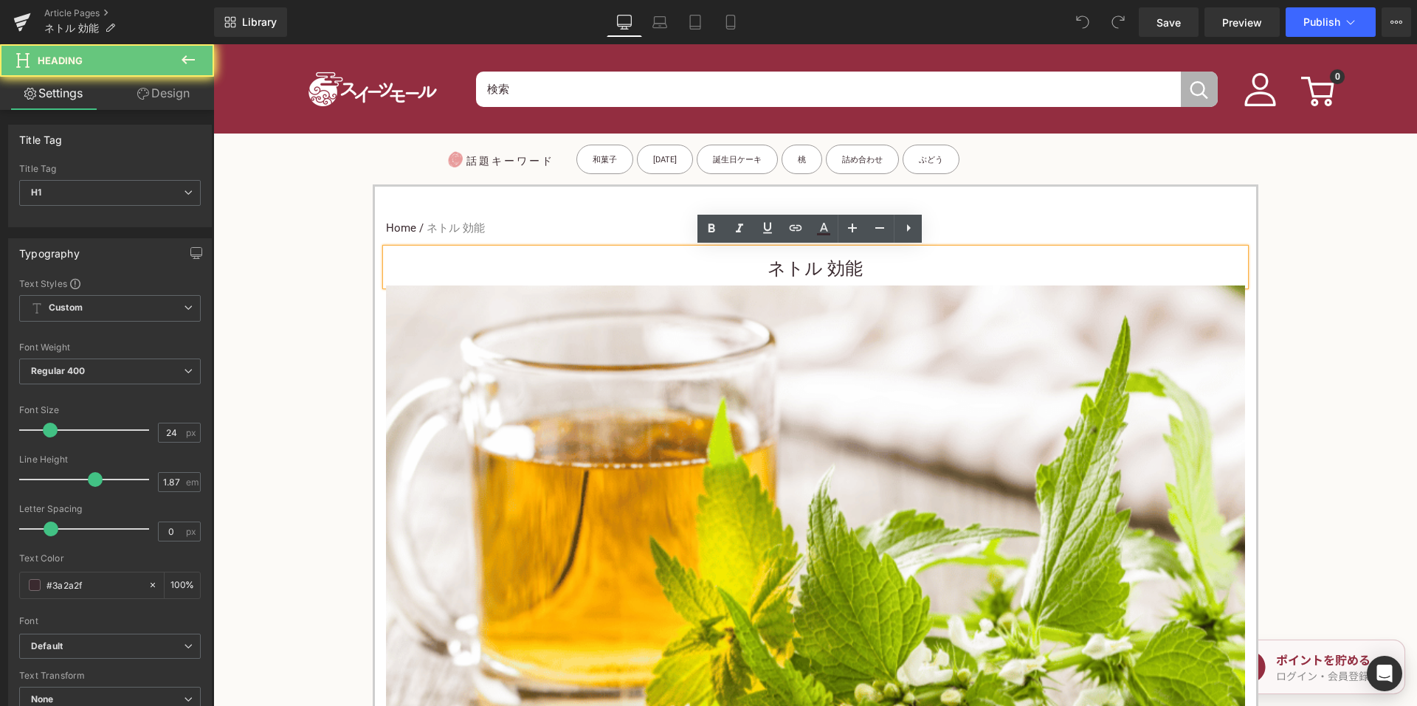
click at [740, 269] on h1 "ネトル 効能" at bounding box center [815, 268] width 859 height 33
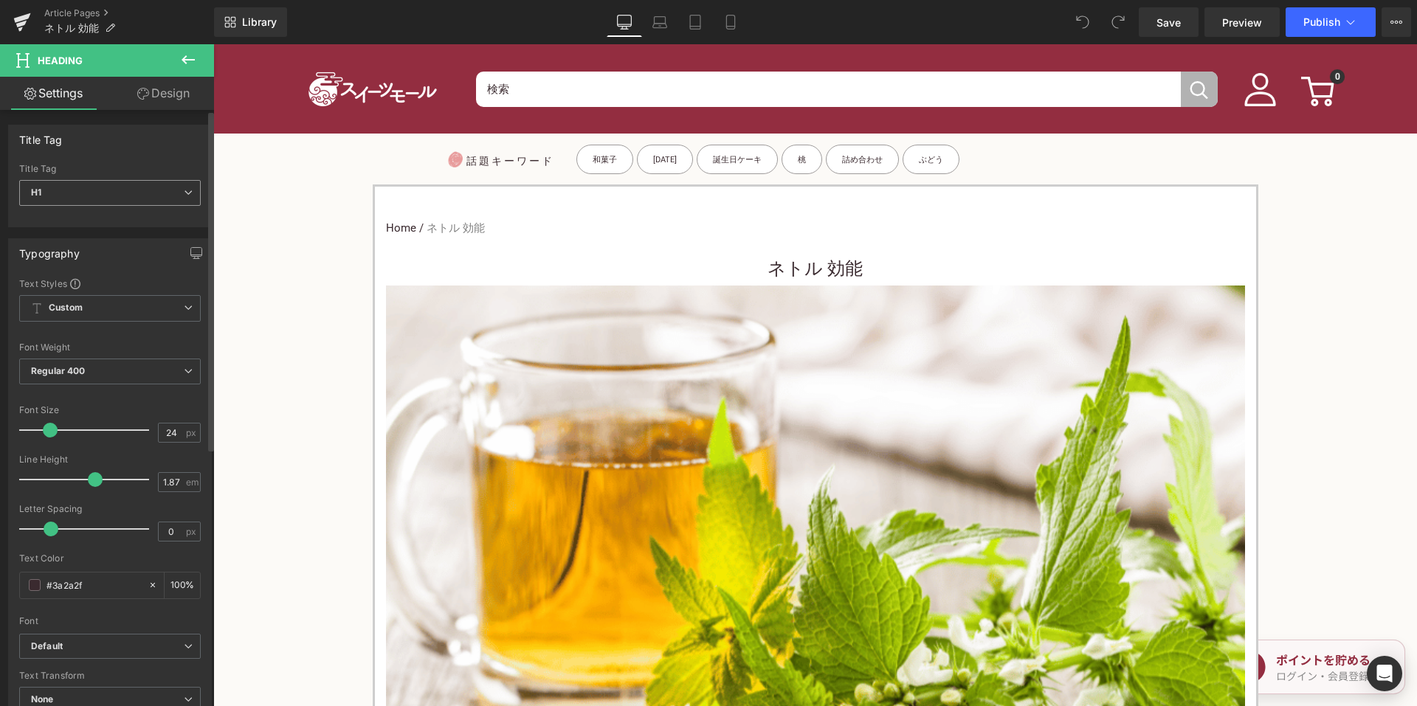
click at [166, 193] on span "H1" at bounding box center [110, 193] width 182 height 26
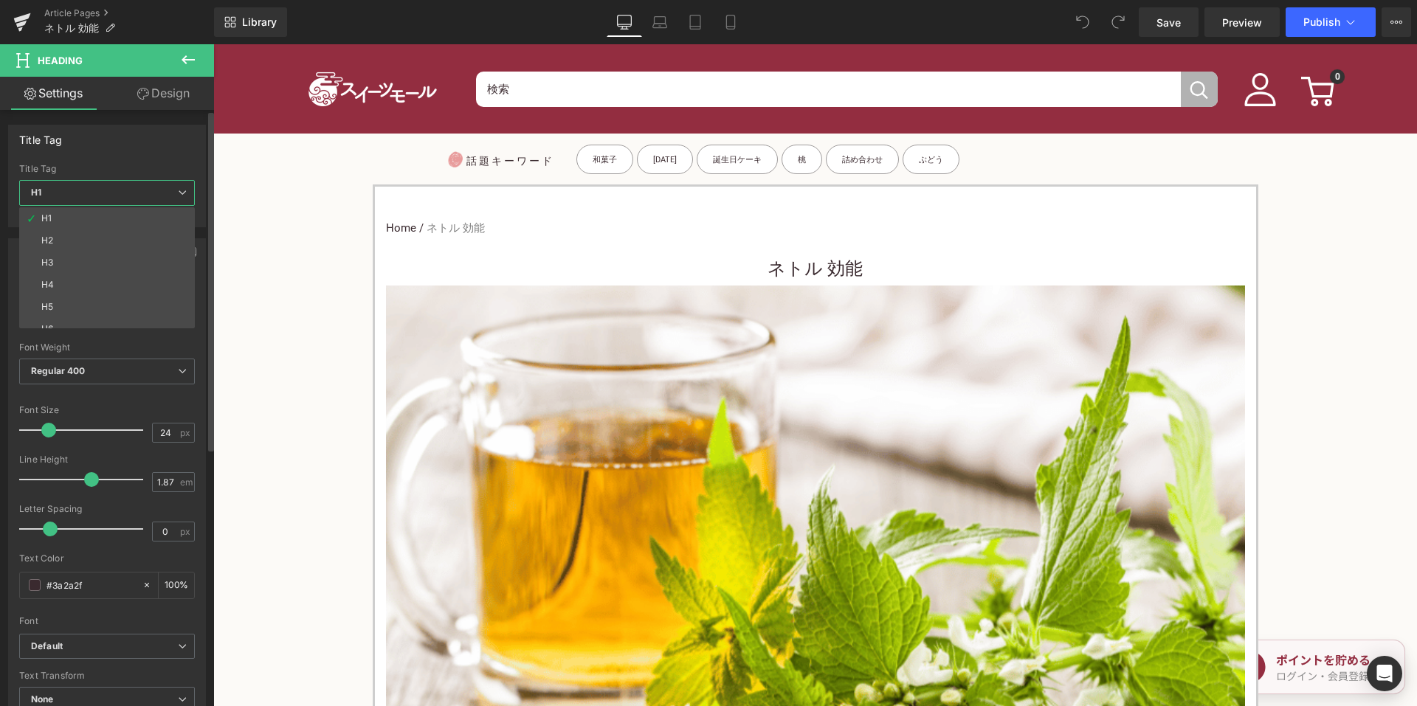
drag, startPoint x: 145, startPoint y: 253, endPoint x: 147, endPoint y: 265, distance: 12.0
click at [145, 254] on li "H3" at bounding box center [110, 263] width 182 height 22
type input "15"
type input "100"
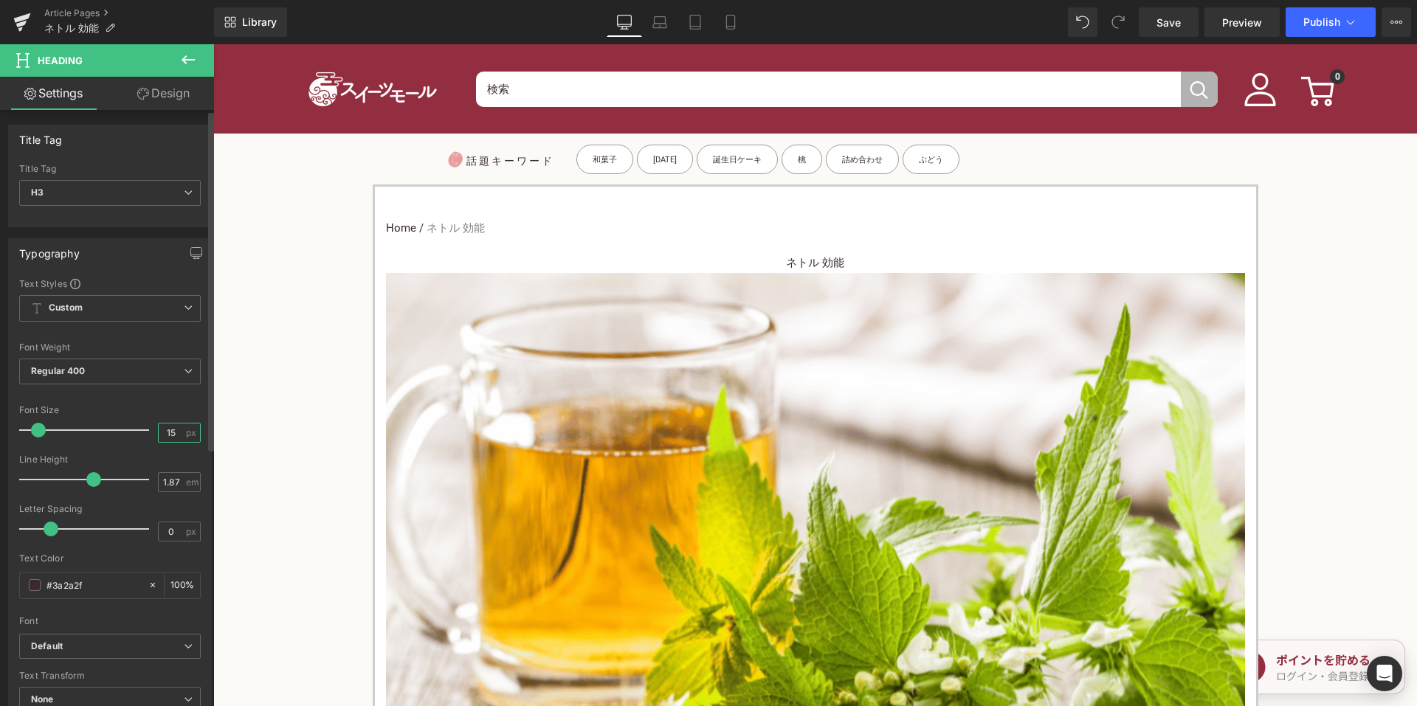
drag, startPoint x: 176, startPoint y: 436, endPoint x: 164, endPoint y: 435, distance: 11.8
click at [164, 435] on input "15" at bounding box center [172, 433] width 26 height 18
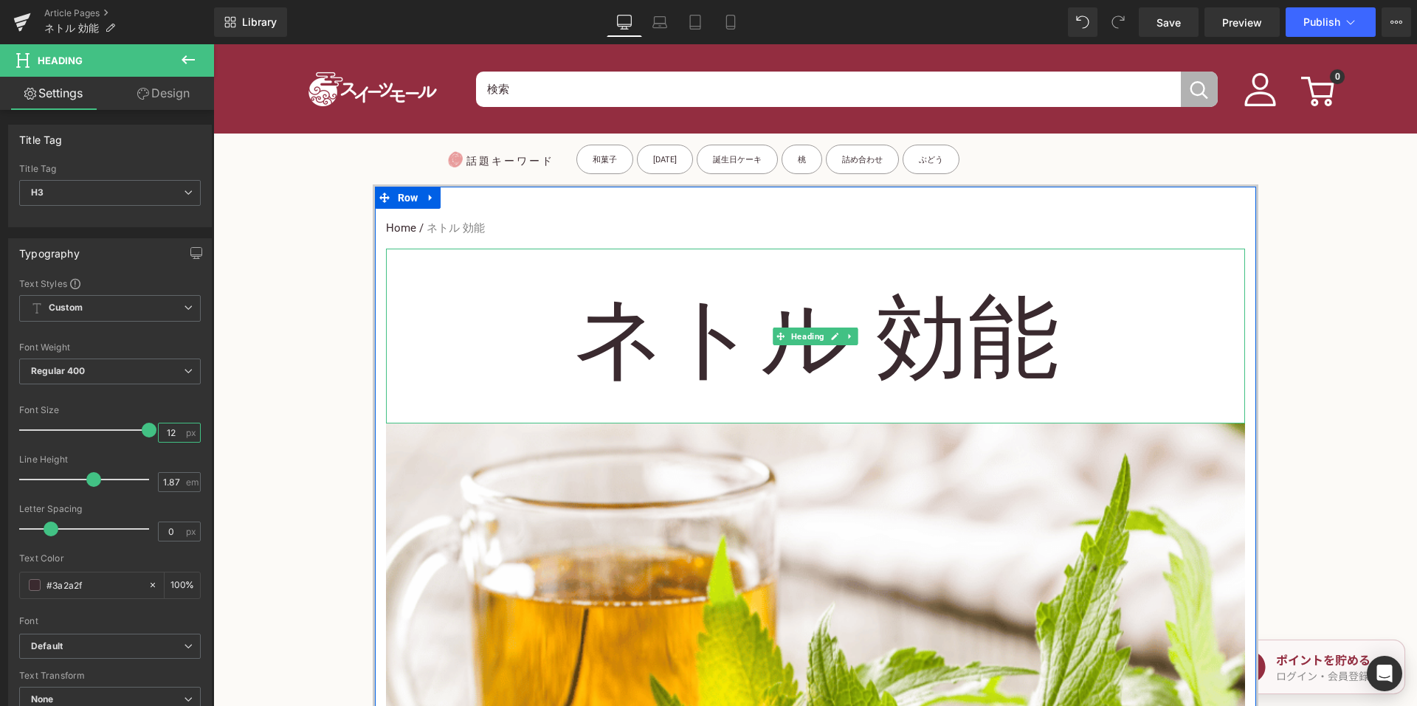
type input "1"
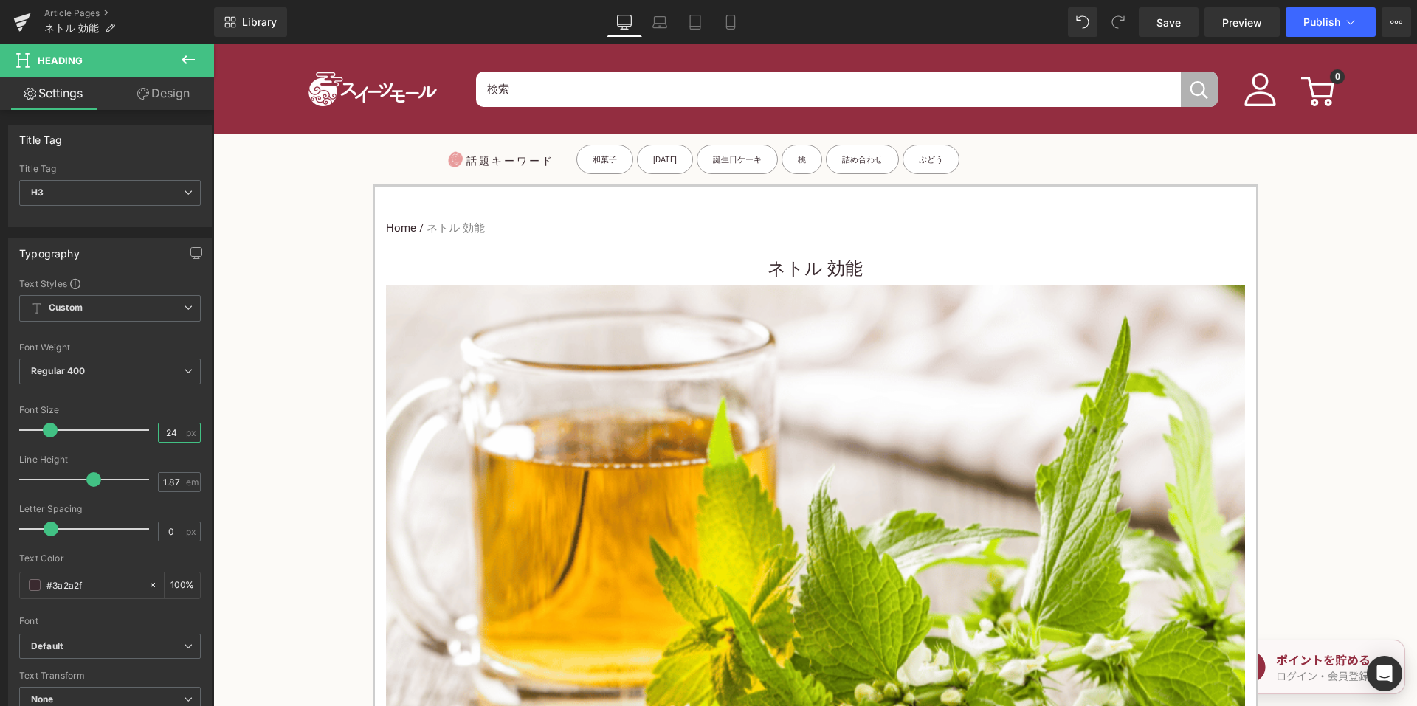
type input "24"
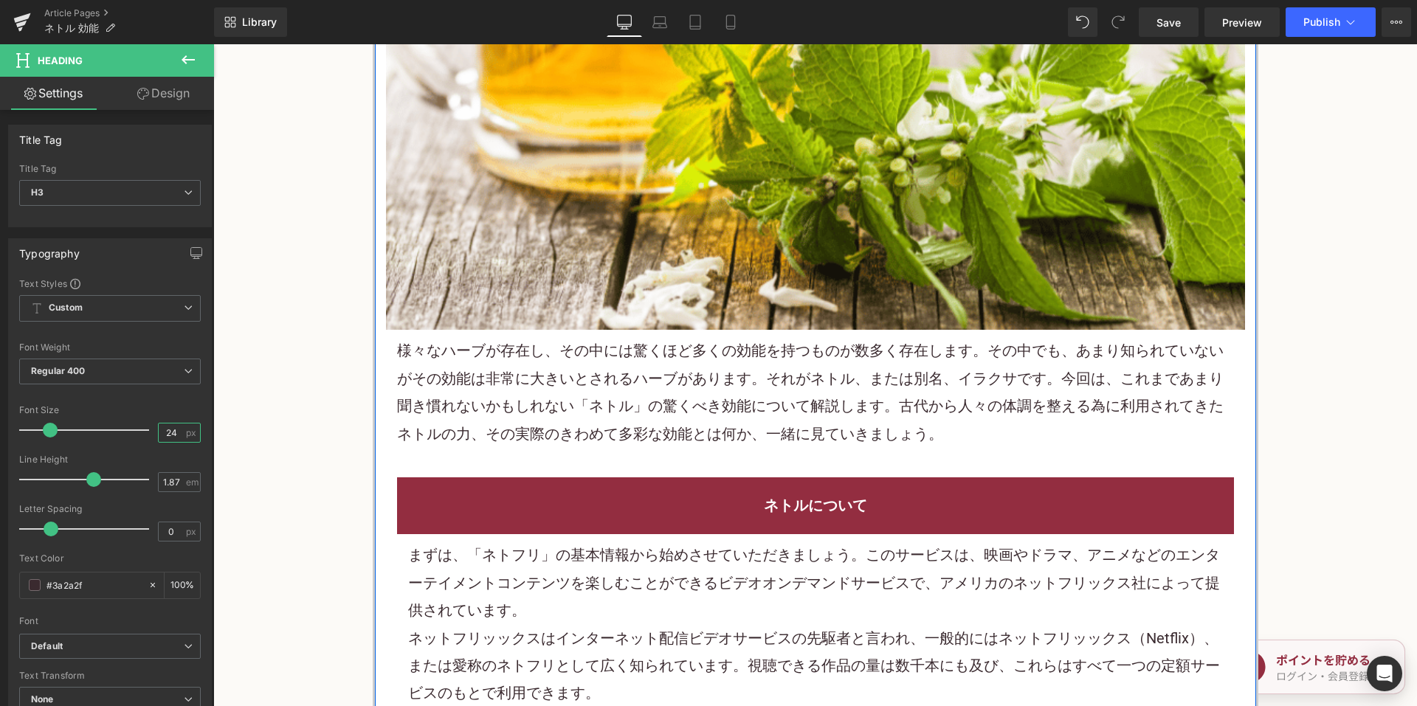
scroll to position [738, 0]
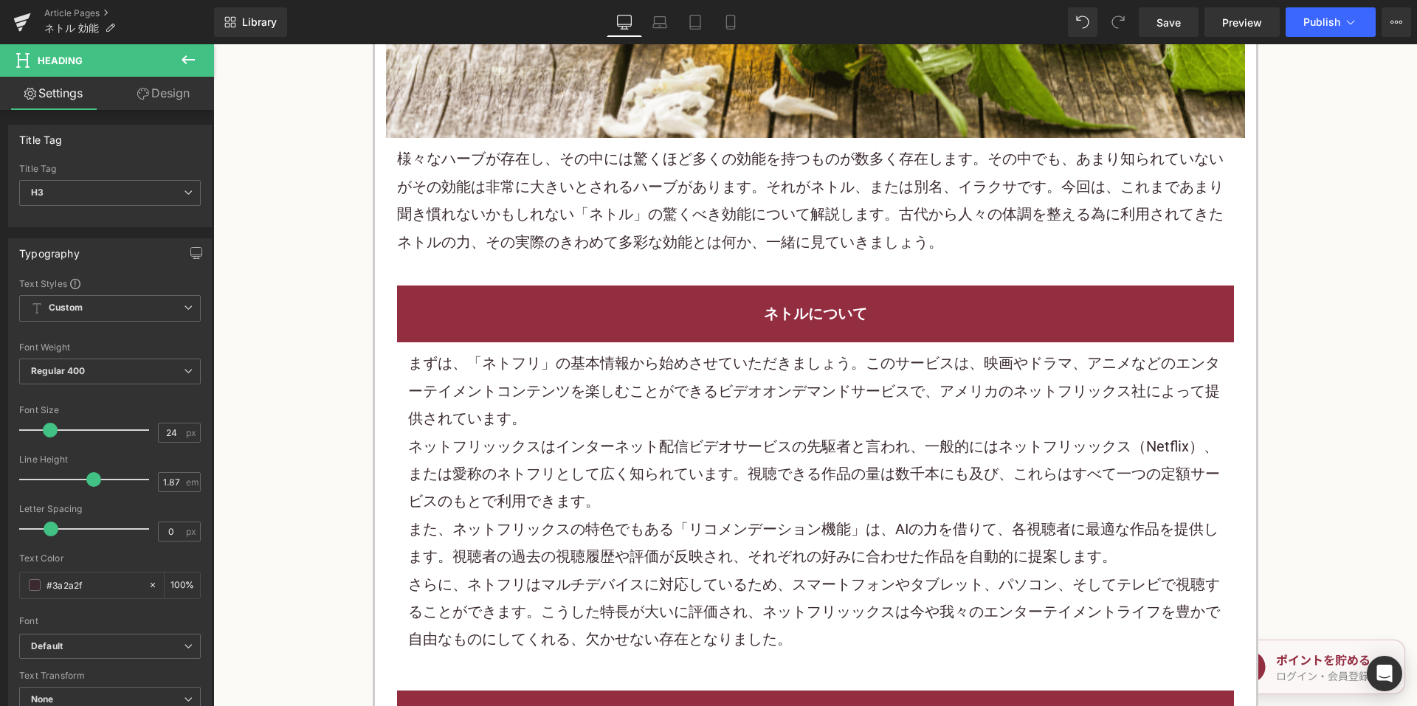
click at [674, 414] on div "まずは、「ネトフリ」の基本情報から始めさせていただきましょう。このサービスは、映画やドラマ、アニメなどのエンターテイメントコンテンツを楽しむことができるビデオ…" at bounding box center [815, 391] width 815 height 83
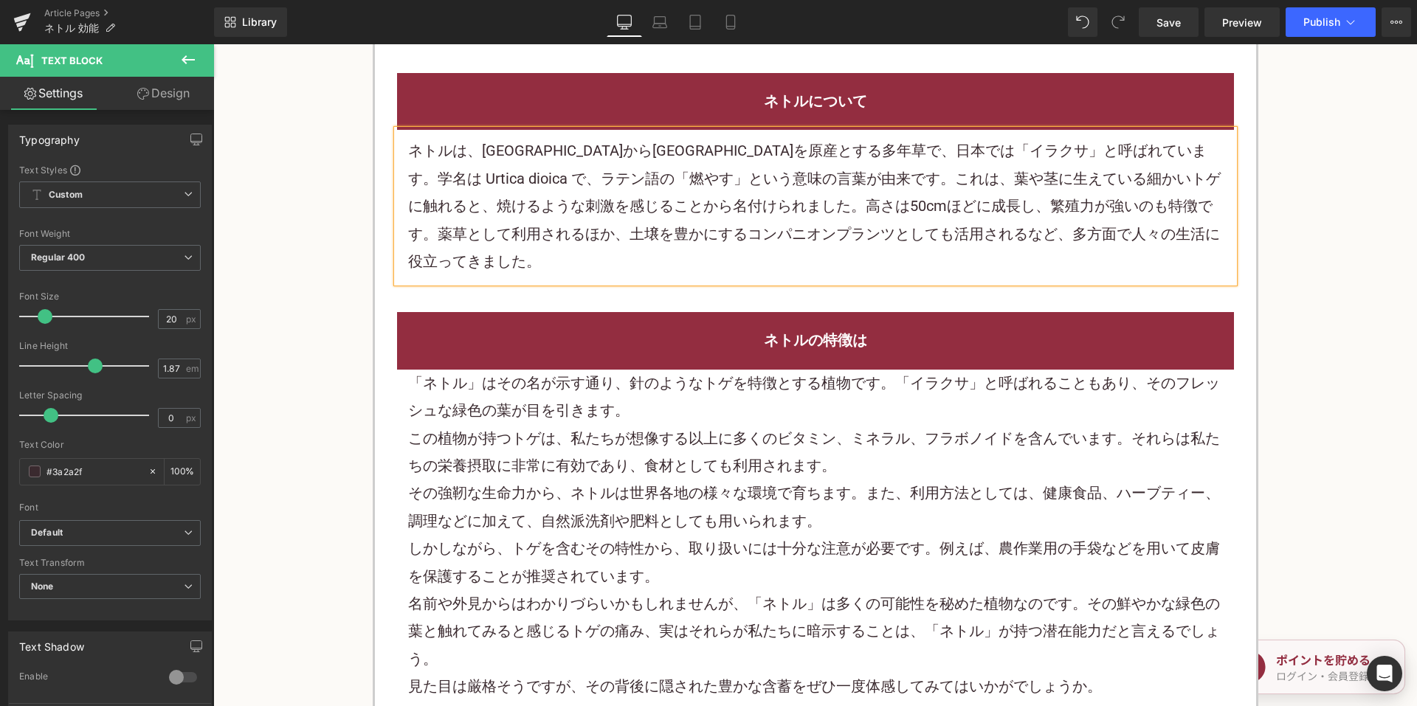
scroll to position [959, 0]
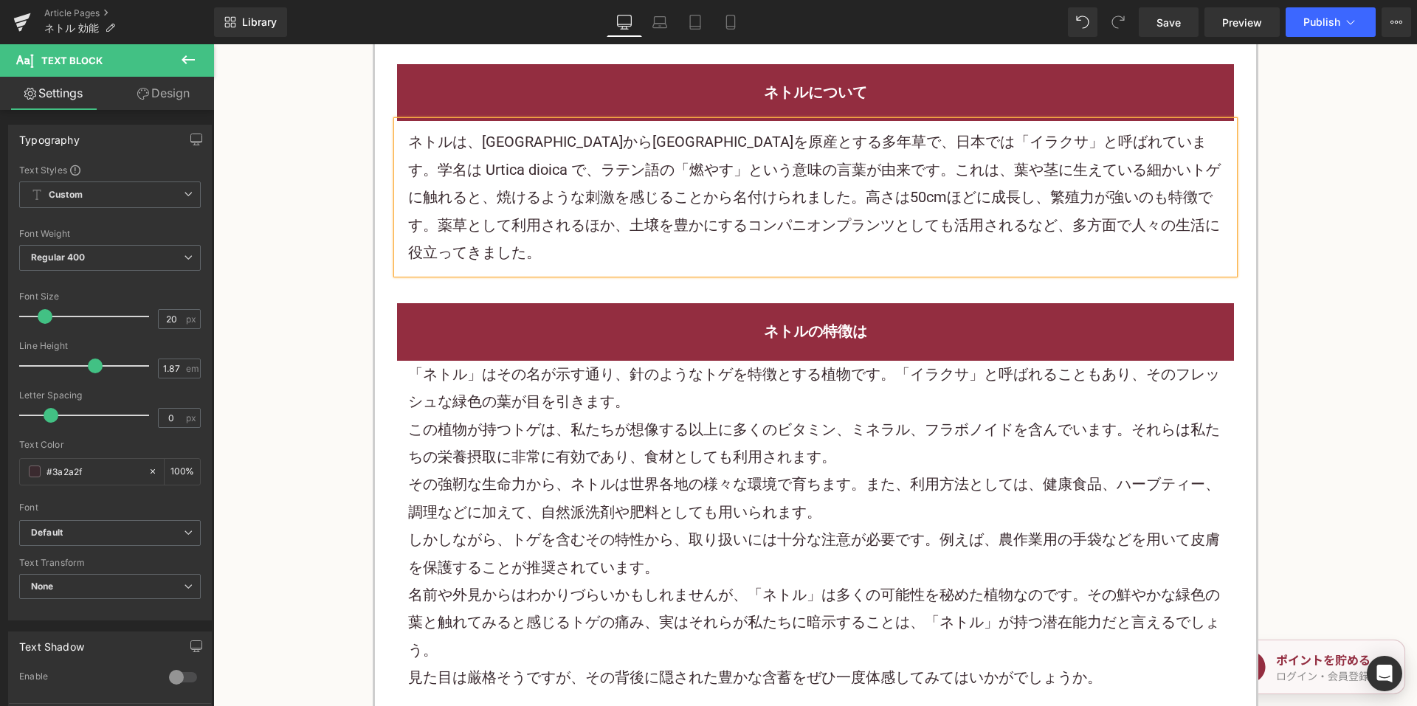
click at [663, 426] on div "この植物が持つトゲは、私たちが想像する以上に多くのビタミン、ミネラル、フラボノイドを含んでいます。それらは私たちの栄養摂取に非常に有効であり、食材としても利用…" at bounding box center [815, 443] width 815 height 55
click at [663, 427] on div "この植物が持つトゲは、私たちが想像する以上に多くのビタミン、ミネラル、フラボノイドを含んでいます。それらは私たちの栄養摂取に非常に有効であり、食材としても利用…" at bounding box center [815, 443] width 815 height 55
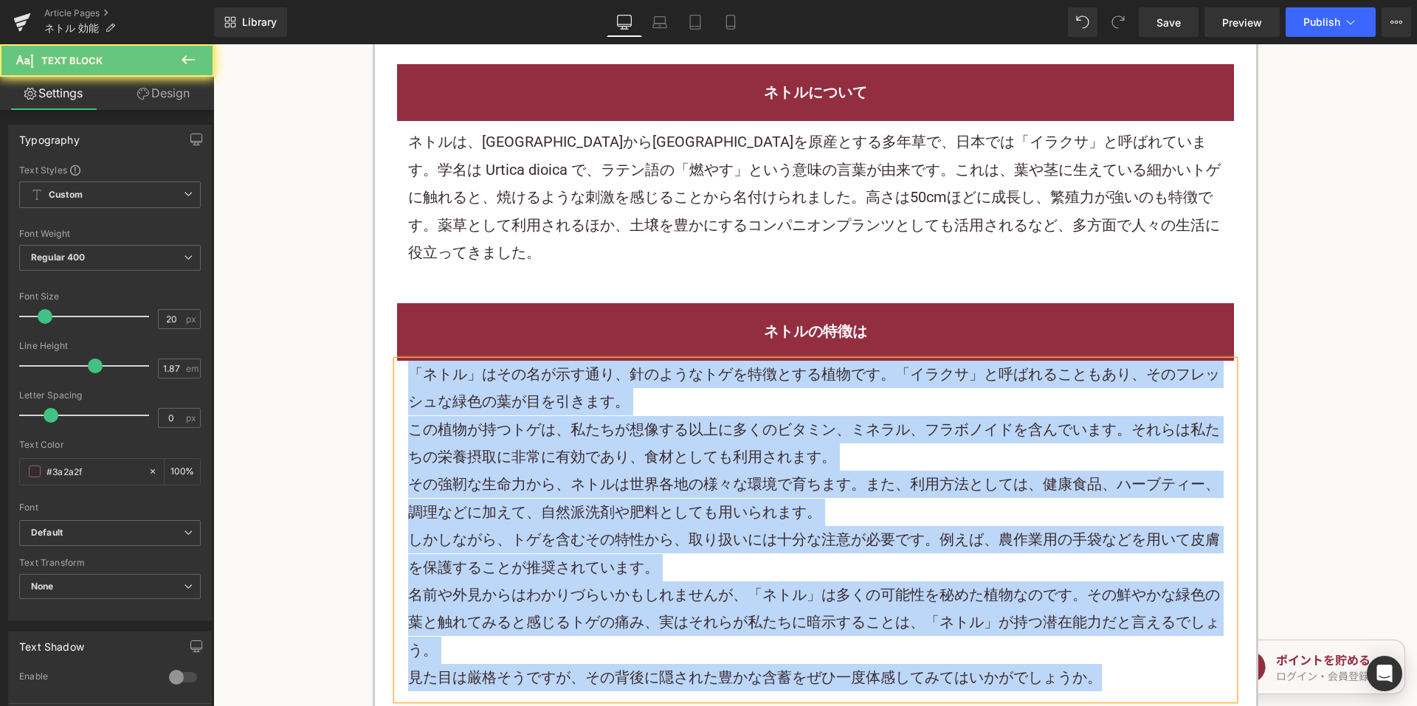
paste div
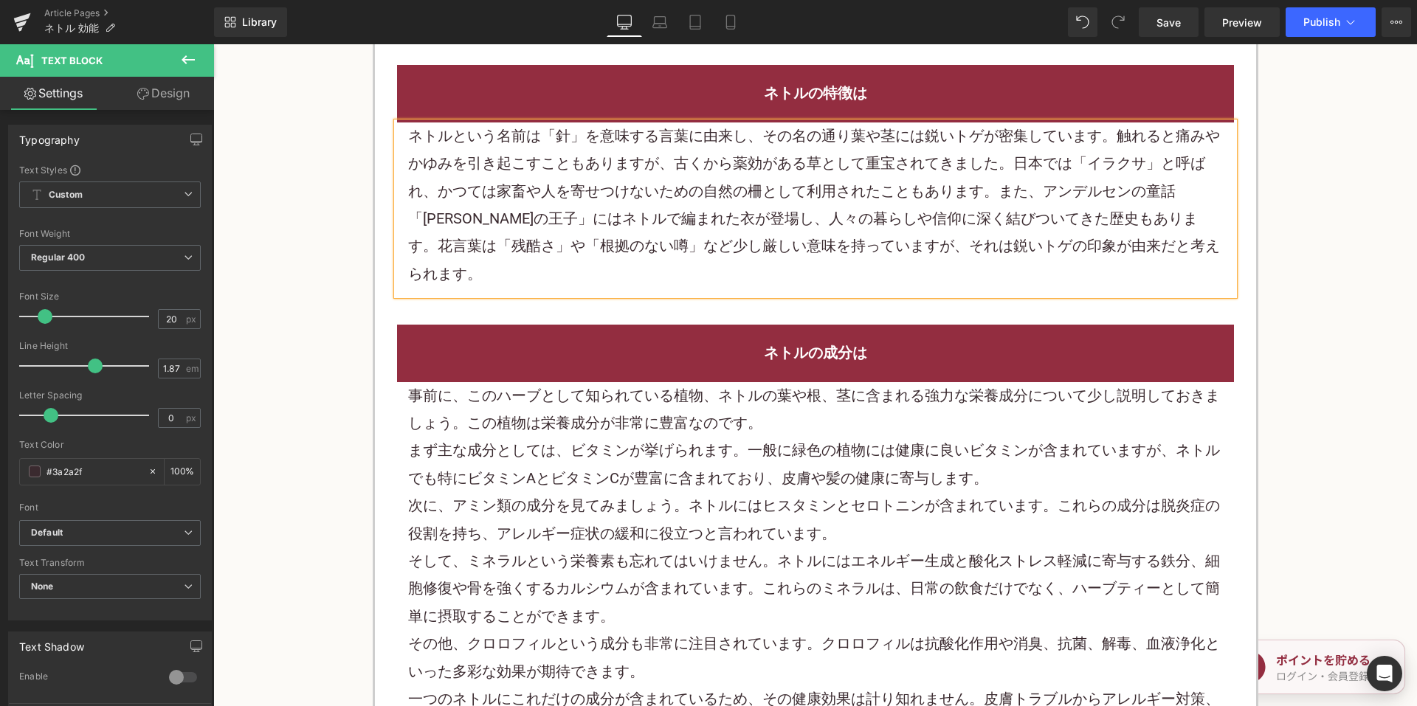
scroll to position [1254, 0]
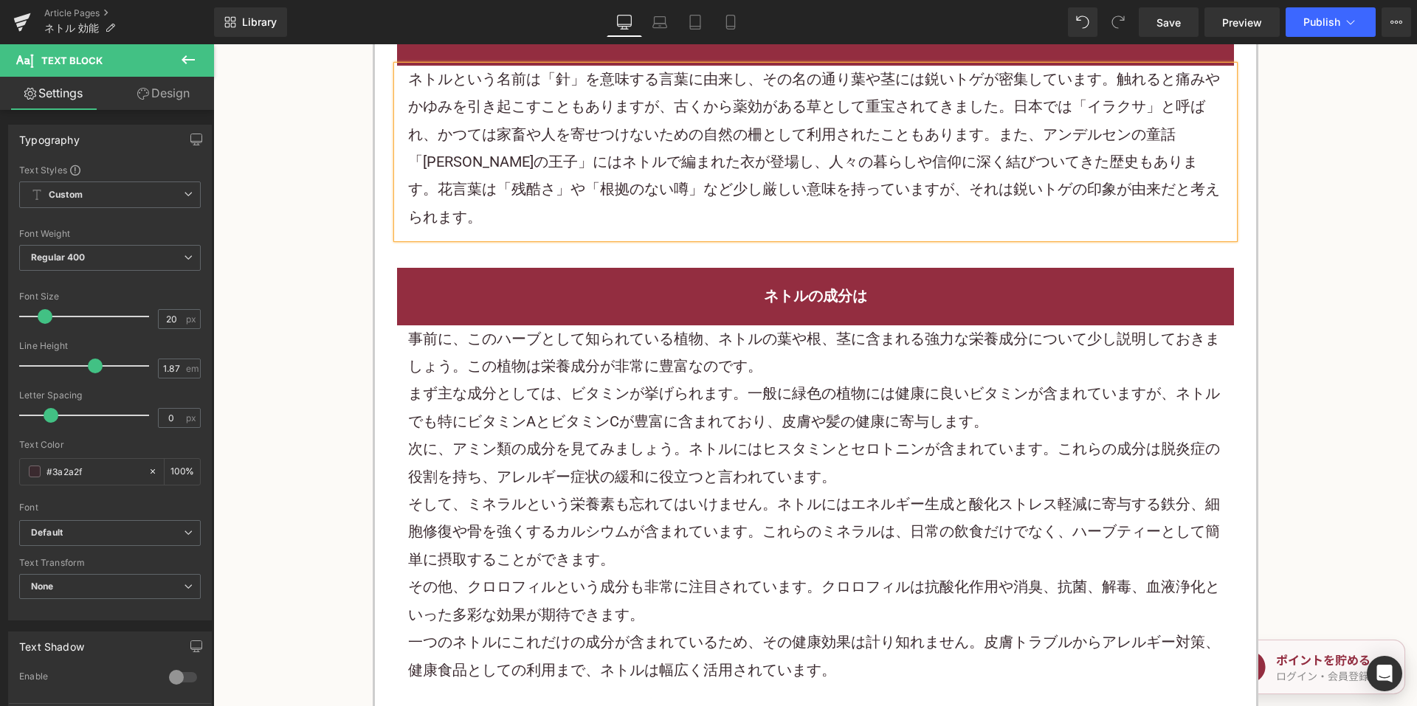
click at [639, 380] on p "まず主な成分としては、ビタミンが挙げられます。一般に緑色の植物には健康に良いビタミンが含まれていますが、ネトルでも特にビタミンAとビタミンCが豊富に含まれてお…" at bounding box center [815, 407] width 815 height 55
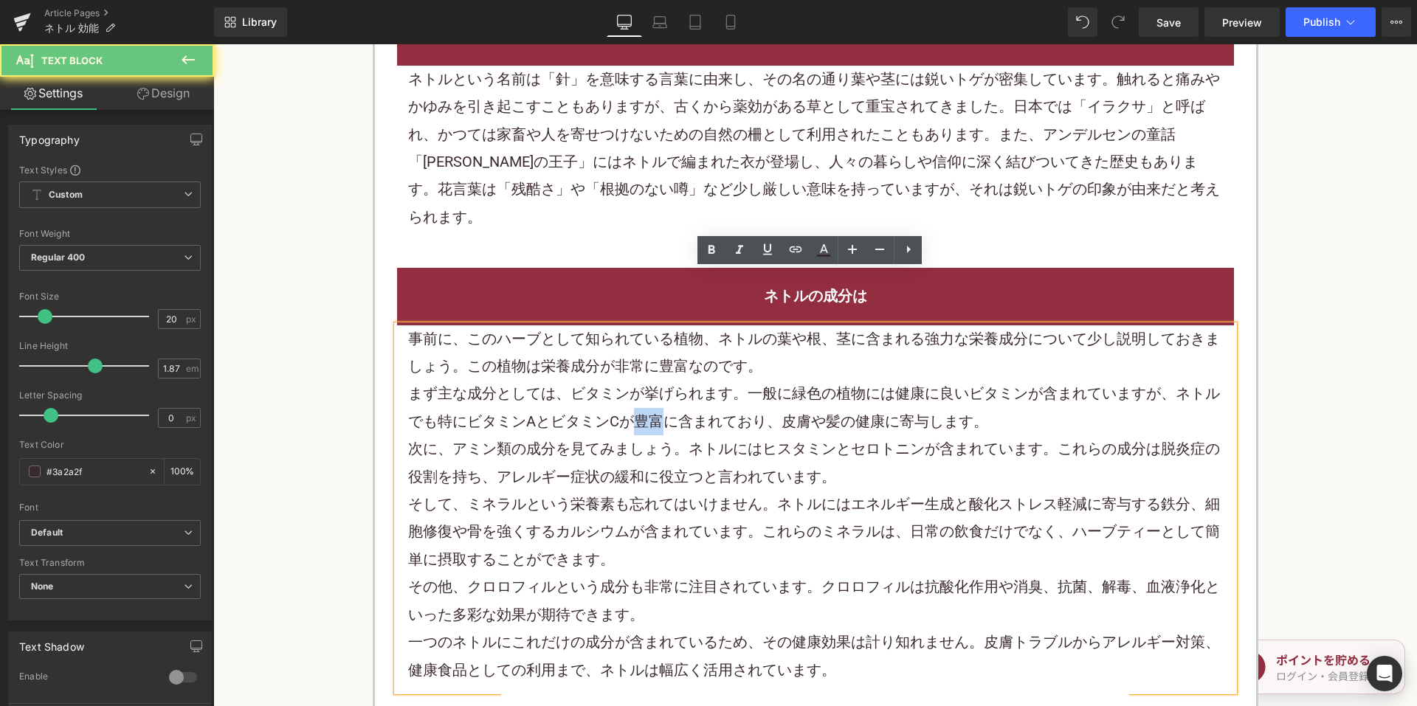
click at [639, 380] on p "まず主な成分としては、ビタミンが挙げられます。一般に緑色の植物には健康に良いビタミンが含まれていますが、ネトルでも特にビタミンAとビタミンCが豊富に含まれてお…" at bounding box center [815, 407] width 815 height 55
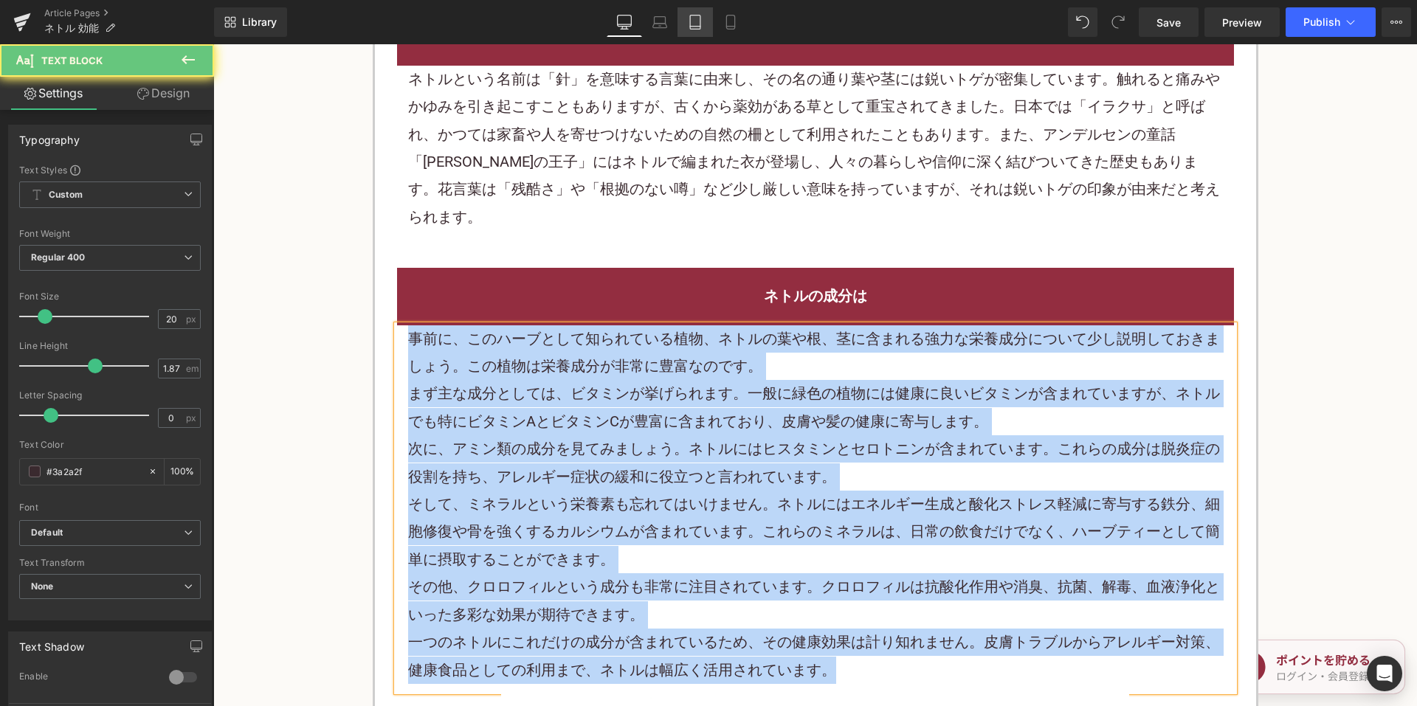
paste div
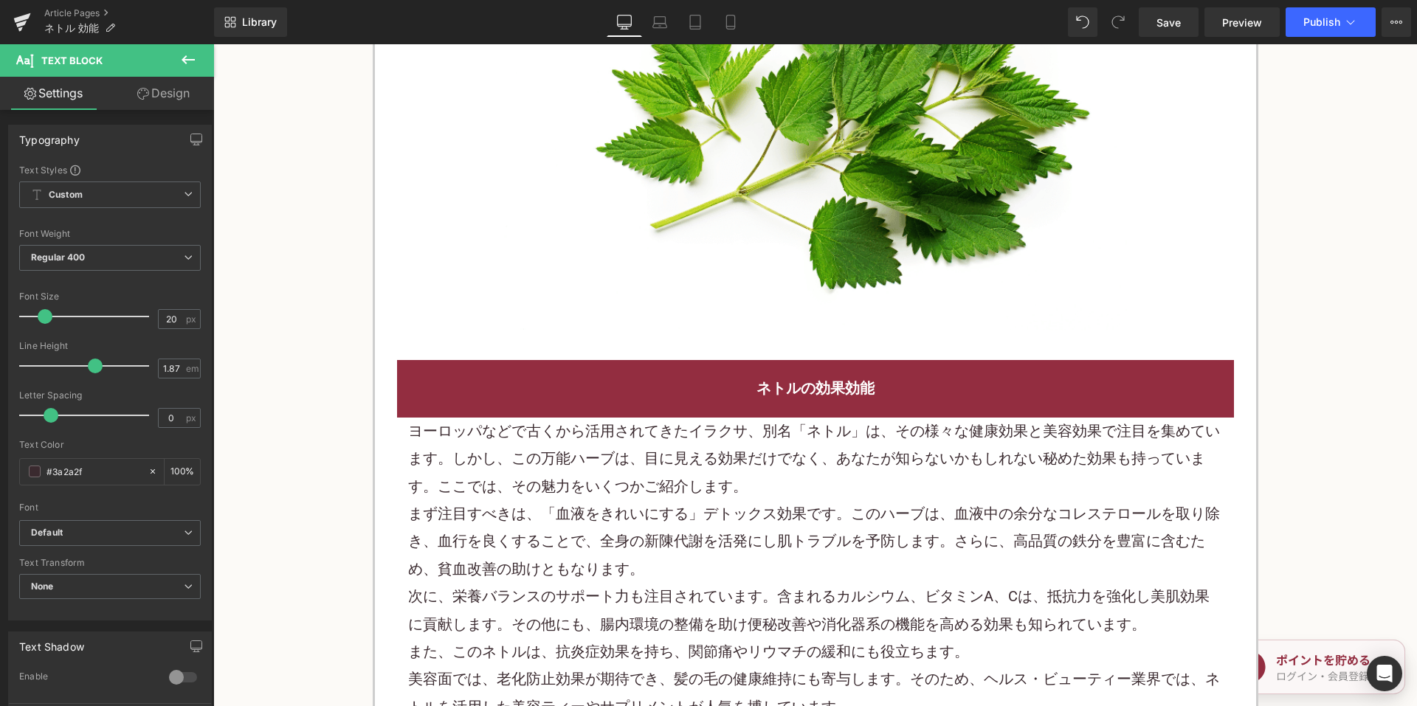
scroll to position [1918, 0]
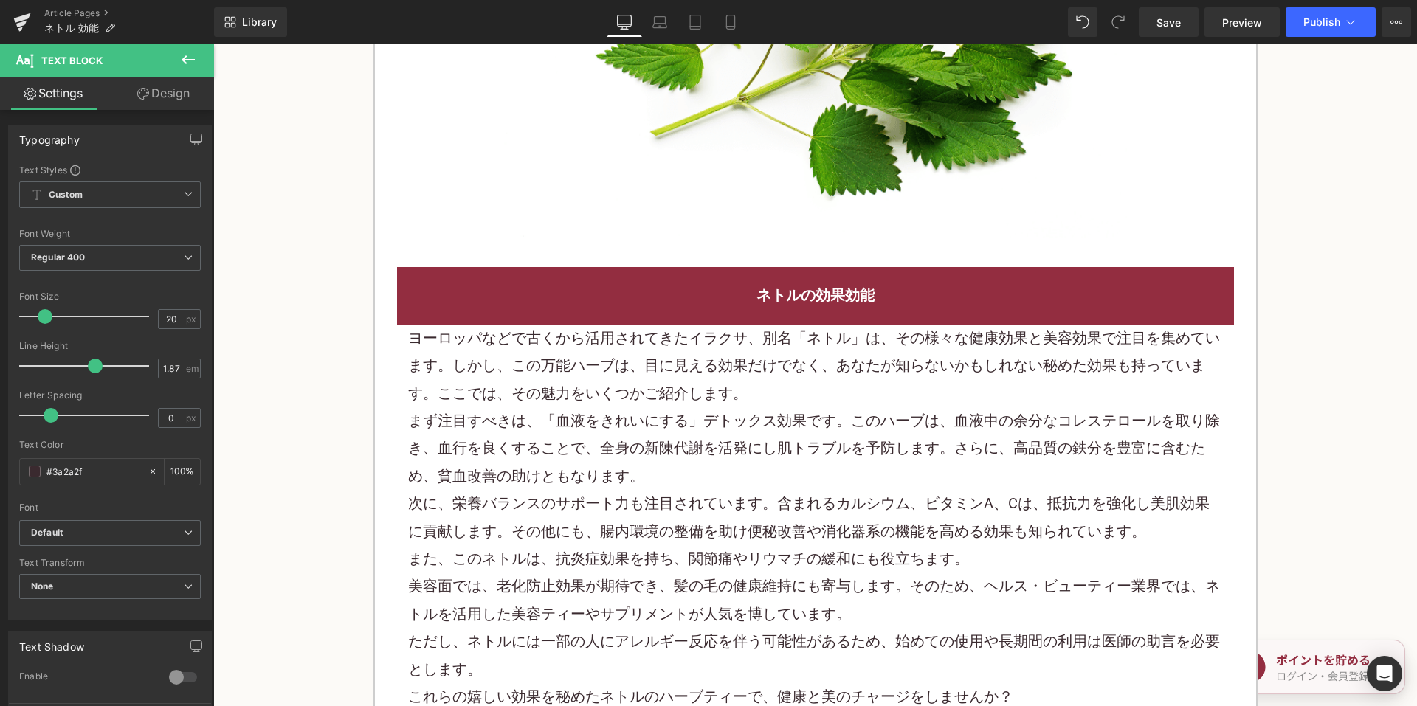
click at [590, 407] on p "まず注目すべきは、「血液をきれいにする」デトックス効果です。このハーブは、血液中の余分なコレステロールを取り除き、血行を良くすることで、全身の新陳代謝を活発に…" at bounding box center [815, 448] width 815 height 83
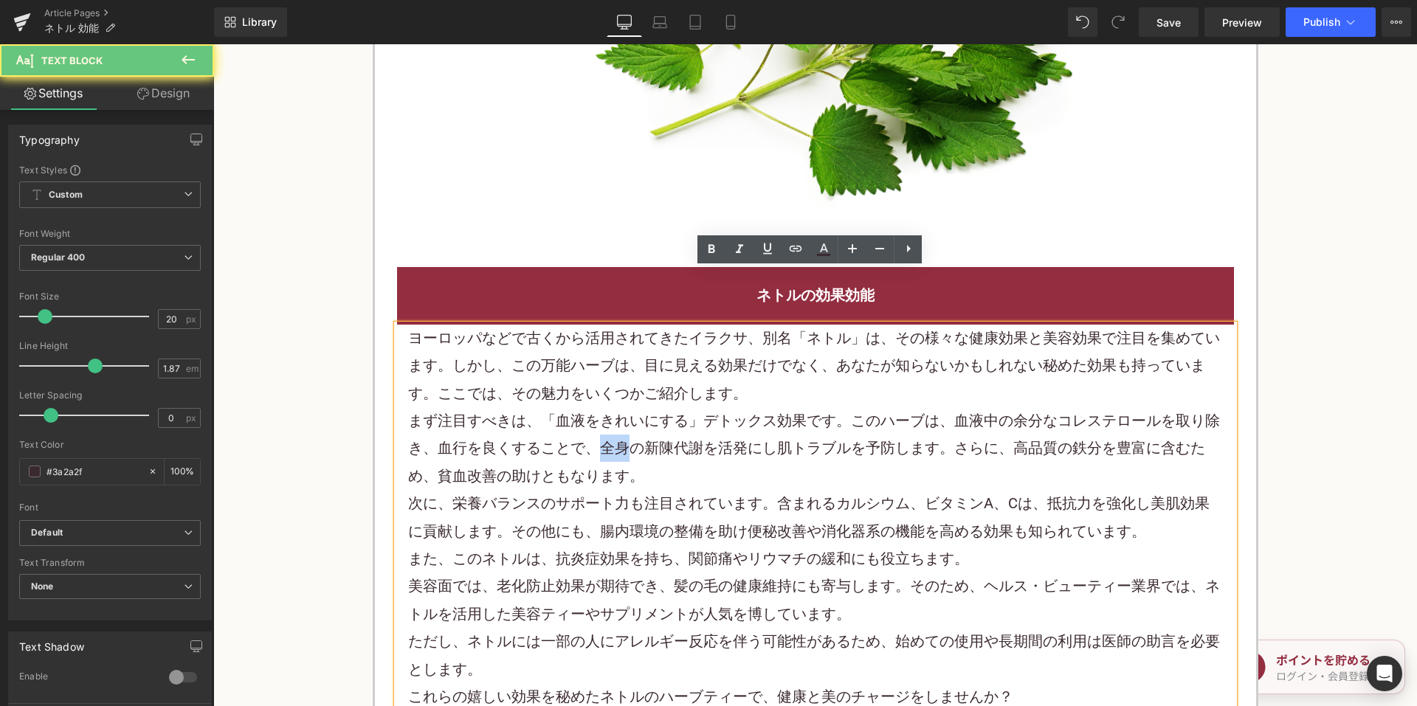
click at [590, 407] on p "まず注目すべきは、「血液をきれいにする」デトックス効果です。このハーブは、血液中の余分なコレステロールを取り除き、血行を良くすることで、全身の新陳代謝を活発に…" at bounding box center [815, 448] width 815 height 83
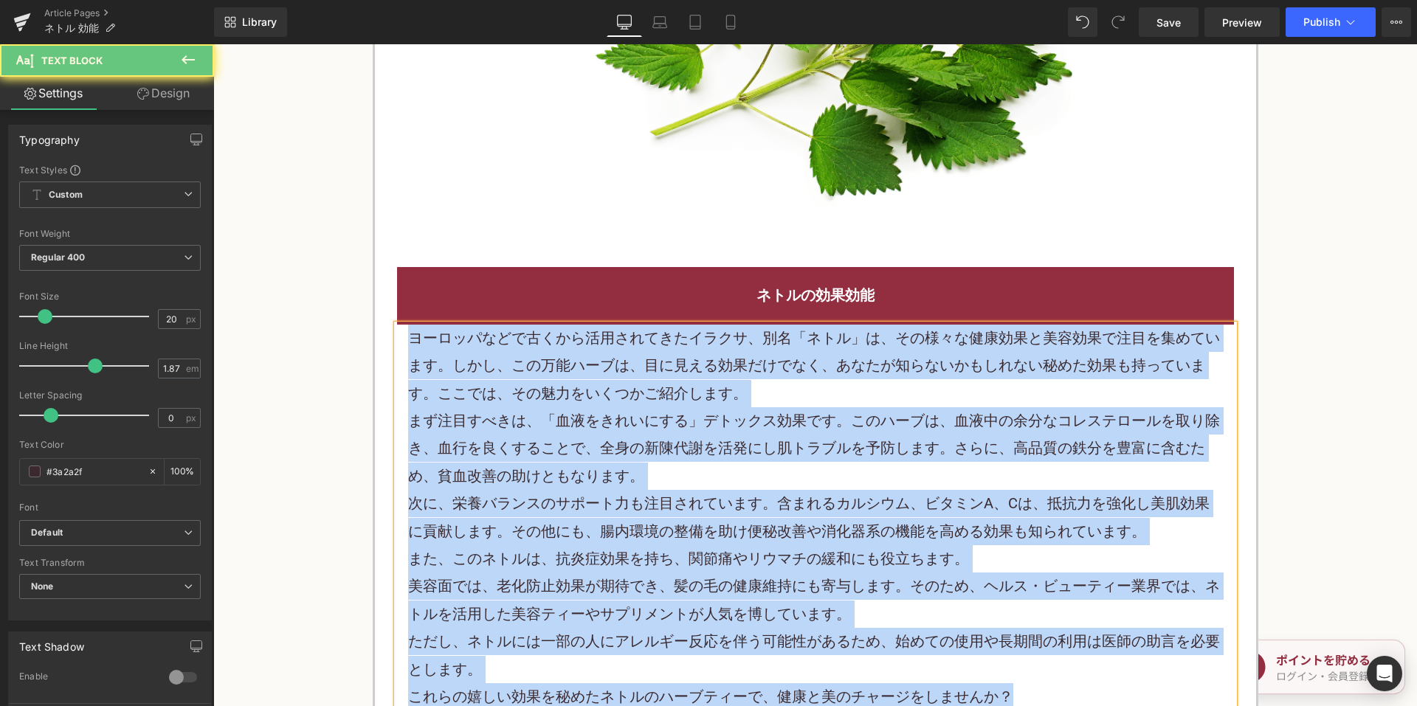
paste div
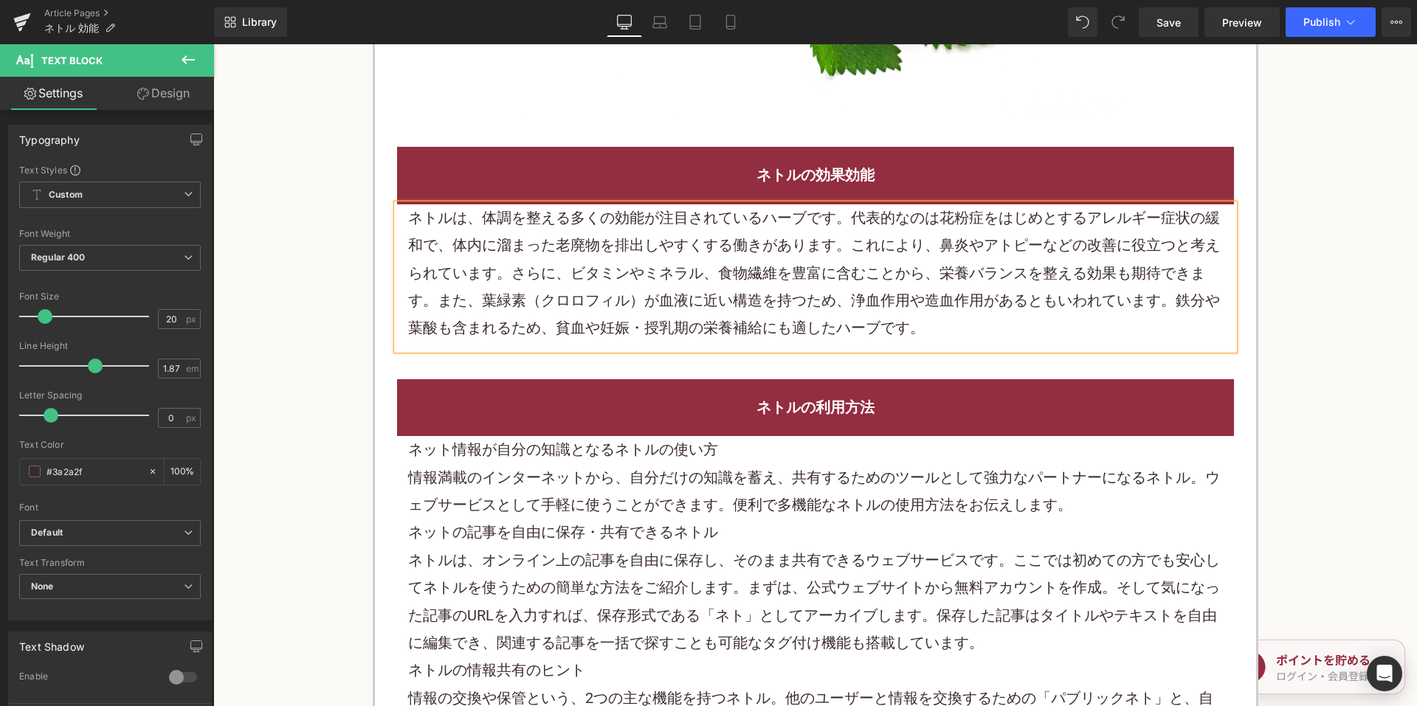
scroll to position [2066, 0]
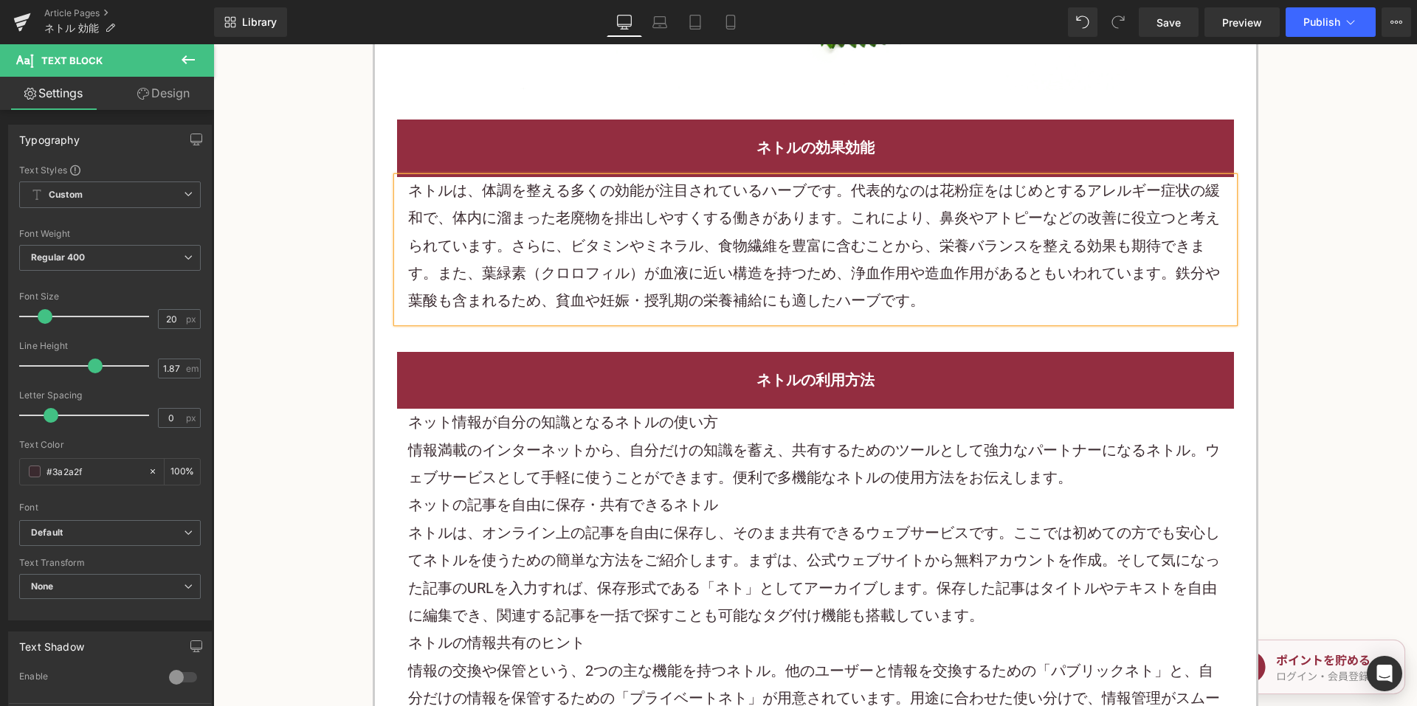
click at [646, 437] on p "情報満載のインターネットから、自分だけの知識を蓄え、共有するためのツールとして強力なパートナーになるネトル。ウェブサービスとして手軽に使うことができます。便利…" at bounding box center [815, 464] width 815 height 55
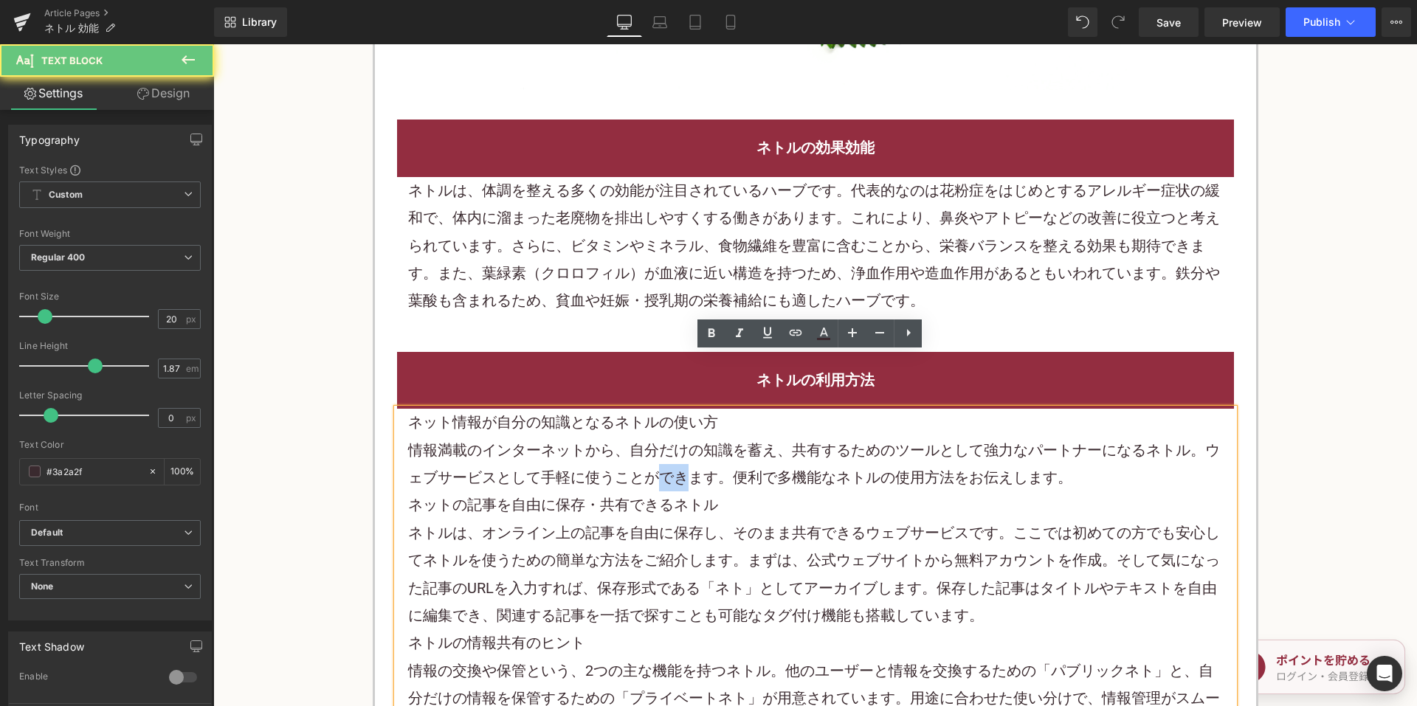
click at [646, 437] on p "情報満載のインターネットから、自分だけの知識を蓄え、共有するためのツールとして強力なパートナーになるネトル。ウェブサービスとして手軽に使うことができます。便利…" at bounding box center [815, 464] width 815 height 55
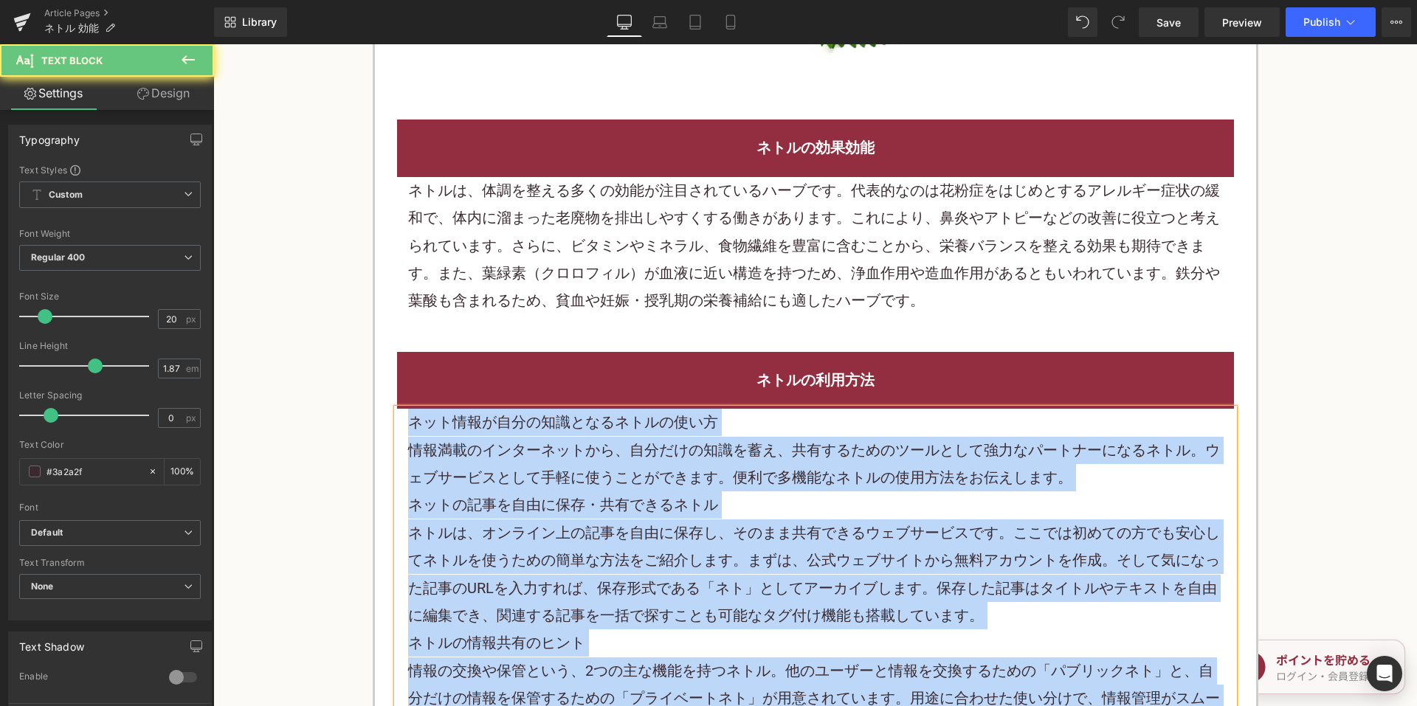
paste div
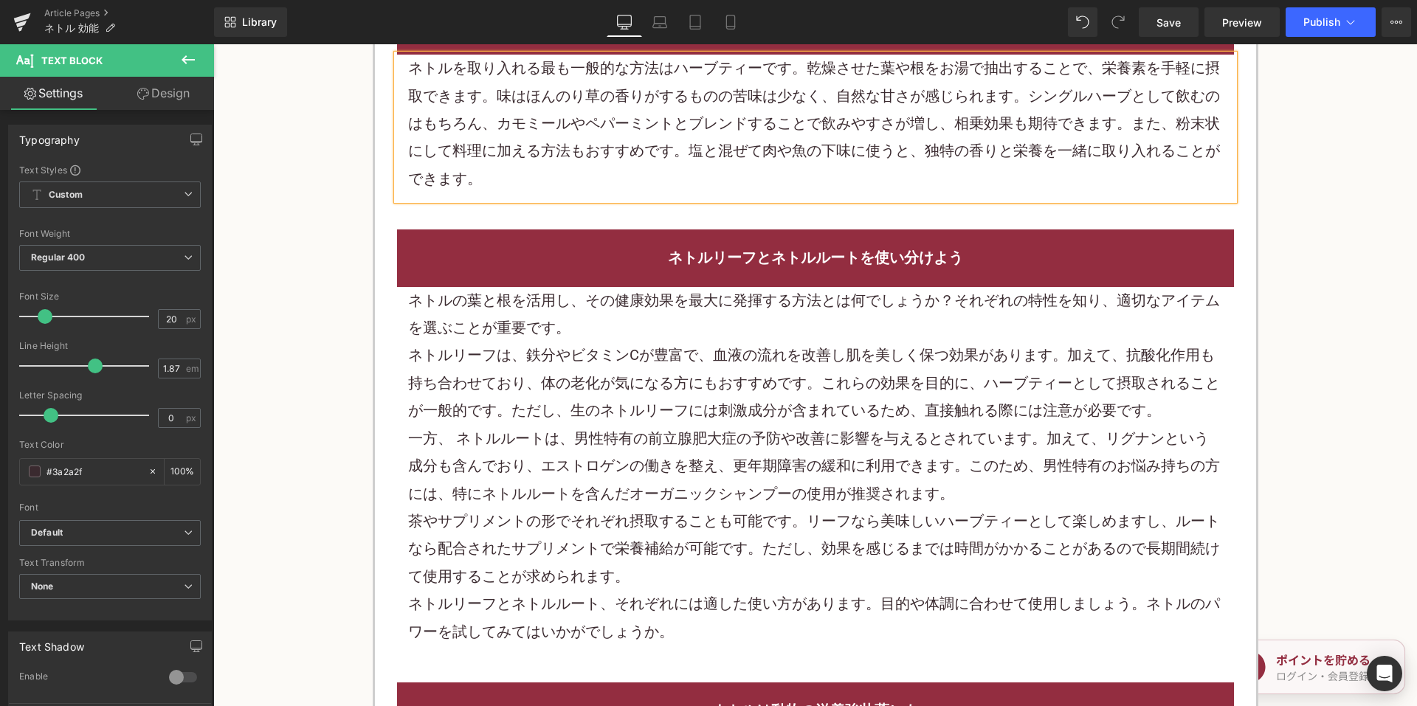
scroll to position [2435, 0]
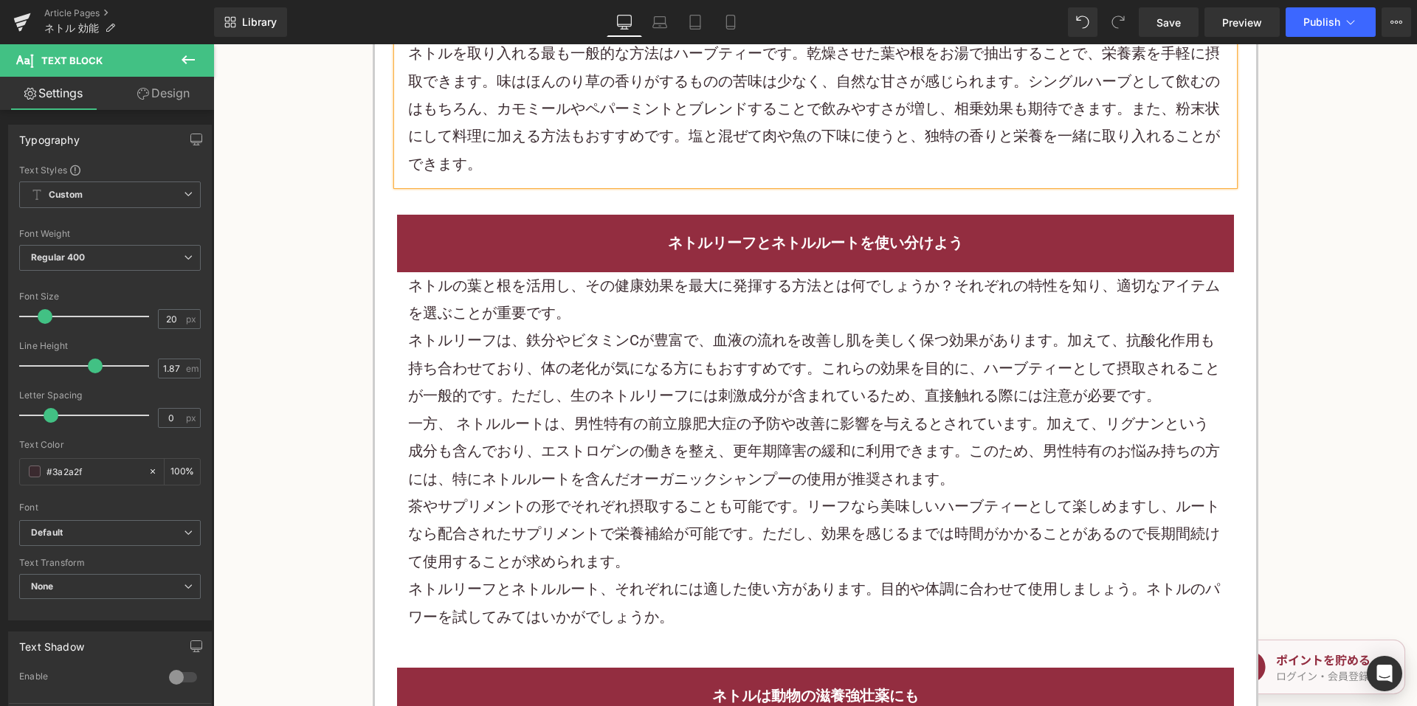
click at [539, 327] on p "ネトルリーフは、鉄分やビタミンCが豊富で、血液の流れを改善し肌を美しく保つ効果があります。加えて、抗酸化作用も持ち合わせており、体の老化が気になる方にもおすす…" at bounding box center [815, 368] width 815 height 83
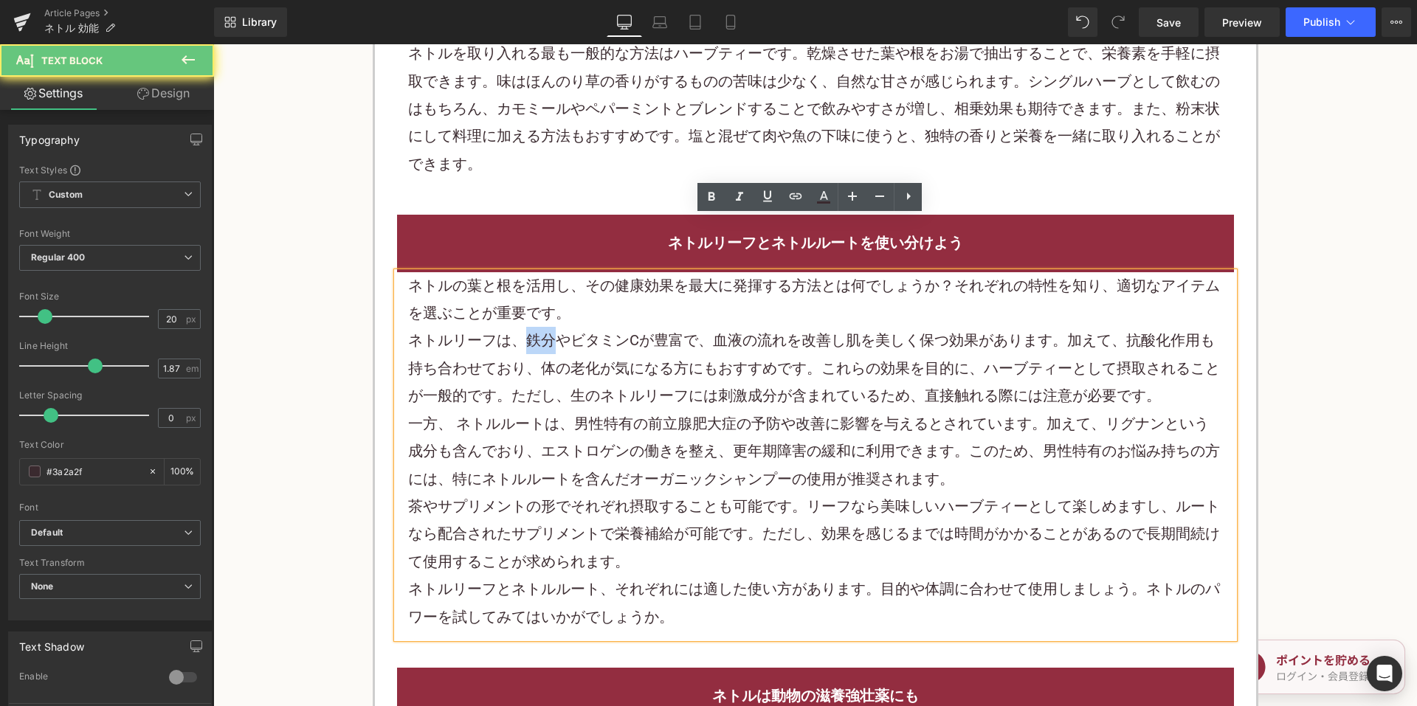
click at [539, 327] on p "ネトルリーフは、鉄分やビタミンCが豊富で、血液の流れを改善し肌を美しく保つ効果があります。加えて、抗酸化作用も持ち合わせており、体の老化が気になる方にもおすす…" at bounding box center [815, 368] width 815 height 83
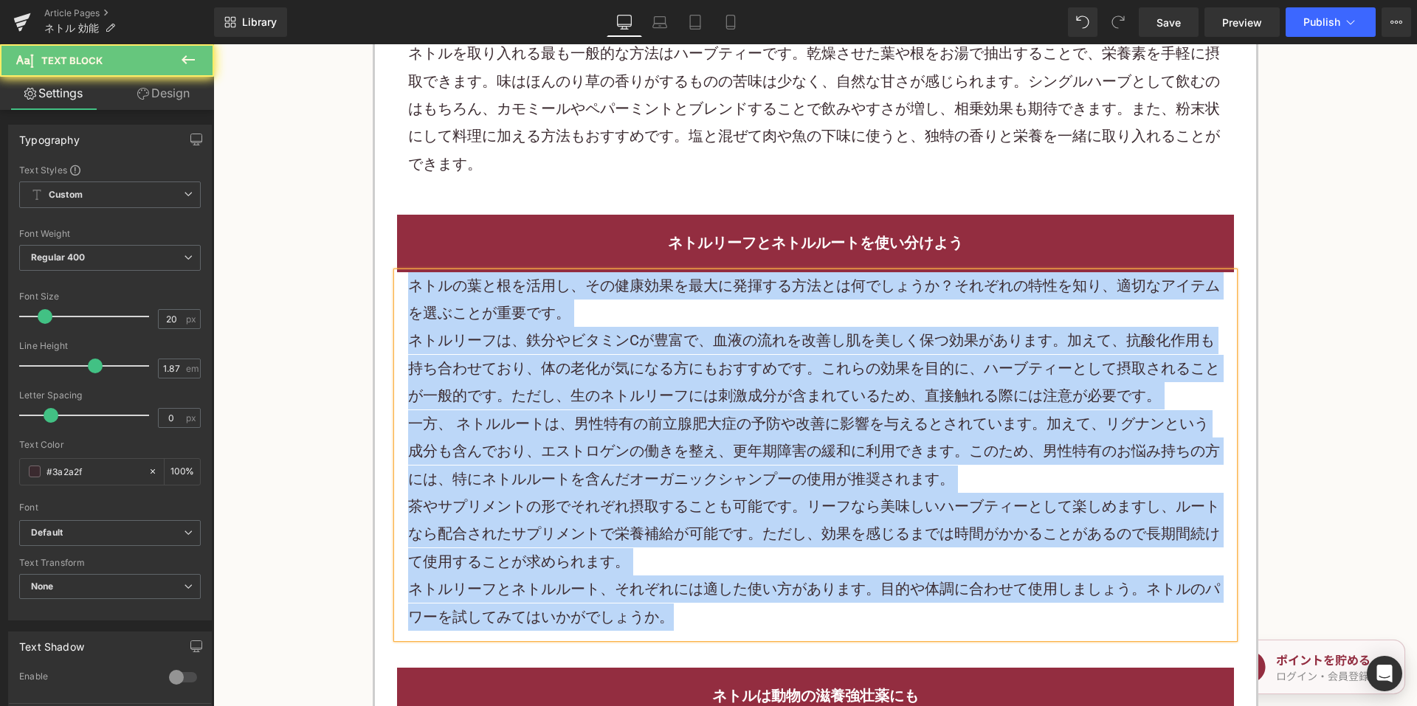
paste div
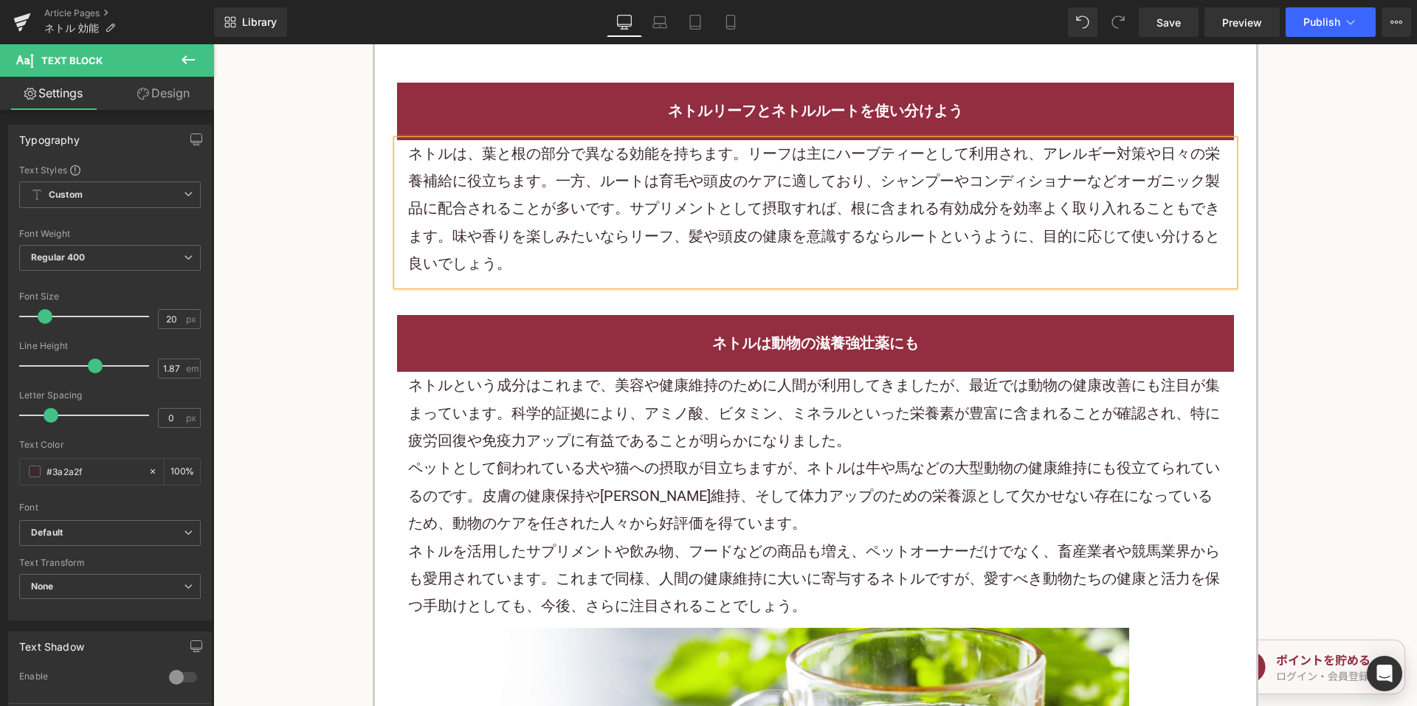
click at [674, 455] on p "ペットとして飼われている犬や猫への摂取が目立ちますが、ネトルは牛や馬などの大型動物の健康維持にも役立てられているのです。皮膚の健康保持や毛艶維持、そして体力ア…" at bounding box center [815, 496] width 815 height 83
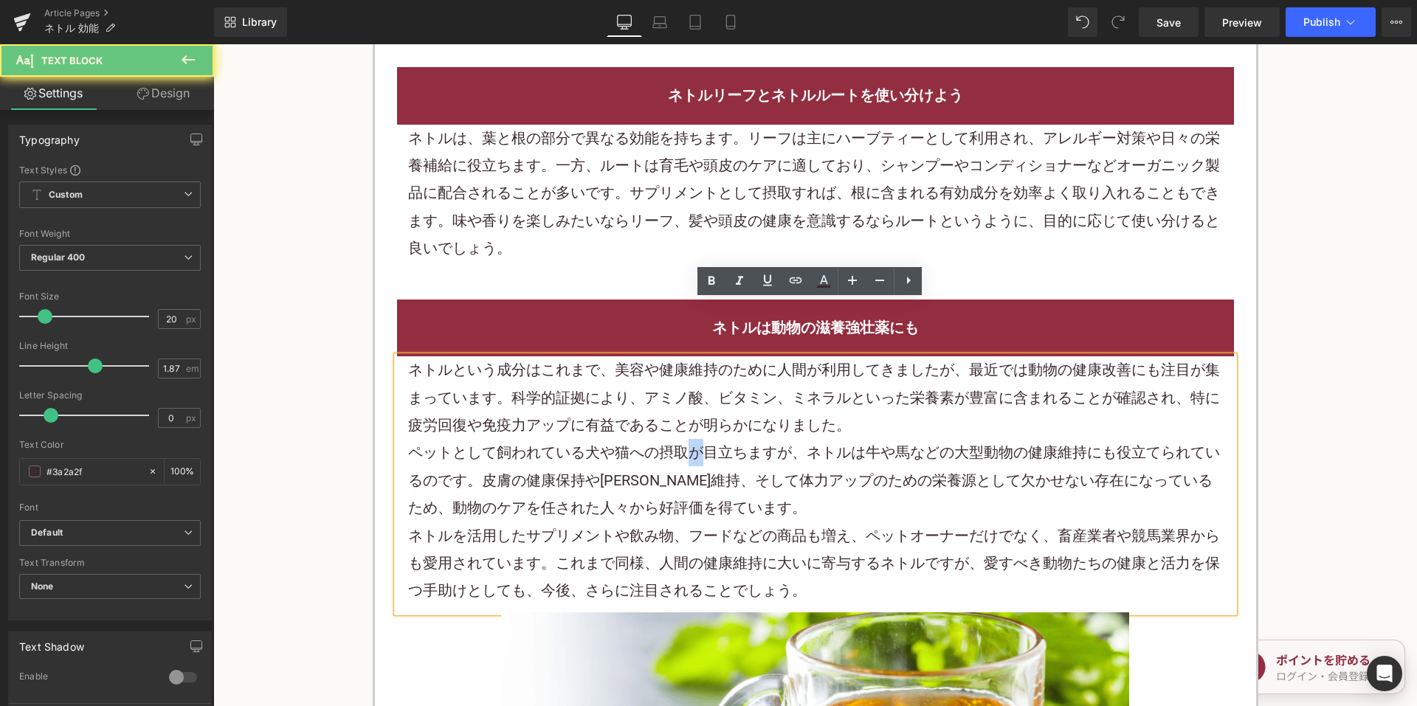
click at [674, 439] on p "ペットとして飼われている犬や猫への摂取が目立ちますが、ネトルは牛や馬などの大型動物の健康維持にも役立てられているのです。皮膚の健康保持や毛艶維持、そして体力ア…" at bounding box center [815, 480] width 815 height 83
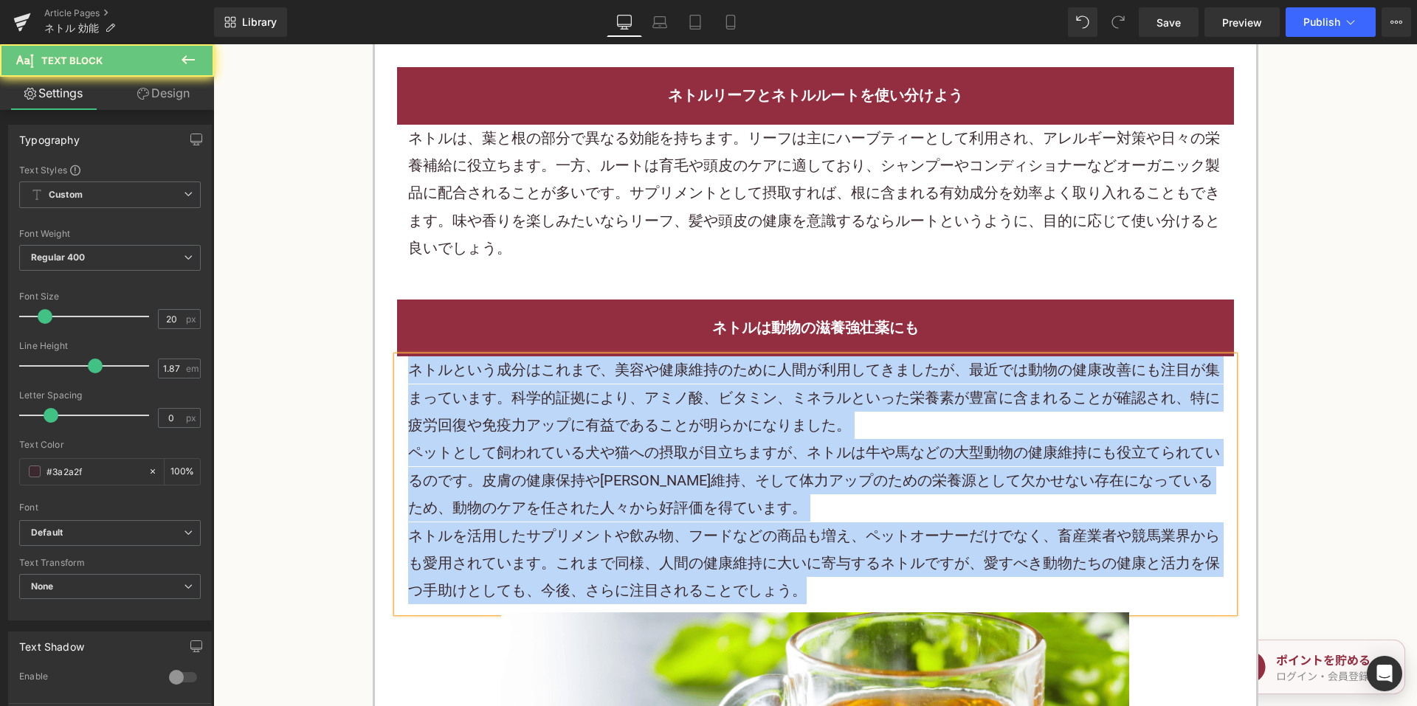
paste div
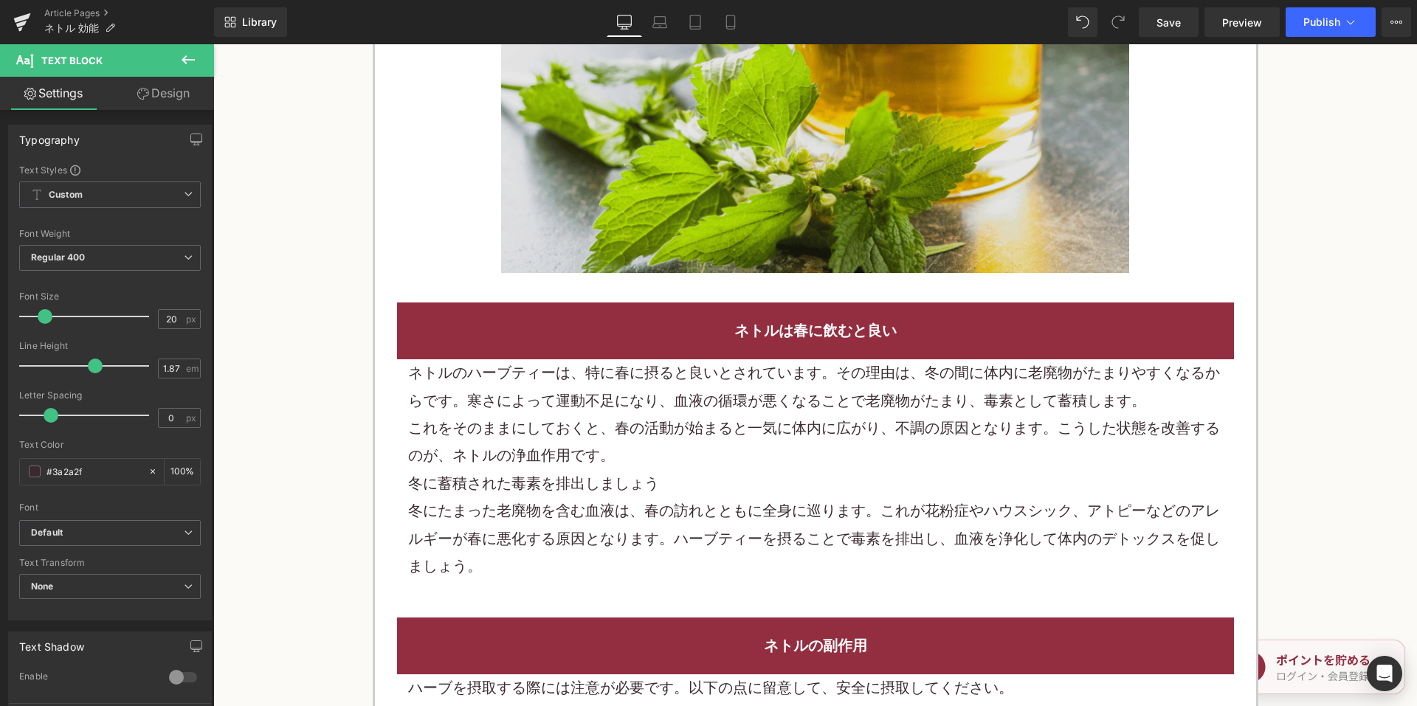
scroll to position [3247, 0]
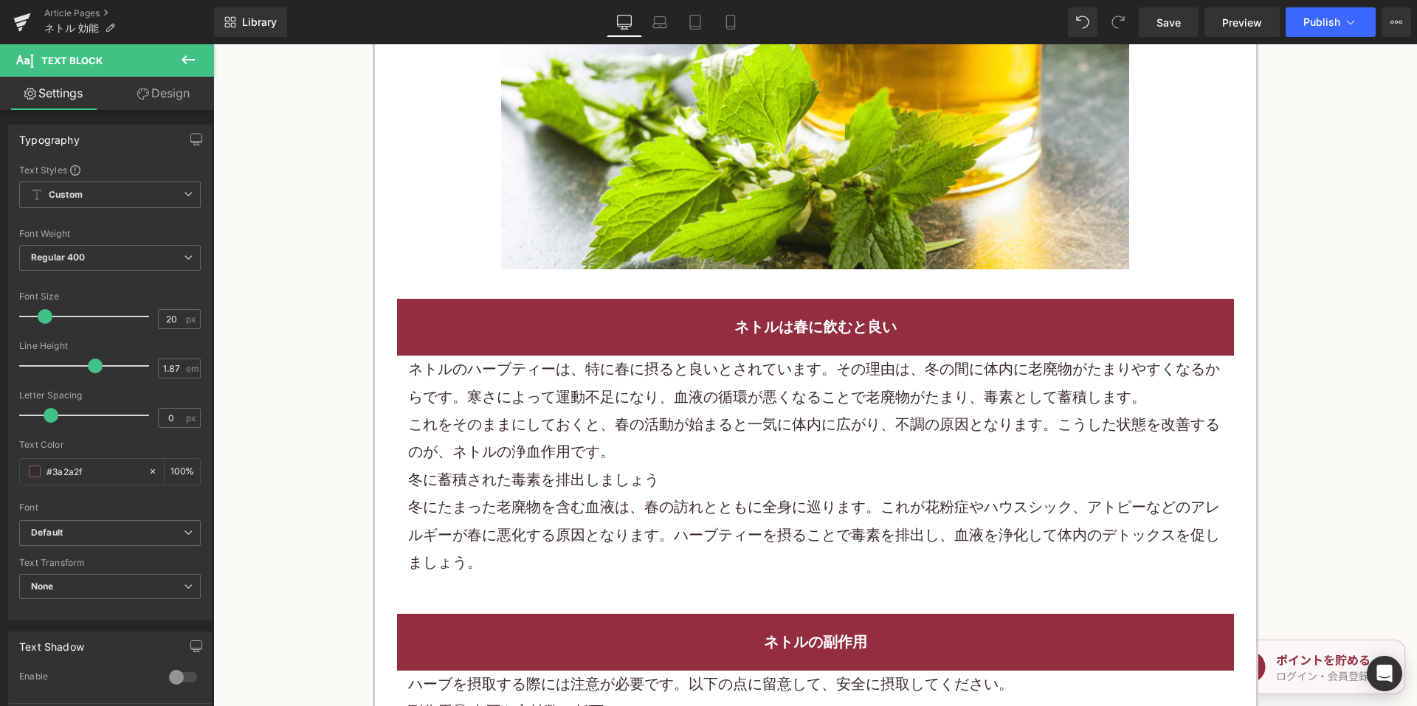
click at [658, 411] on p "これをそのままにしておくと、春の活動が始まると一気に体内に広がり、不調の原因となります。こうした状態を改善するのが、ネトルの浄血作用です。" at bounding box center [815, 438] width 815 height 55
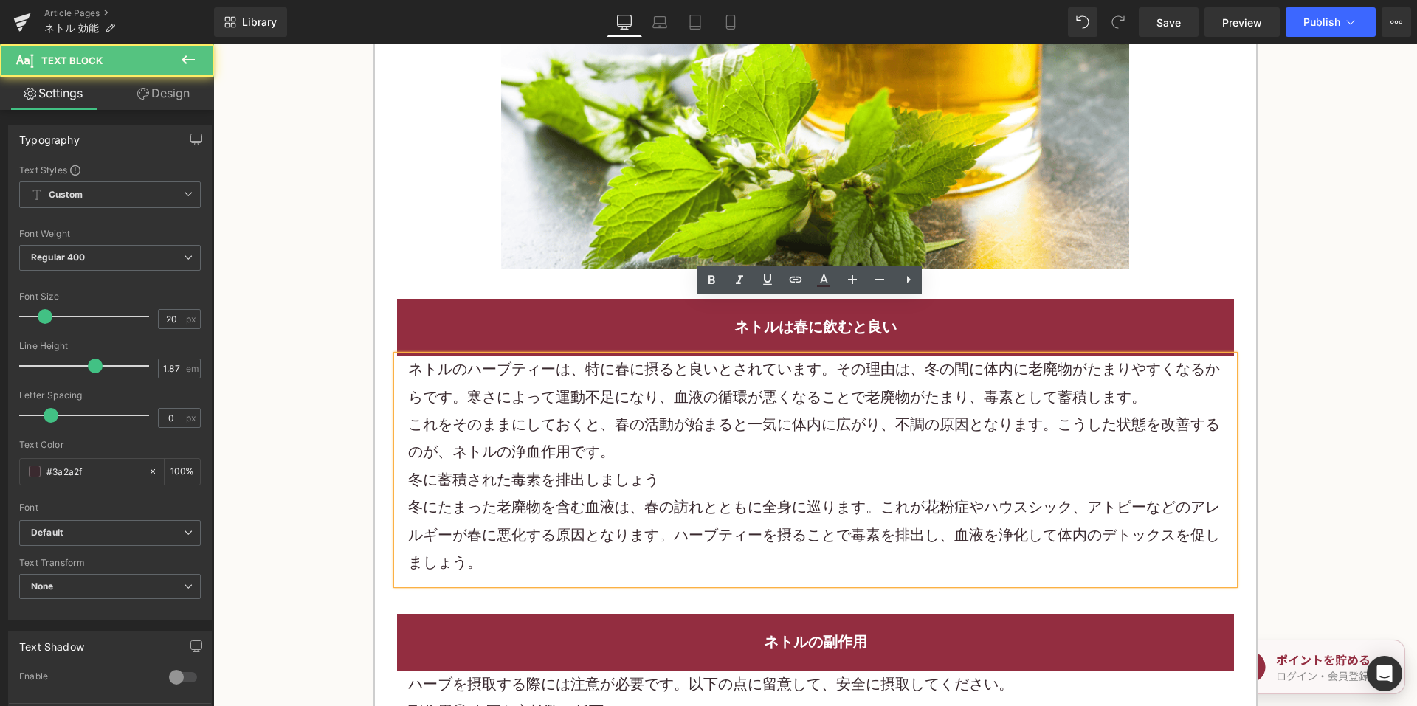
click at [658, 411] on p "これをそのままにしておくと、春の活動が始まると一気に体内に広がり、不調の原因となります。こうした状態を改善するのが、ネトルの浄血作用です。" at bounding box center [815, 438] width 815 height 55
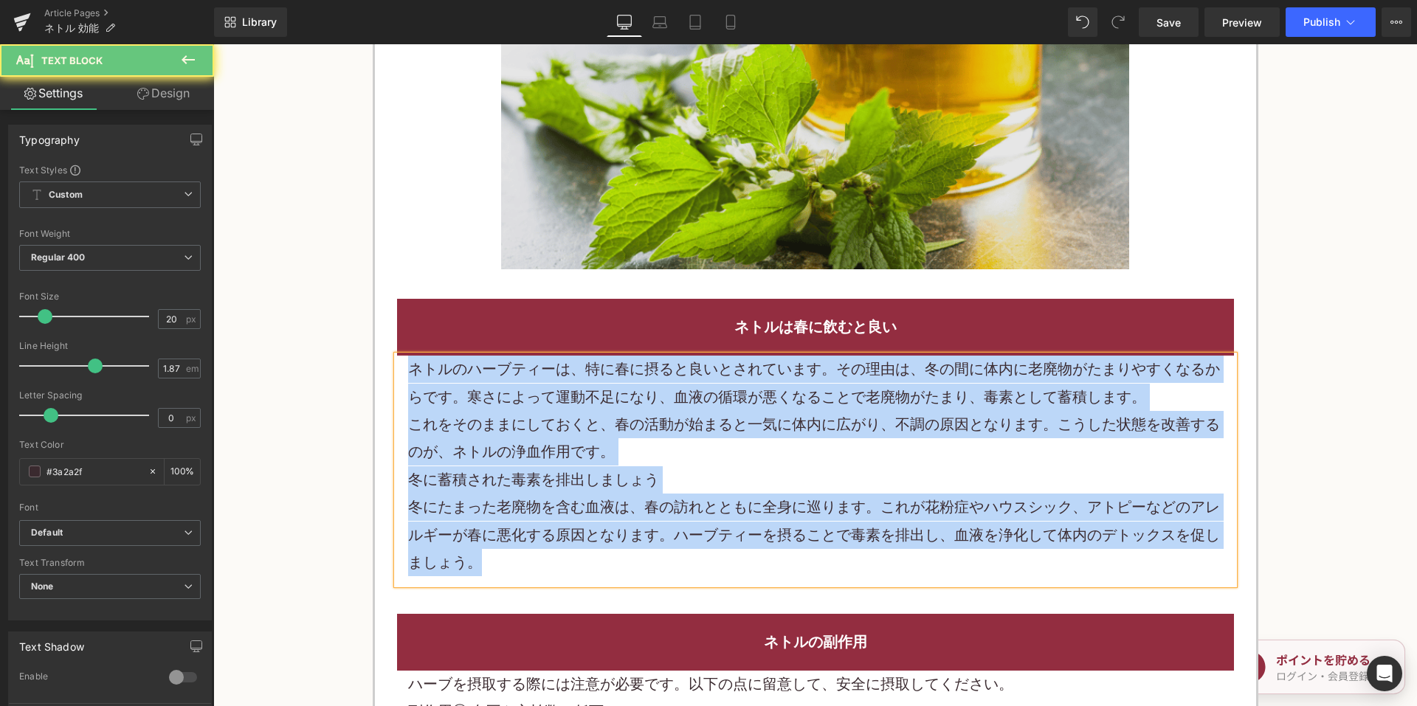
paste div
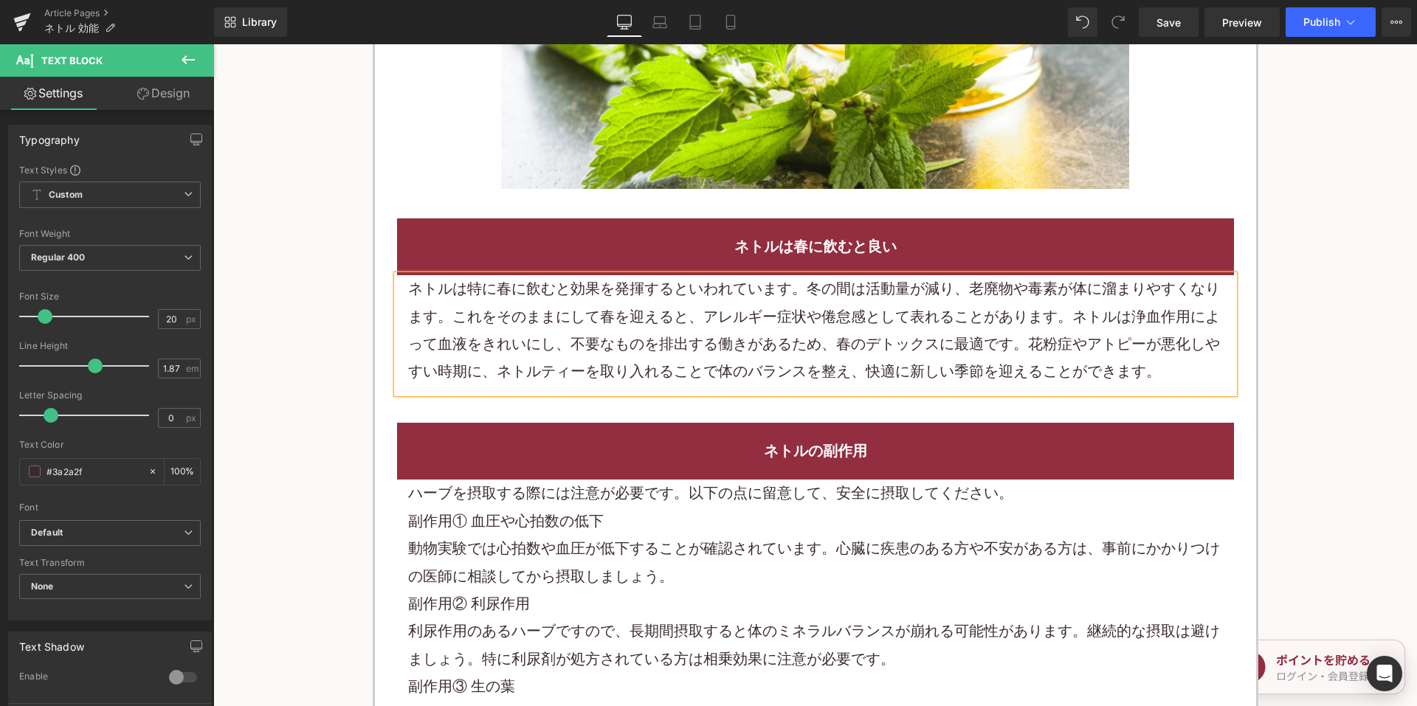
scroll to position [3542, 0]
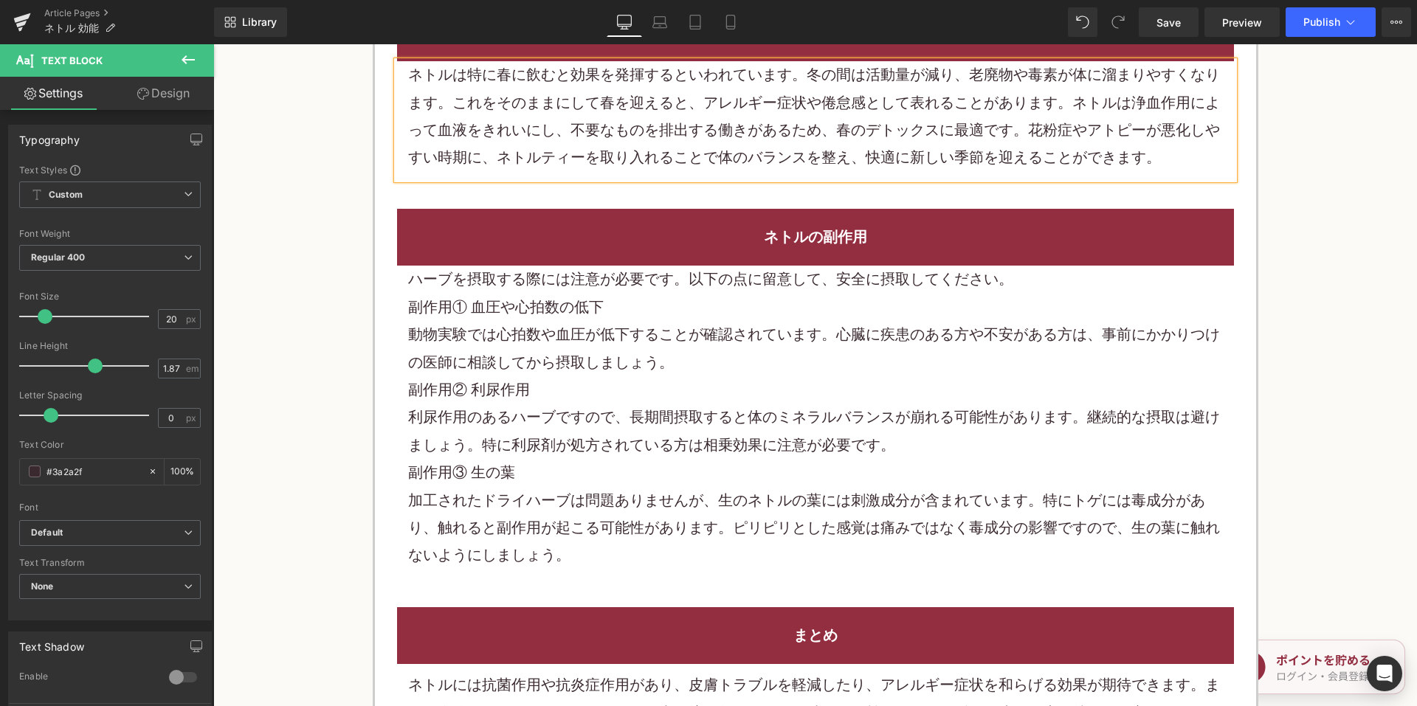
click at [605, 376] on p "副作用② 利尿作用" at bounding box center [815, 389] width 815 height 27
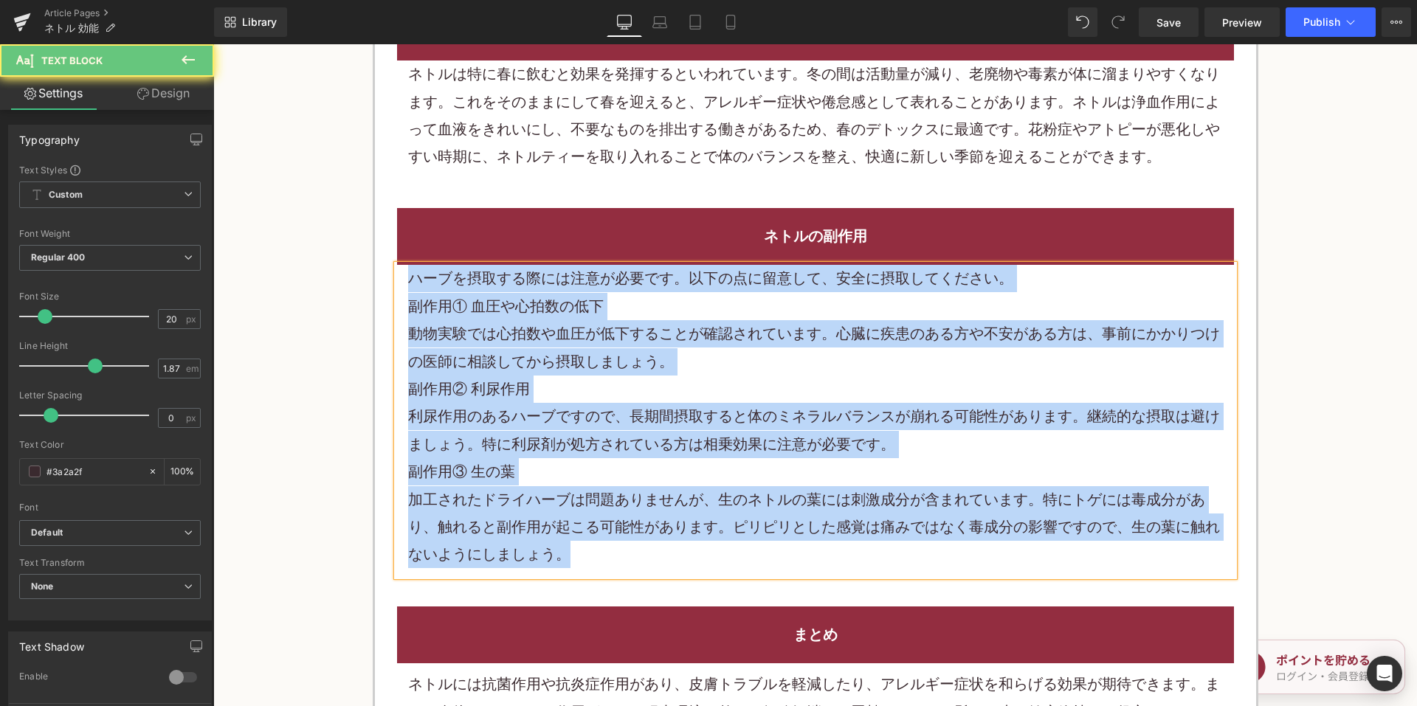
paste div
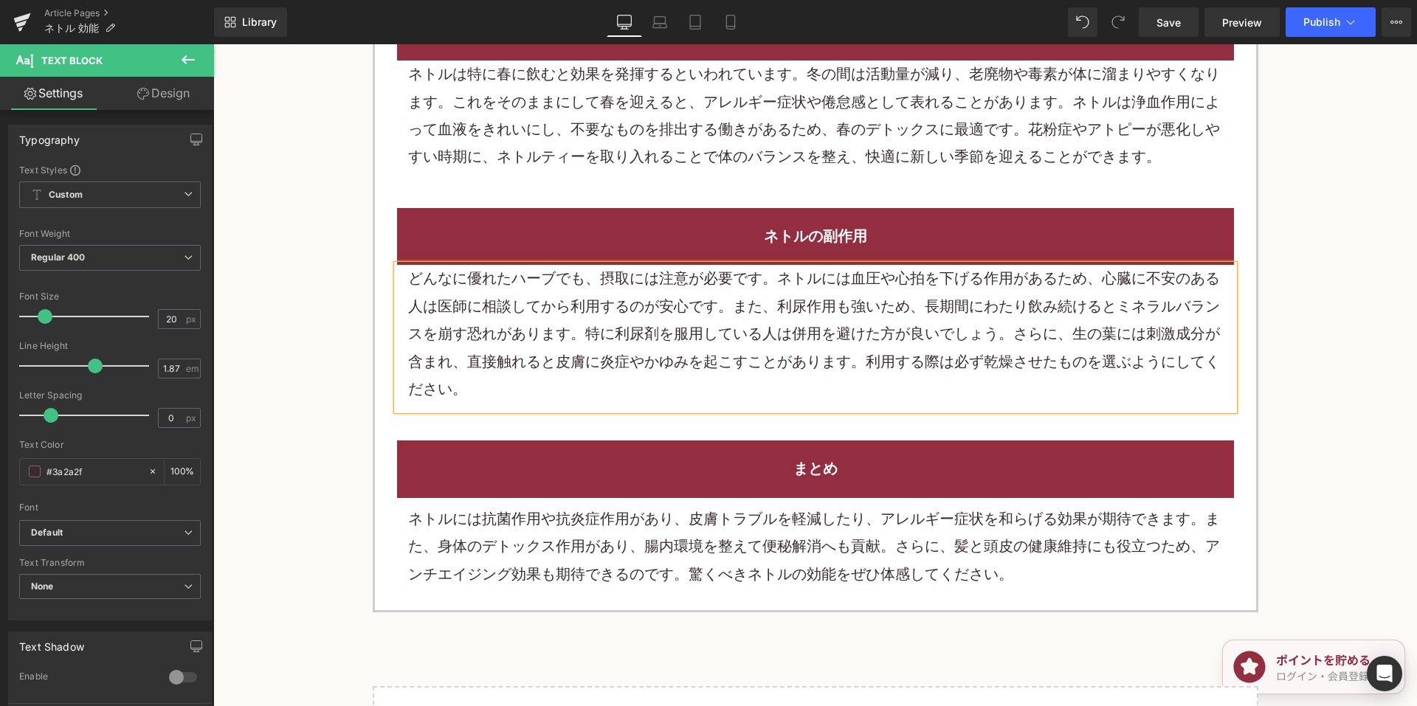
click at [574, 505] on p "ネトルには抗菌作用や抗炎症作用があり、皮膚トラブルを軽減したり、アレルギー症状を和らげる効果が期待できます。また、身体のデトックス作用があり、腸内環境を整えて…" at bounding box center [815, 546] width 815 height 83
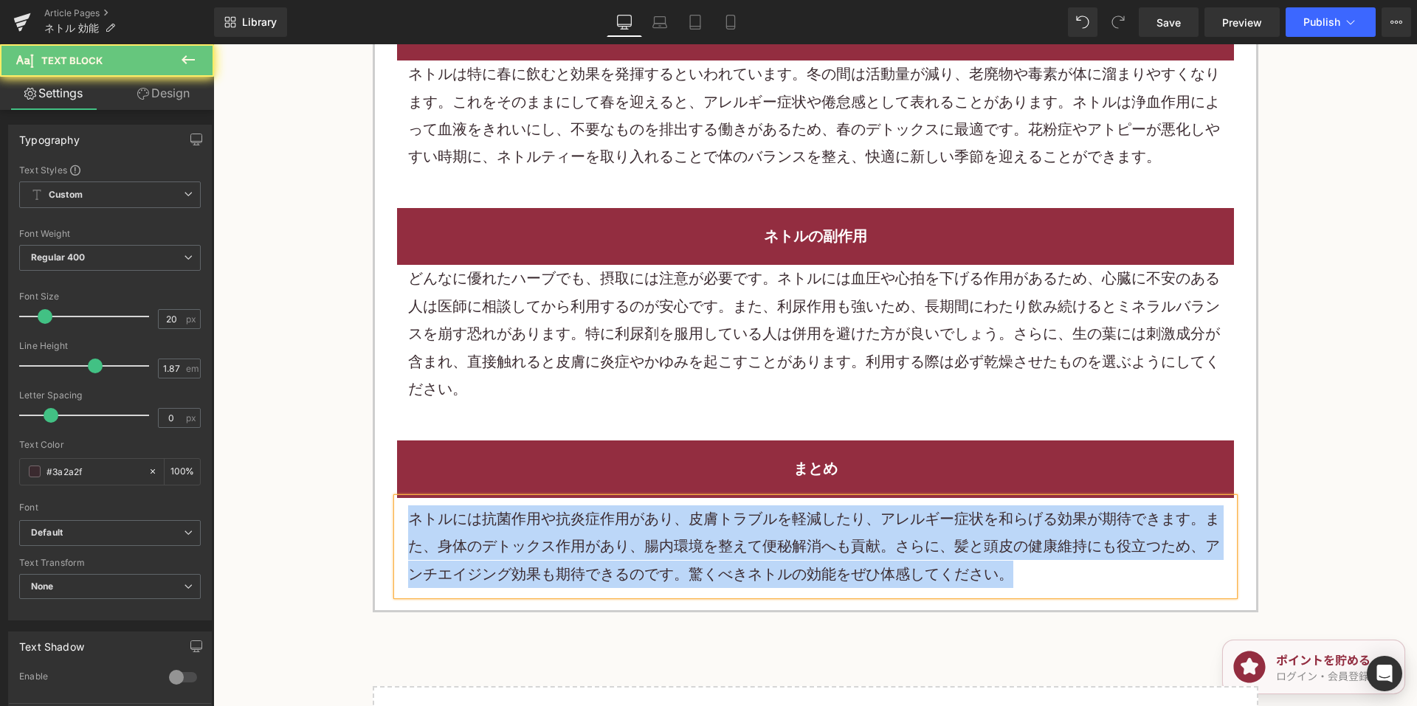
paste div
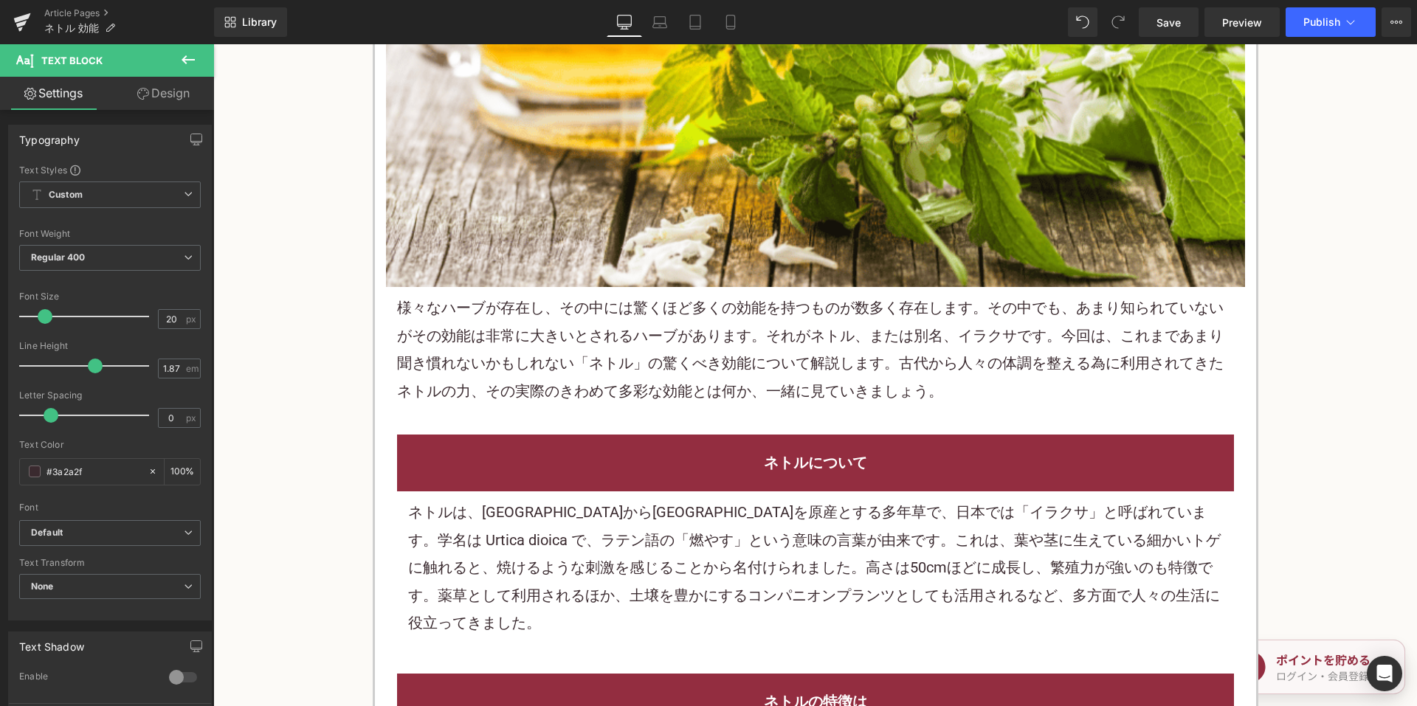
scroll to position [590, 0]
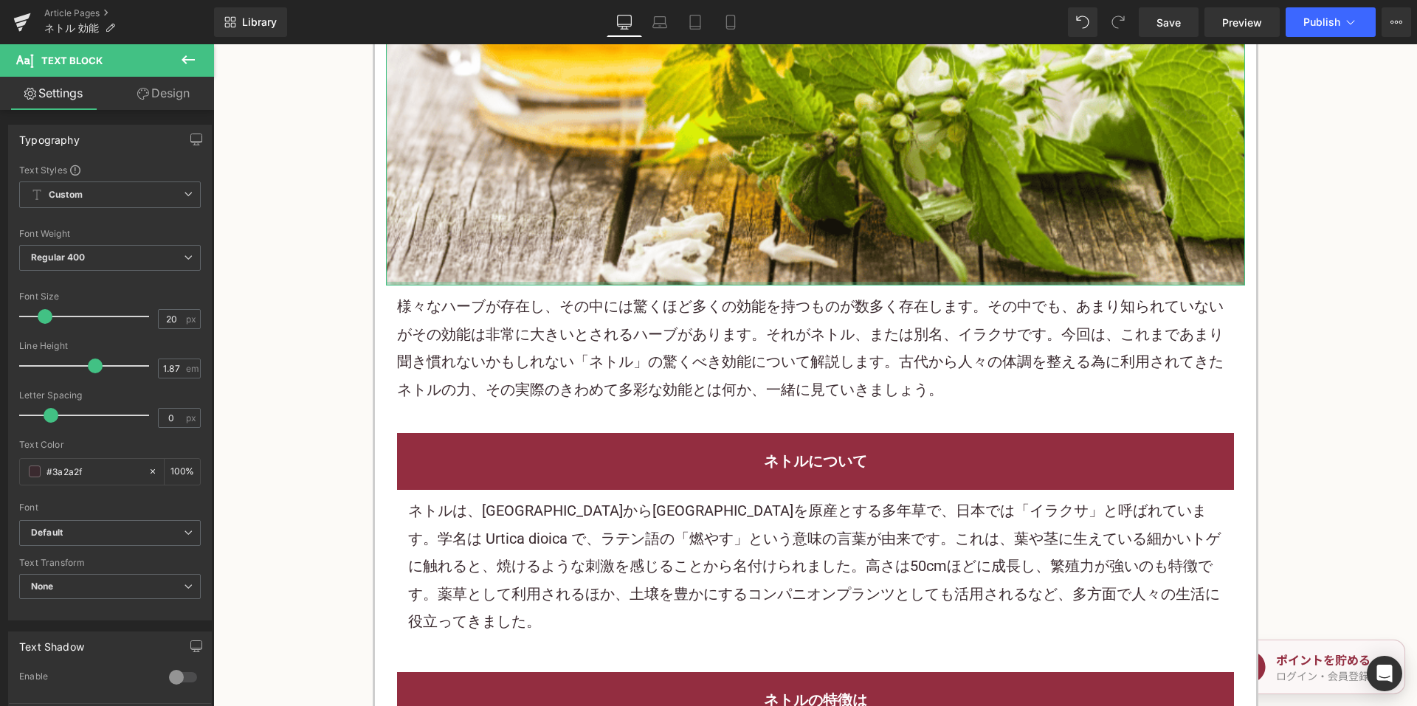
click at [654, 334] on p "様々なハーブが存在し、その中には驚くほど多くの効能を持つものが数多く存在します。その中でも、あまり知られていないがその効能は非常に大きいとされるハーブがありま…" at bounding box center [815, 348] width 837 height 111
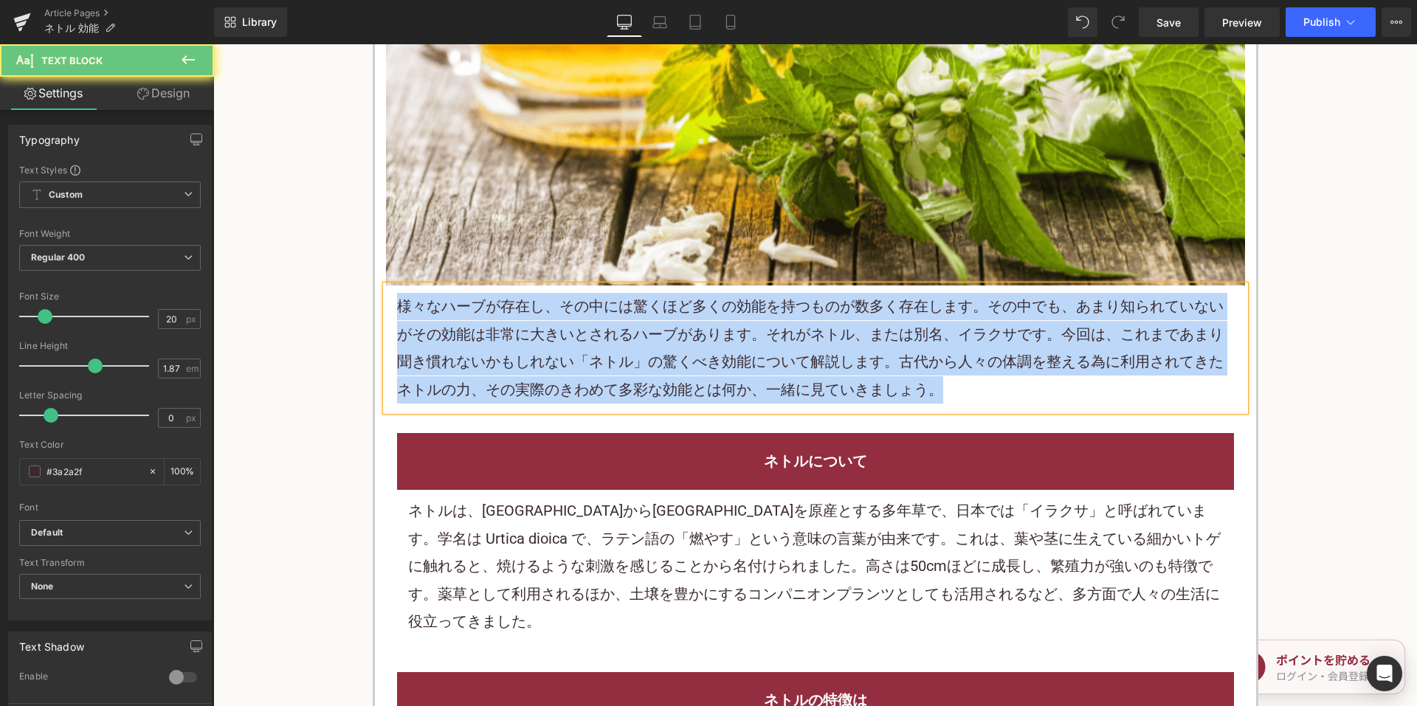
paste div
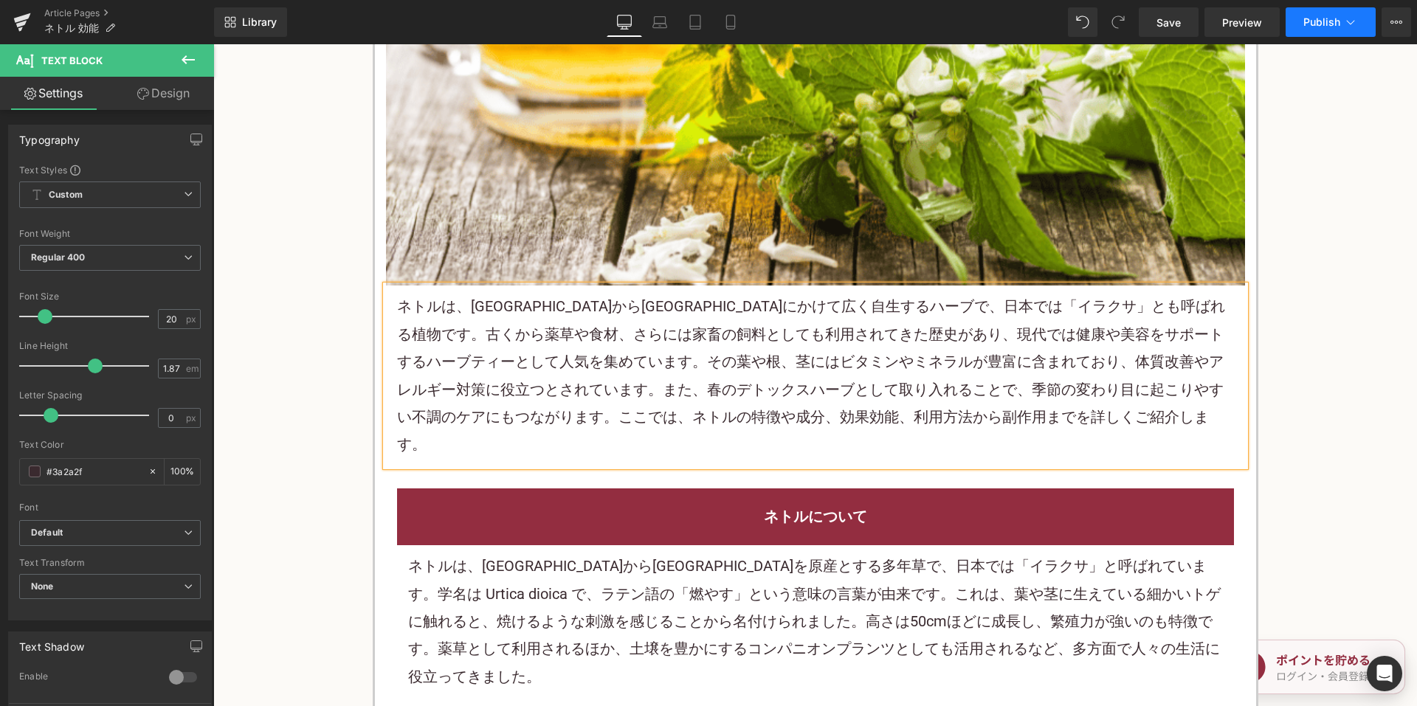
click at [1319, 21] on span "Publish" at bounding box center [1321, 22] width 37 height 12
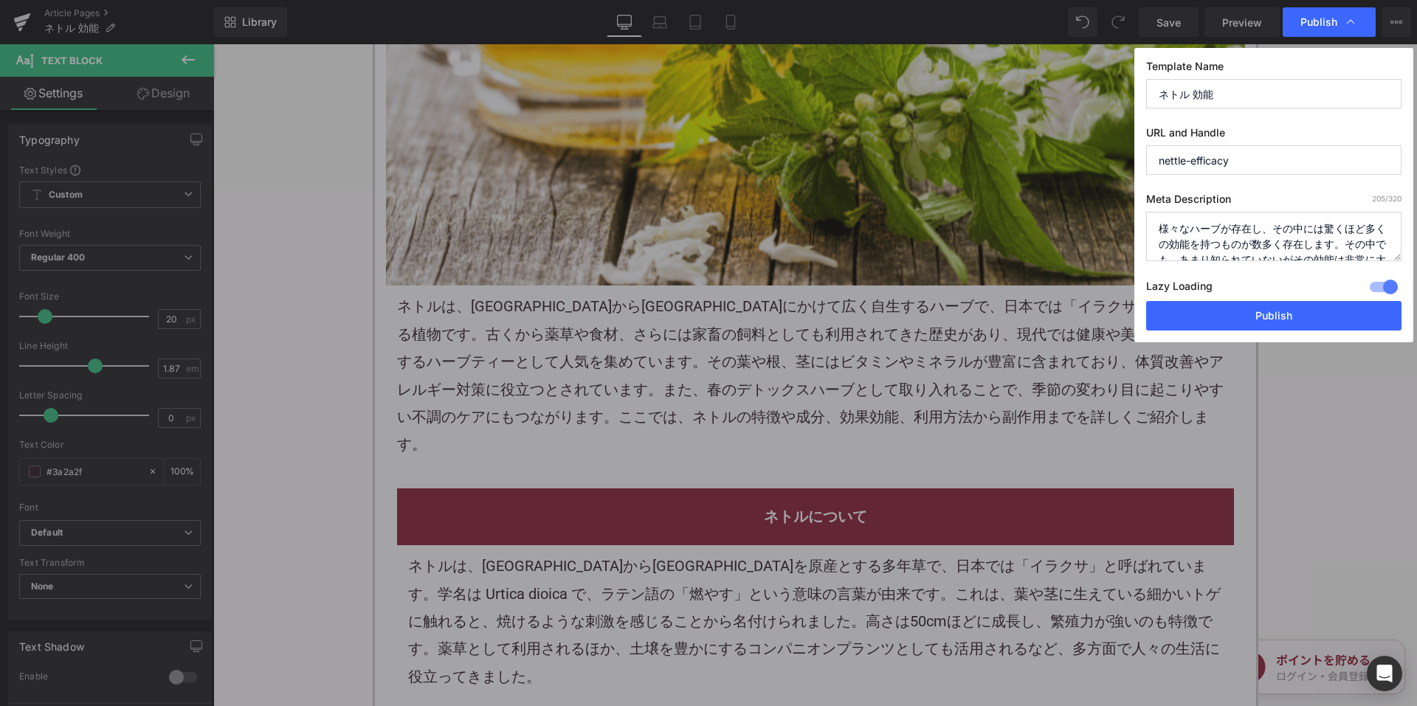
click at [1260, 227] on textarea "様々なハーブが存在し、その中には驚くほど多くの効能を持つものが数多く存在します。その中でも、あまり知られていないがその効能は非常に大きいとされるハーブがありま…" at bounding box center [1273, 236] width 255 height 49
paste textarea "ネトルは、ヨーロッパからアジアにかけて広く自生するハーブで、日本では「イラクサ」とも呼ばれる植物です。古くから薬草や食材、さらには家畜の飼料としても利用されて…"
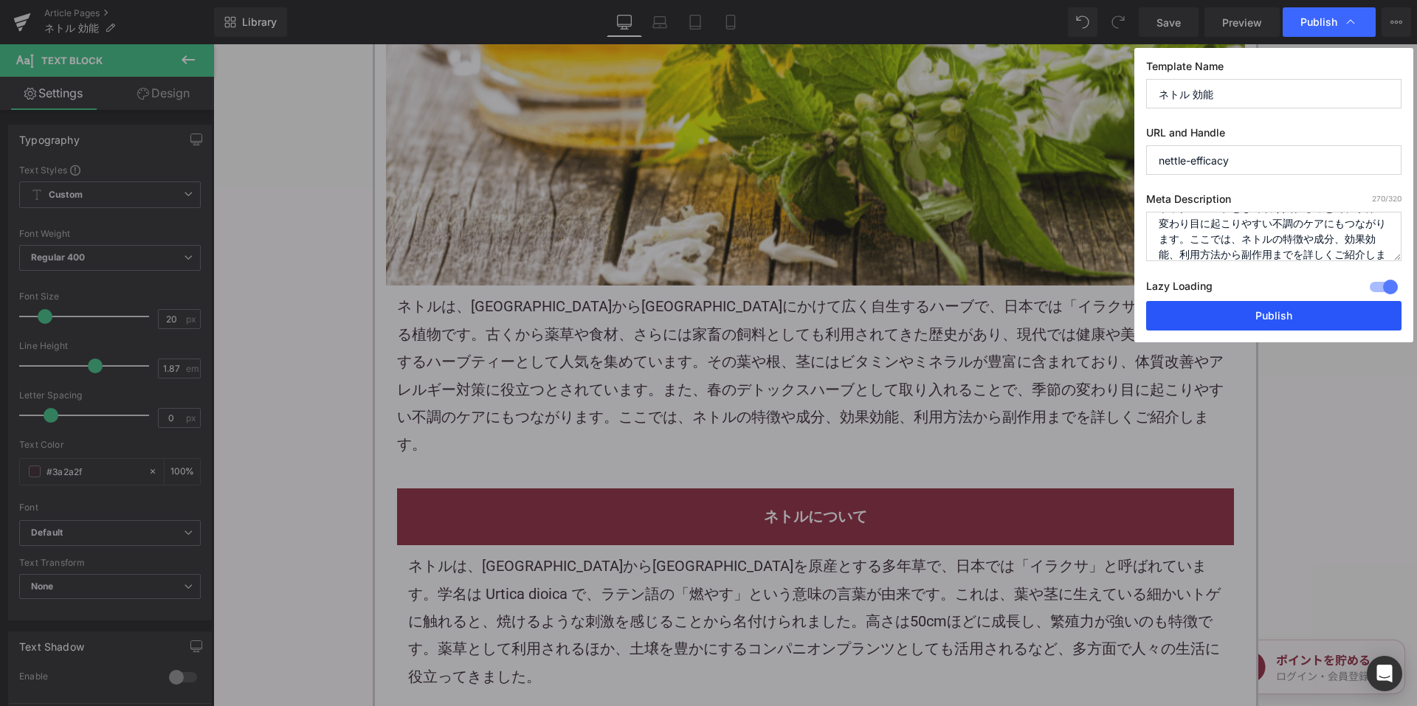
type textarea "ネトルは、ヨーロッパからアジアにかけて広く自生するハーブで、日本では「イラクサ」とも呼ばれる植物です。古くから薬草や食材、さらには家畜の飼料としても利用されて…"
click at [1230, 324] on button "Publish" at bounding box center [1273, 316] width 255 height 30
